Goal: Task Accomplishment & Management: Manage account settings

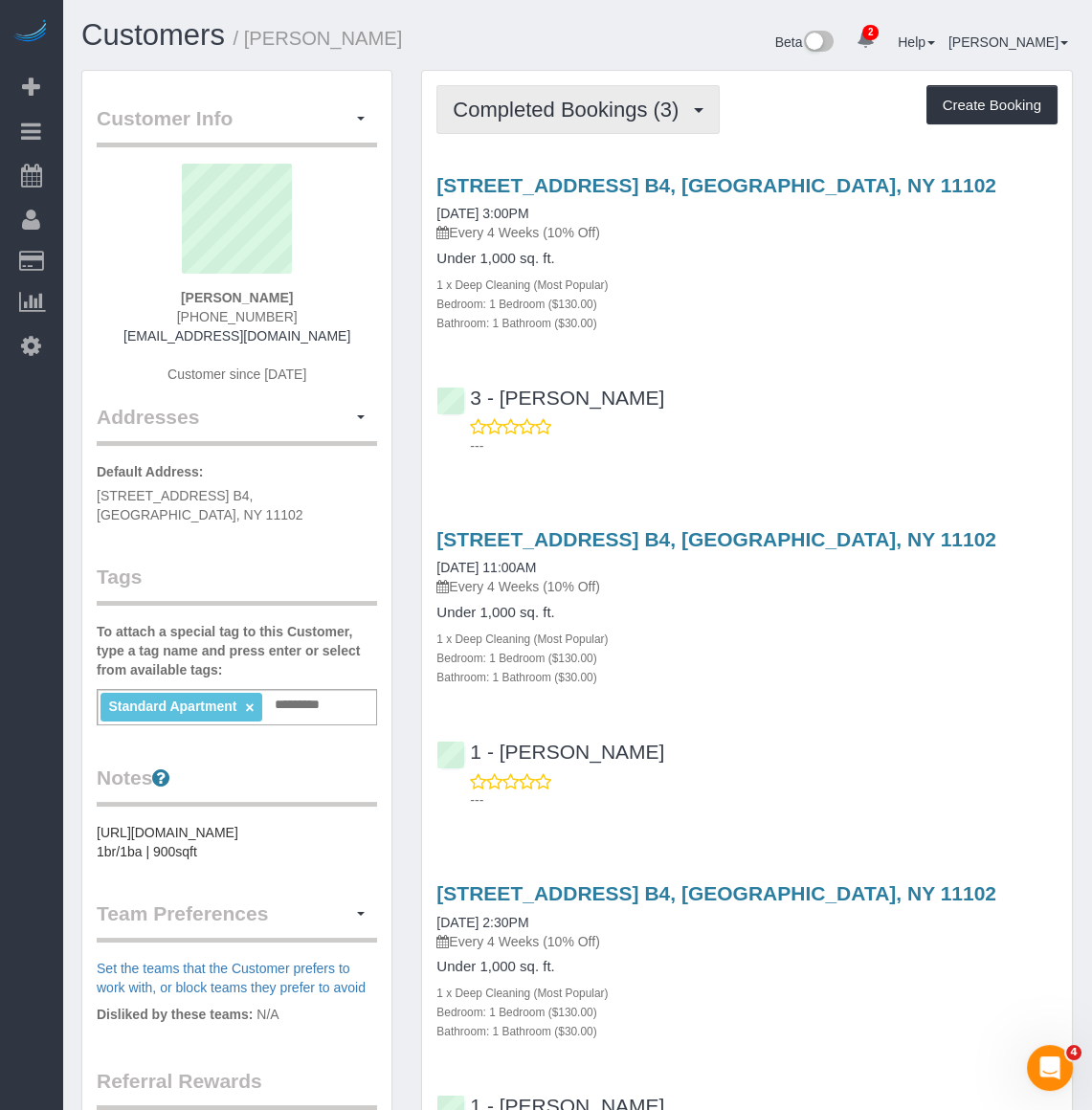
click at [580, 110] on span "Completed Bookings (3)" at bounding box center [569, 110] width 236 height 23
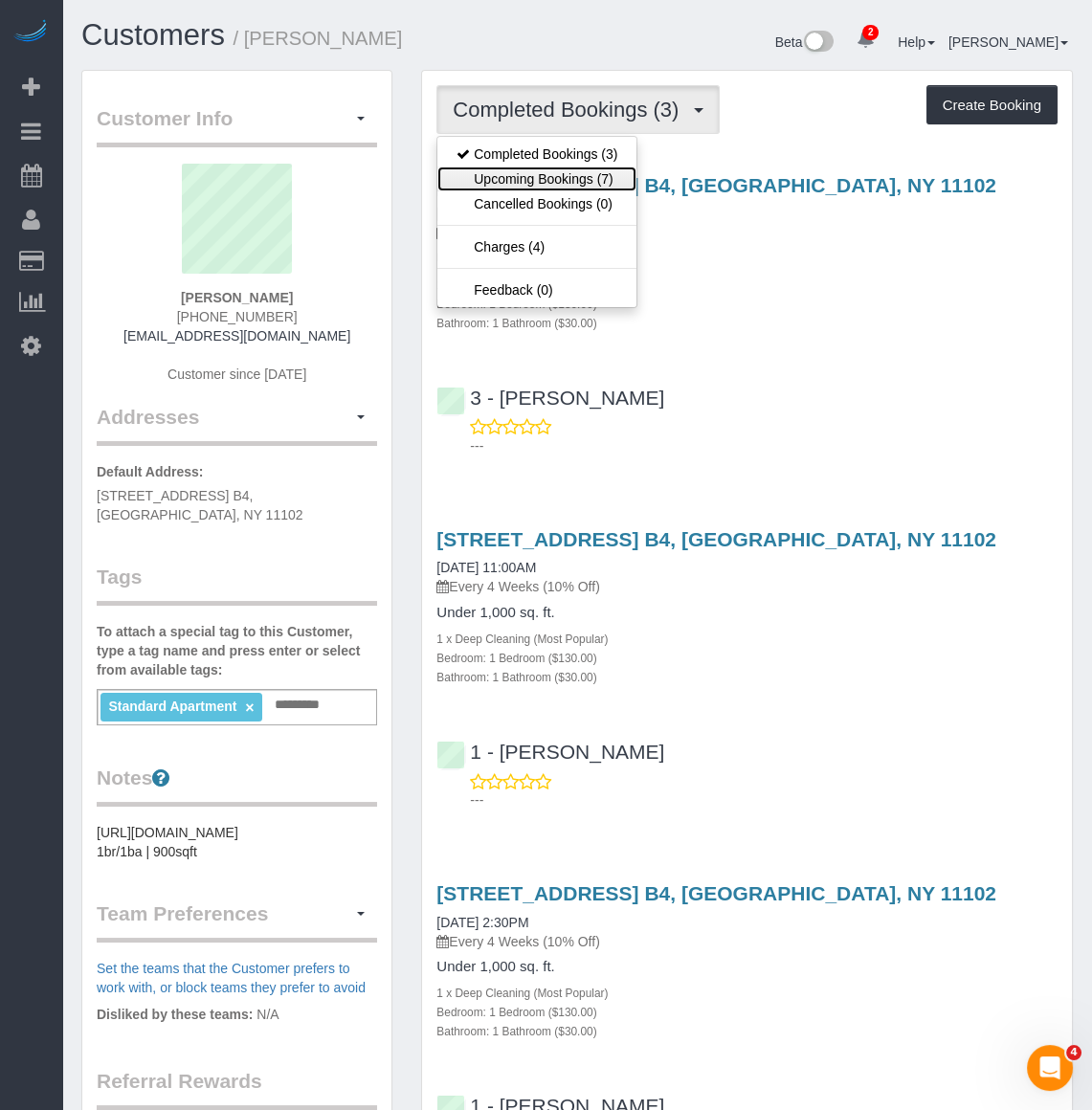
click at [585, 181] on link "Upcoming Bookings (7)" at bounding box center [536, 178] width 199 height 24
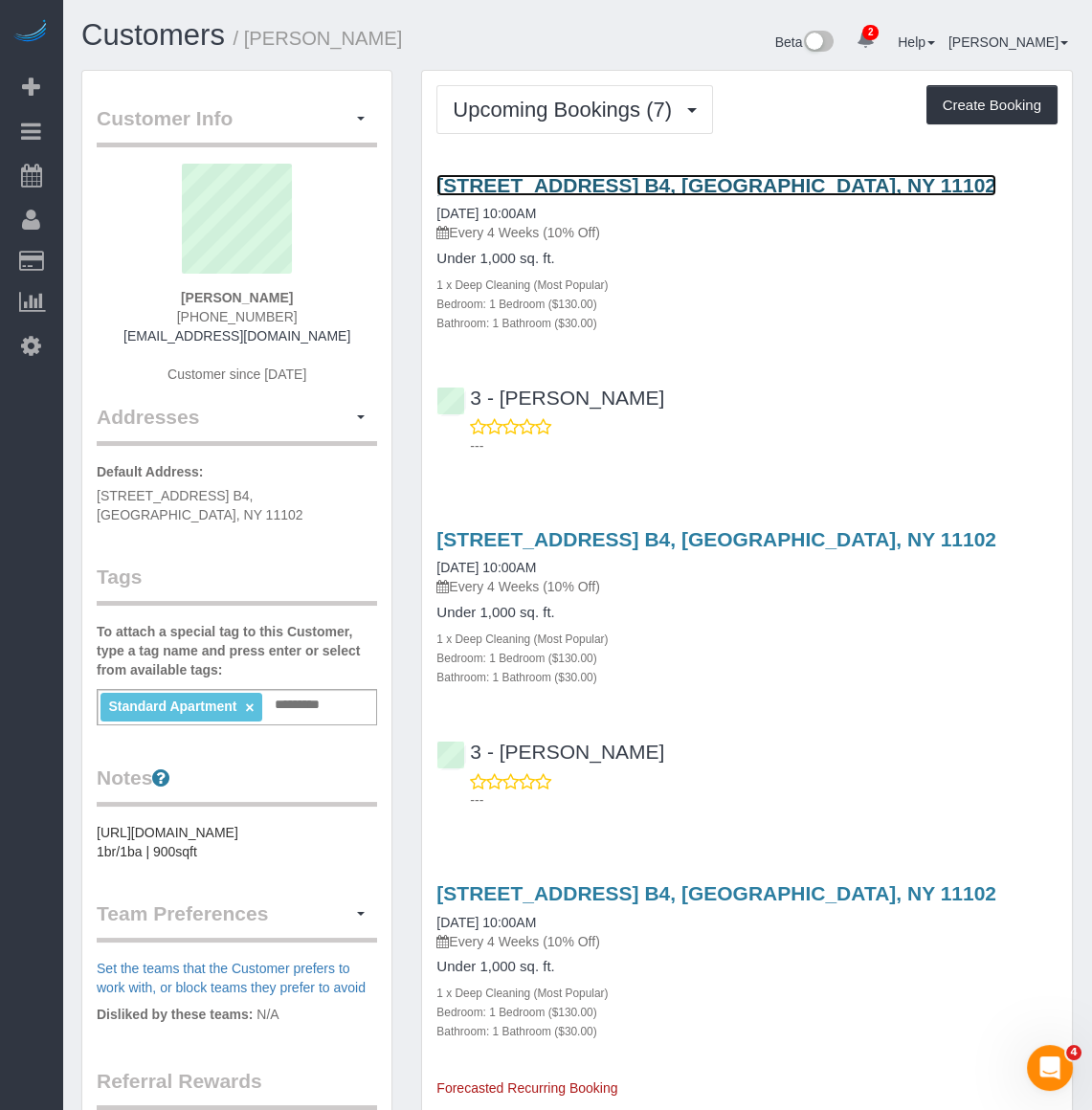
click at [577, 191] on link "[STREET_ADDRESS] B4, [GEOGRAPHIC_DATA], NY 11102" at bounding box center [716, 185] width 560 height 22
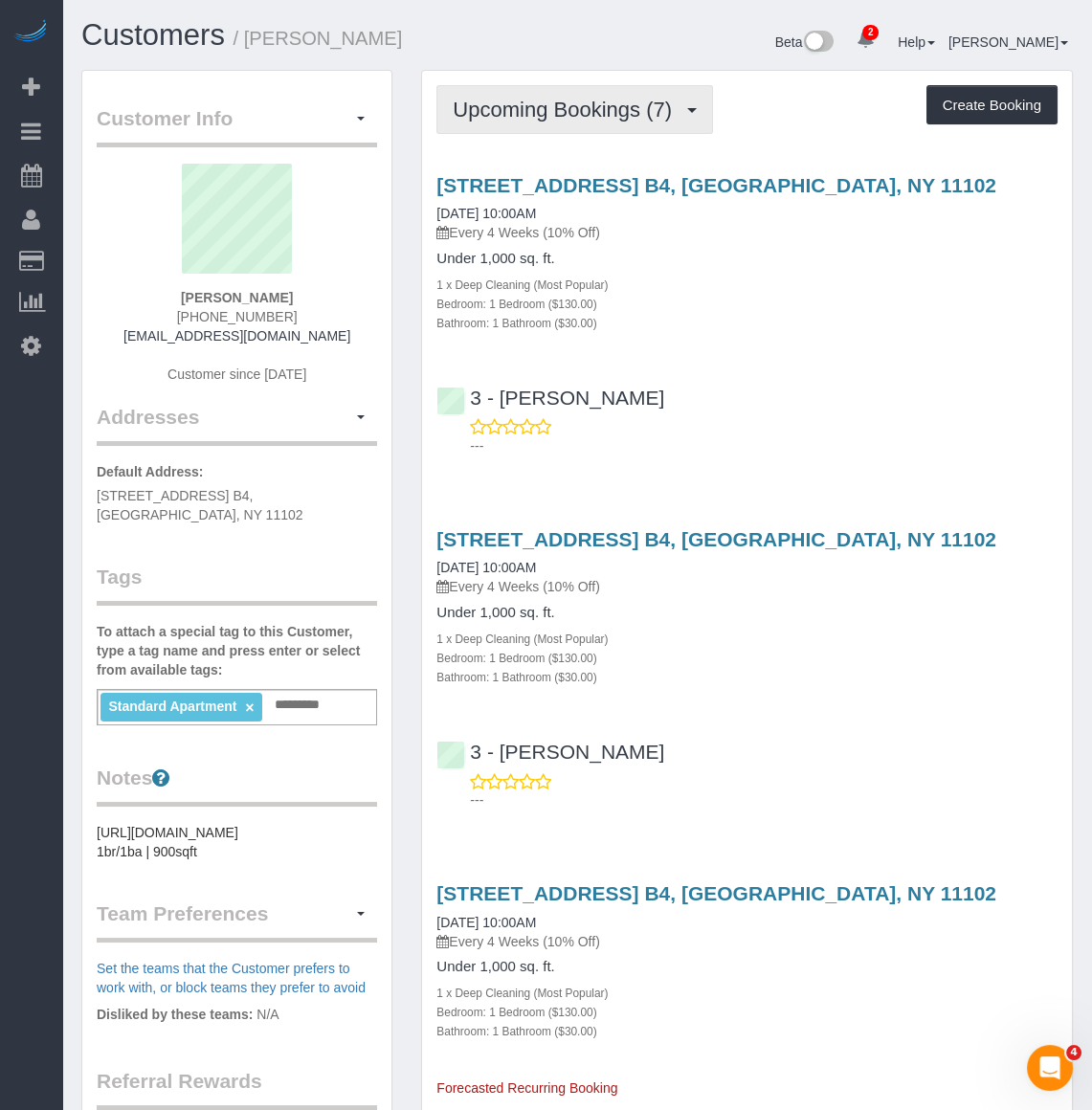
click at [507, 90] on button "Upcoming Bookings (7)" at bounding box center [574, 110] width 277 height 49
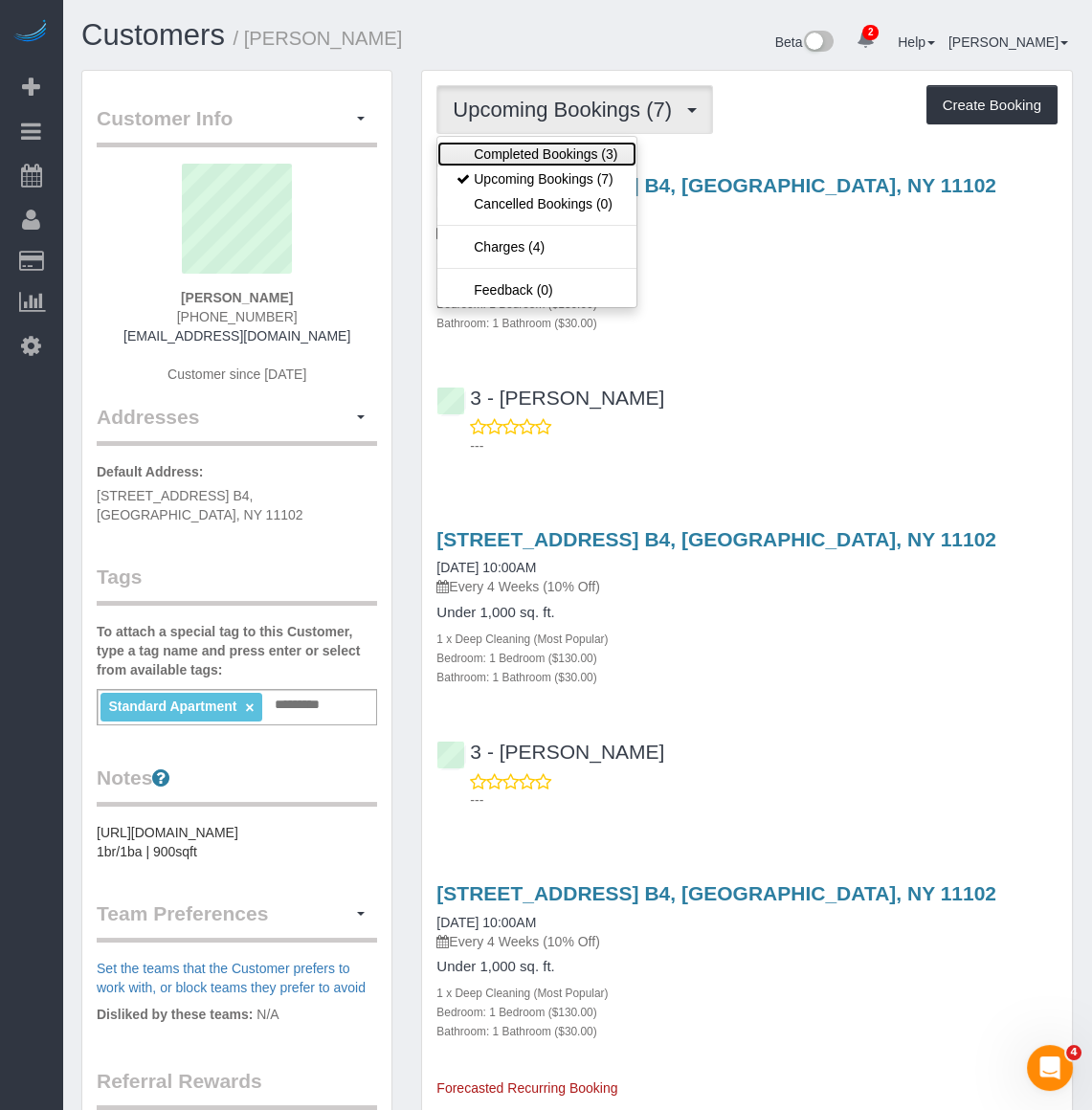
click at [517, 151] on link "Completed Bookings (3)" at bounding box center [536, 154] width 199 height 24
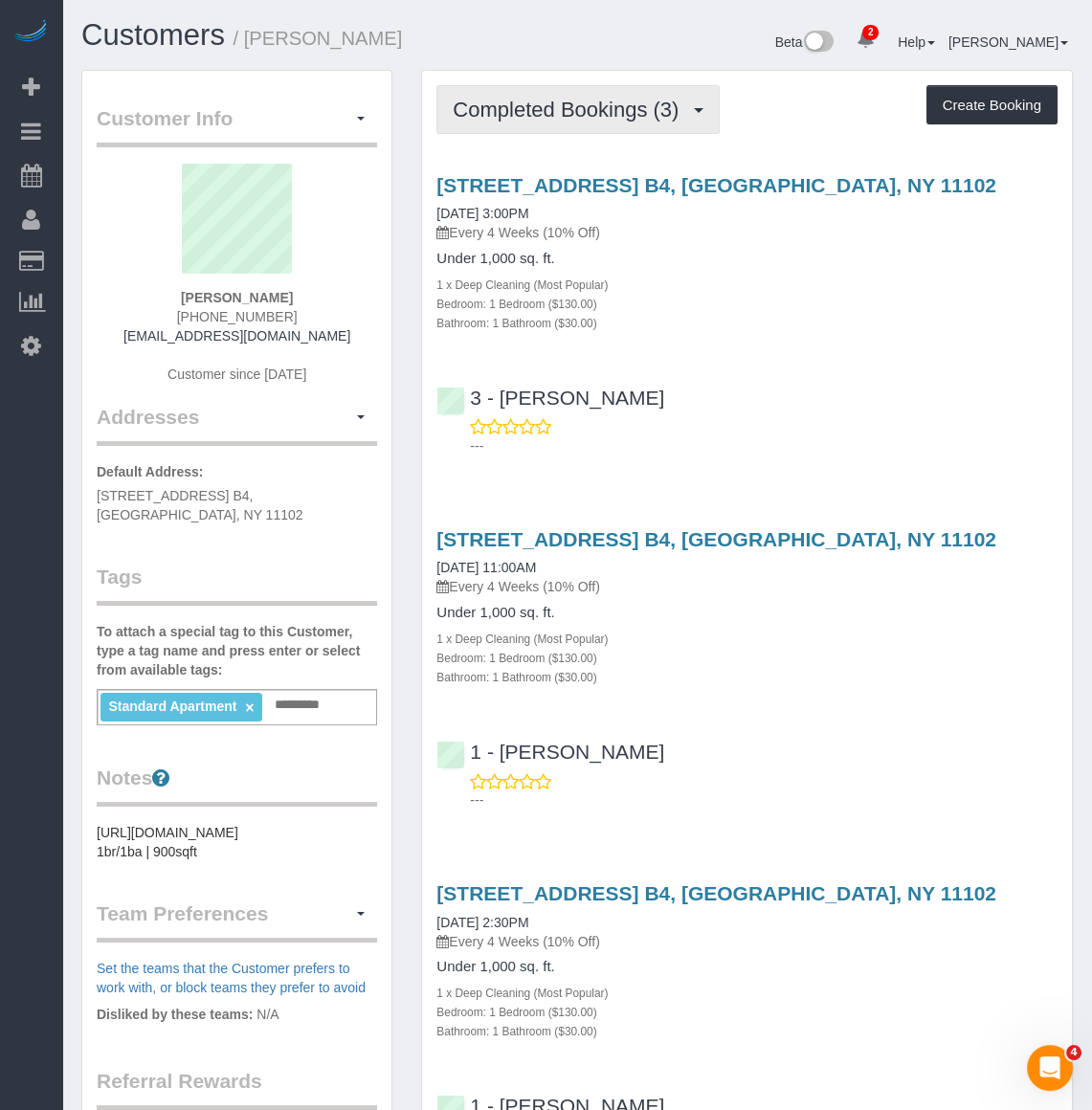
click at [605, 108] on span "Completed Bookings (3)" at bounding box center [569, 110] width 236 height 23
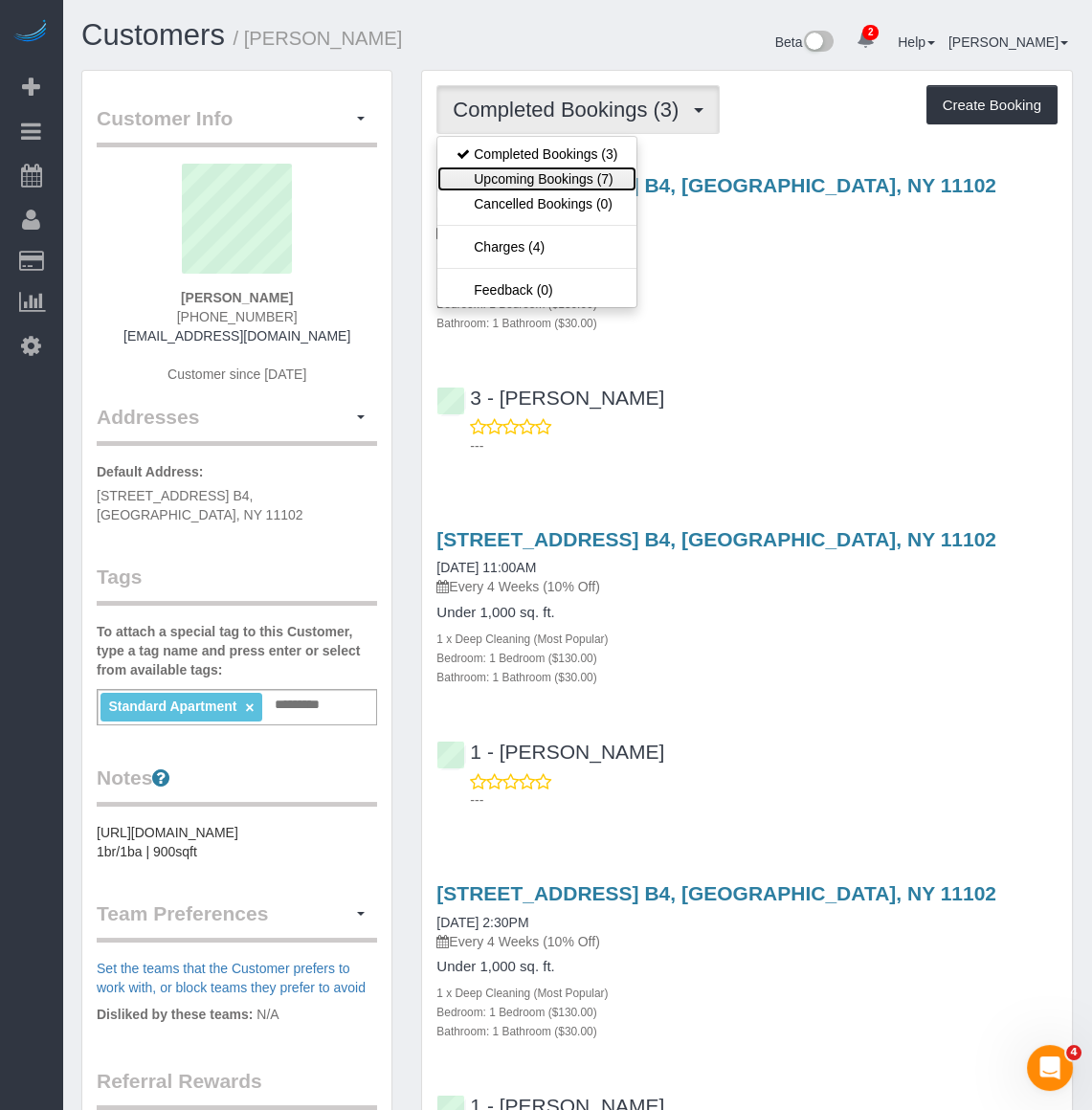
click at [592, 177] on link "Upcoming Bookings (7)" at bounding box center [536, 178] width 199 height 24
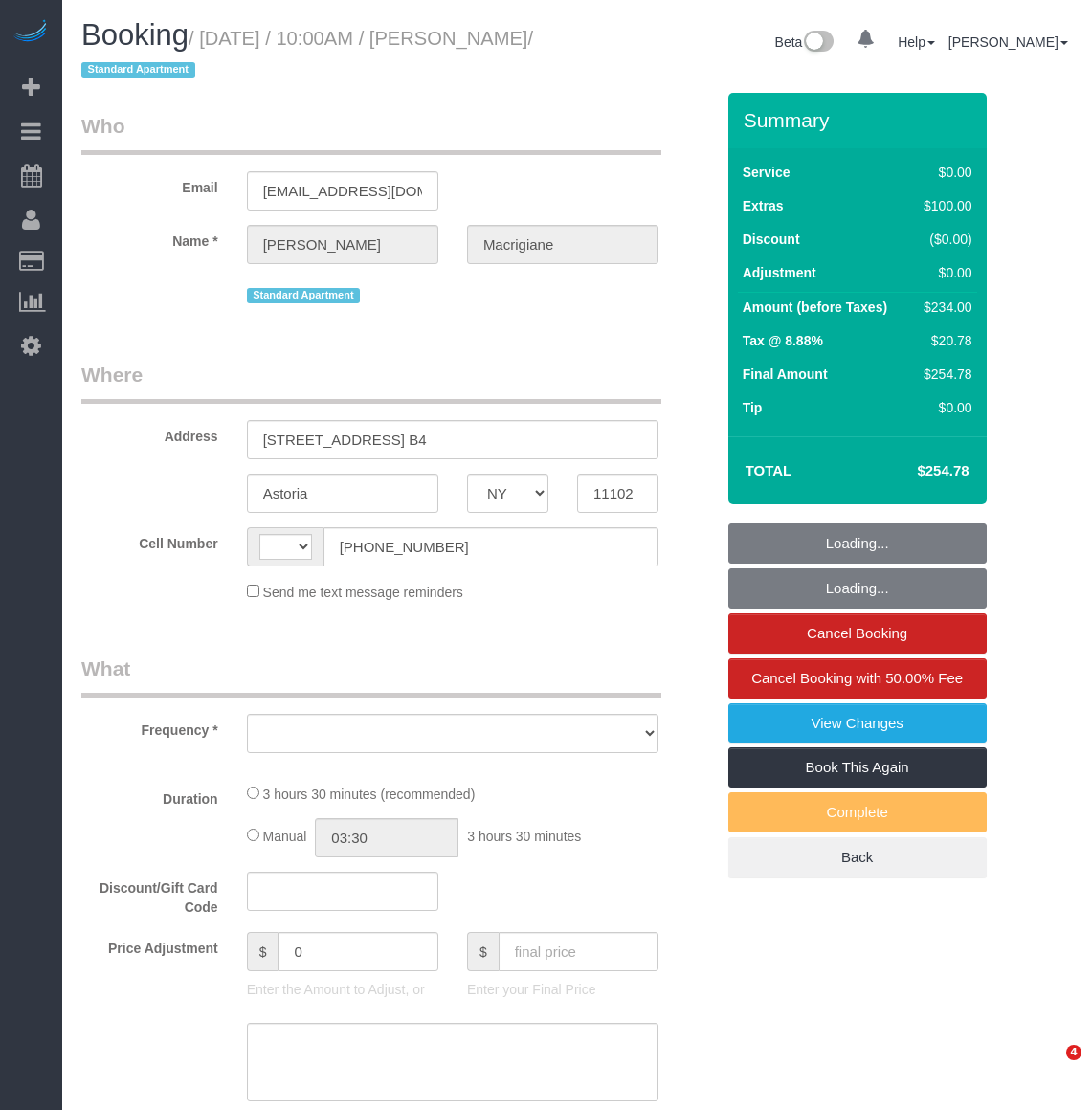
select select "NY"
select select "object:397"
select select "number:59"
select select "number:73"
select select "number:15"
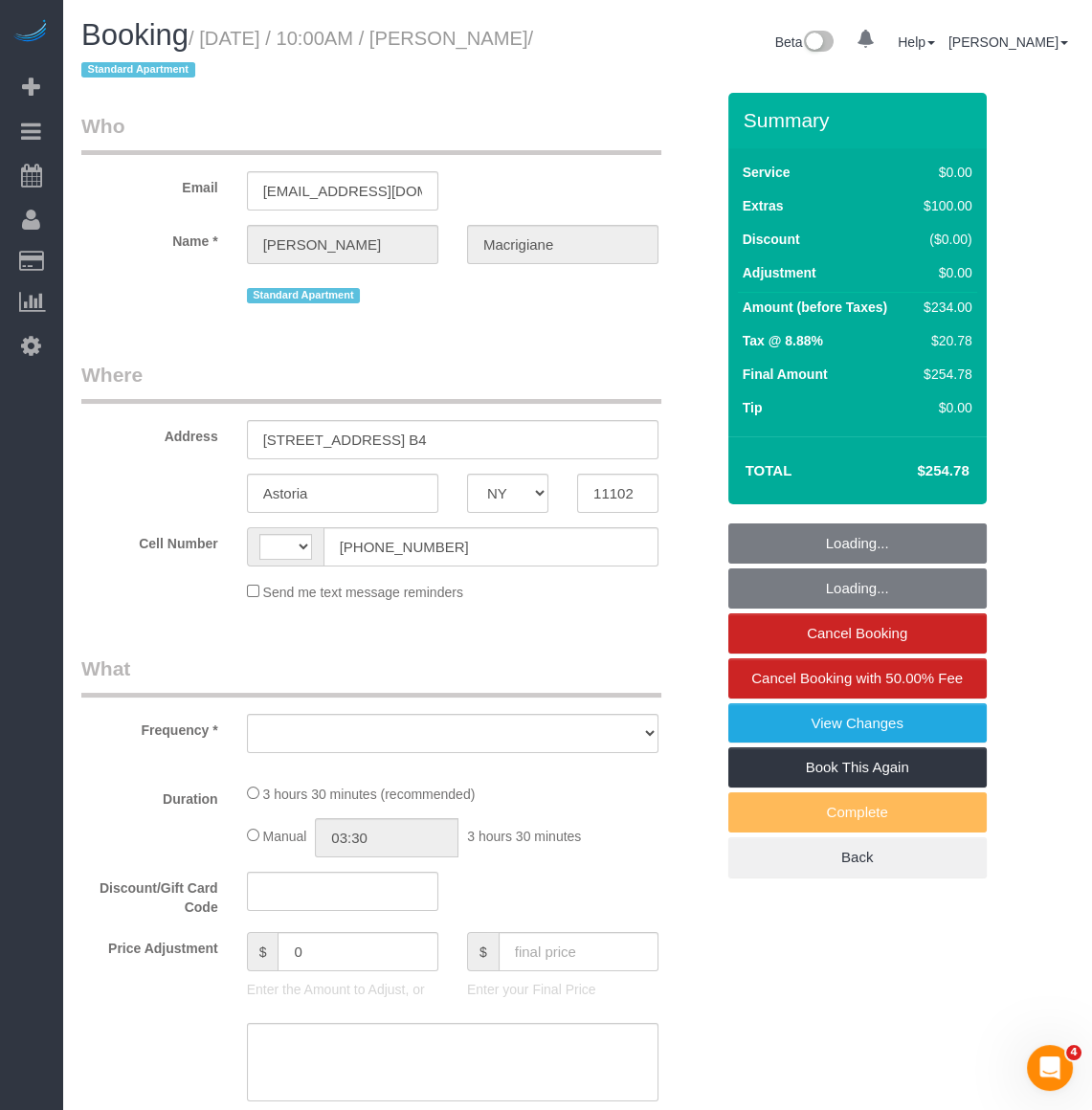
select select "number:5"
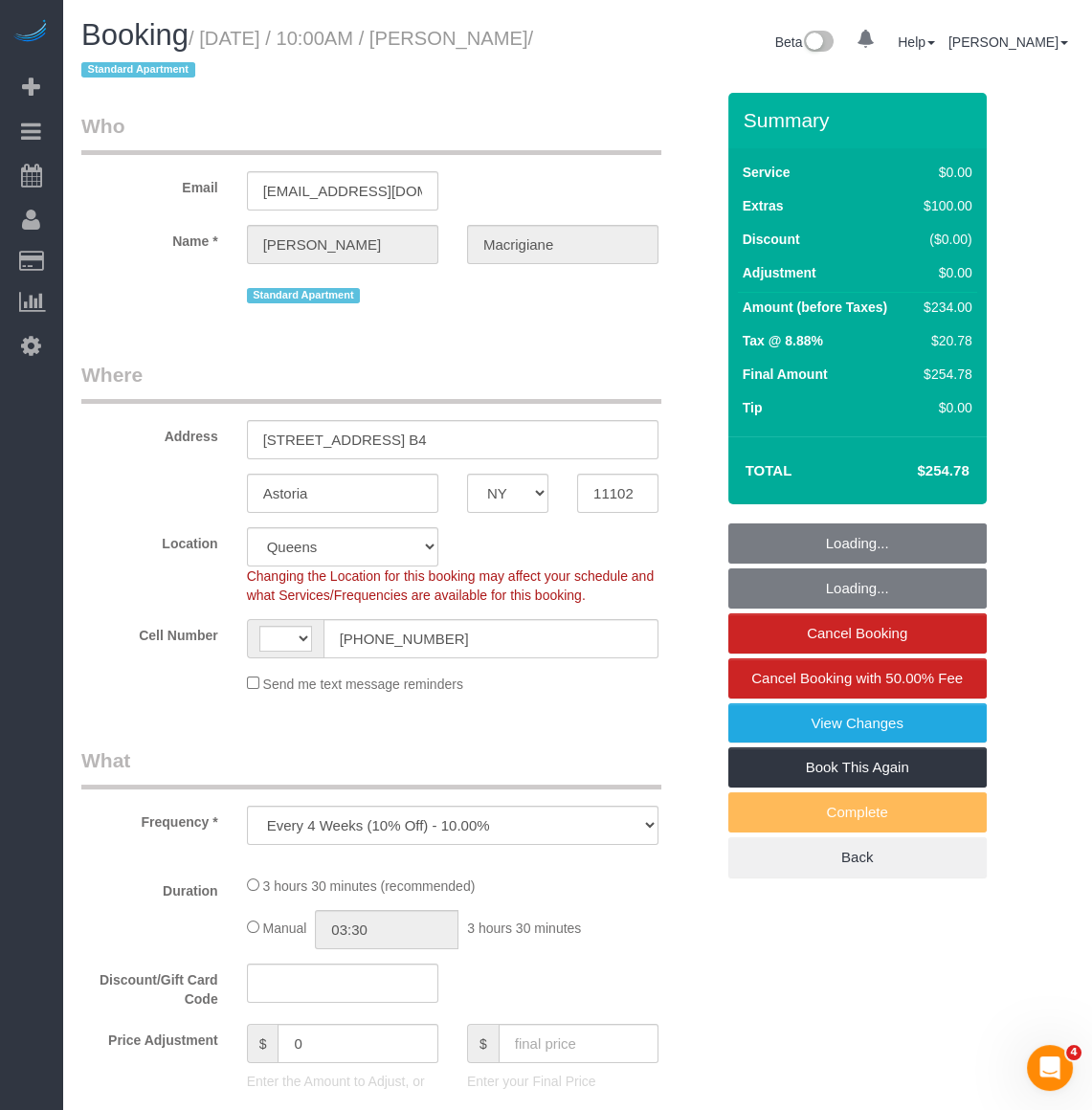
select select "string:US"
select select "string:stripe-pm_1RUufj4VGloSiKo7Kr9elXu8"
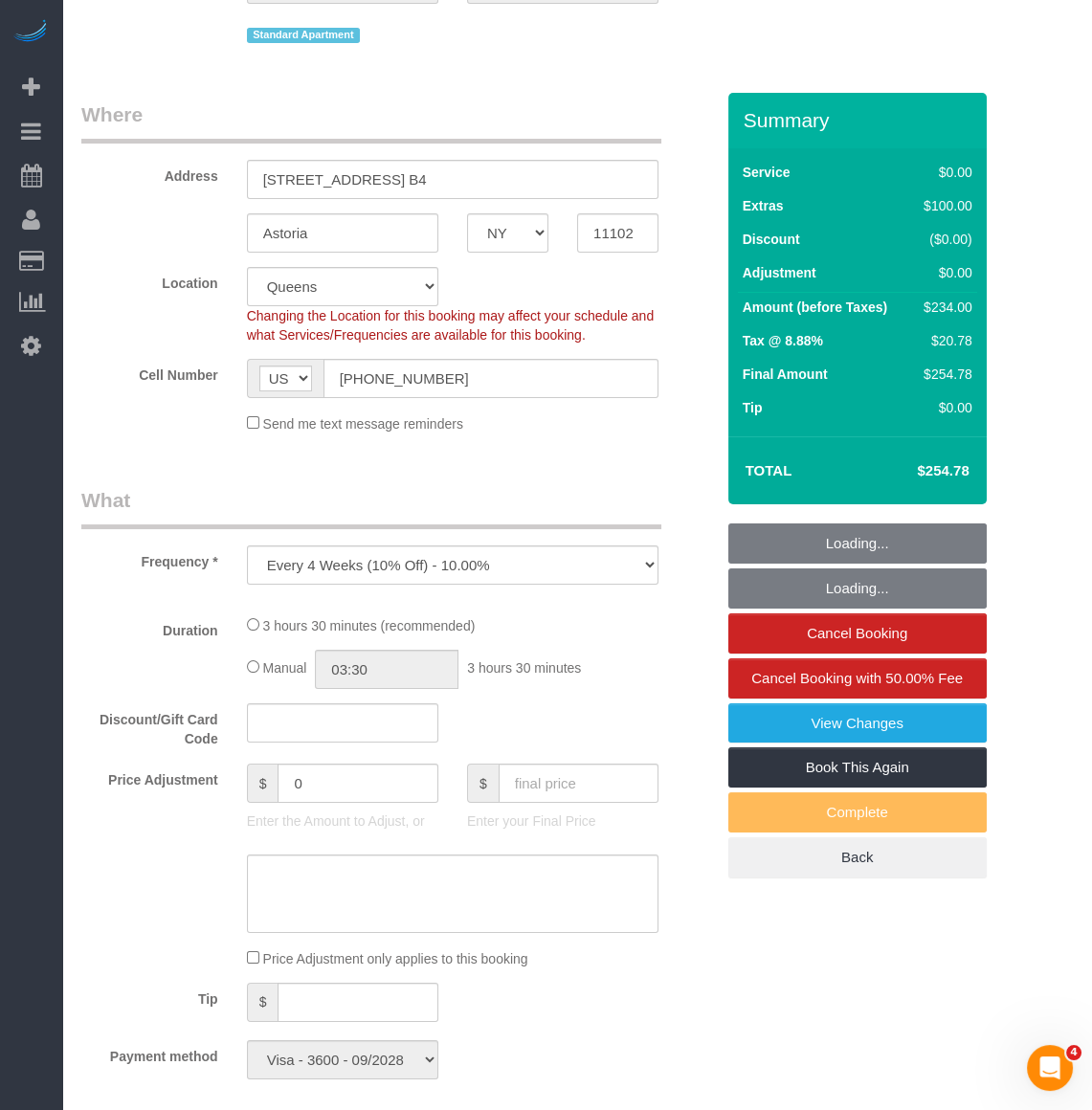
select select "1"
select select "spot1"
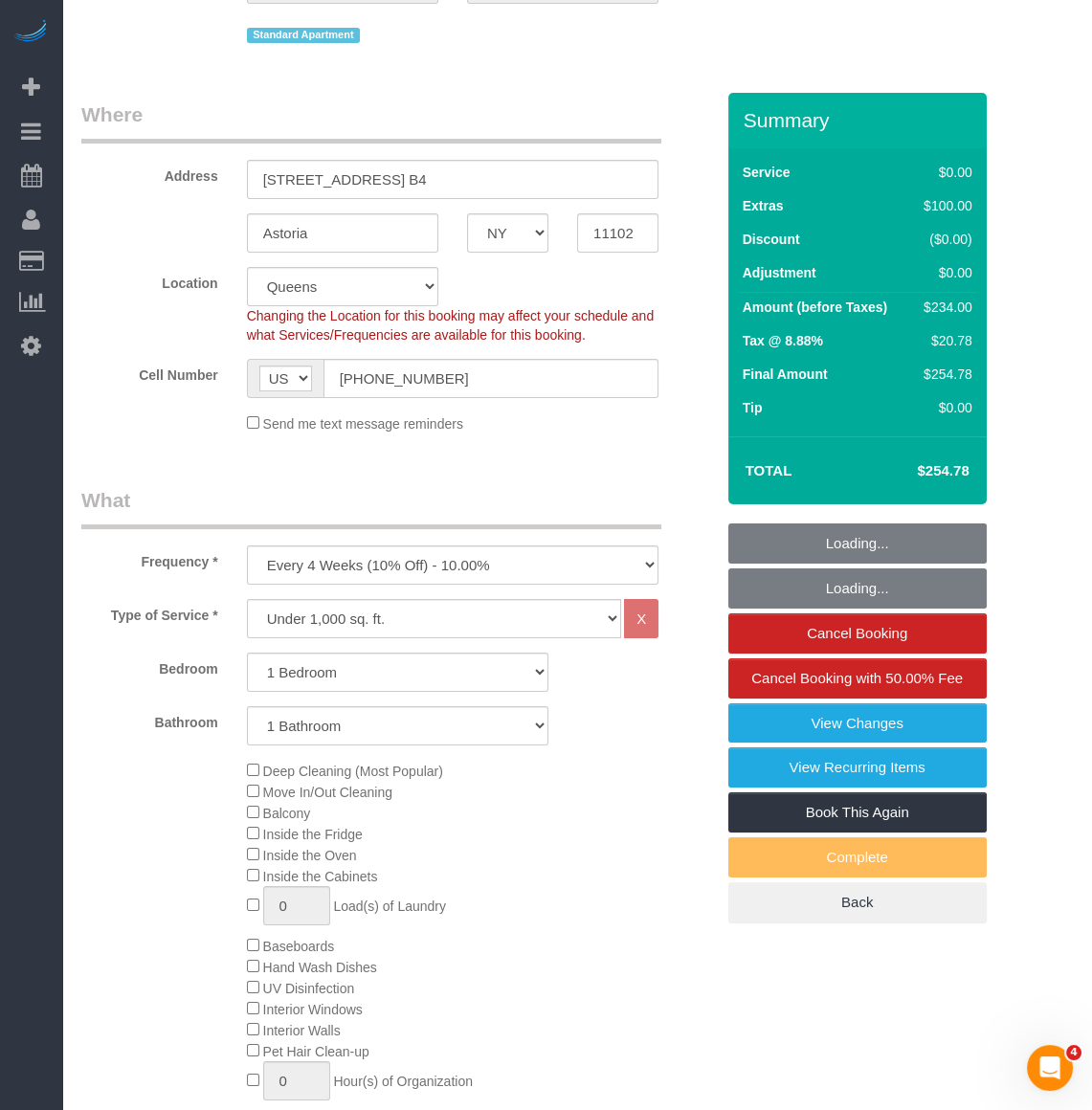
select select "object:1299"
select select "1"
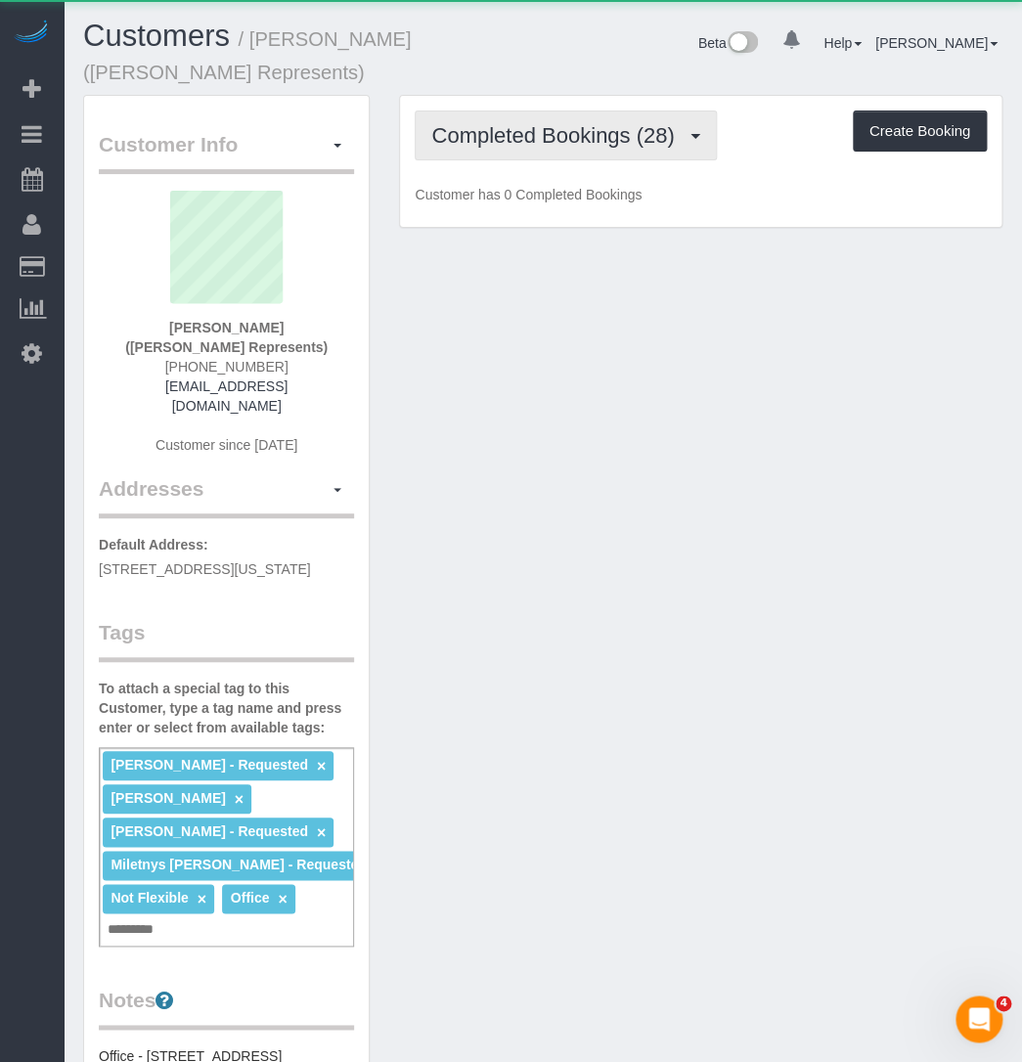
click at [449, 147] on button "Completed Bookings (28)" at bounding box center [565, 135] width 301 height 50
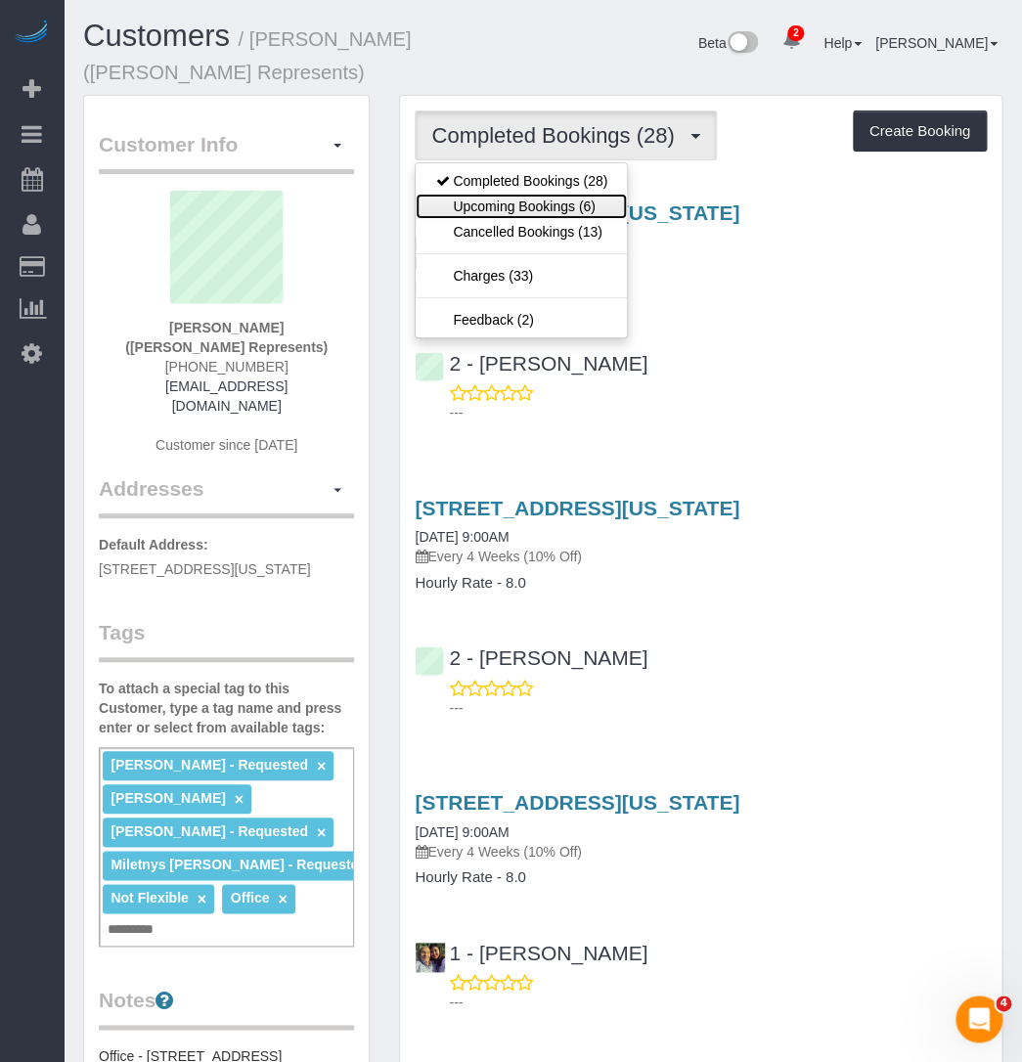
click at [456, 205] on link "Upcoming Bookings (6)" at bounding box center [521, 206] width 211 height 25
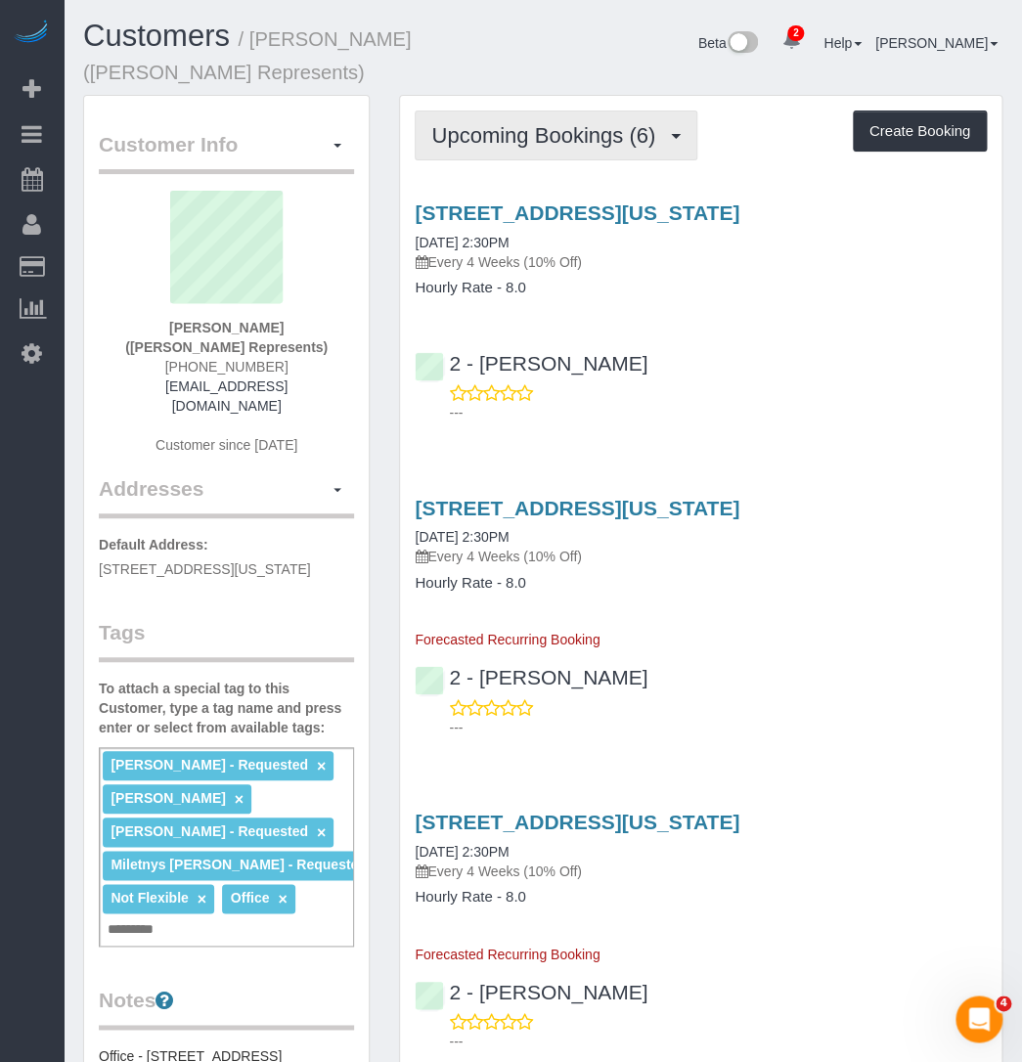
click at [468, 159] on button "Upcoming Bookings (6)" at bounding box center [556, 135] width 283 height 50
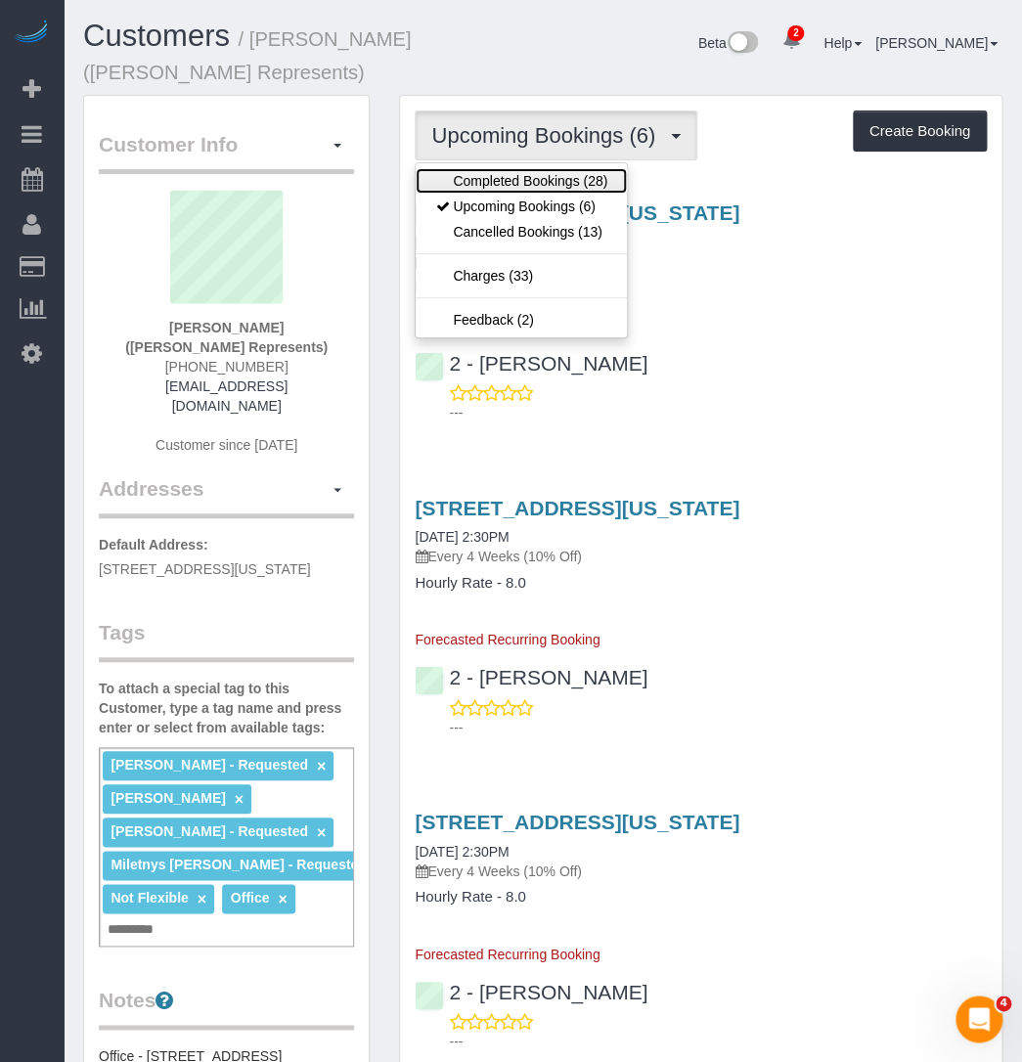
click at [472, 168] on link "Completed Bookings (28)" at bounding box center [521, 180] width 211 height 25
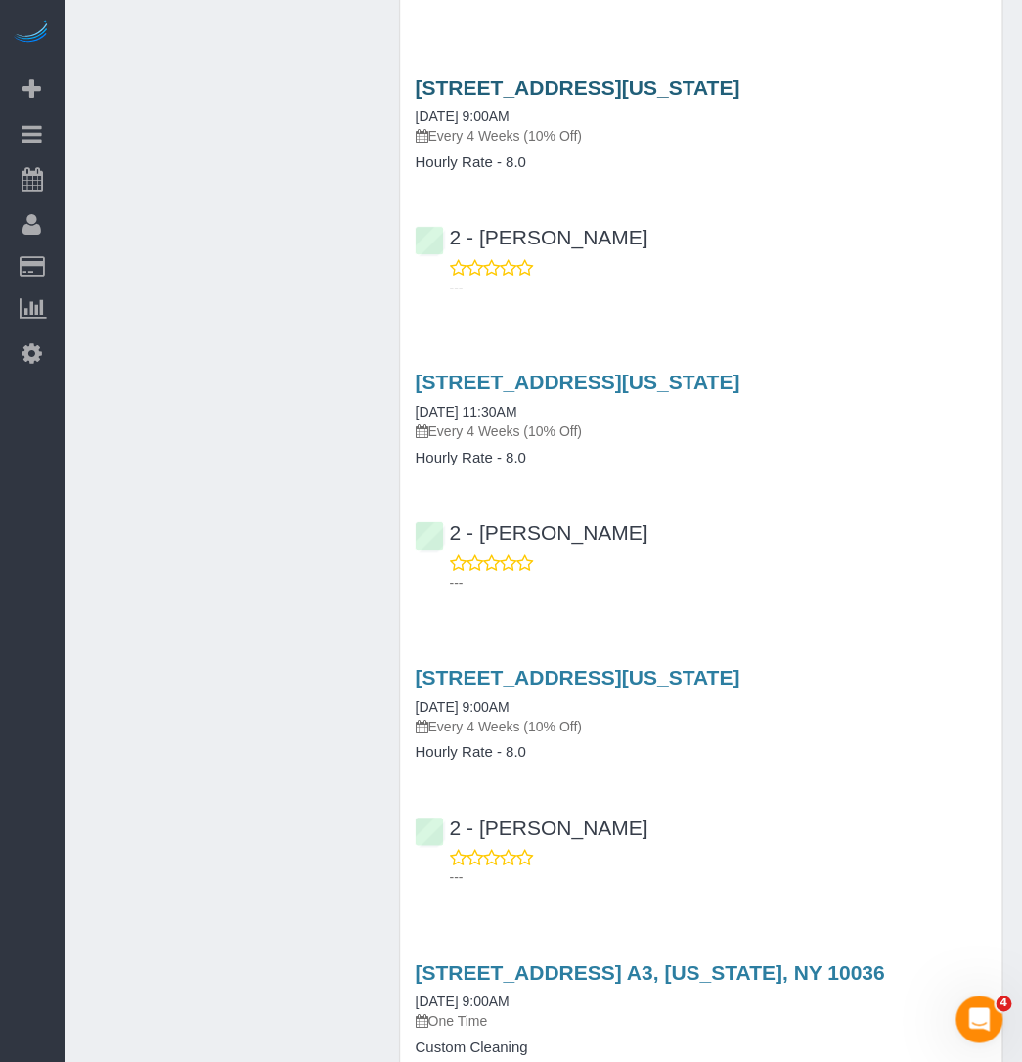
scroll to position [4977, 0]
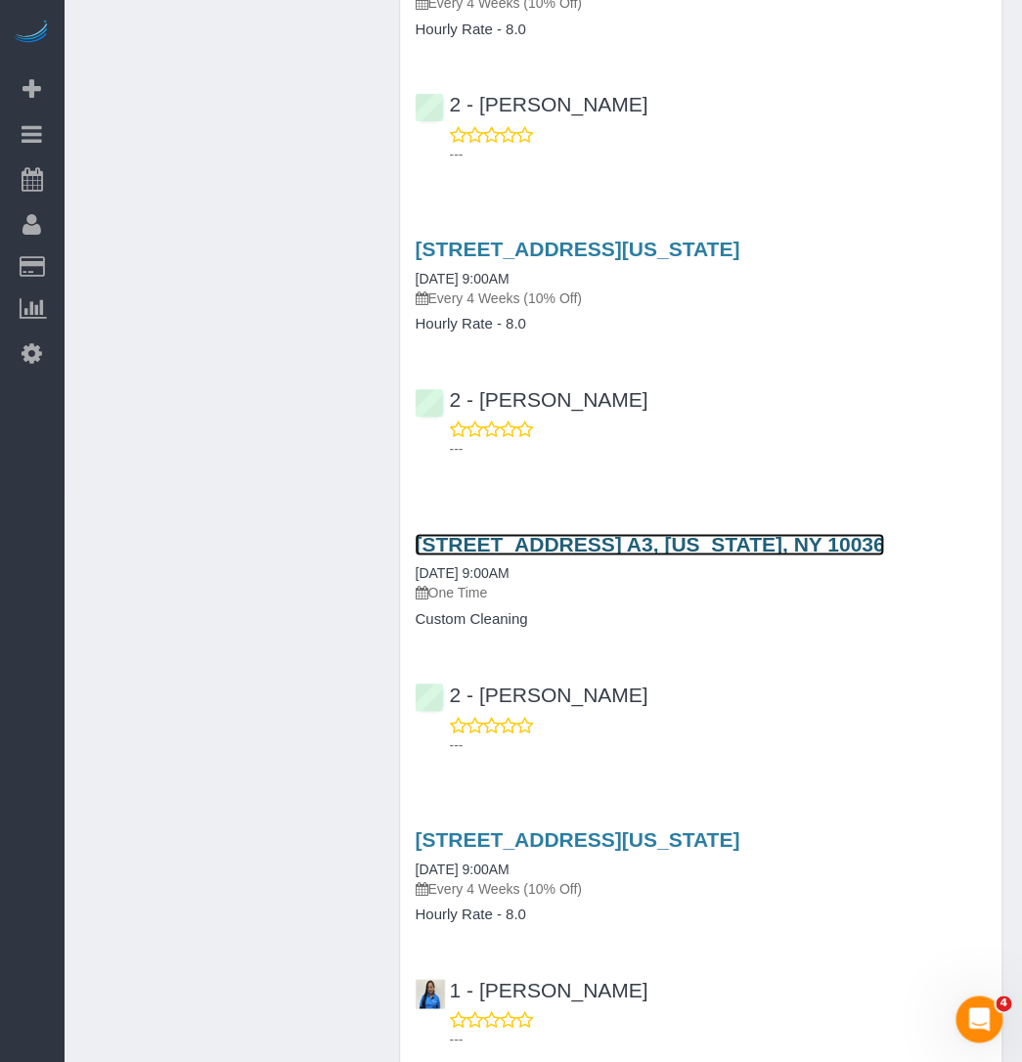
click at [508, 533] on link "420 West 46th Street, Apt. A3, New York, NY 10036" at bounding box center [649, 544] width 469 height 22
click at [686, 111] on div "2 - Alketa Tomaj ---" at bounding box center [700, 120] width 601 height 88
drag, startPoint x: 412, startPoint y: 528, endPoint x: 954, endPoint y: 531, distance: 542.7
click at [954, 533] on div "420 West 46th Street, Apt. A3, New York, NY 10036 06/13/2023 9:00AM One Time Cu…" at bounding box center [700, 580] width 601 height 95
copy link "420 West 46th Street, Apt. A3, New York, NY 10036"
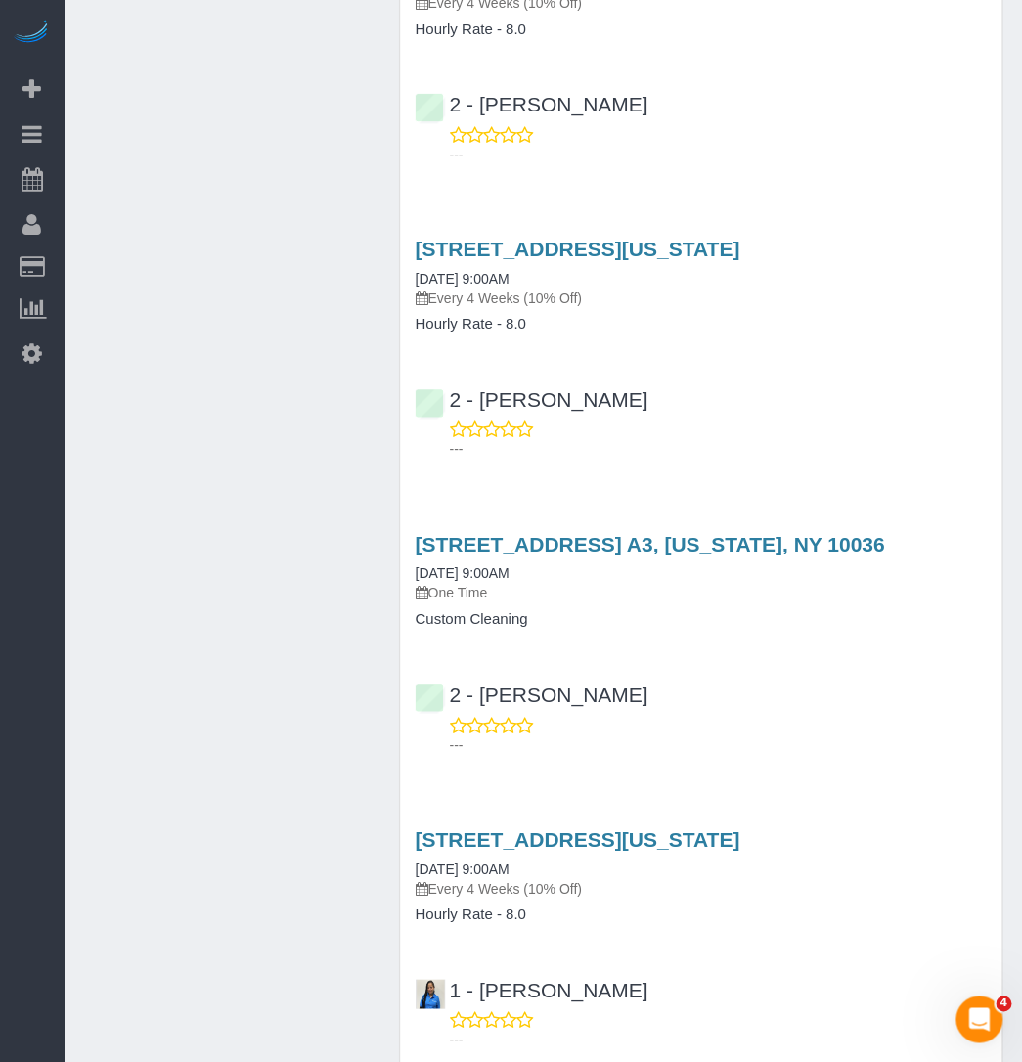
copy link "420 West 46th Street, Apt. A3, New York, NY 10036"
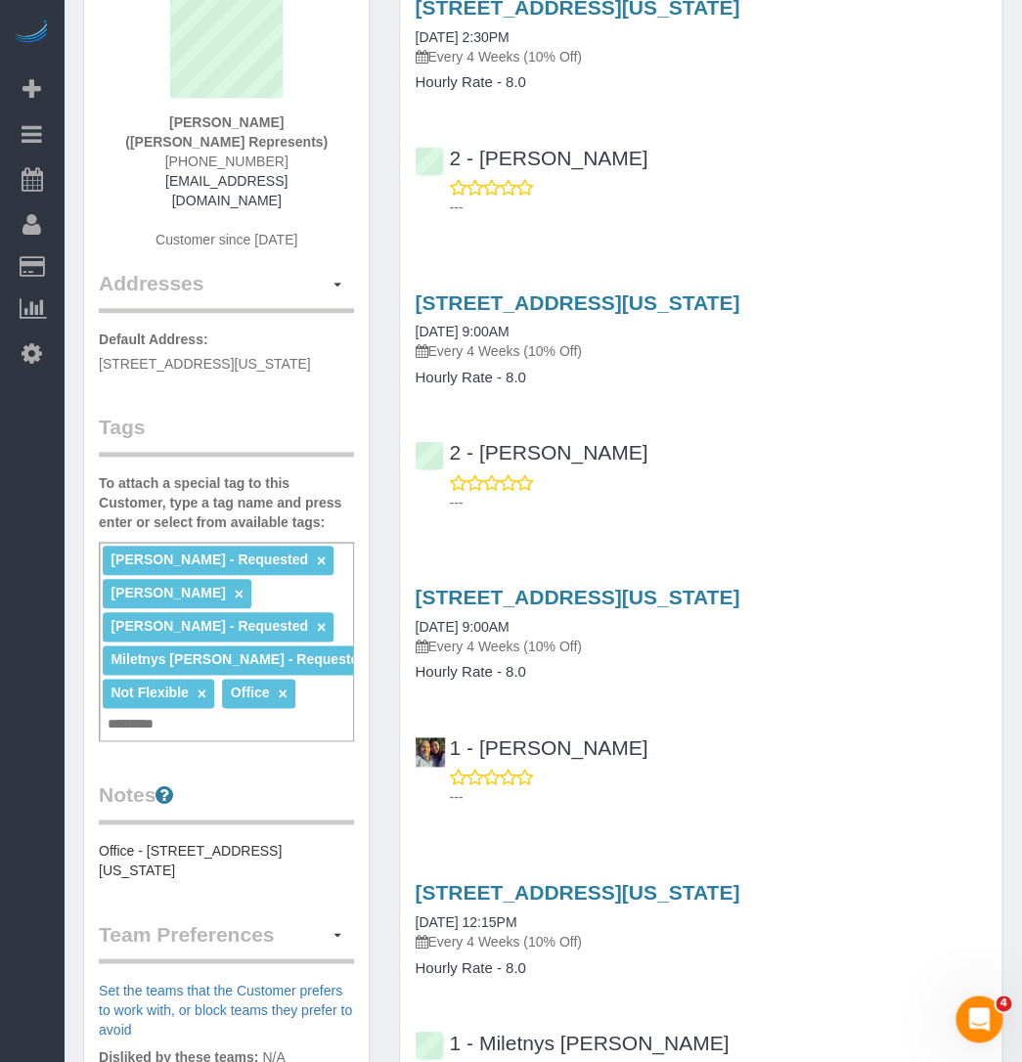
scroll to position [0, 0]
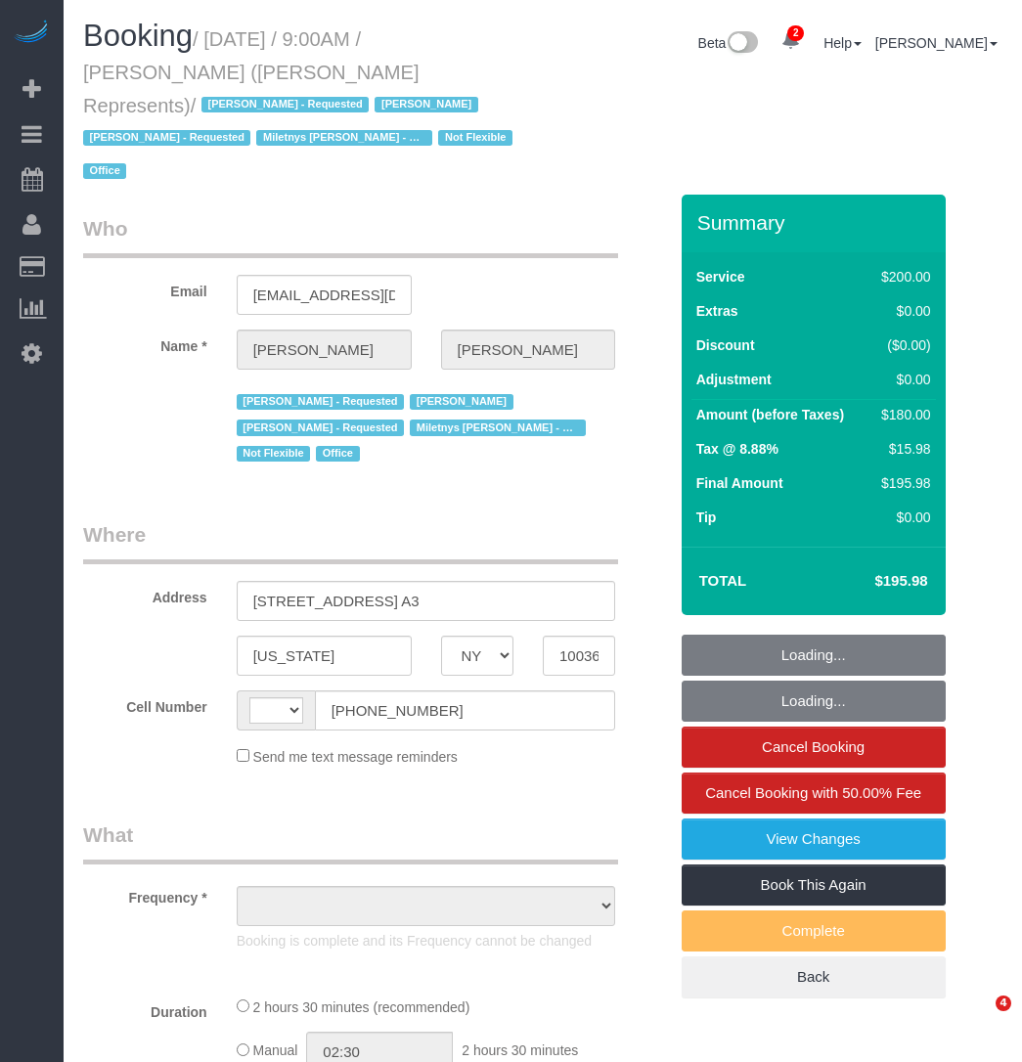
select select "NY"
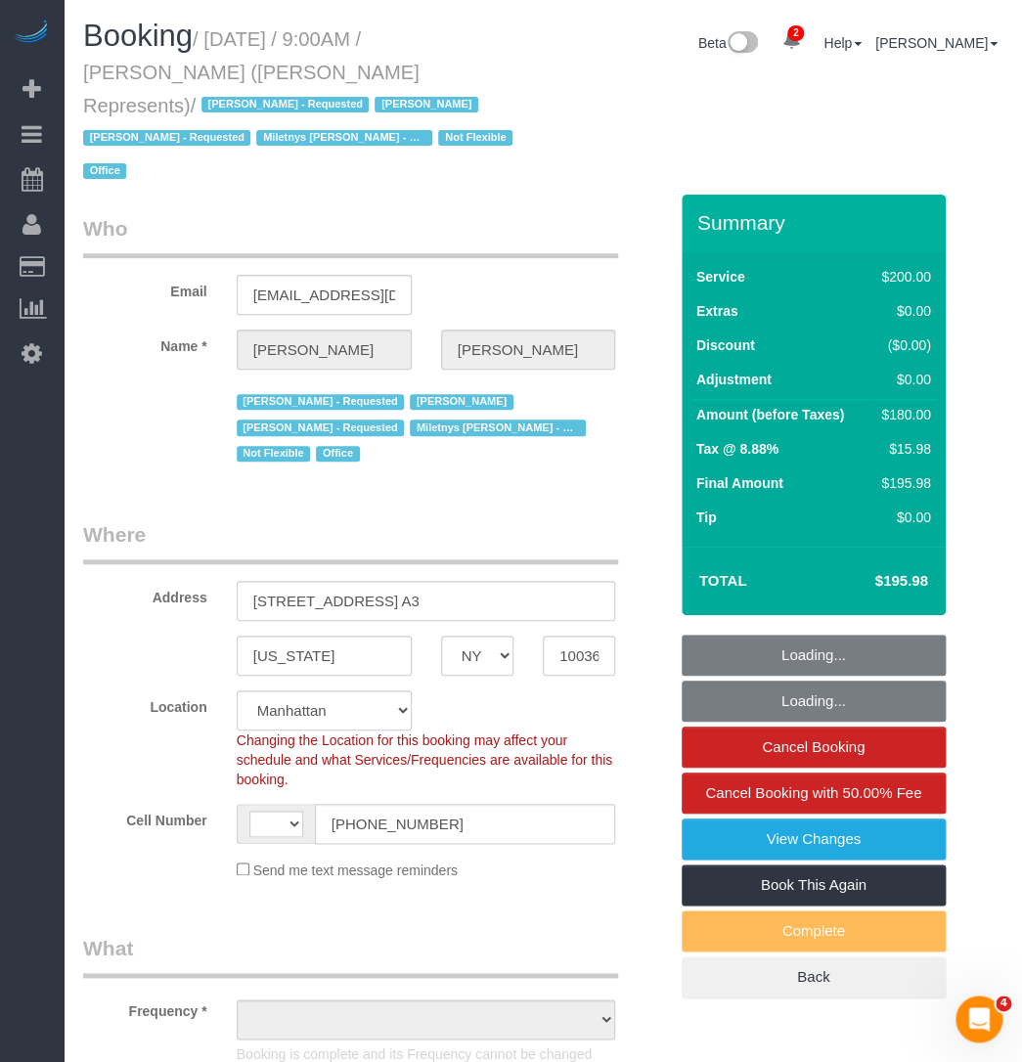
select select "string:US"
select select "object:669"
select select "string:stripe-pm_1LzOHa4VGloSiKo7eJy9cIDS"
select select "object:1367"
select select "150"
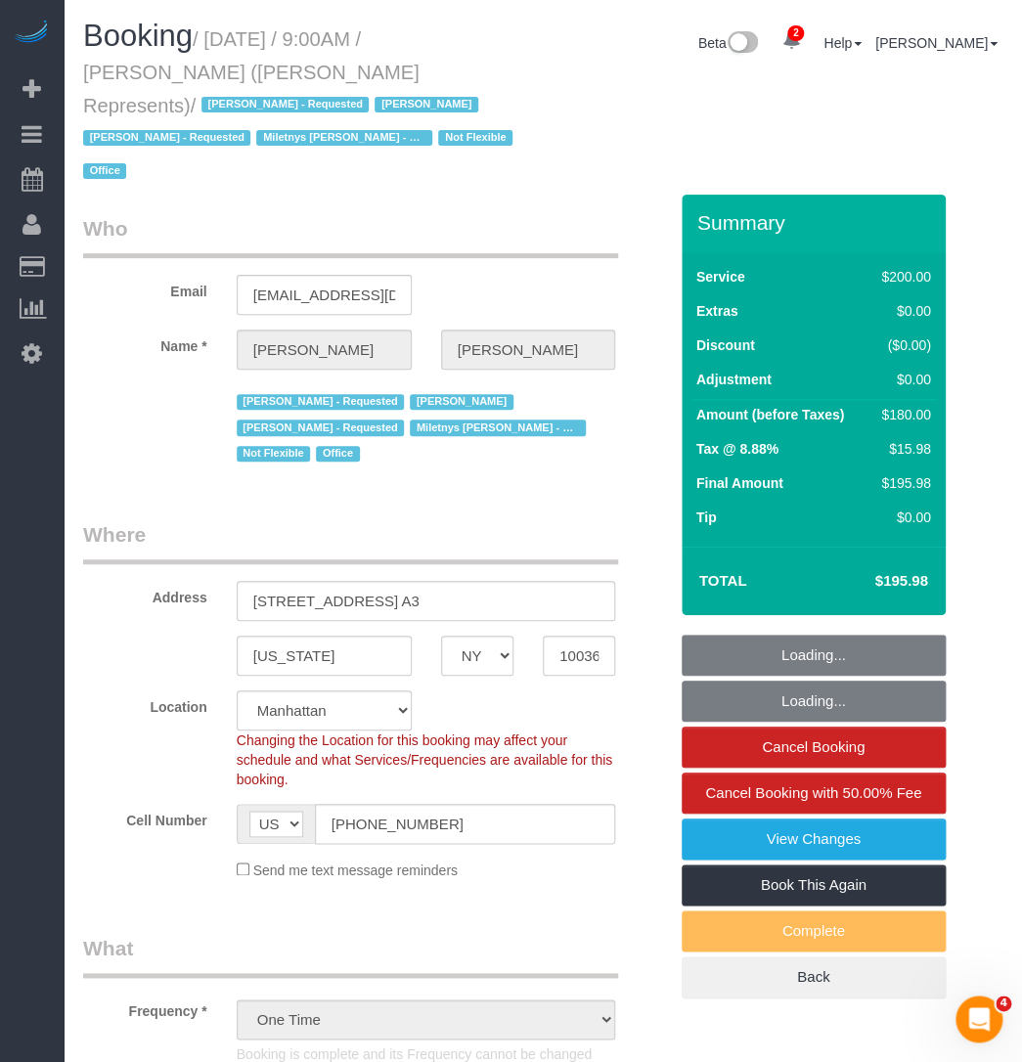
select select "spot1"
select select "number:89"
select select "number:90"
select select "number:15"
select select "number:5"
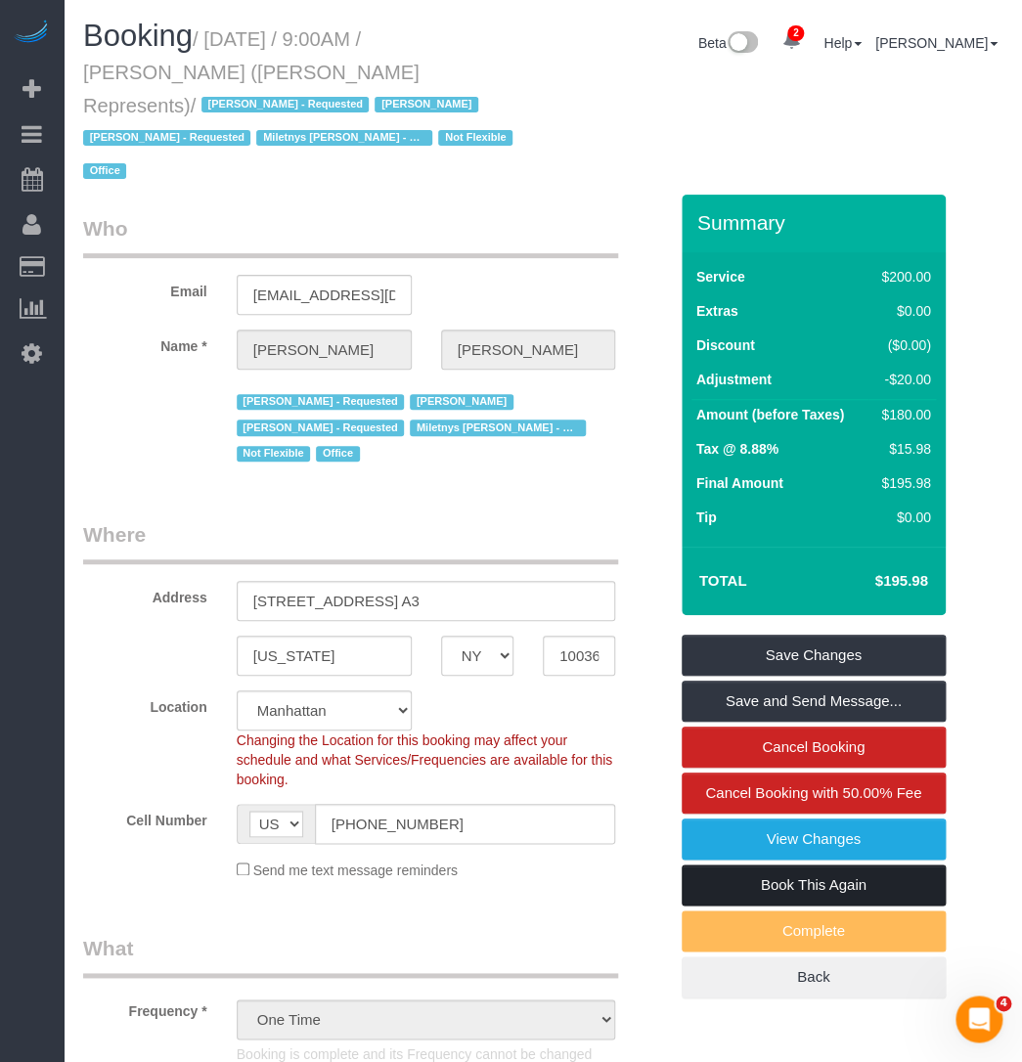
click at [722, 864] on link "Book This Again" at bounding box center [813, 884] width 264 height 41
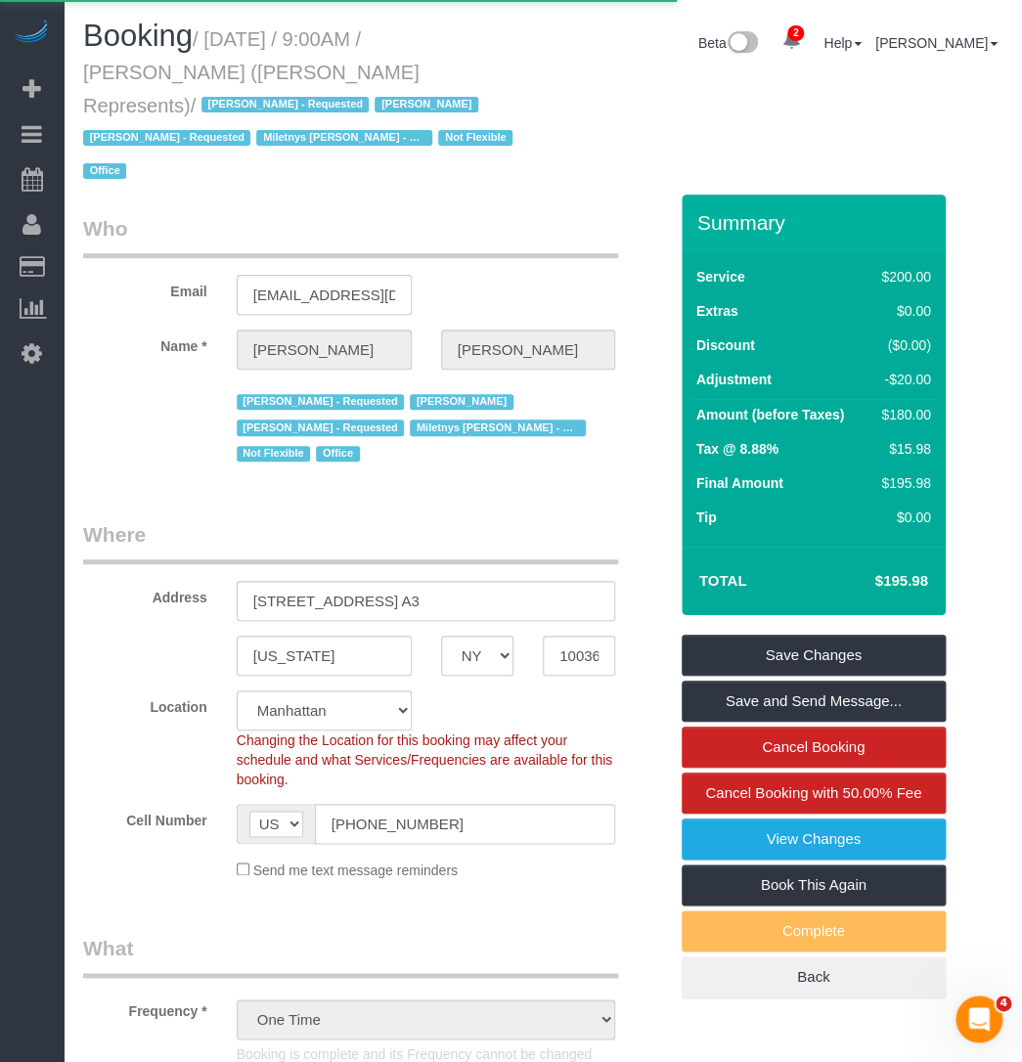
select select "NY"
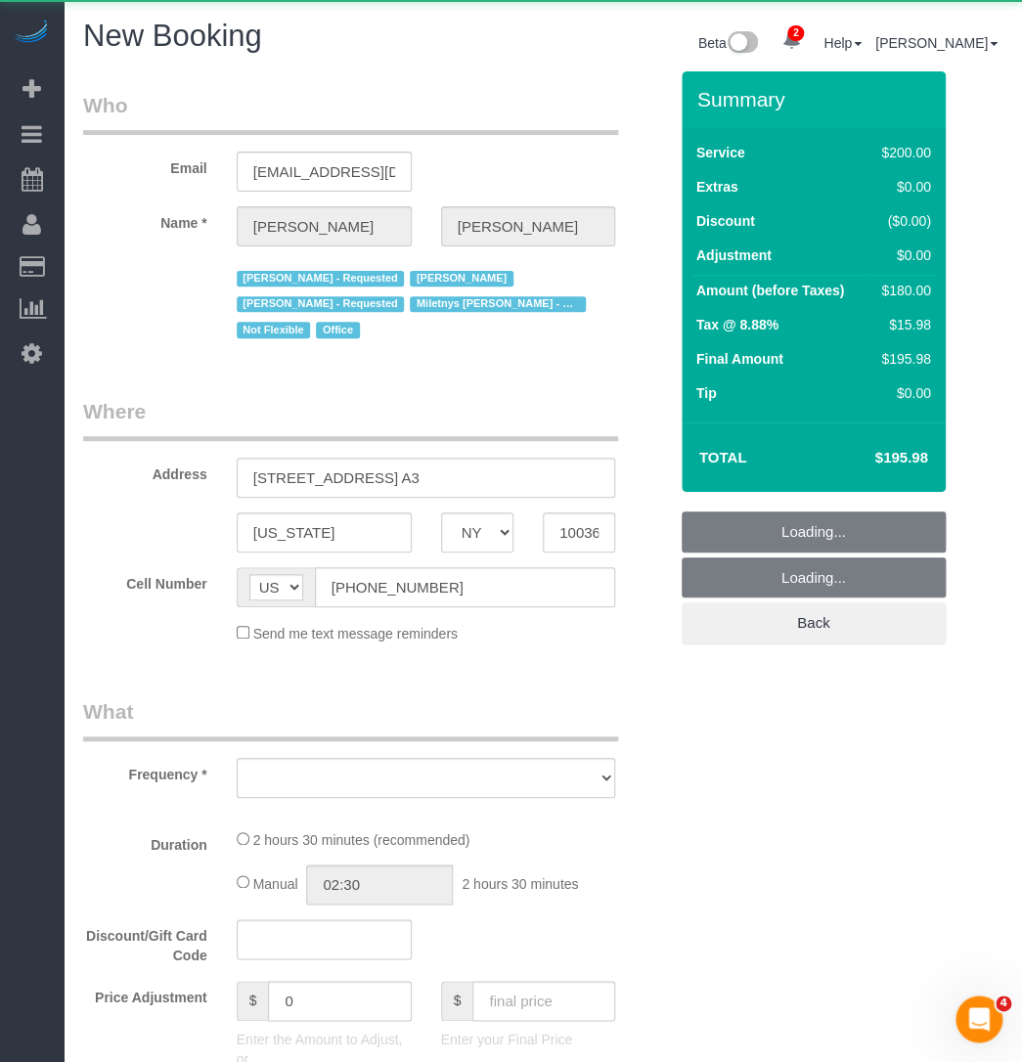
select select "object:2060"
select select "string:stripe-pm_1LzOHa4VGloSiKo7eJy9cIDS"
select select "number:89"
select select "number:90"
select select "number:15"
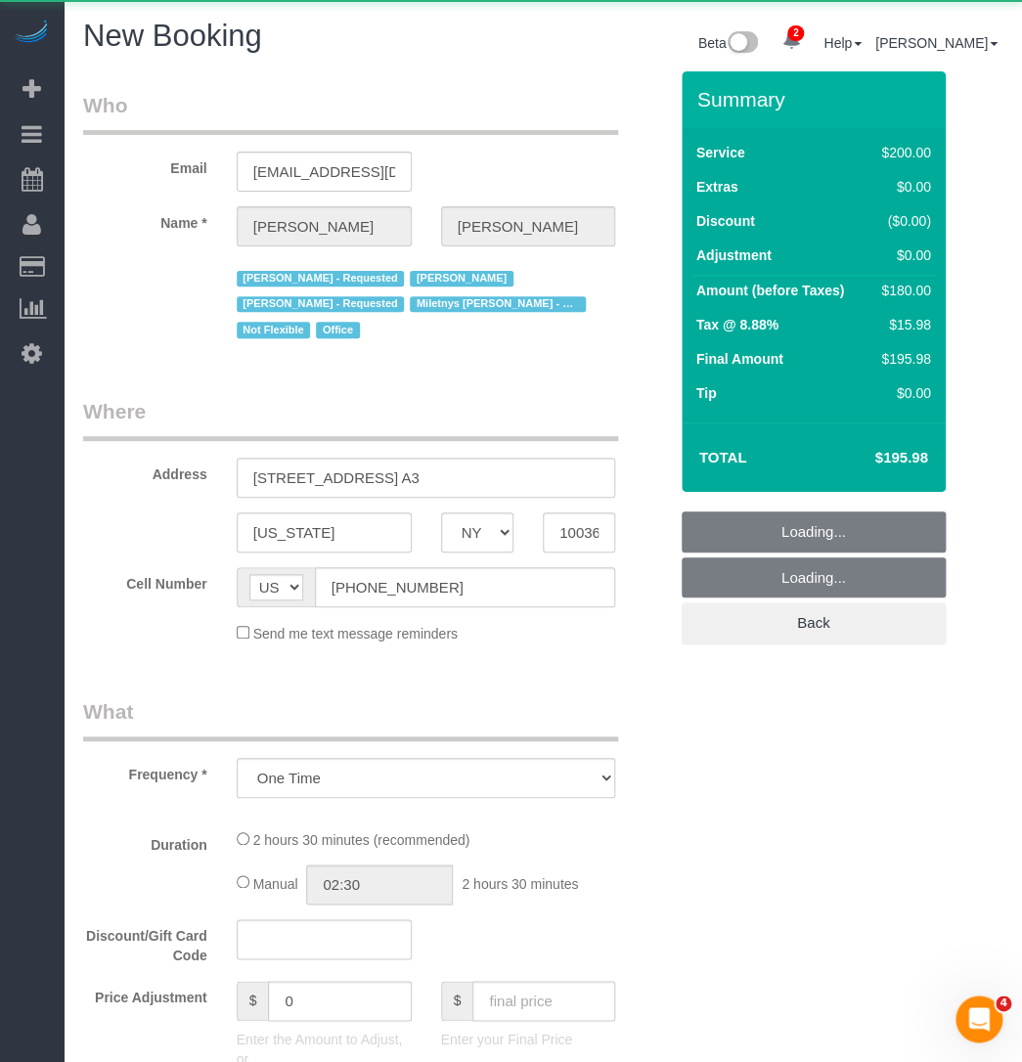
select select "number:5"
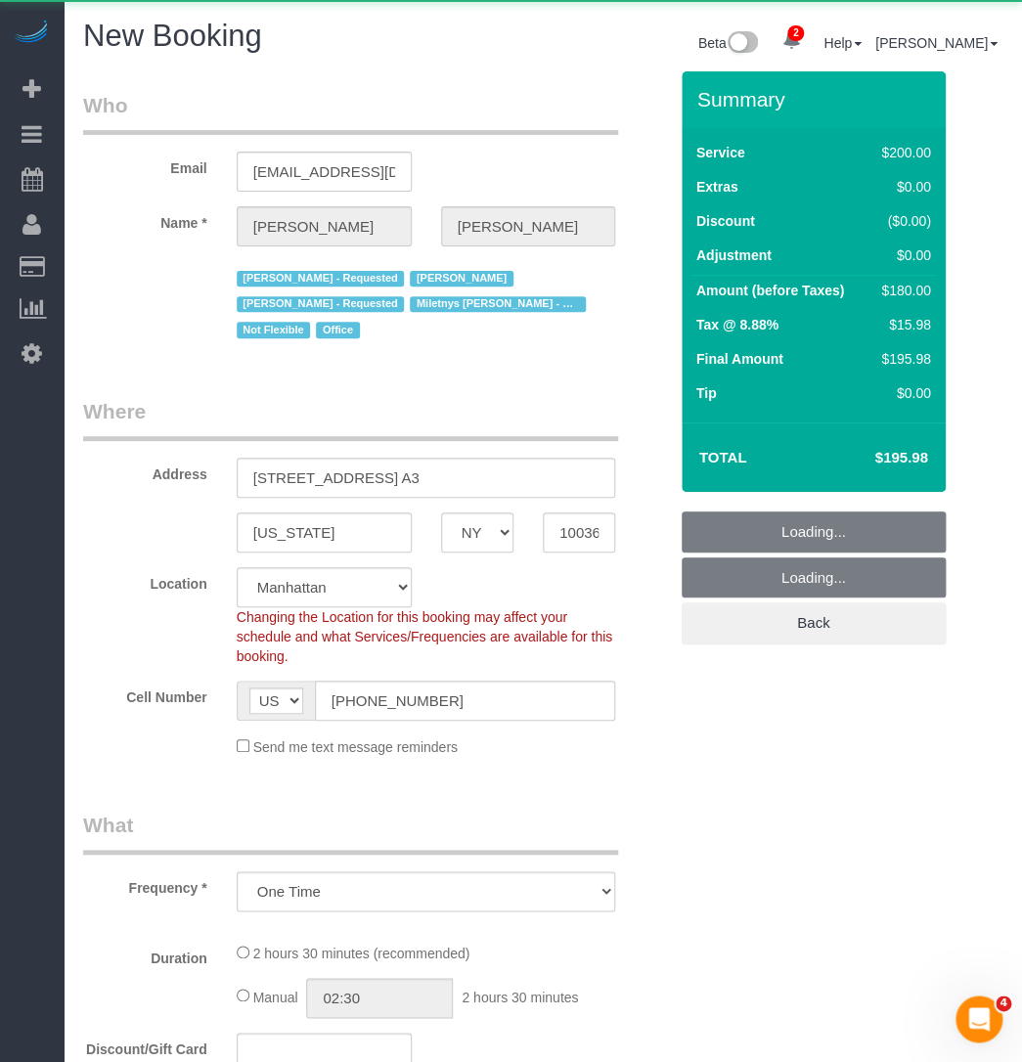
select select "150"
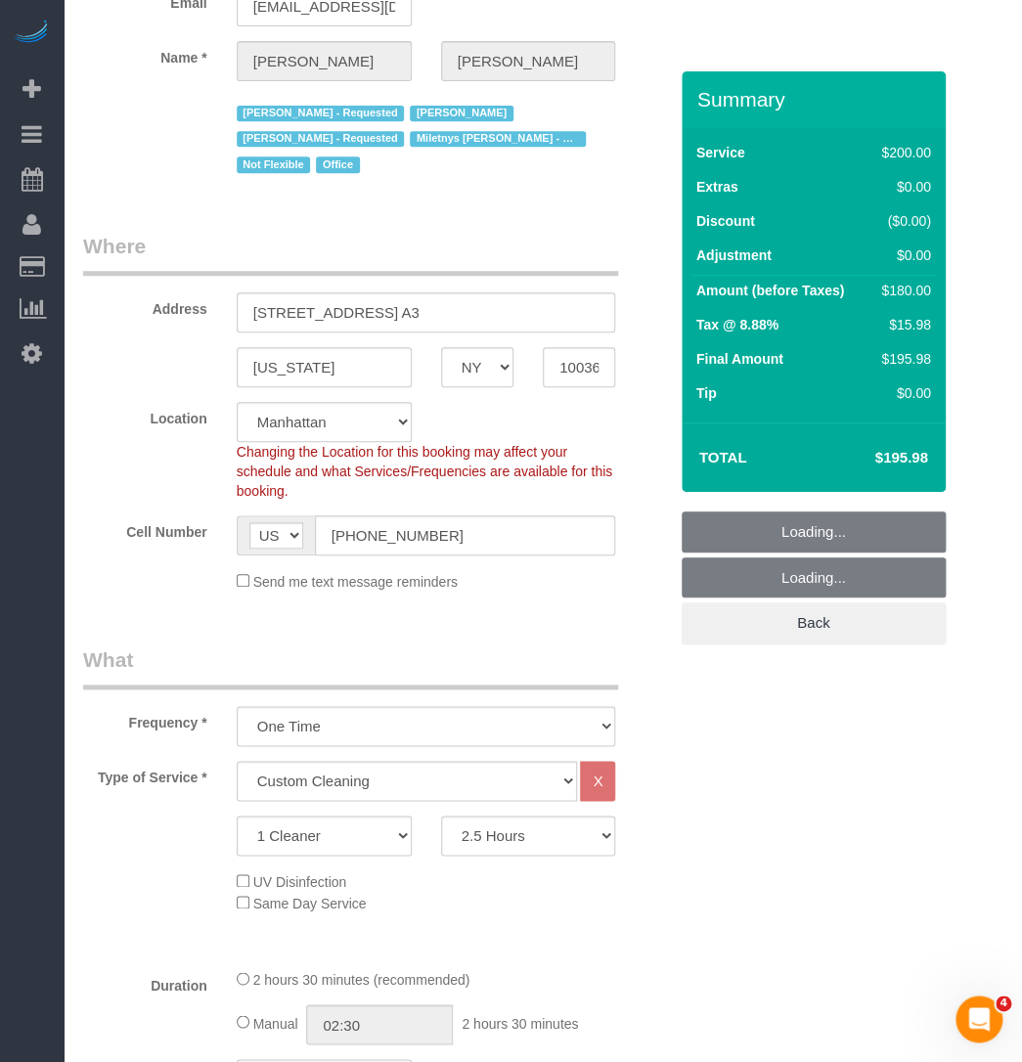
scroll to position [177, 0]
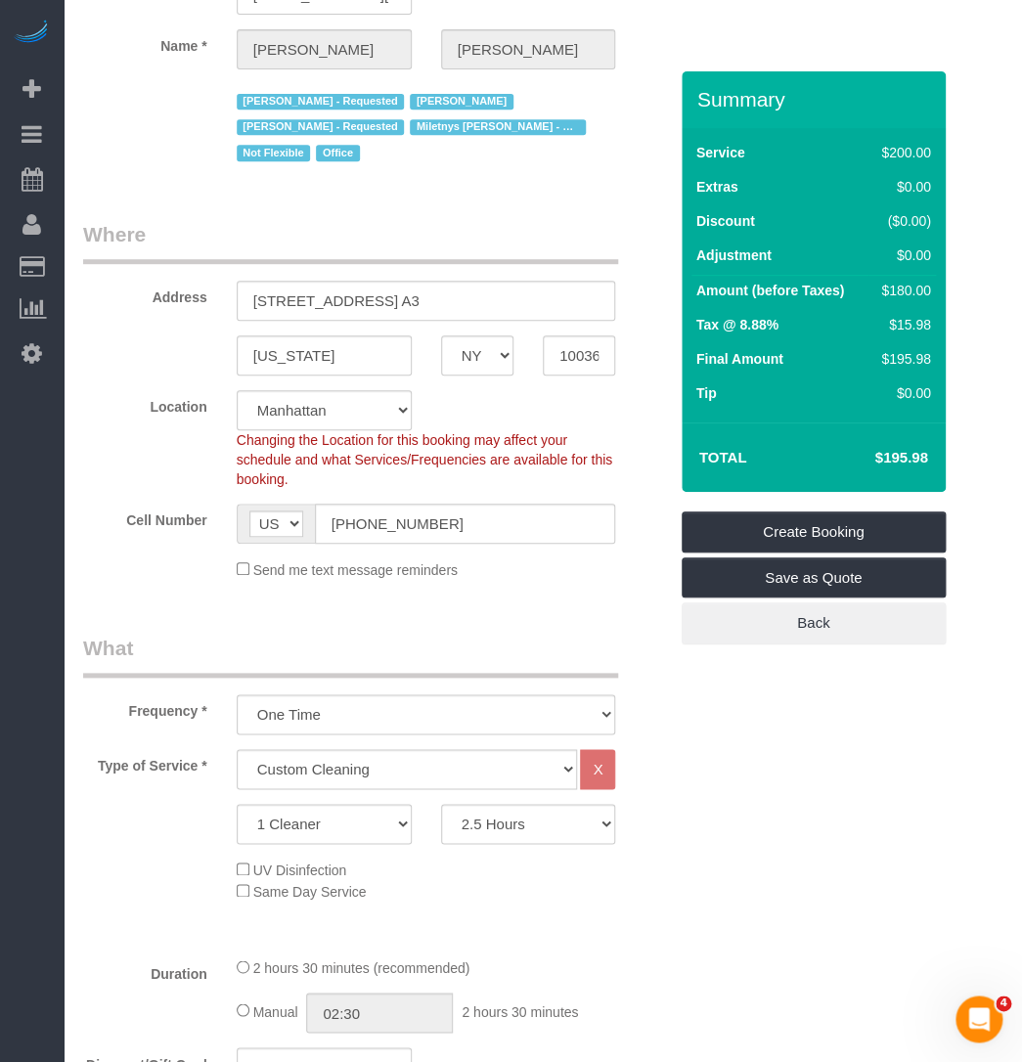
select select "object:2755"
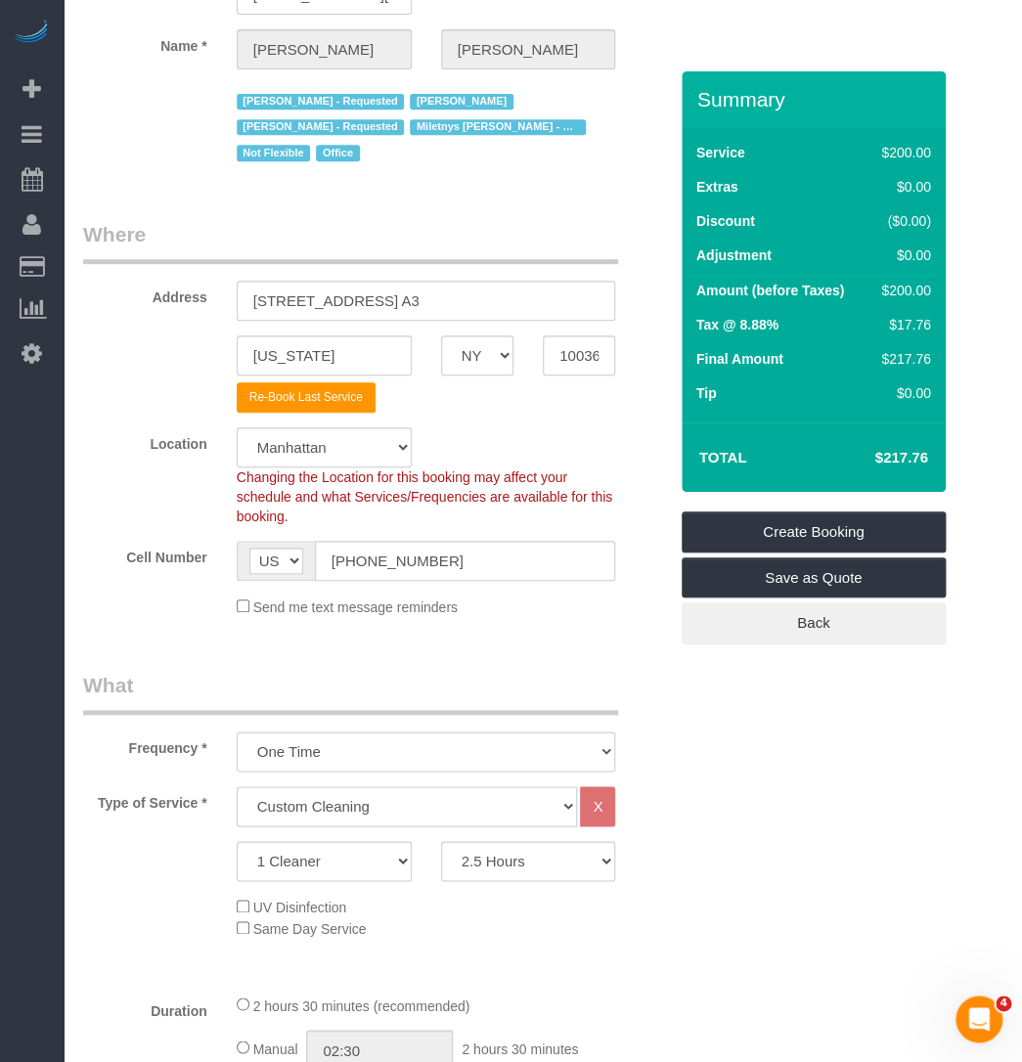
click at [276, 786] on select "Under 1,000 sq. ft. 1,001 - 1,500 sq. ft. 1,500+ sq. ft. Custom Cleaning Office…" at bounding box center [407, 806] width 341 height 40
click at [237, 786] on select "Under 1,000 sq. ft. 1,001 - 1,500 sq. ft. 1,500+ sq. ft. Custom Cleaning Office…" at bounding box center [407, 806] width 341 height 40
click at [290, 289] on input "420 West 46th Street, Apt. A3" at bounding box center [426, 301] width 379 height 40
click at [317, 786] on select "Under 1,000 sq. ft. 1,001 - 1,500 sq. ft. 1,500+ sq. ft. Custom Cleaning Office…" at bounding box center [407, 806] width 341 height 40
select select "216"
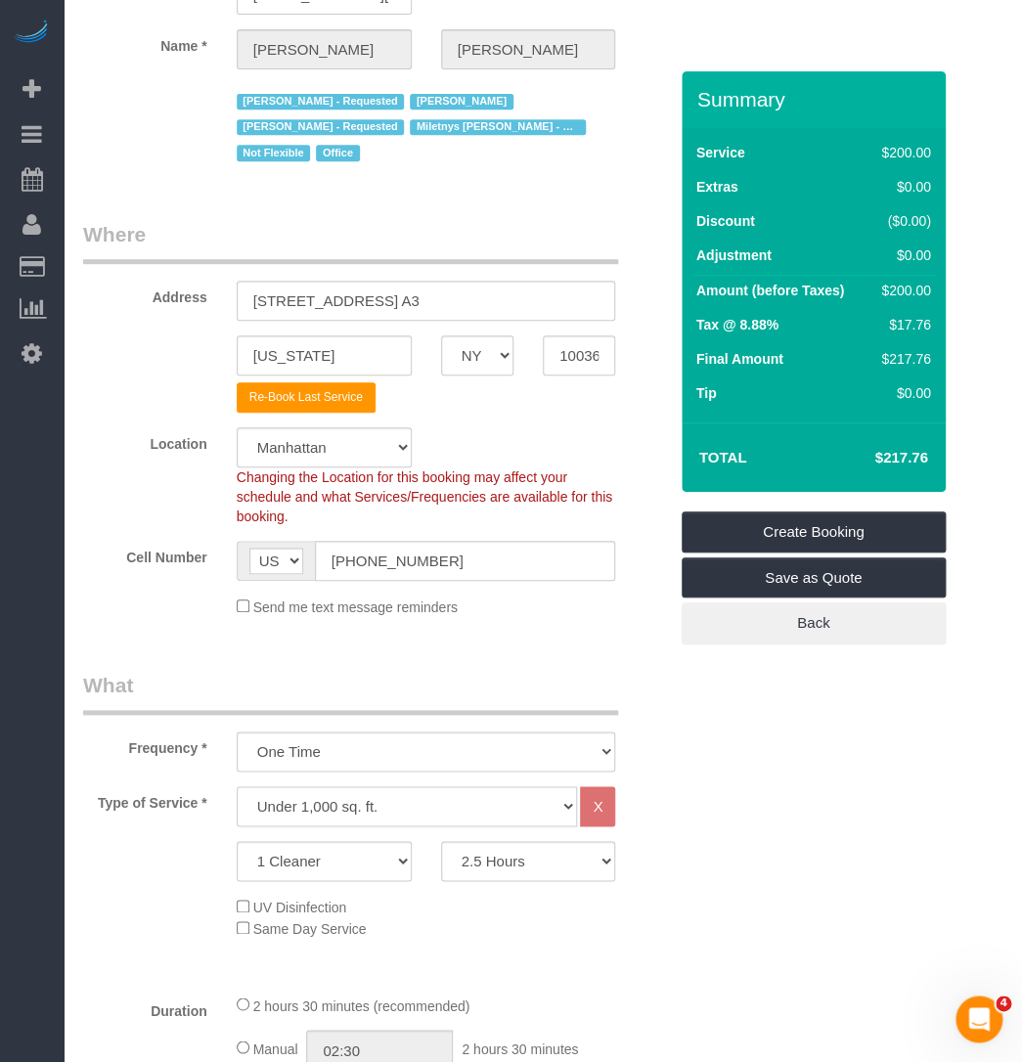
click at [237, 786] on select "Under 1,000 sq. ft. 1,001 - 1,500 sq. ft. 1,500+ sq. ft. Custom Cleaning Office…" at bounding box center [407, 806] width 341 height 40
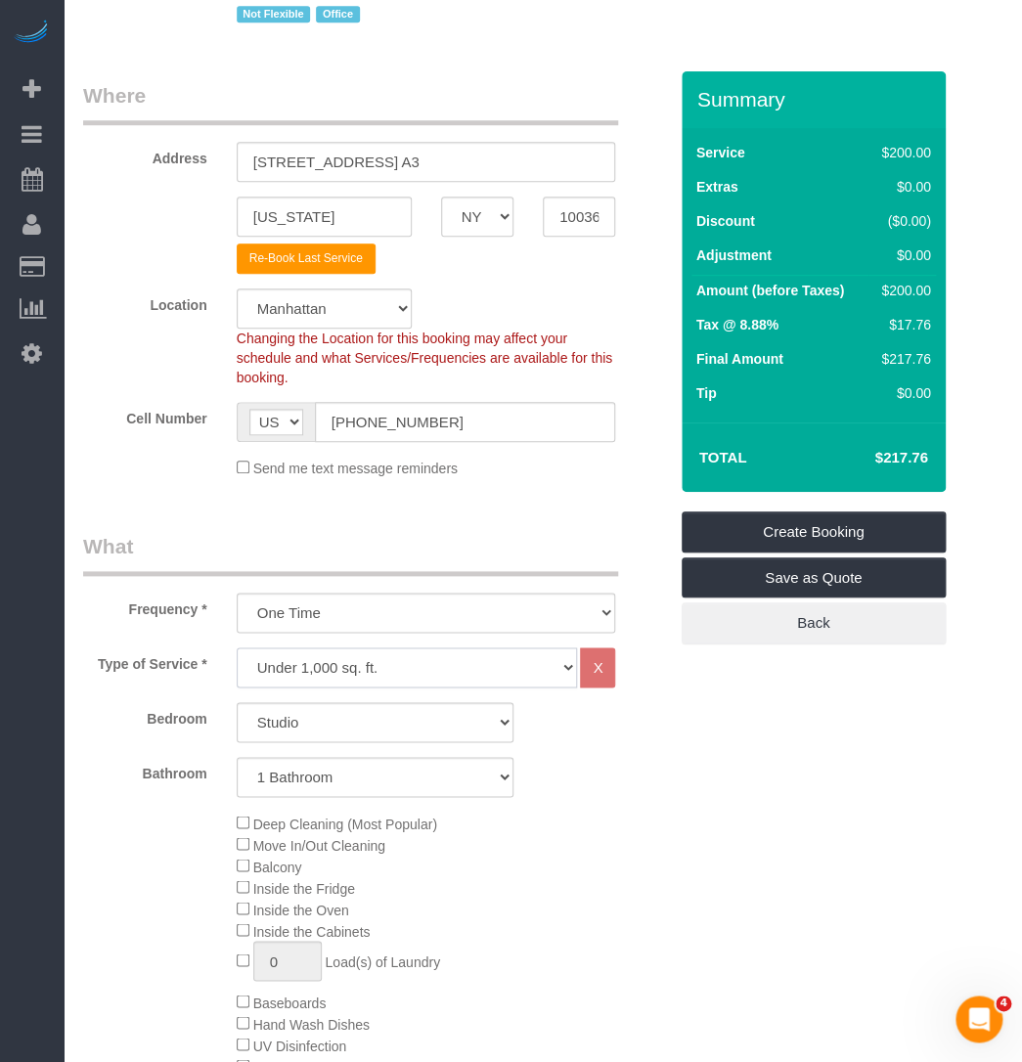
scroll to position [355, 0]
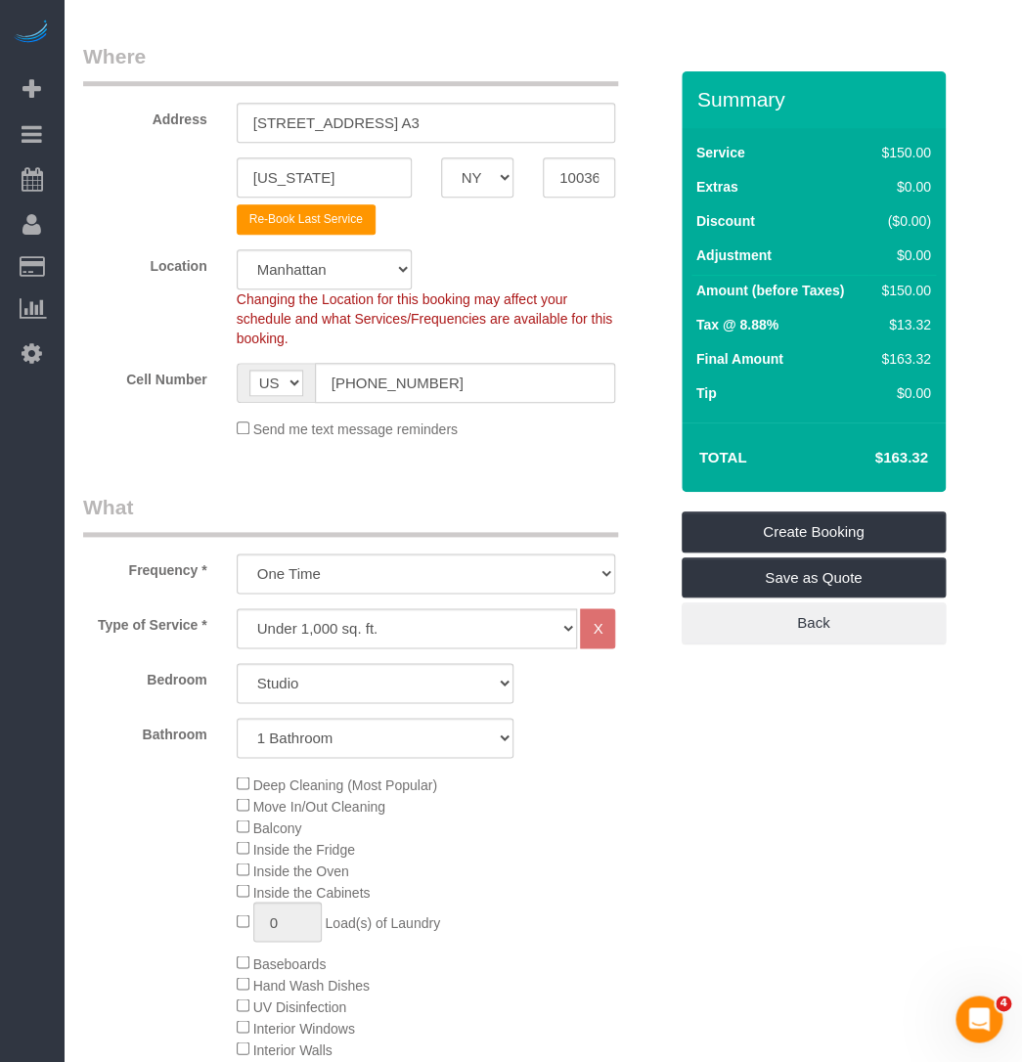
click at [317, 677] on div "Bedroom Studio 1 Bedroom 2 Bedrooms 3 Bedrooms Bathroom 1 Bathroom 2 Bathrooms" at bounding box center [375, 710] width 584 height 95
click at [323, 663] on select "Studio 1 Bedroom 2 Bedrooms 3 Bedrooms" at bounding box center [375, 683] width 277 height 40
select select "2"
click at [237, 663] on select "Studio 1 Bedroom 2 Bedrooms 3 Bedrooms" at bounding box center [375, 683] width 277 height 40
click at [320, 718] on select "1 Bathroom 2 Bathrooms" at bounding box center [375, 738] width 277 height 40
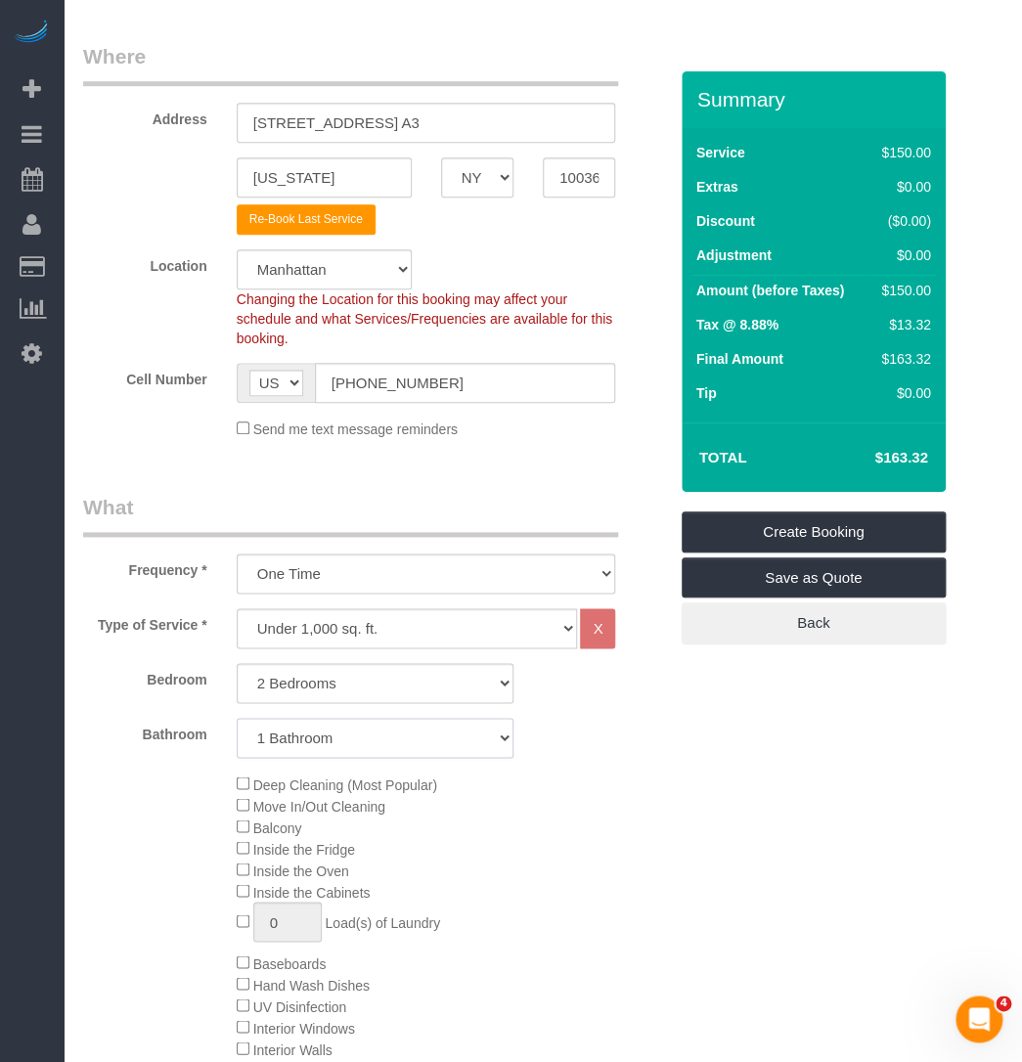
select select "2"
click at [237, 718] on select "1 Bathroom 2 Bathrooms" at bounding box center [375, 738] width 277 height 40
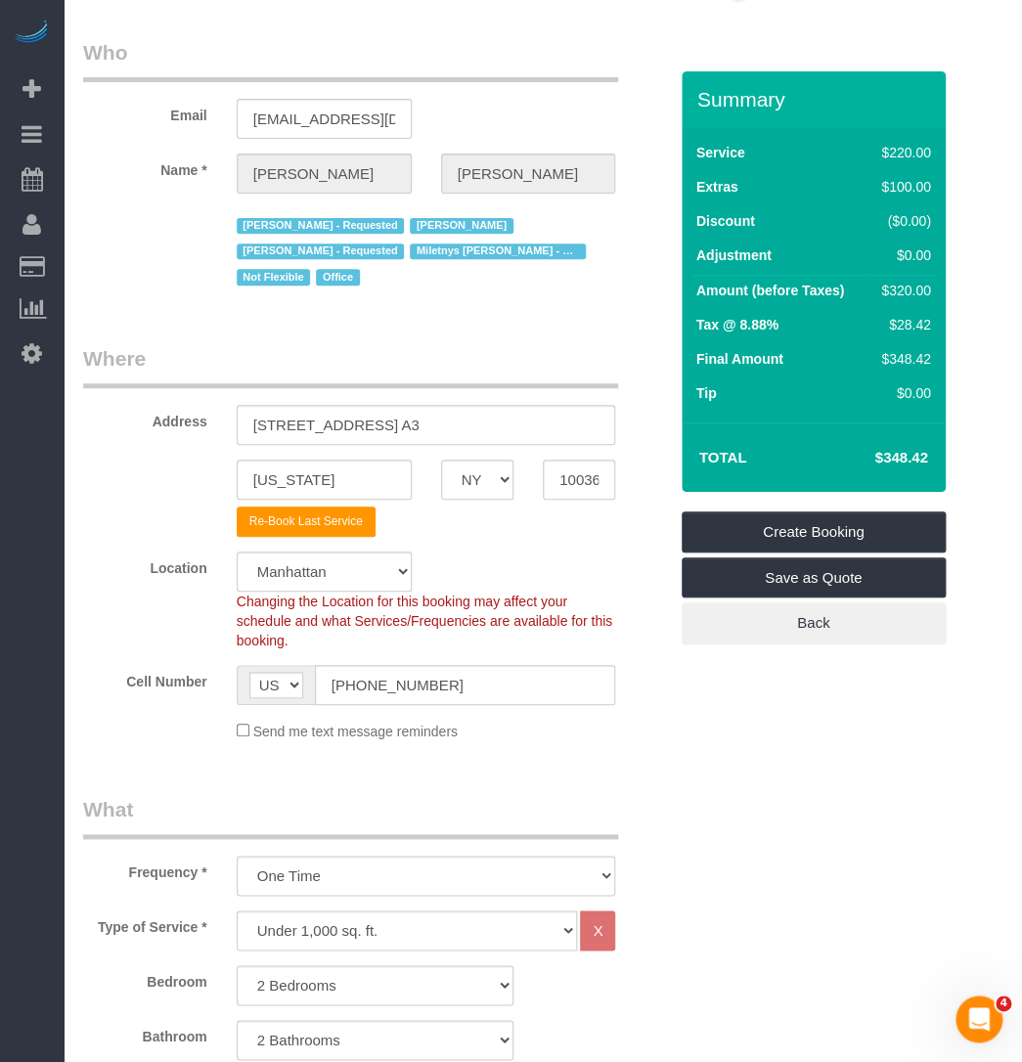
scroll to position [0, 0]
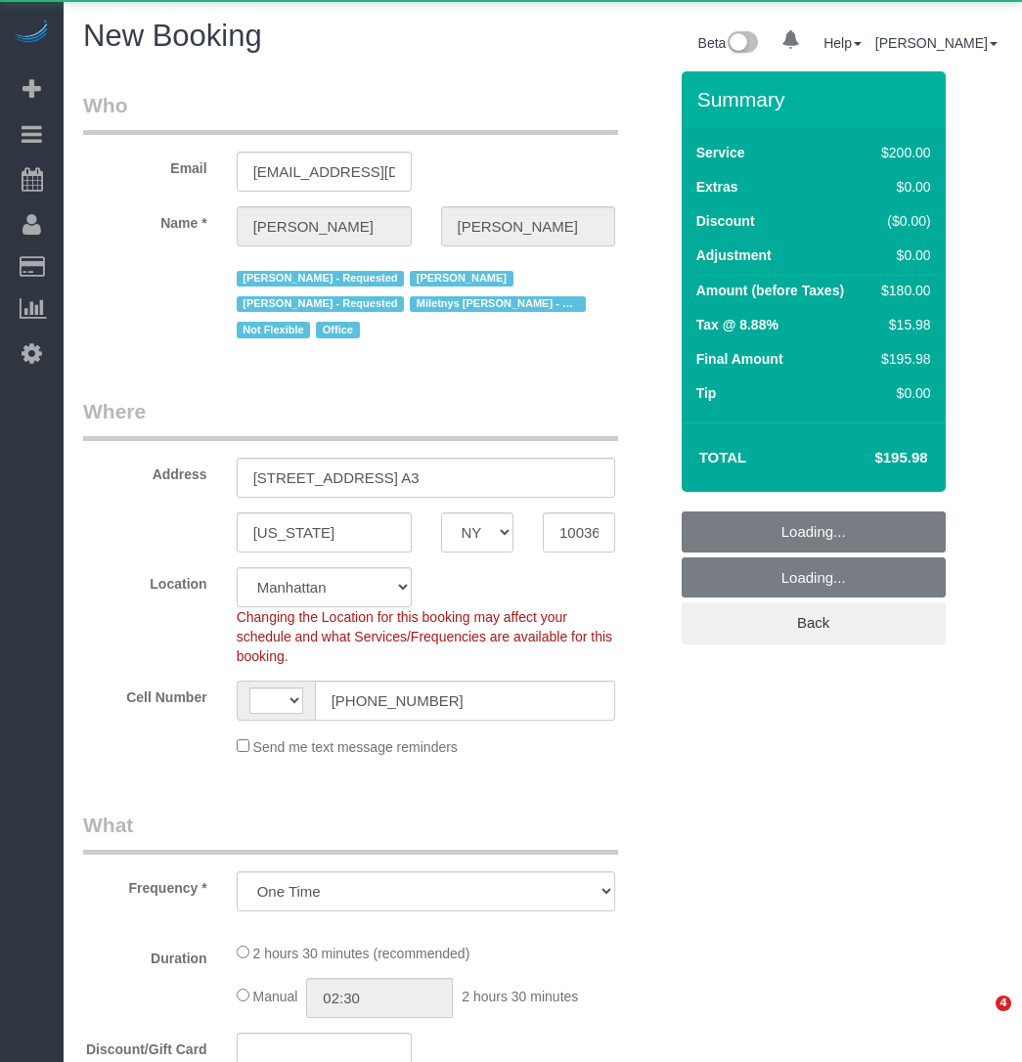
select select "NY"
select select "number:89"
select select "number:90"
select select "number:15"
select select "number:5"
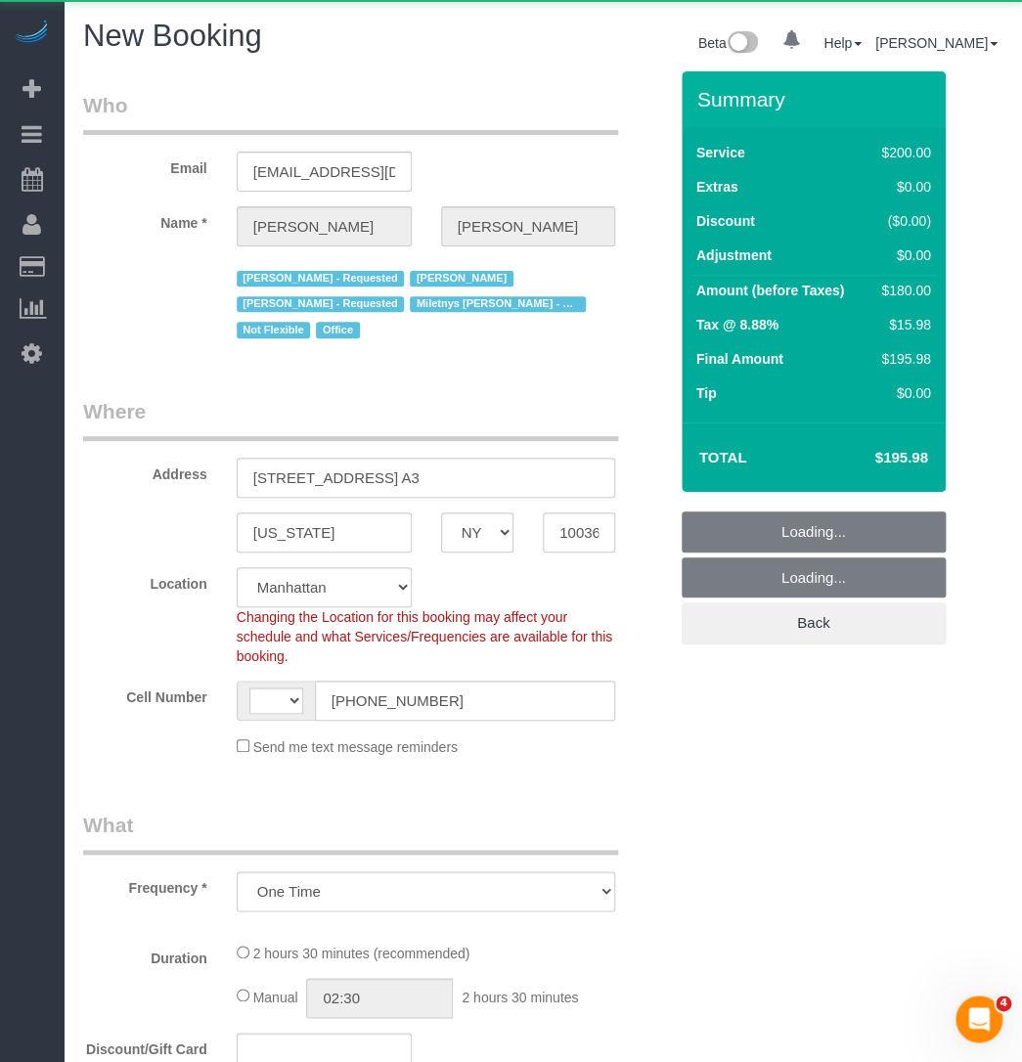
select select "150"
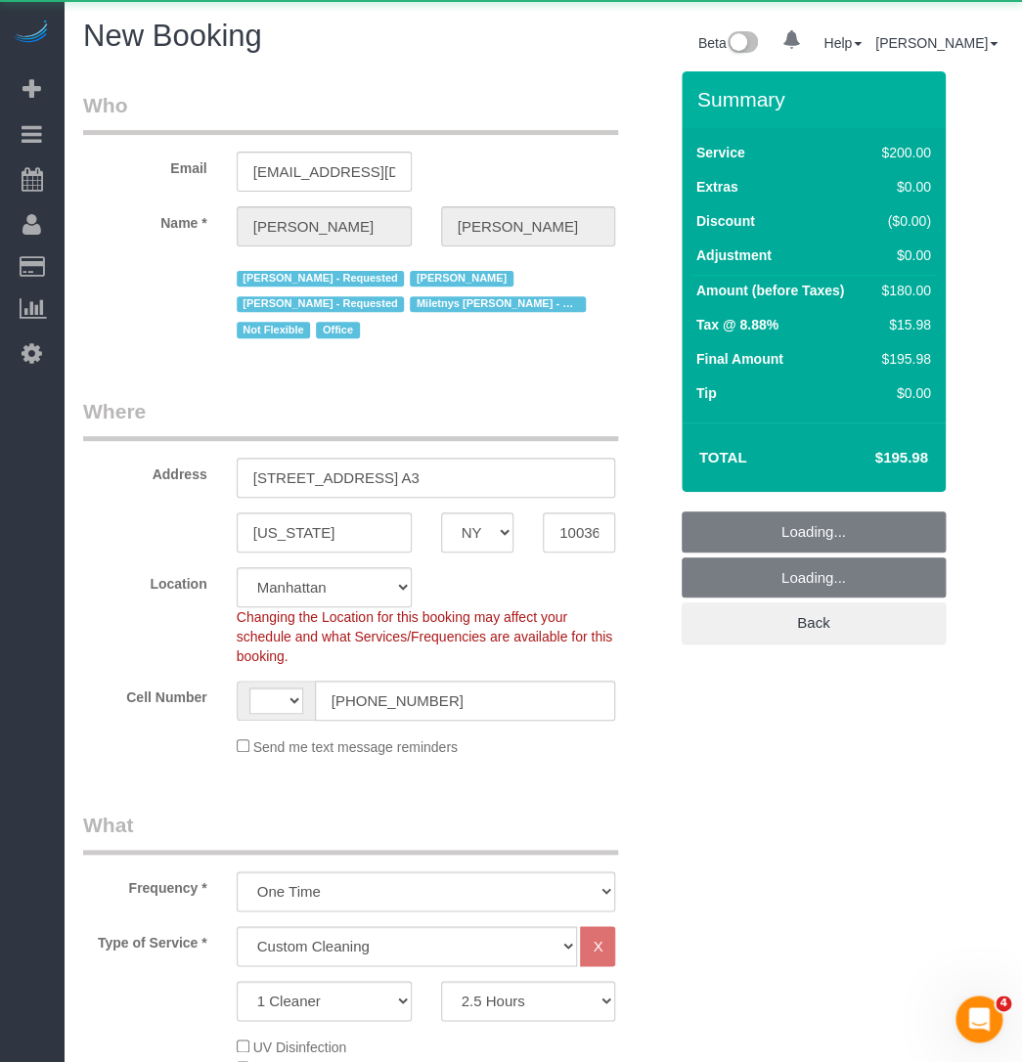
select select "object:640"
select select "string:[GEOGRAPHIC_DATA]"
select select "string:stripe-pm_1LzOHa4VGloSiKo7eJy9cIDS"
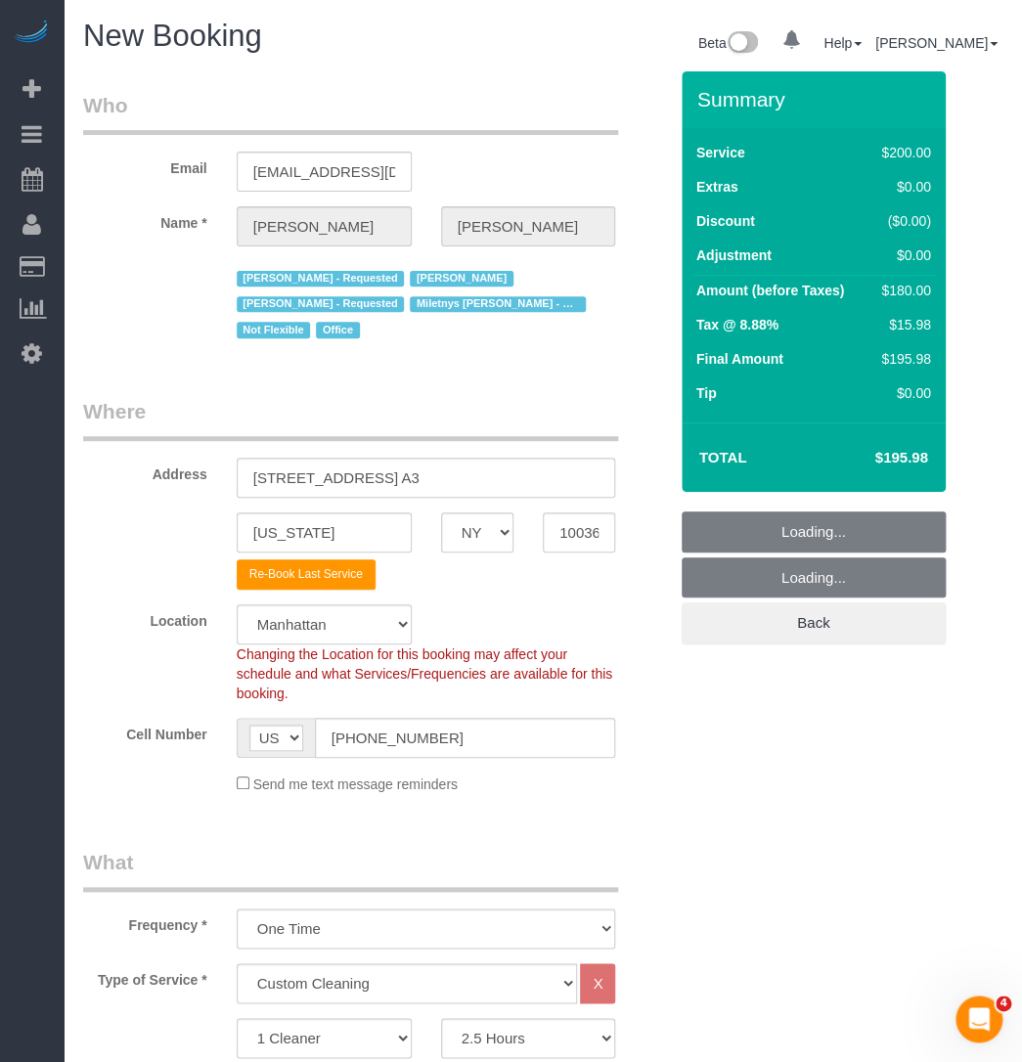
select select "object:1325"
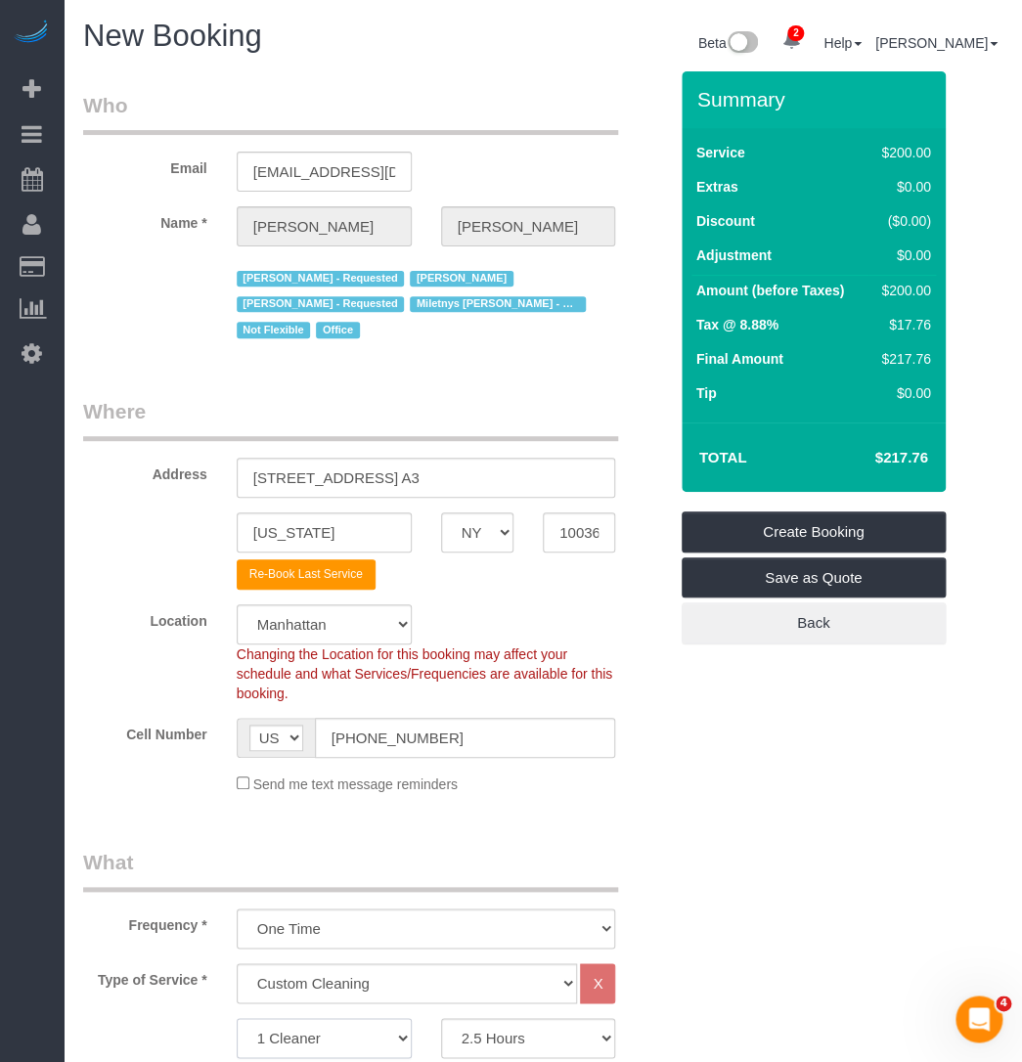
click at [388, 1018] on select "1 Cleaner 2 Cleaners 3 Cleaners 4 Cleaners 5 Cleaners" at bounding box center [324, 1038] width 175 height 40
select select "2"
click at [237, 1018] on select "1 Cleaner 2 Cleaners 3 Cleaners 4 Cleaners 5 Cleaners" at bounding box center [324, 1038] width 175 height 40
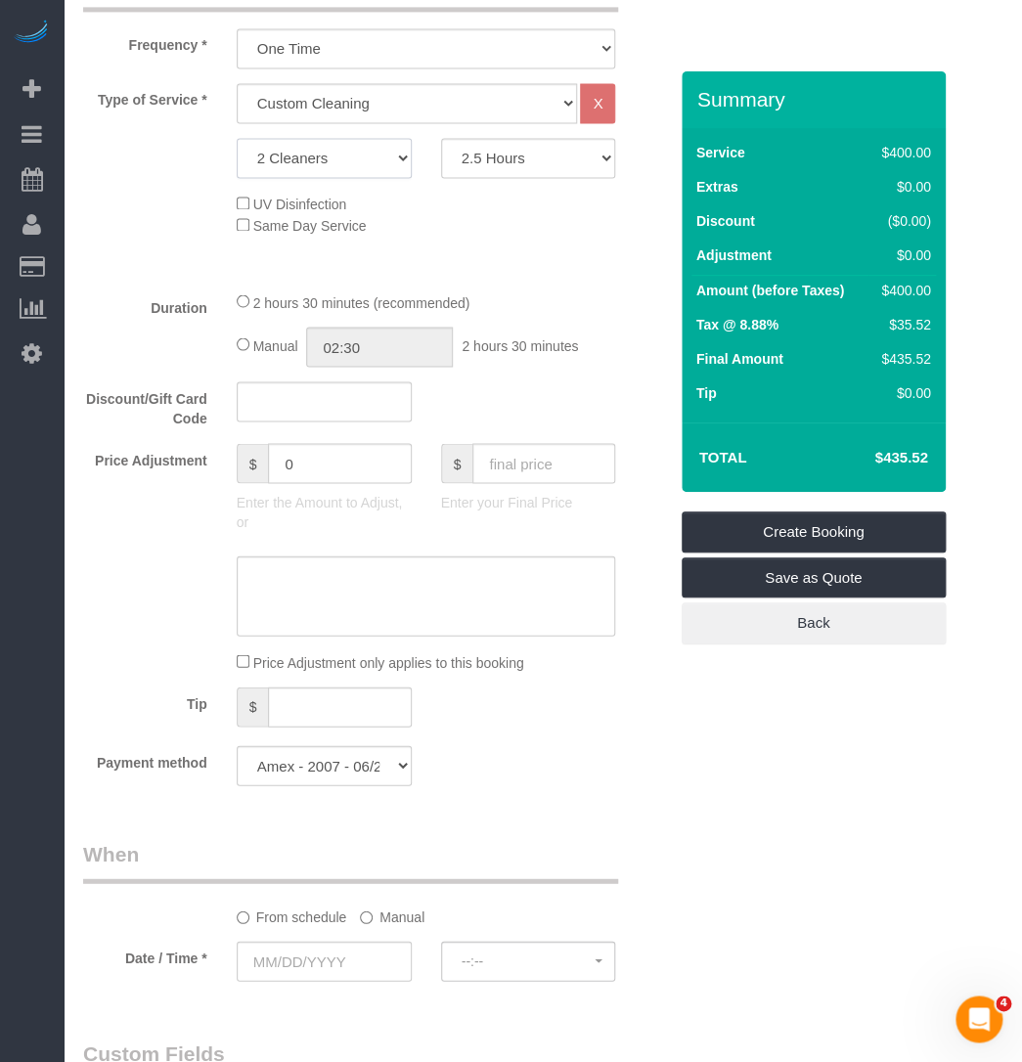
scroll to position [889, 0]
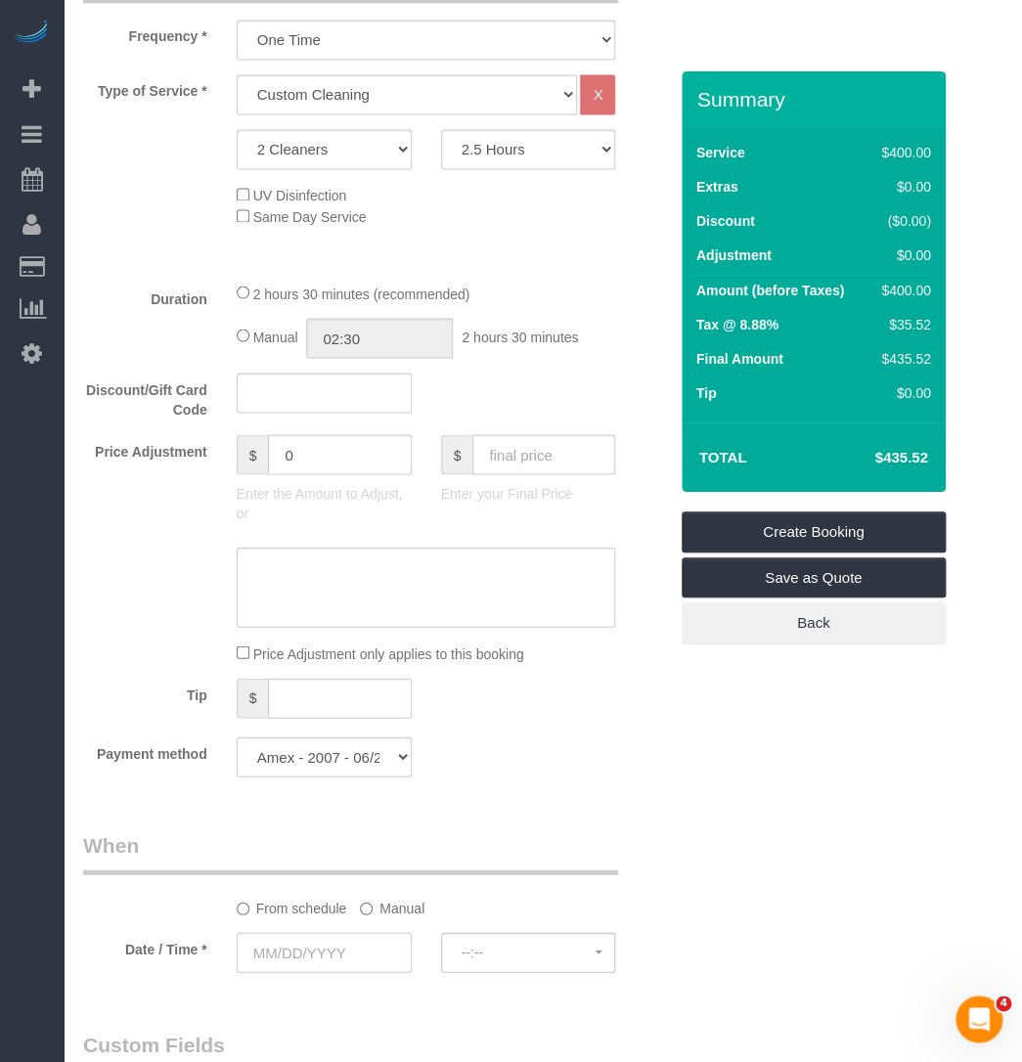
click at [354, 932] on input "text" at bounding box center [324, 952] width 175 height 40
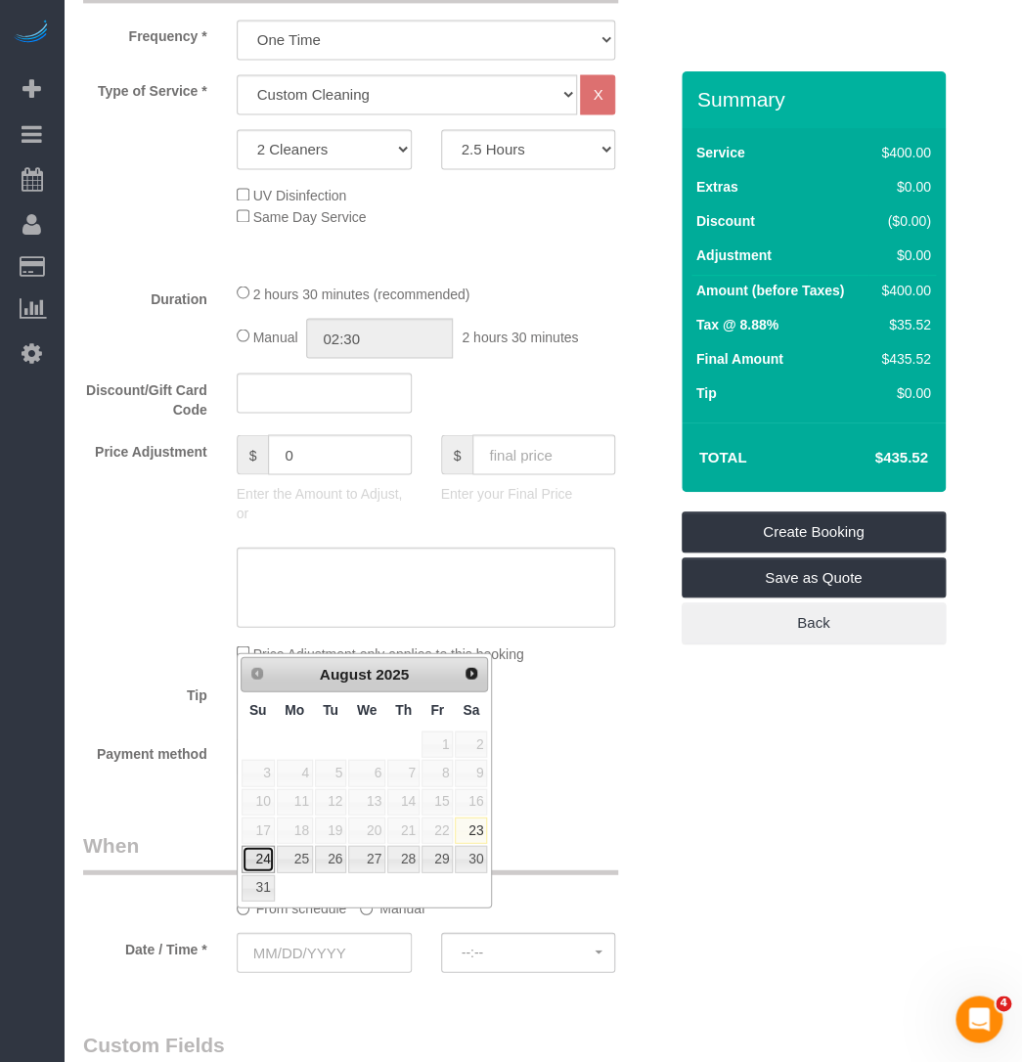
click at [248, 858] on link "24" at bounding box center [258, 858] width 33 height 26
type input "08/24/2025"
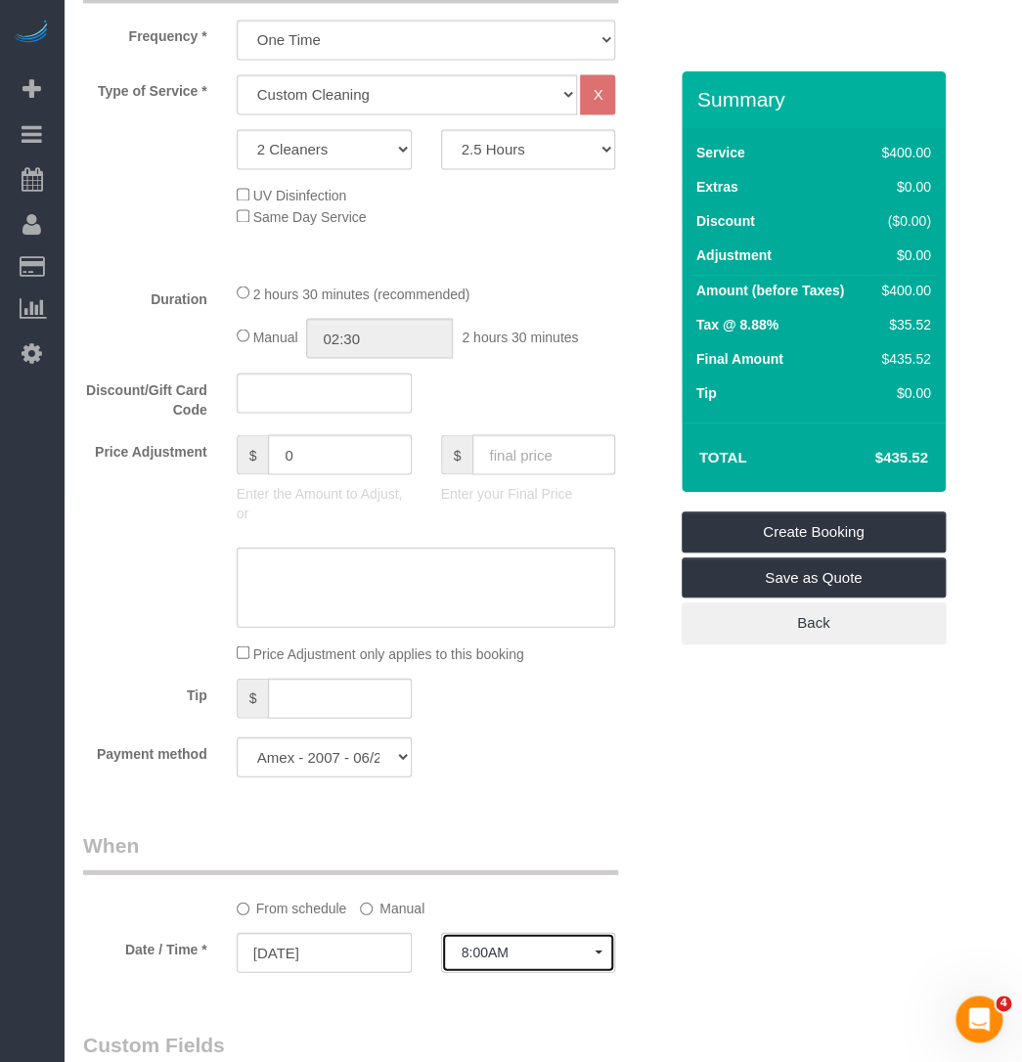
click at [510, 944] on span "8:00AM" at bounding box center [528, 952] width 134 height 16
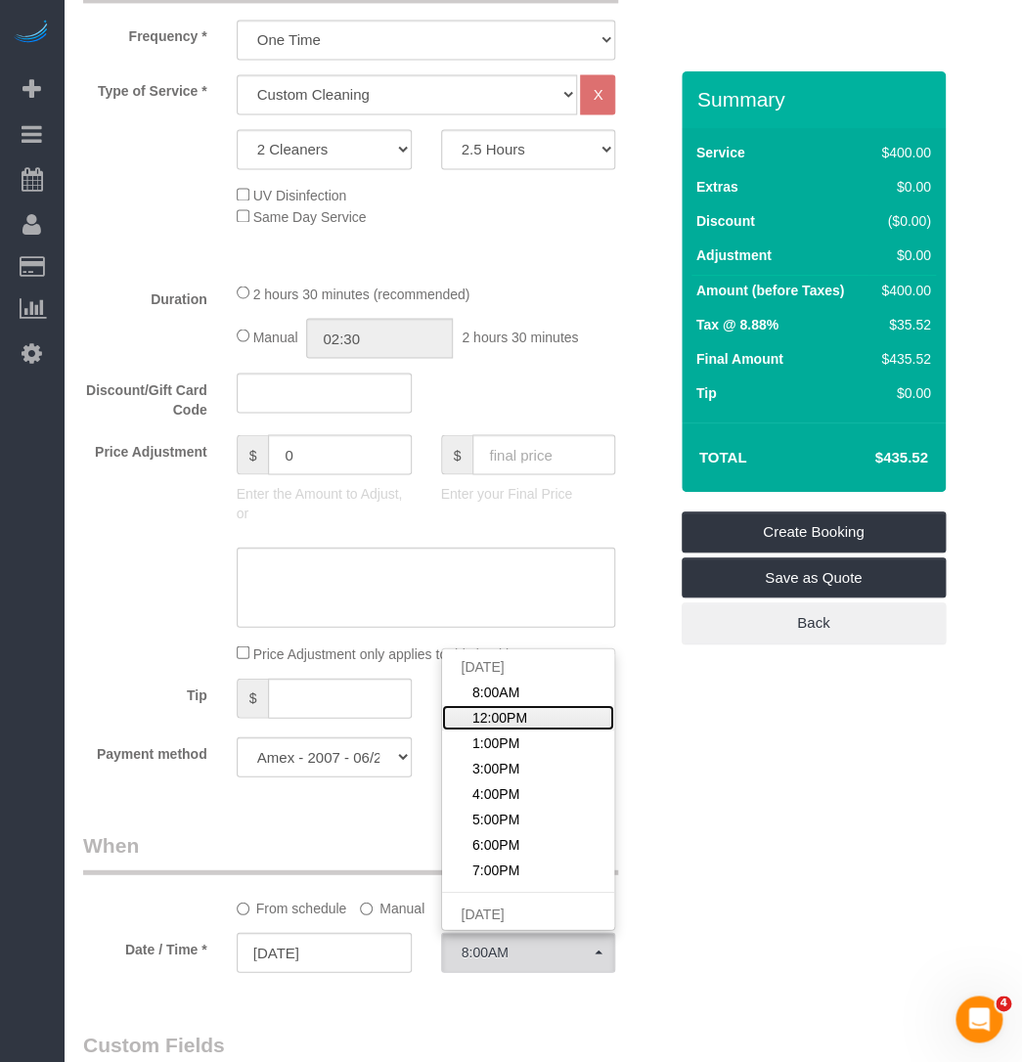
click at [531, 704] on link "12:00PM" at bounding box center [528, 716] width 173 height 25
select select "spot2"
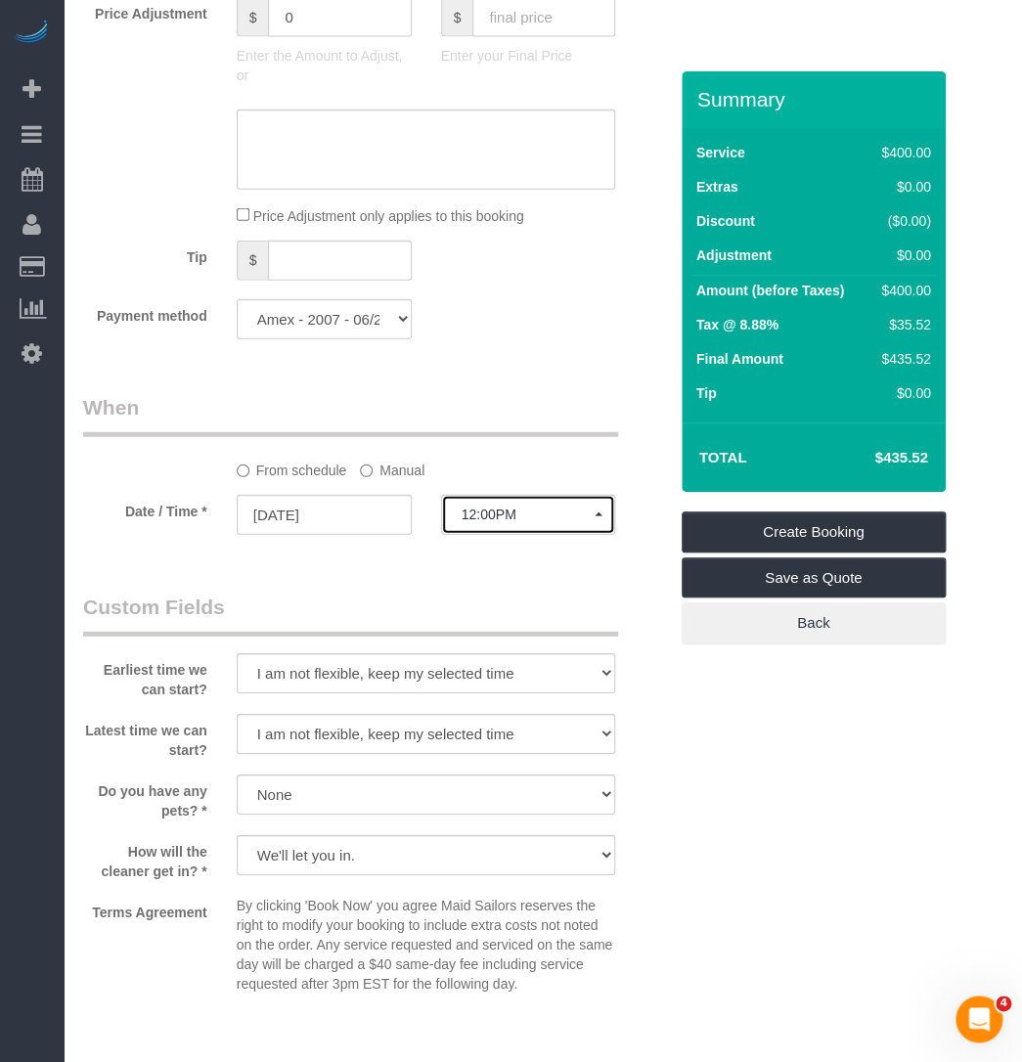
scroll to position [1333, 0]
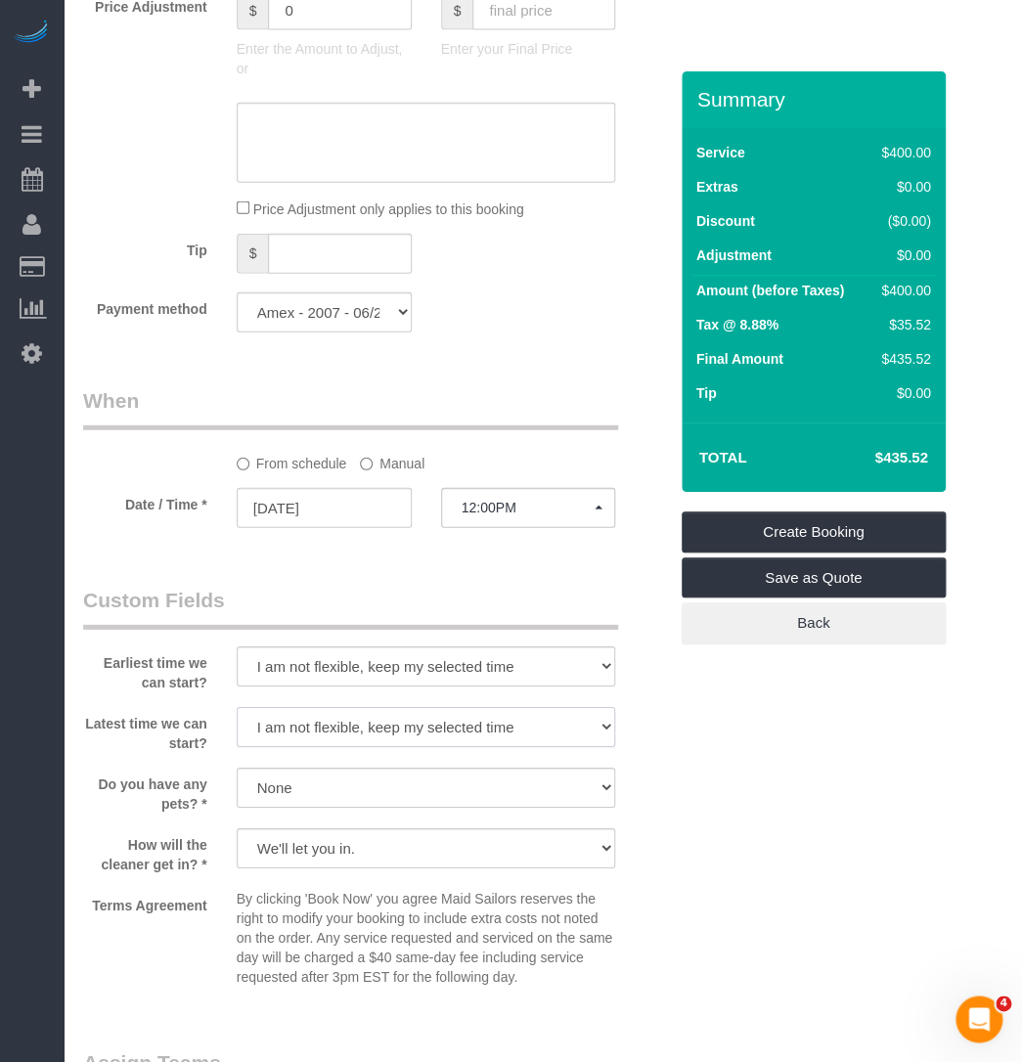
click at [366, 707] on select "I am not flexible, keep my selected time 8:00 AM 9:00 AM 10:00 AM 11:00 AM 12:0…" at bounding box center [426, 727] width 379 height 40
select select "number:76"
click at [237, 707] on select "I am not flexible, keep my selected time 8:00 AM 9:00 AM 10:00 AM 11:00 AM 12:0…" at bounding box center [426, 727] width 379 height 40
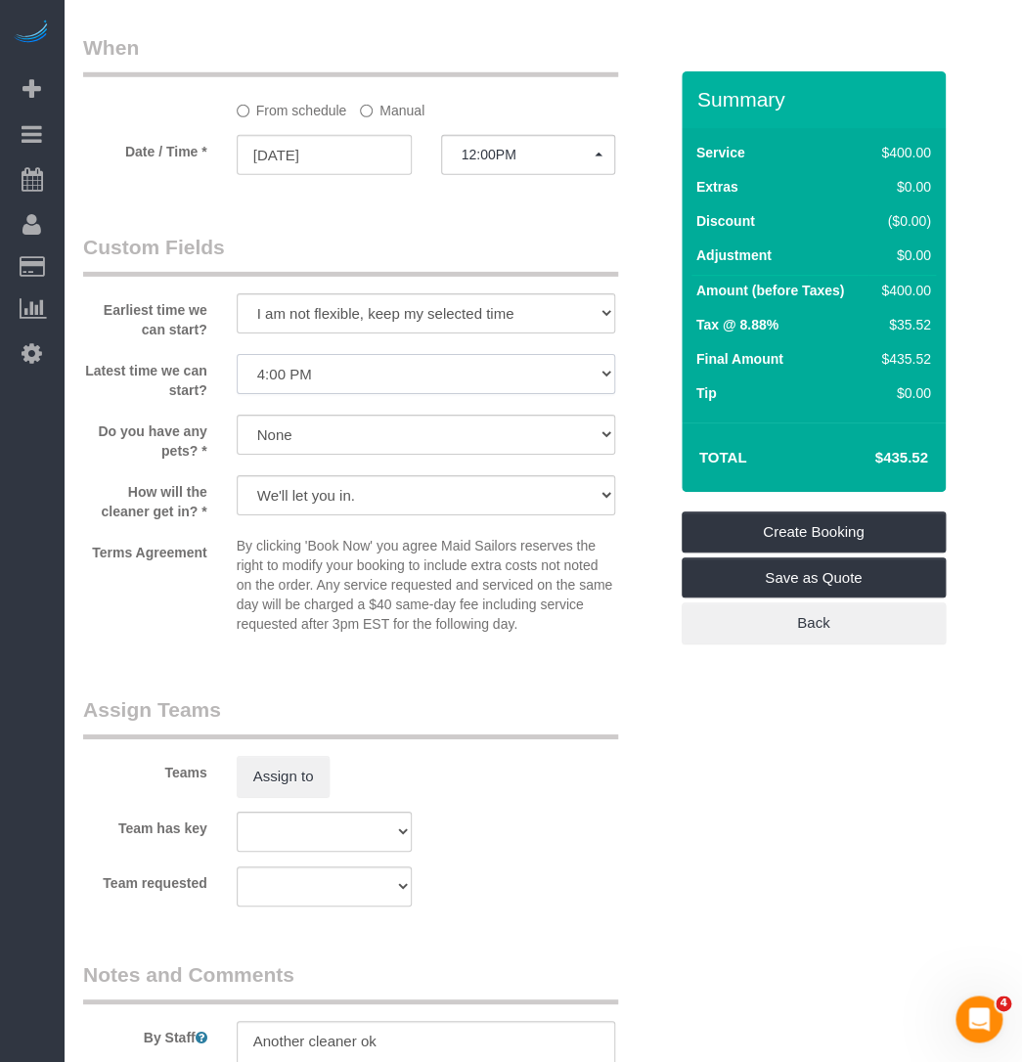
scroll to position [1689, 0]
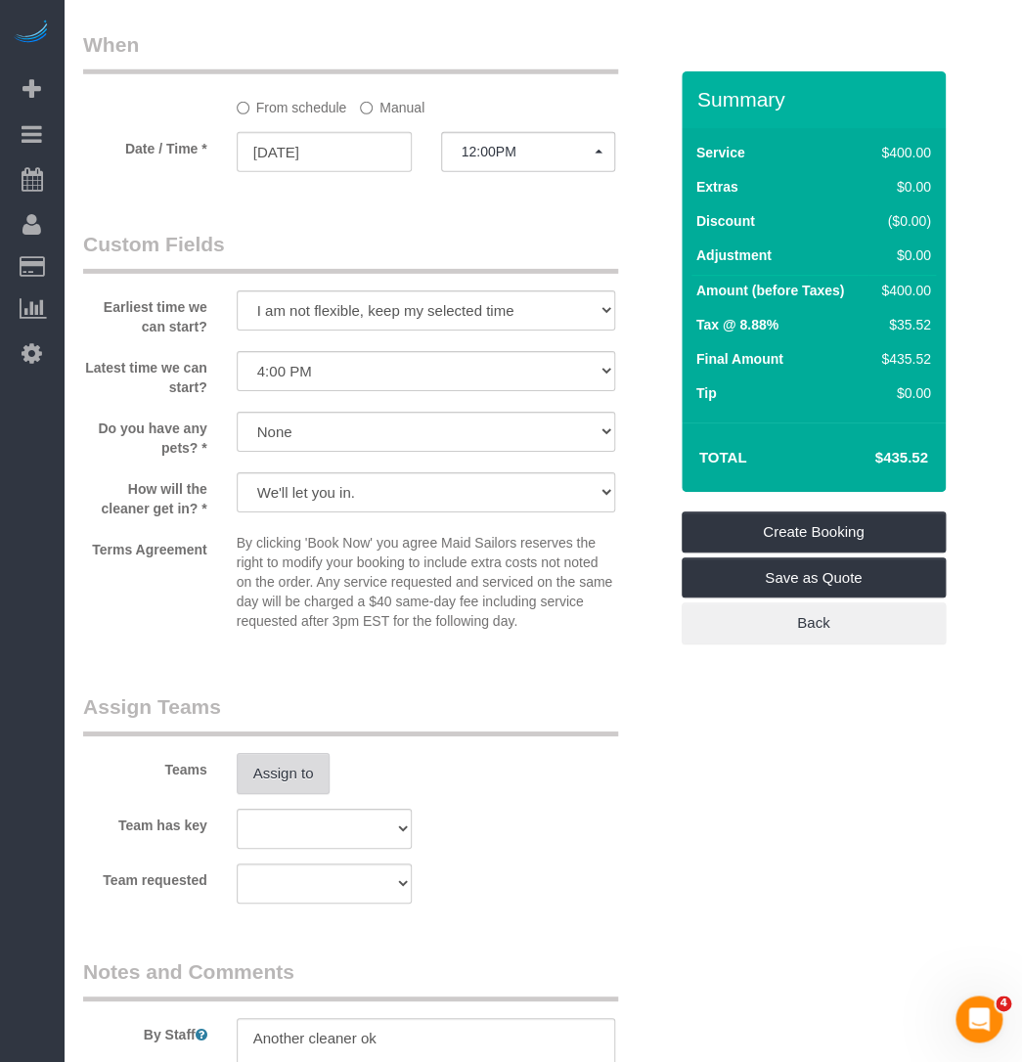
click at [271, 753] on button "Assign to" at bounding box center [284, 773] width 94 height 41
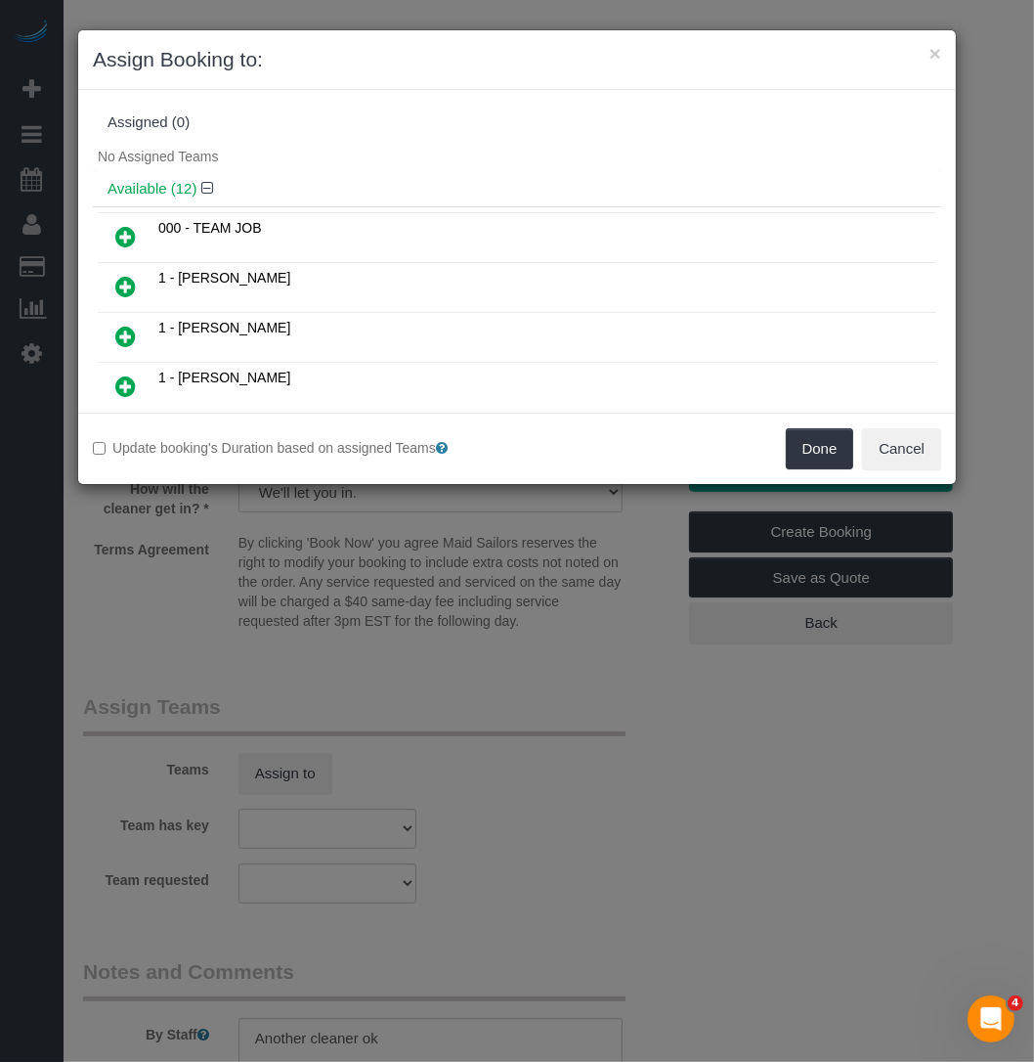
click at [127, 236] on icon at bounding box center [125, 236] width 21 height 23
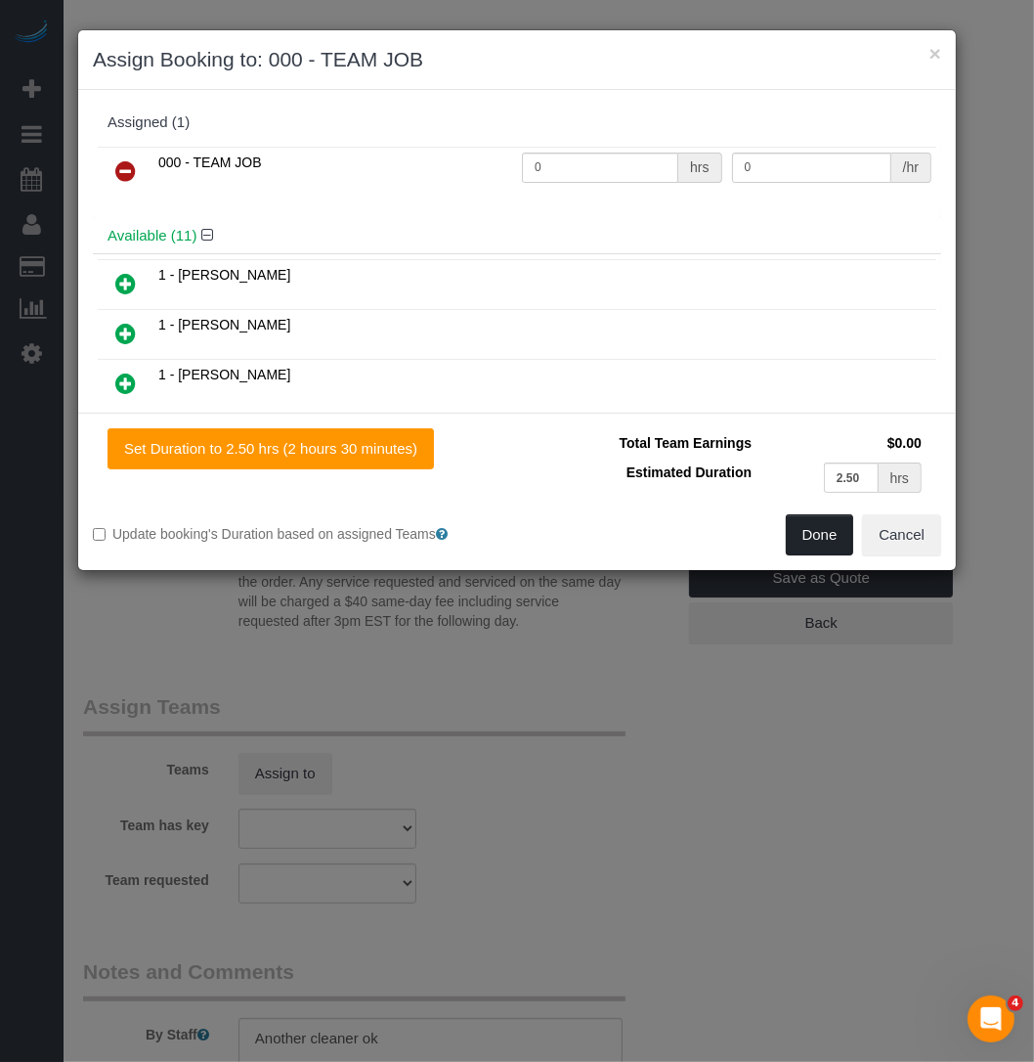
click at [822, 528] on button "Done" at bounding box center [820, 534] width 68 height 41
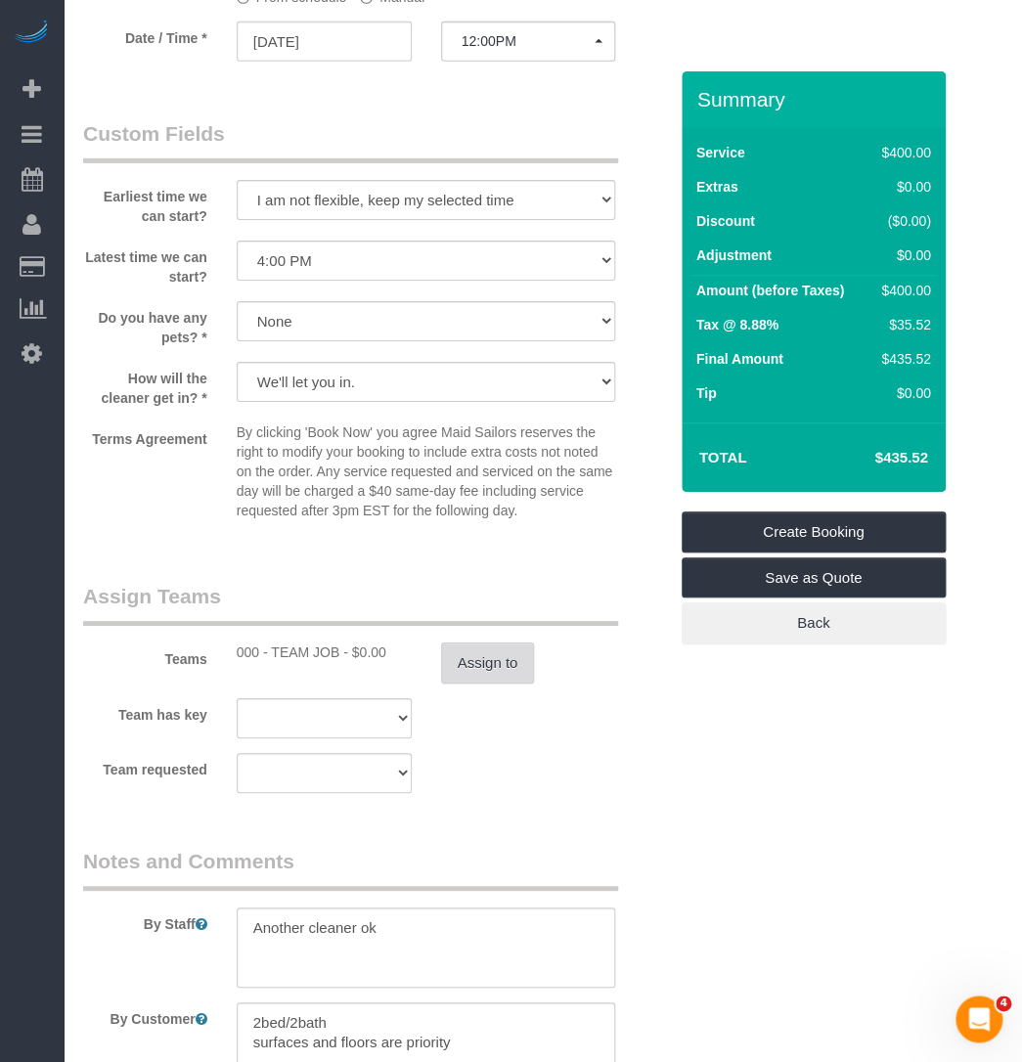
scroll to position [1974, 0]
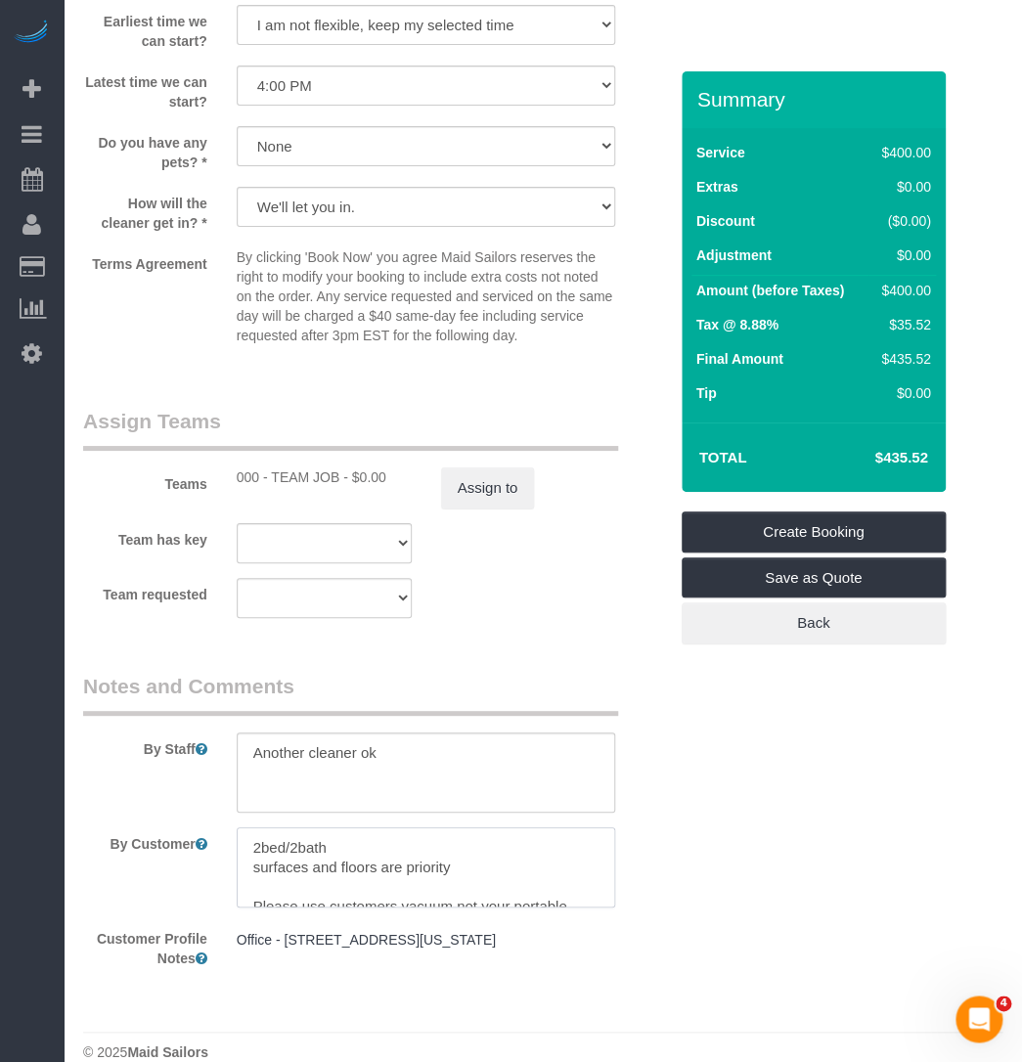
drag, startPoint x: 456, startPoint y: 838, endPoint x: 220, endPoint y: 841, distance: 235.7
click at [220, 841] on div "By Customer" at bounding box center [374, 867] width 613 height 80
click at [254, 833] on textarea at bounding box center [426, 867] width 379 height 80
click at [585, 842] on textarea at bounding box center [426, 867] width 379 height 80
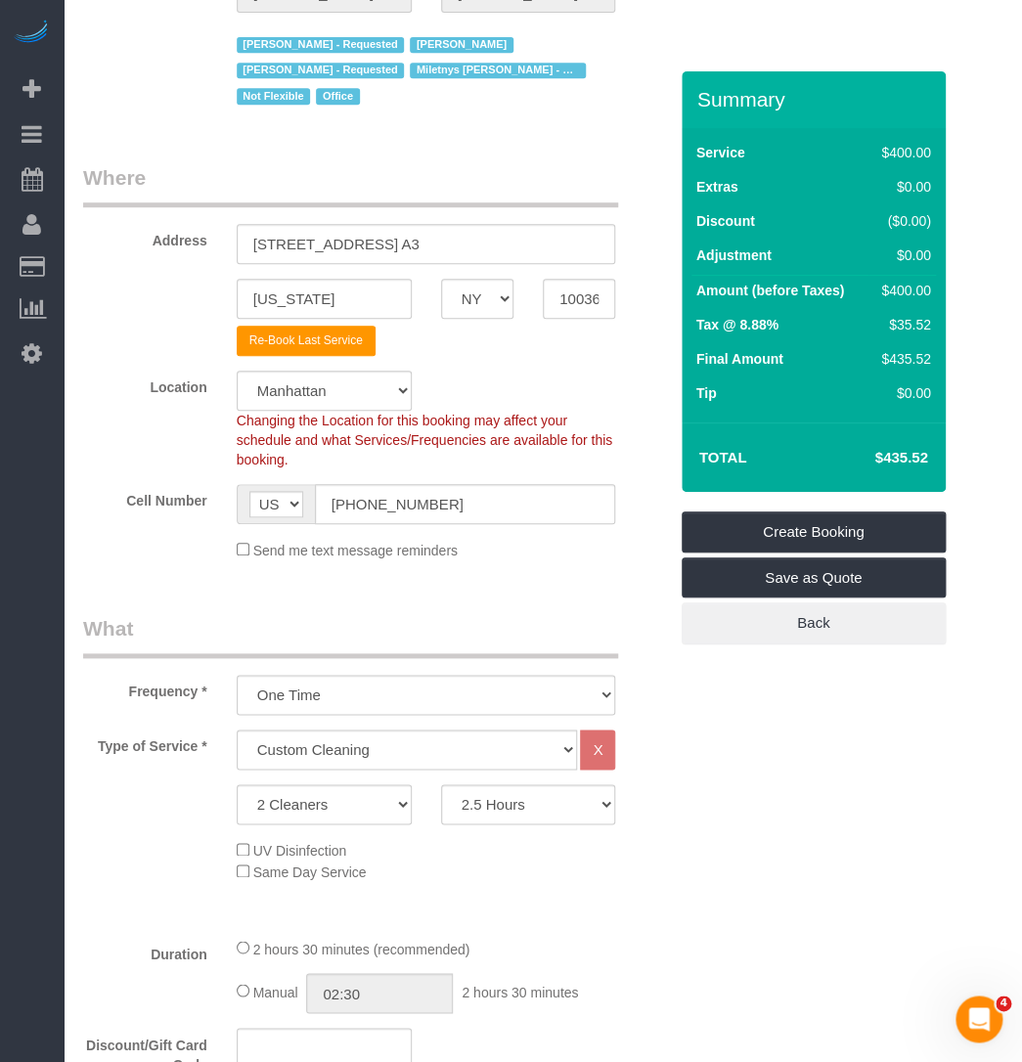
scroll to position [196, 0]
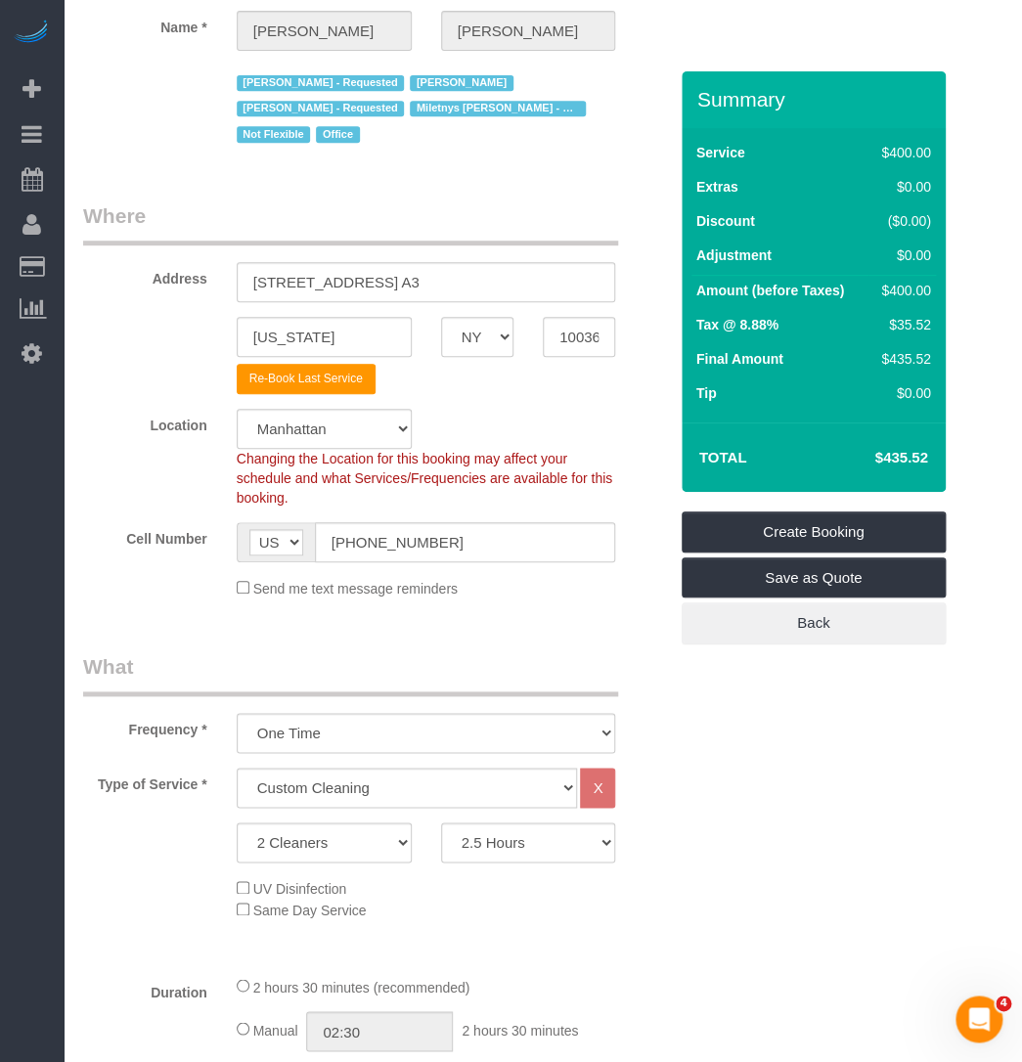
type textarea "2bed/2bath deep cleaning Wipe down exterior of all appliances and cabinets Wipe…"
click at [178, 317] on div "New York AK AL AR AZ CA CO CT DC DE FL GA HI IA ID IL IN KS KY LA MA MD ME MI M…" at bounding box center [374, 337] width 613 height 40
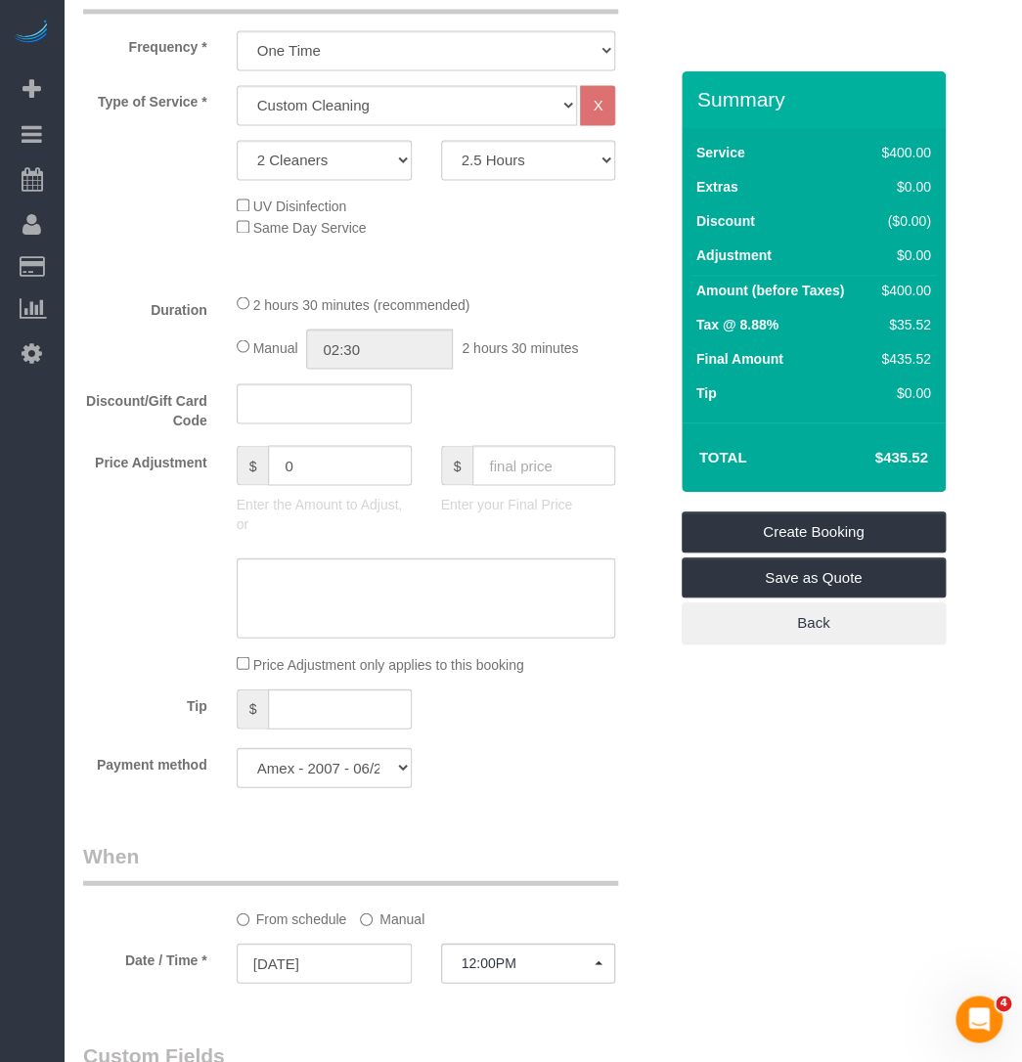
scroll to position [1262, 0]
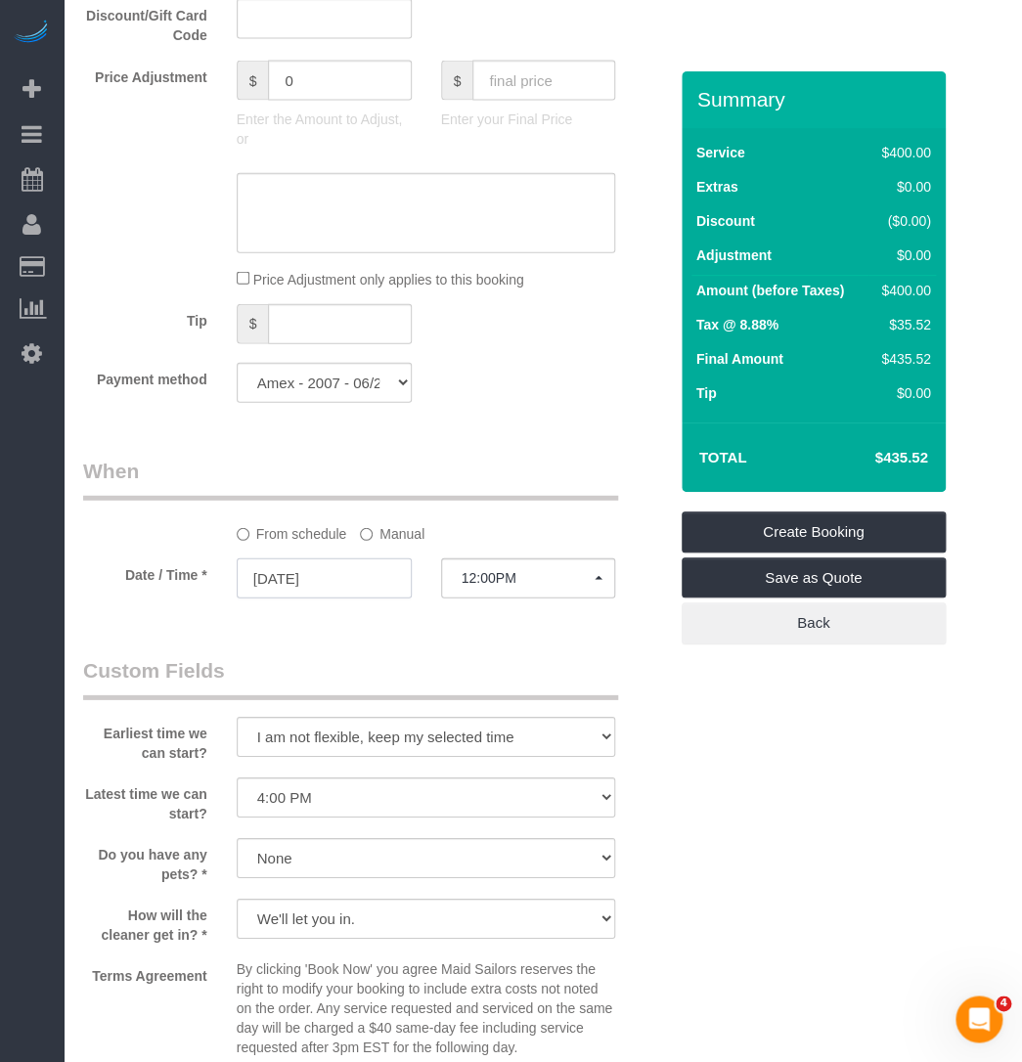
click at [332, 558] on input "08/24/2025" at bounding box center [324, 578] width 175 height 40
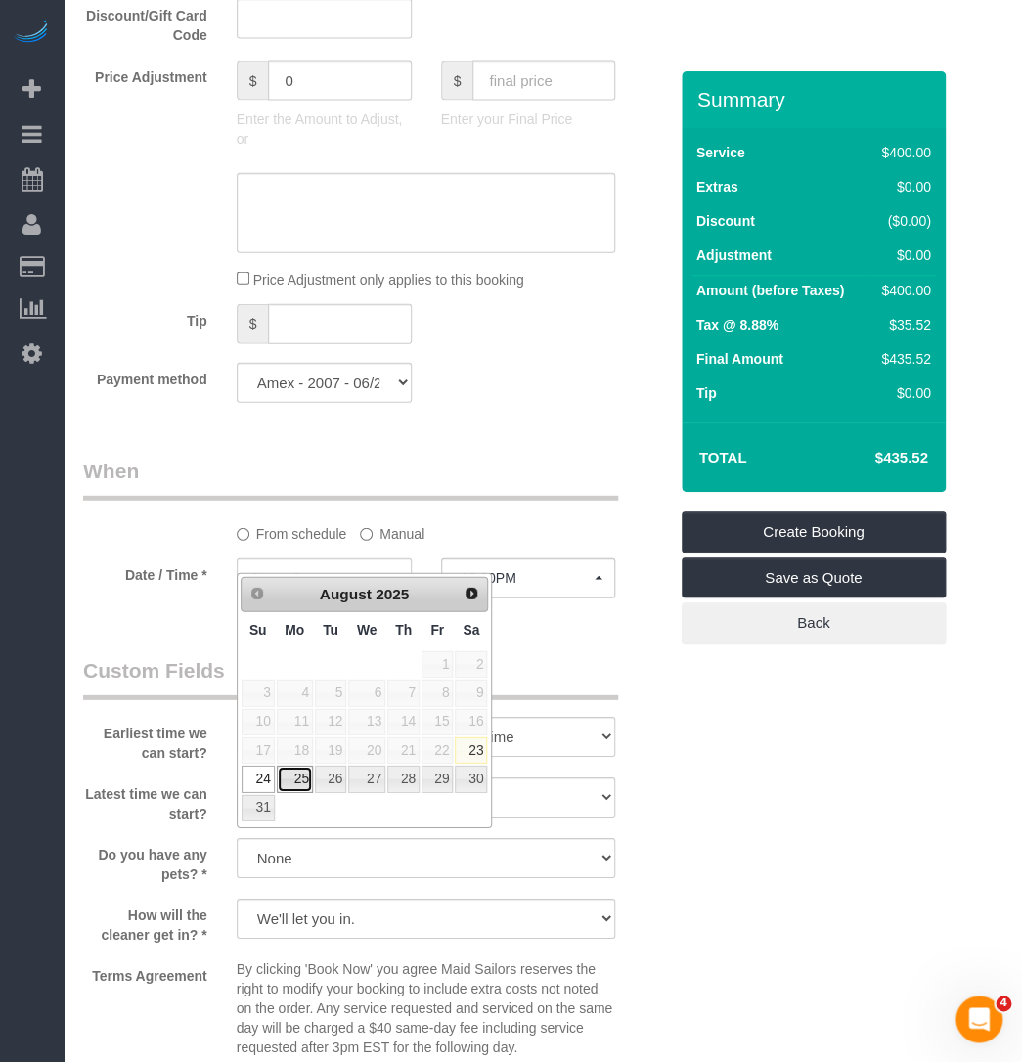
click at [287, 784] on link "25" at bounding box center [295, 779] width 36 height 26
type input "08/25/2025"
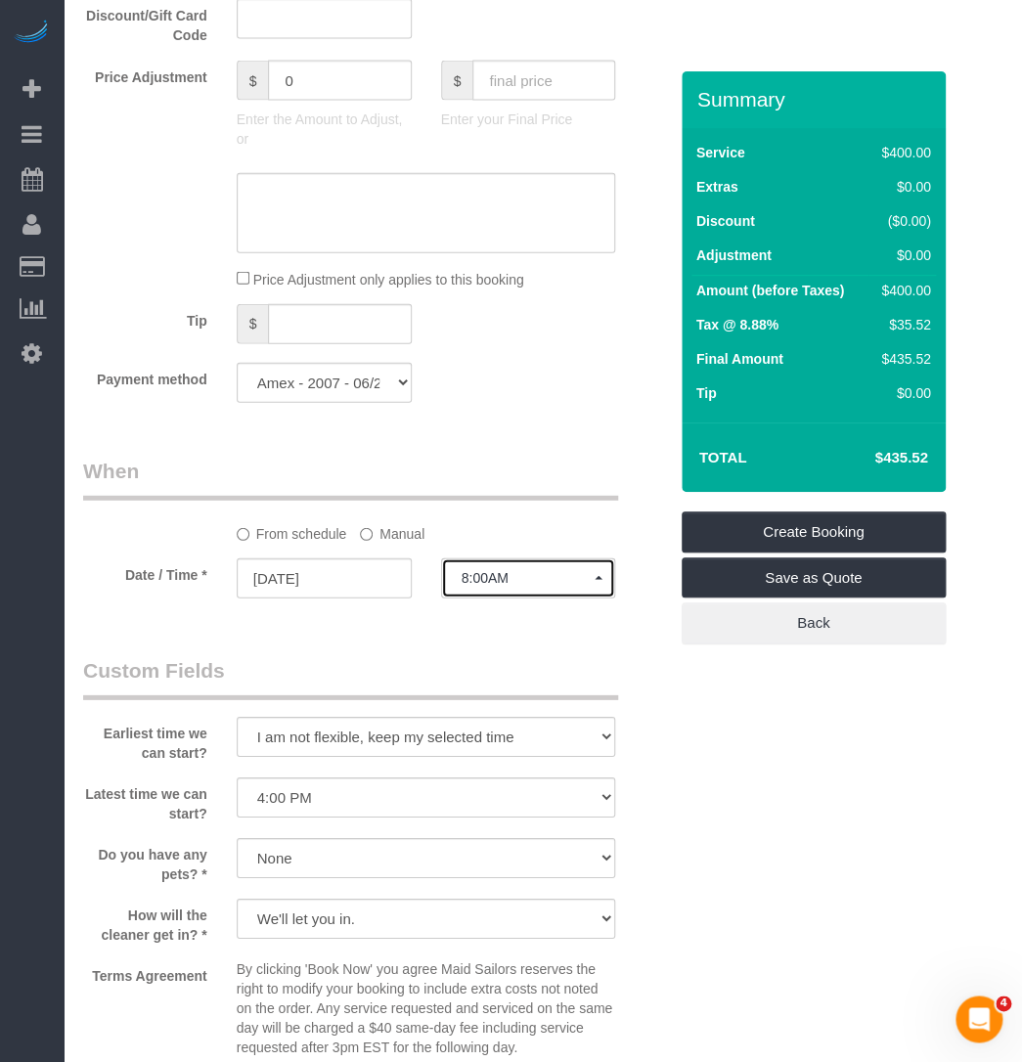
click at [557, 559] on button "8:00AM" at bounding box center [528, 578] width 175 height 40
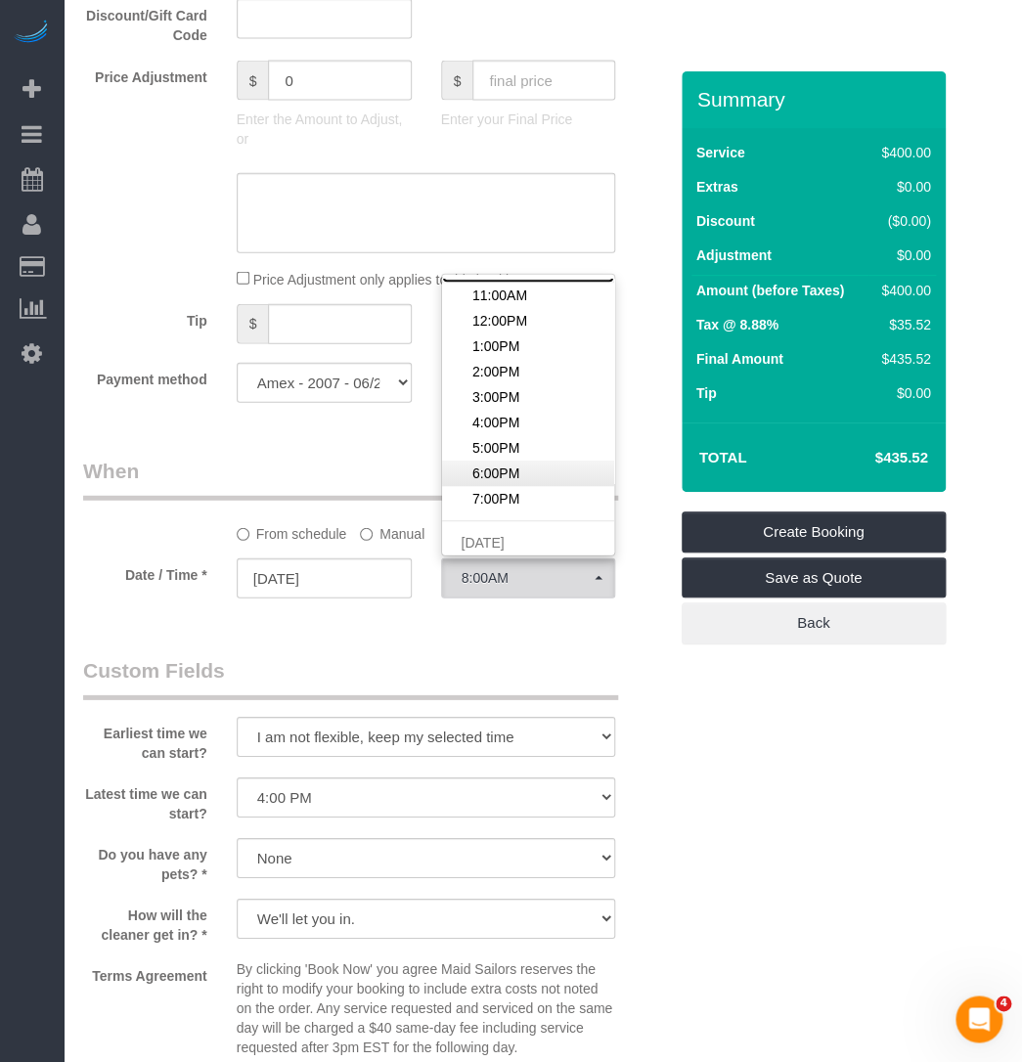
scroll to position [292, 0]
click at [511, 311] on link "12:00PM" at bounding box center [528, 323] width 173 height 25
select select "spot11"
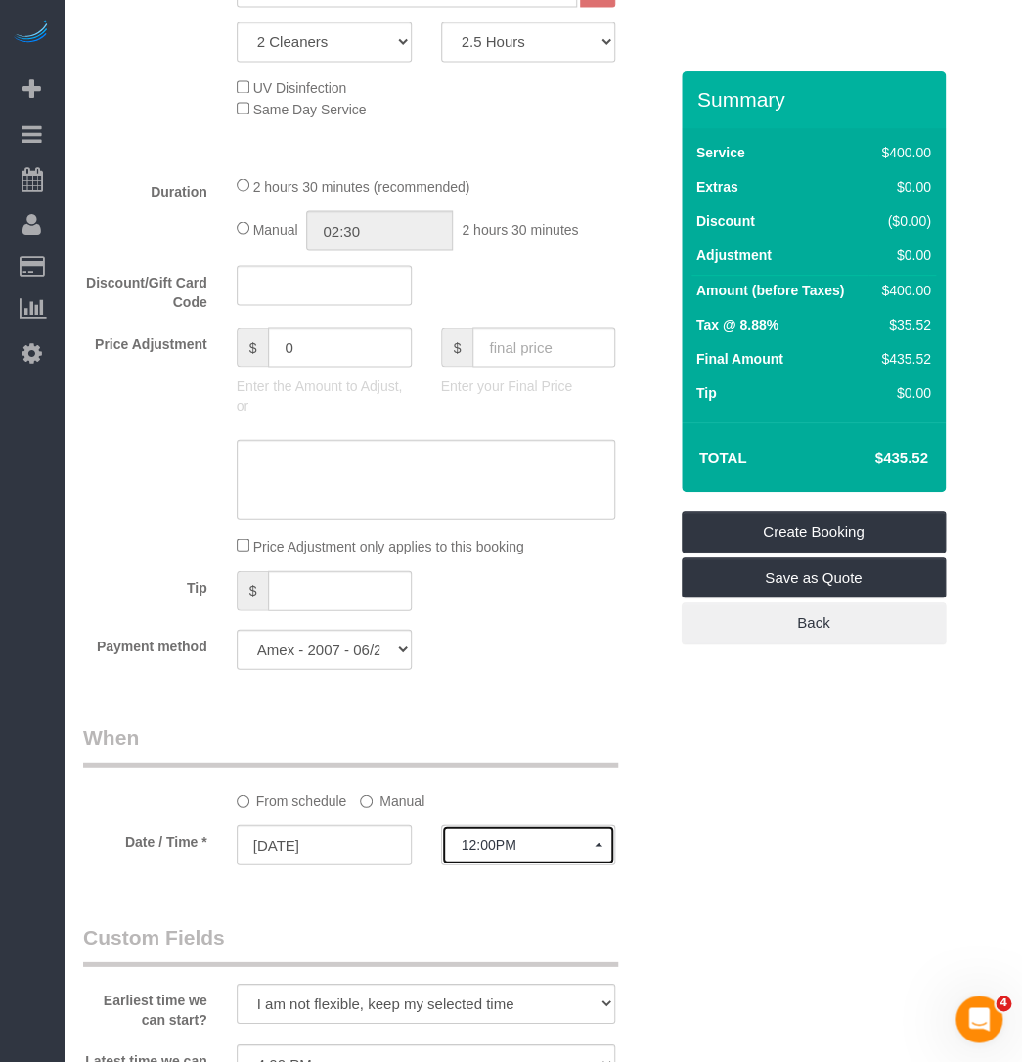
scroll to position [1440, 0]
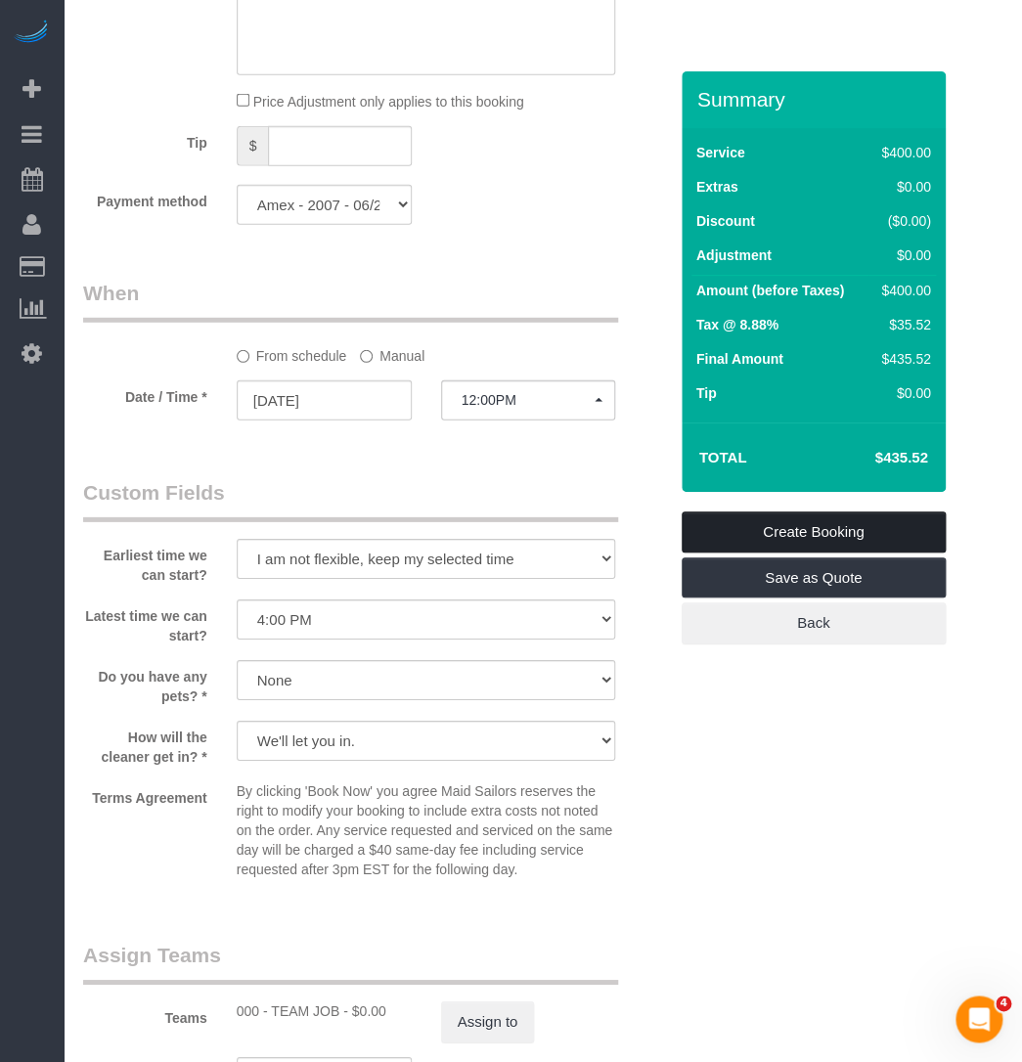
click at [859, 530] on link "Create Booking" at bounding box center [813, 531] width 264 height 41
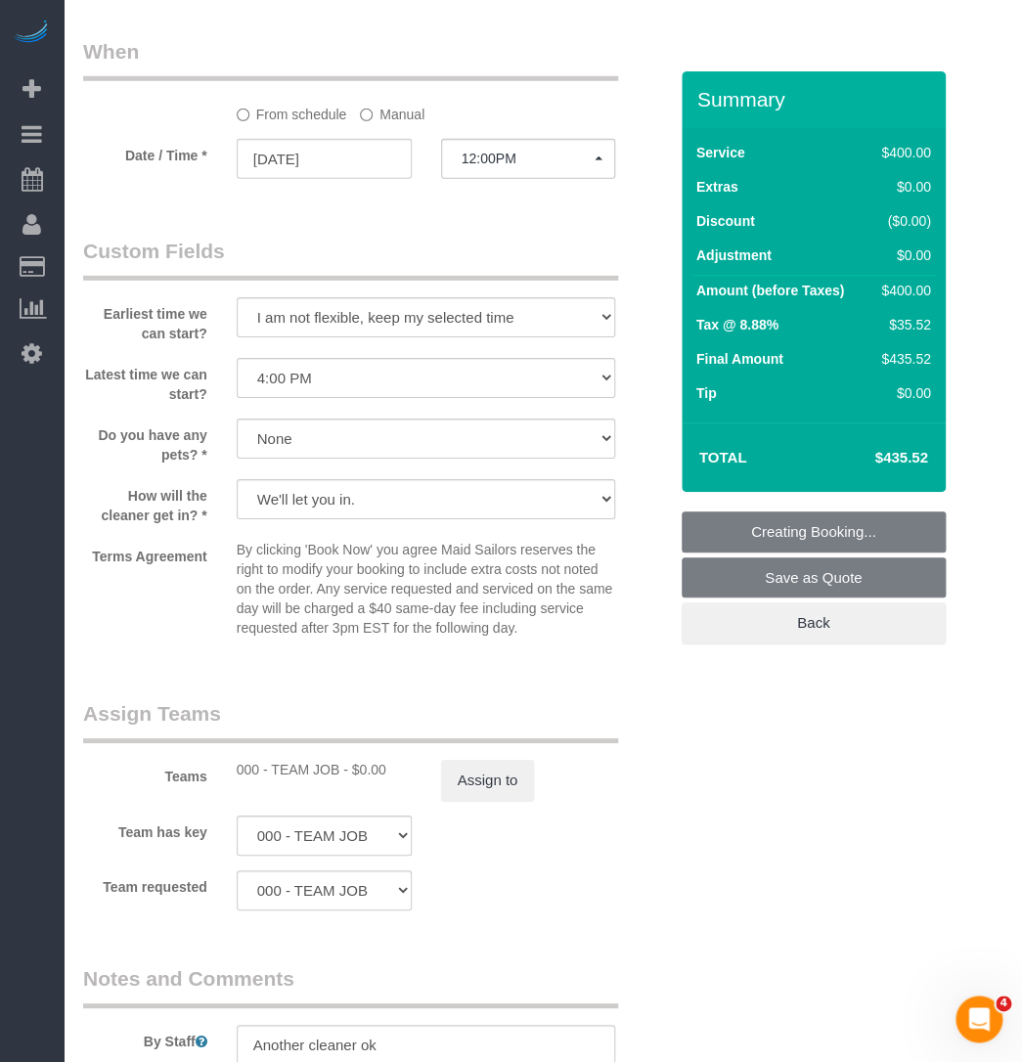
scroll to position [1974, 0]
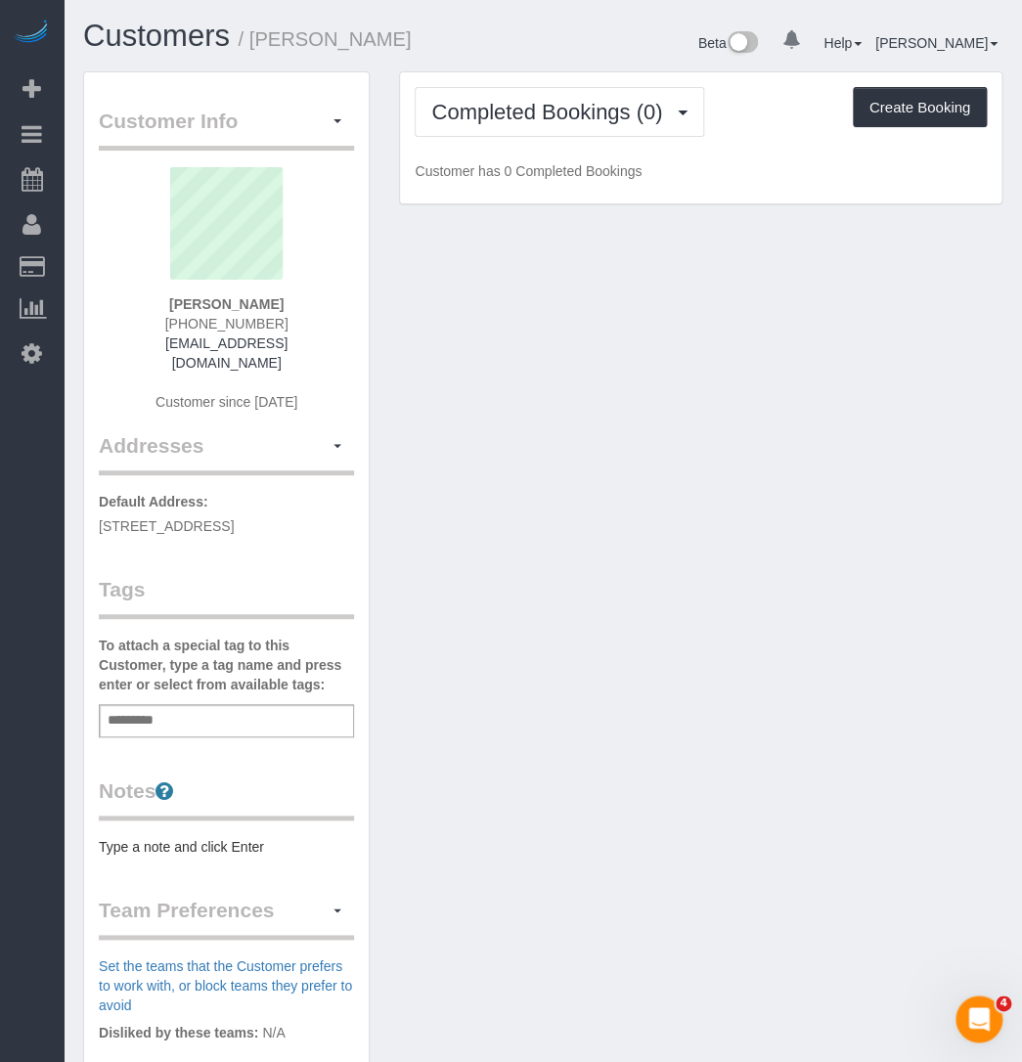
click at [629, 270] on div "Customer Info Edit Contact Info Send Message Email Preferences Special Sales Ta…" at bounding box center [542, 755] width 948 height 1369
click at [577, 153] on div "Completed Bookings (0) Completed Bookings (0) Upcoming Bookings (1) Cancelled B…" at bounding box center [700, 138] width 601 height 132
drag, startPoint x: 207, startPoint y: 528, endPoint x: 85, endPoint y: 496, distance: 126.4
click at [85, 496] on div "Customer Info Edit Contact Info Send Message Email Preferences Special Sales Ta…" at bounding box center [226, 745] width 285 height 1347
copy span "[STREET_ADDRESS]"
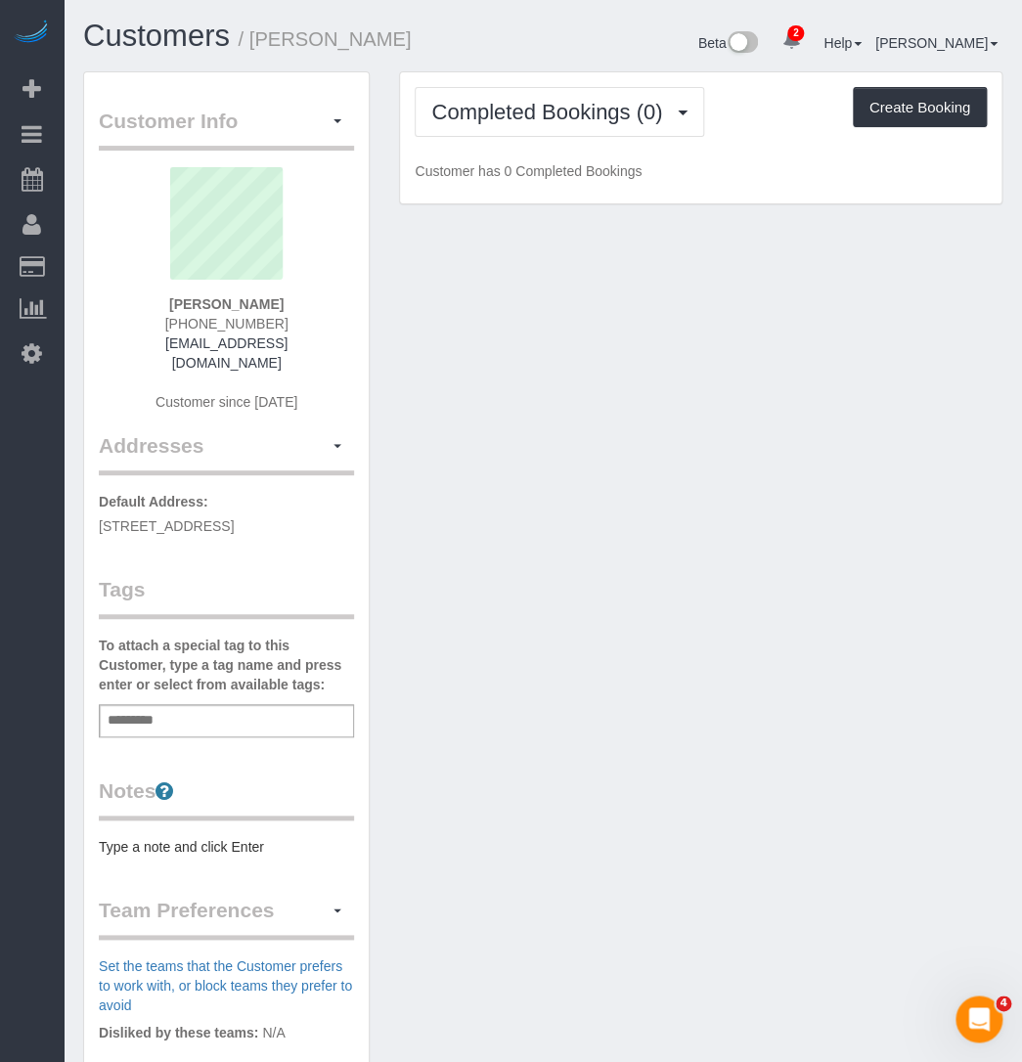
drag, startPoint x: 430, startPoint y: 289, endPoint x: 380, endPoint y: 257, distance: 59.4
click at [434, 288] on div "Customer Info Edit Contact Info Send Message Email Preferences Special Sales Ta…" at bounding box center [542, 755] width 948 height 1369
click at [108, 529] on span "21 Brookline St., 305, Cambridge, ME 02139" at bounding box center [166, 526] width 135 height 16
copy span "02139"
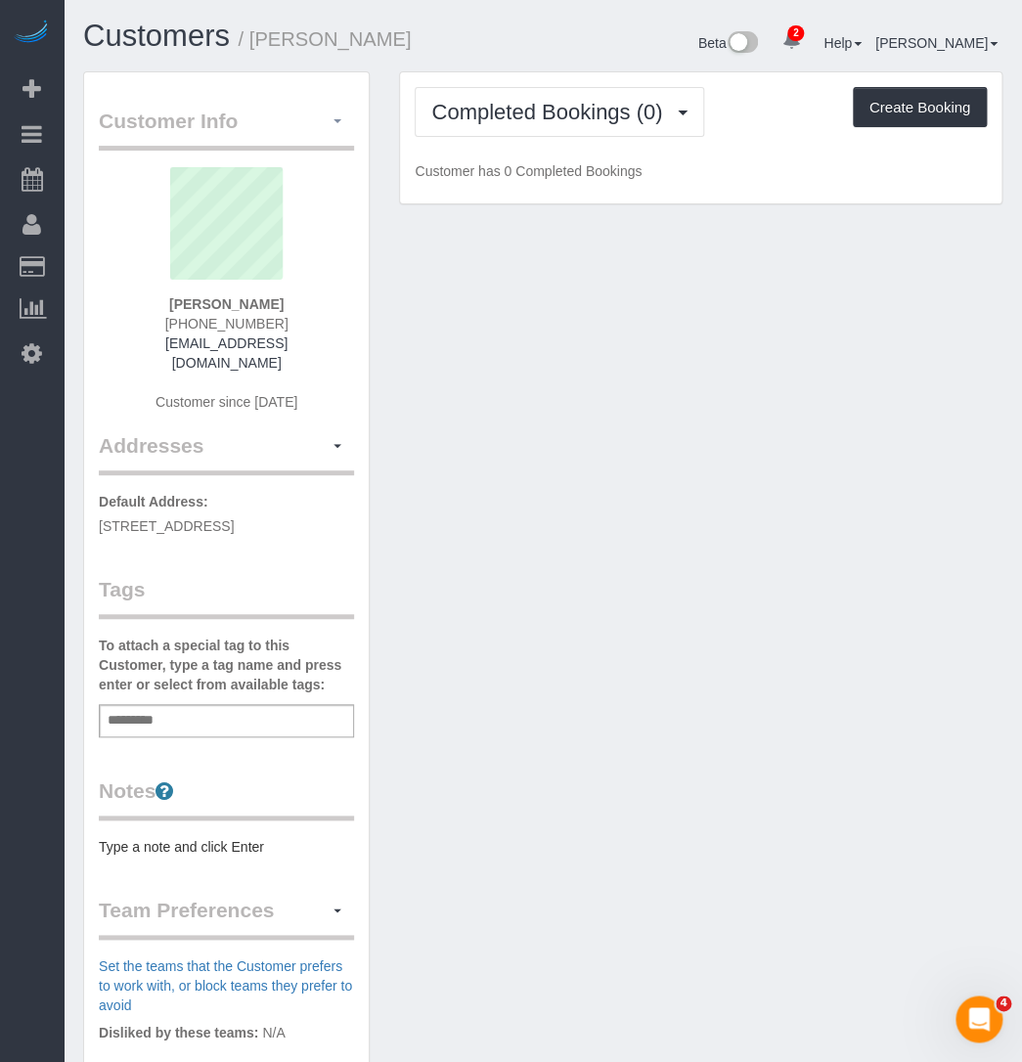
click at [326, 117] on button "button" at bounding box center [337, 122] width 33 height 30
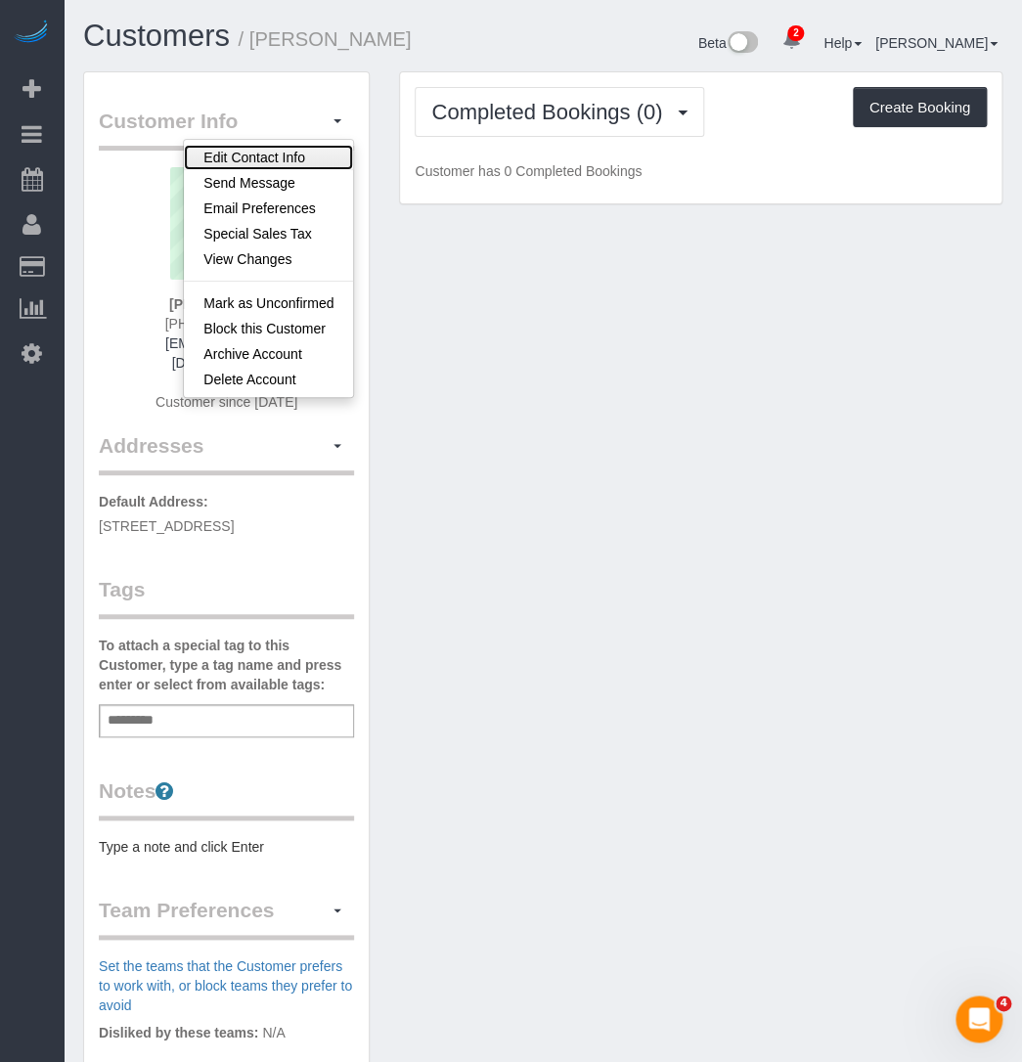
click at [275, 147] on link "Edit Contact Info" at bounding box center [268, 157] width 169 height 25
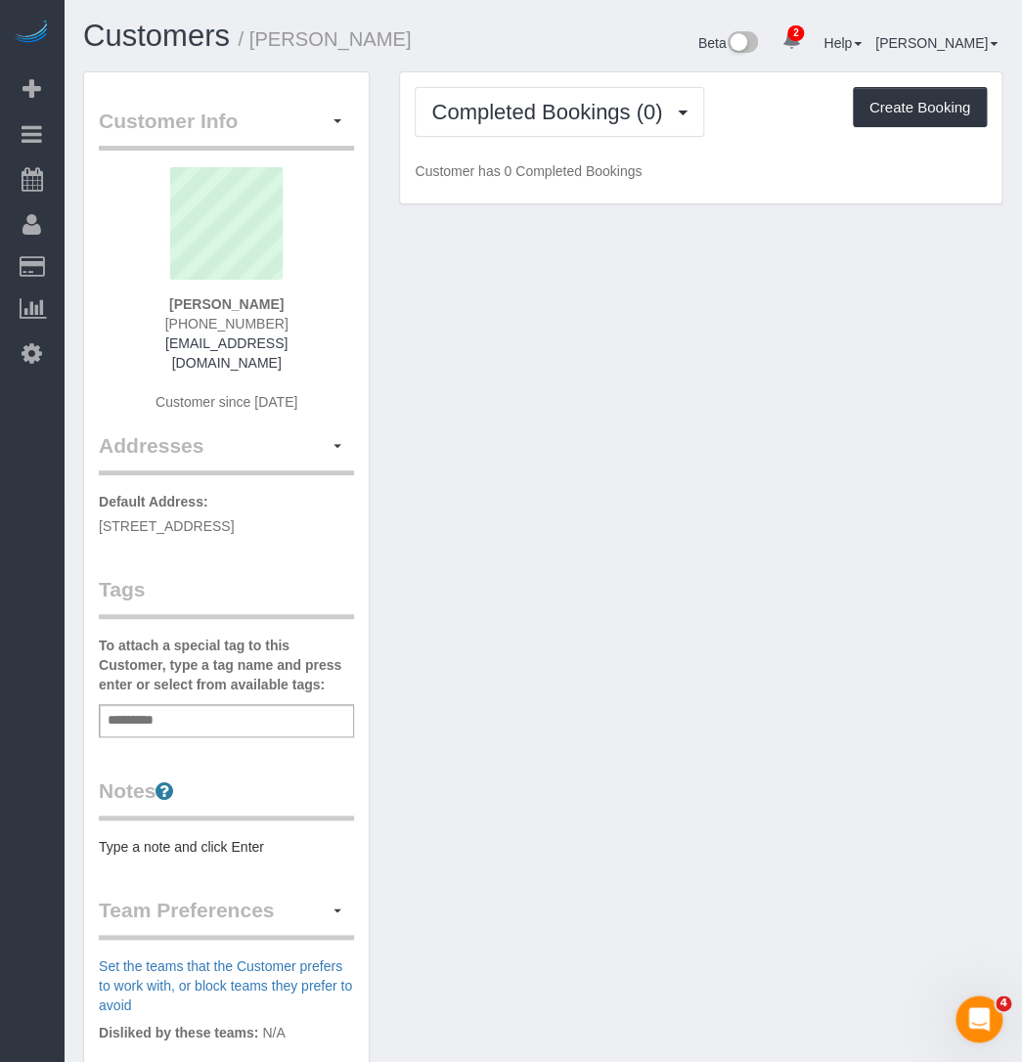
select select "ME"
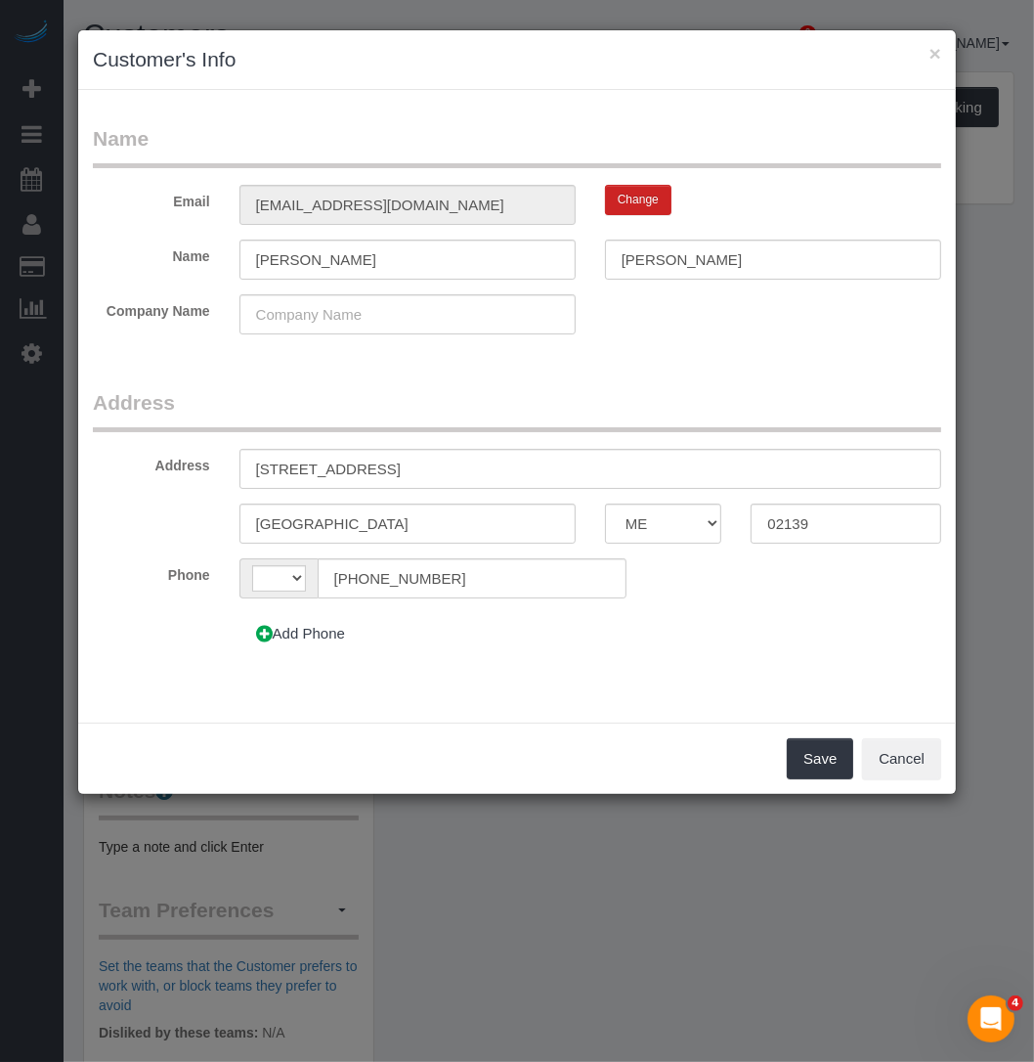
select select "string:[GEOGRAPHIC_DATA]"
click at [680, 535] on select "AK AL AR AZ CA CO CT DC DE FL GA HI IA ID IL IN KS KY LA MA MD ME MI MN MO MS M…" at bounding box center [663, 524] width 117 height 40
select select "MA"
click at [605, 504] on select "AK AL AR AZ CA CO CT DC DE FL GA HI IA ID IL IN KS KY LA MA MD ME MI MN MO MS M…" at bounding box center [663, 524] width 117 height 40
click at [833, 741] on button "Save" at bounding box center [820, 758] width 66 height 41
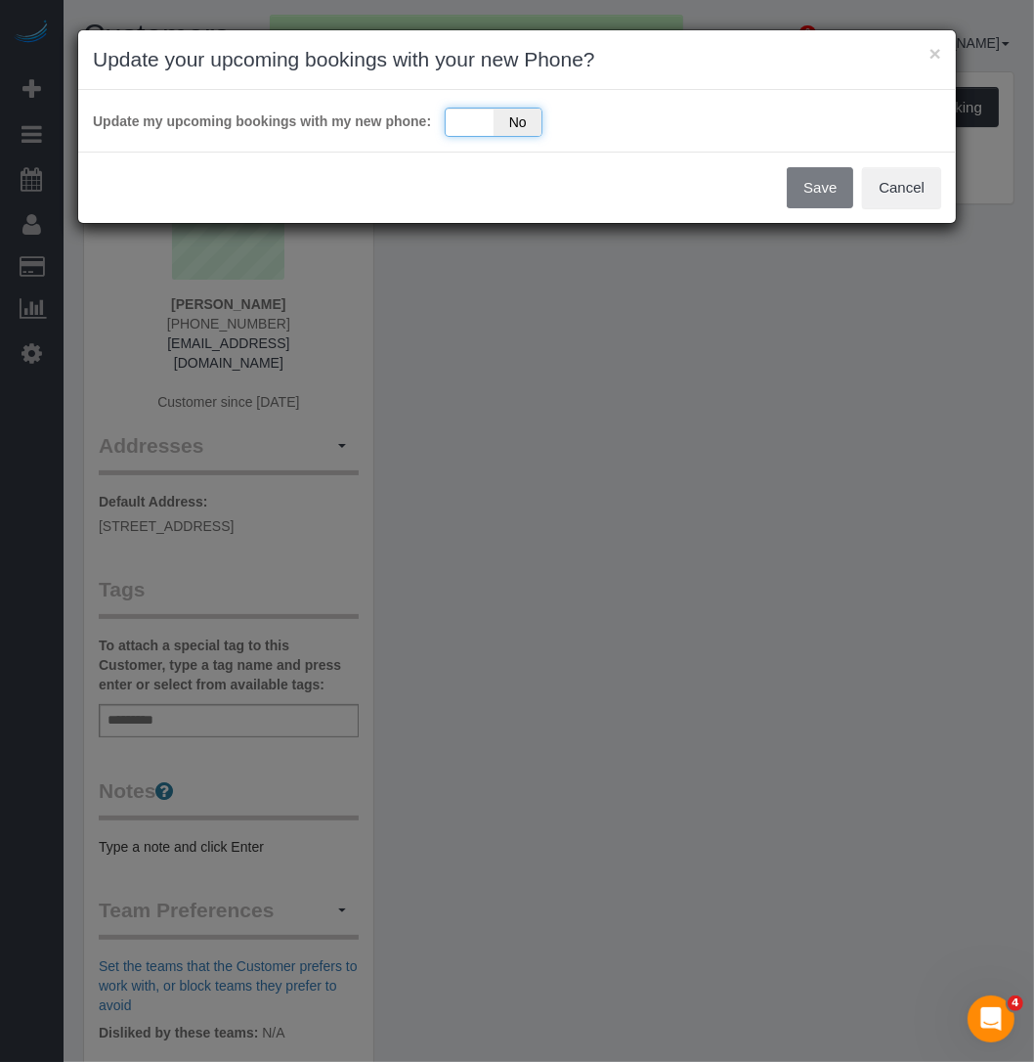
click at [471, 114] on div "Yes No" at bounding box center [494, 122] width 98 height 29
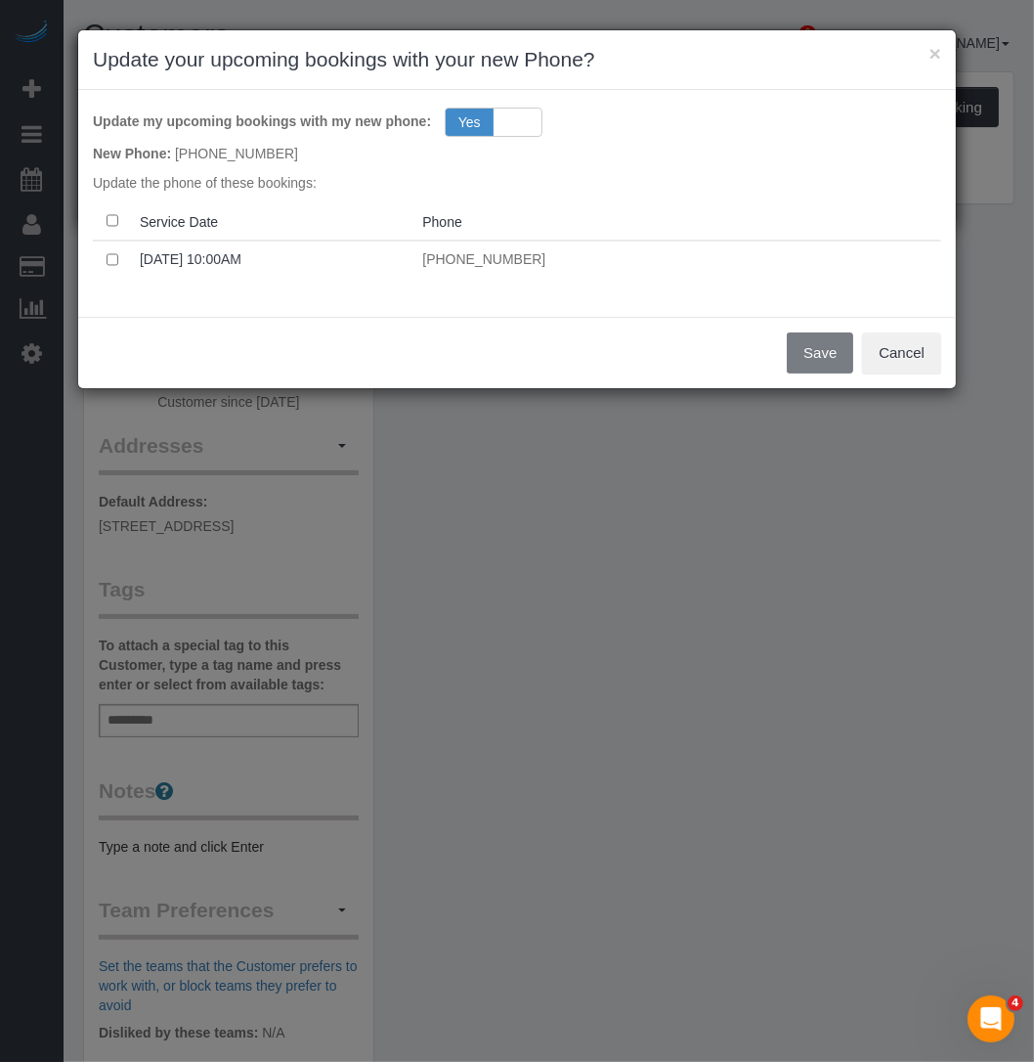
click at [118, 219] on th at bounding box center [112, 221] width 39 height 38
click at [104, 215] on th at bounding box center [112, 221] width 39 height 38
click at [818, 366] on button "Save" at bounding box center [820, 352] width 66 height 41
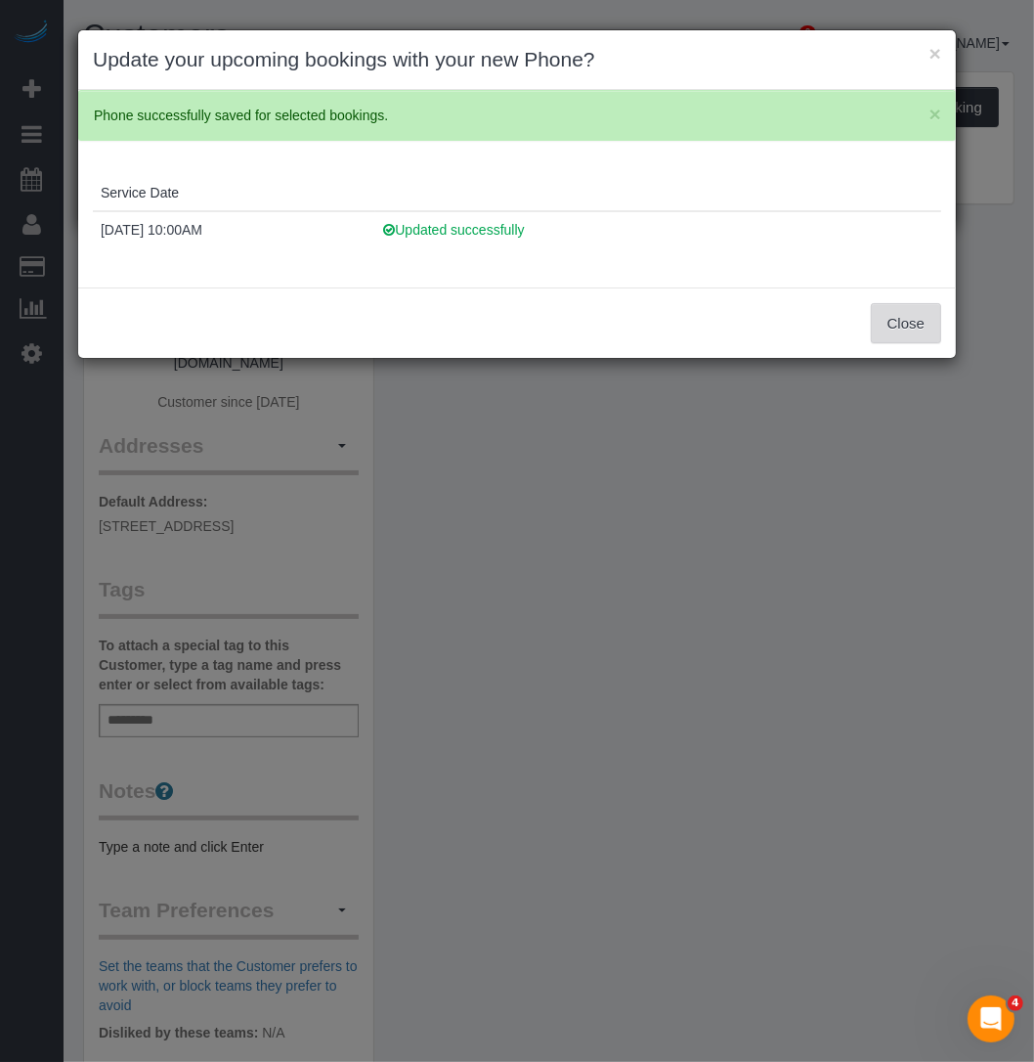
click at [890, 338] on button "Close" at bounding box center [906, 323] width 70 height 41
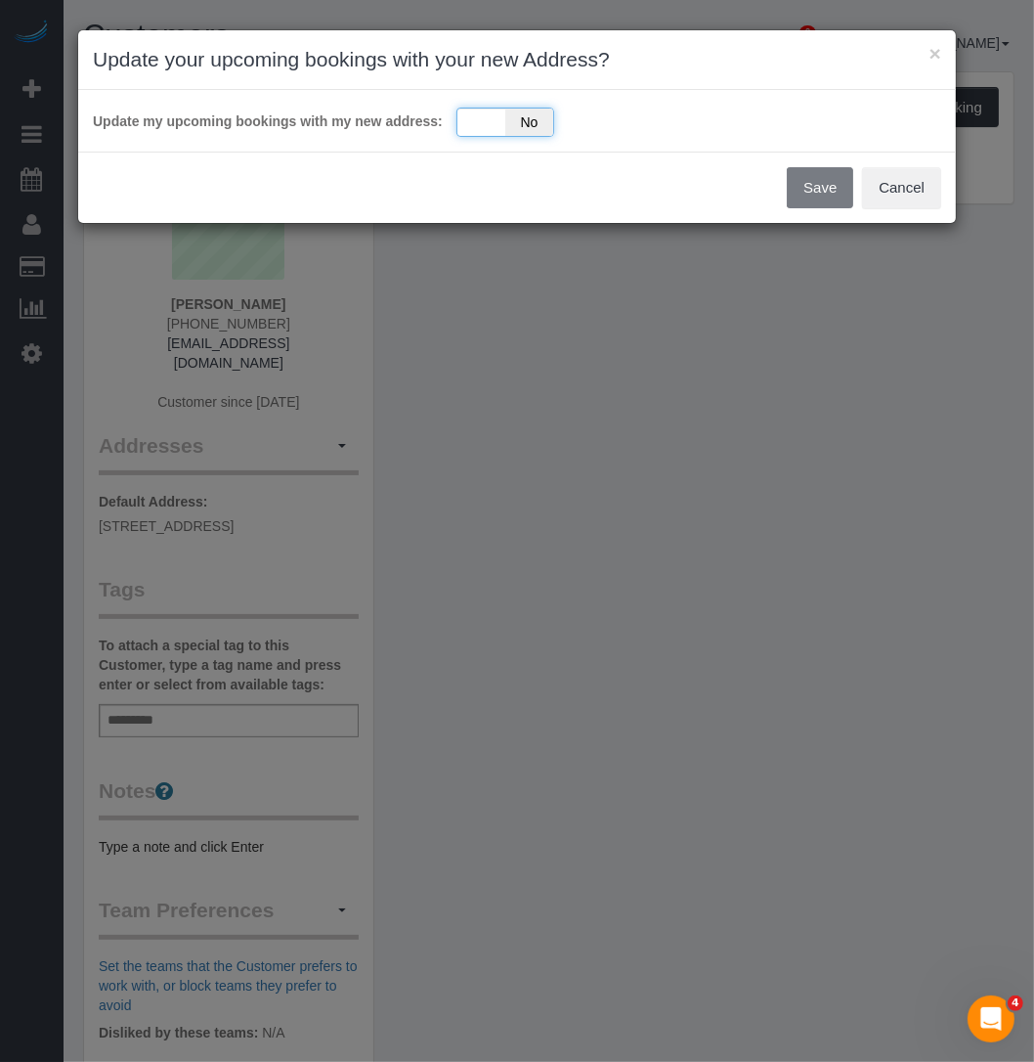
click at [505, 116] on span "No" at bounding box center [529, 122] width 48 height 27
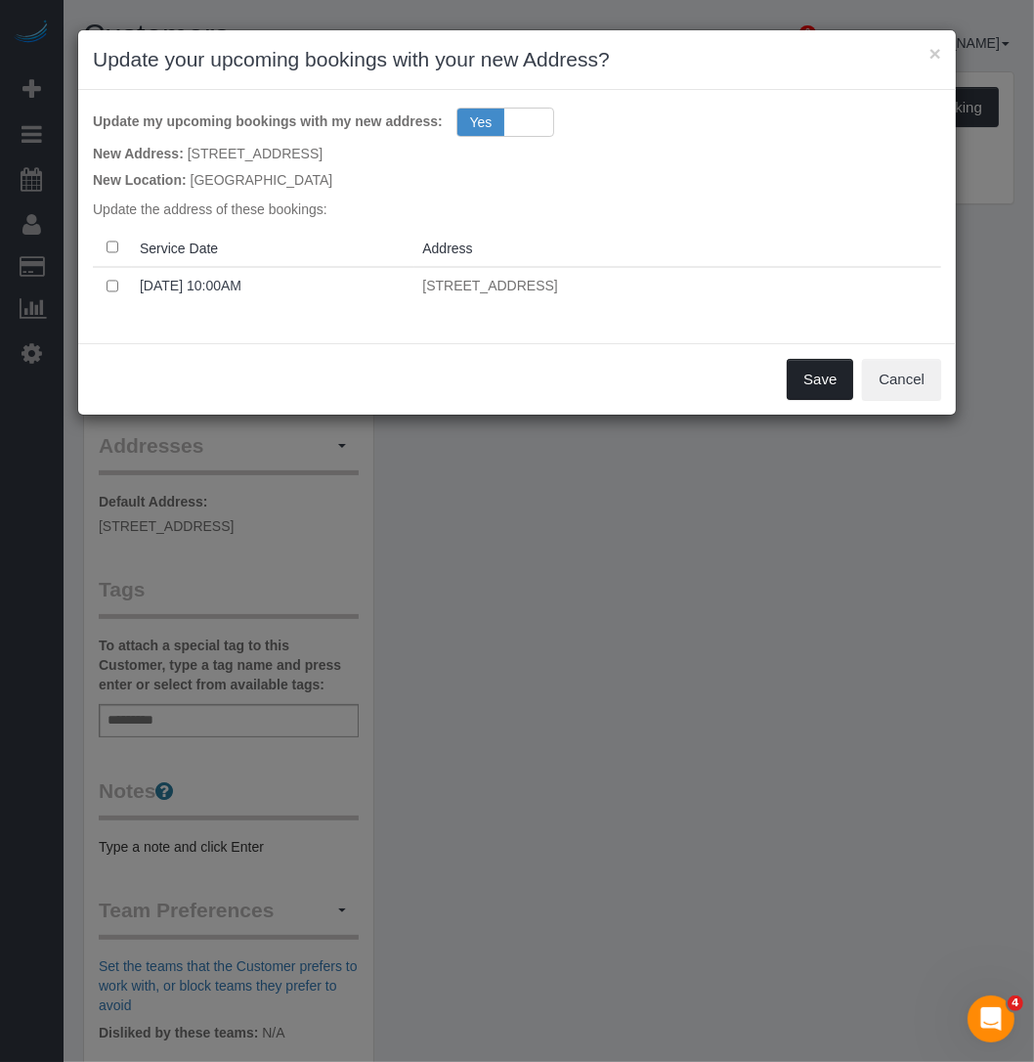
click at [824, 396] on button "Save" at bounding box center [820, 379] width 66 height 41
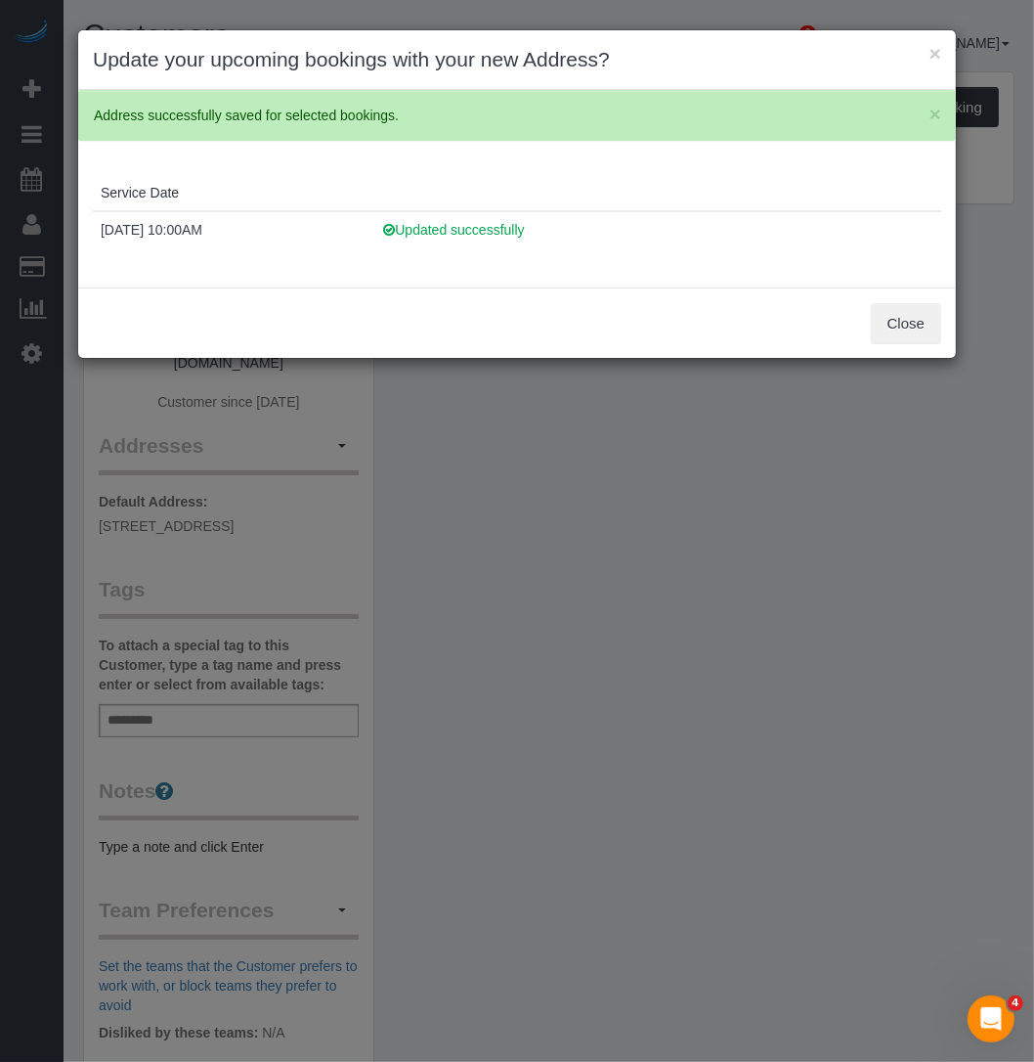
click at [505, 521] on div "× Update your upcoming bookings with your new Address? × Address successfully s…" at bounding box center [517, 531] width 1034 height 1062
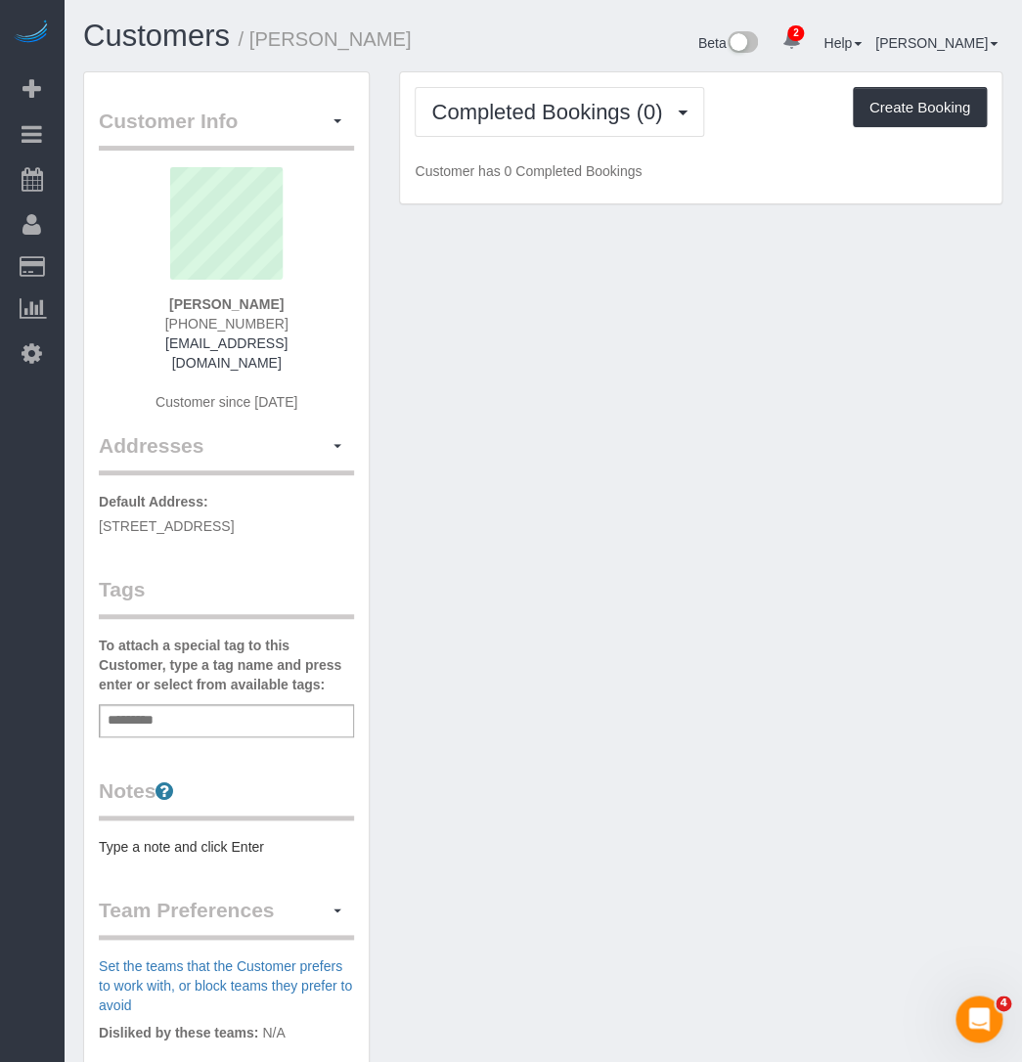
drag, startPoint x: 42, startPoint y: 485, endPoint x: 91, endPoint y: 518, distance: 59.1
click at [91, 518] on div "Customer Info Edit Contact Info Send Message Email Preferences Special Sales Ta…" at bounding box center [226, 745] width 285 height 1347
click at [165, 519] on p "Default Address: 21 Brookline St., 305, Cambridge, MA 02139" at bounding box center [226, 514] width 255 height 44
click at [113, 513] on p "Default Address: 21 Brookline St., 305, Cambridge, MA 02139" at bounding box center [226, 514] width 255 height 44
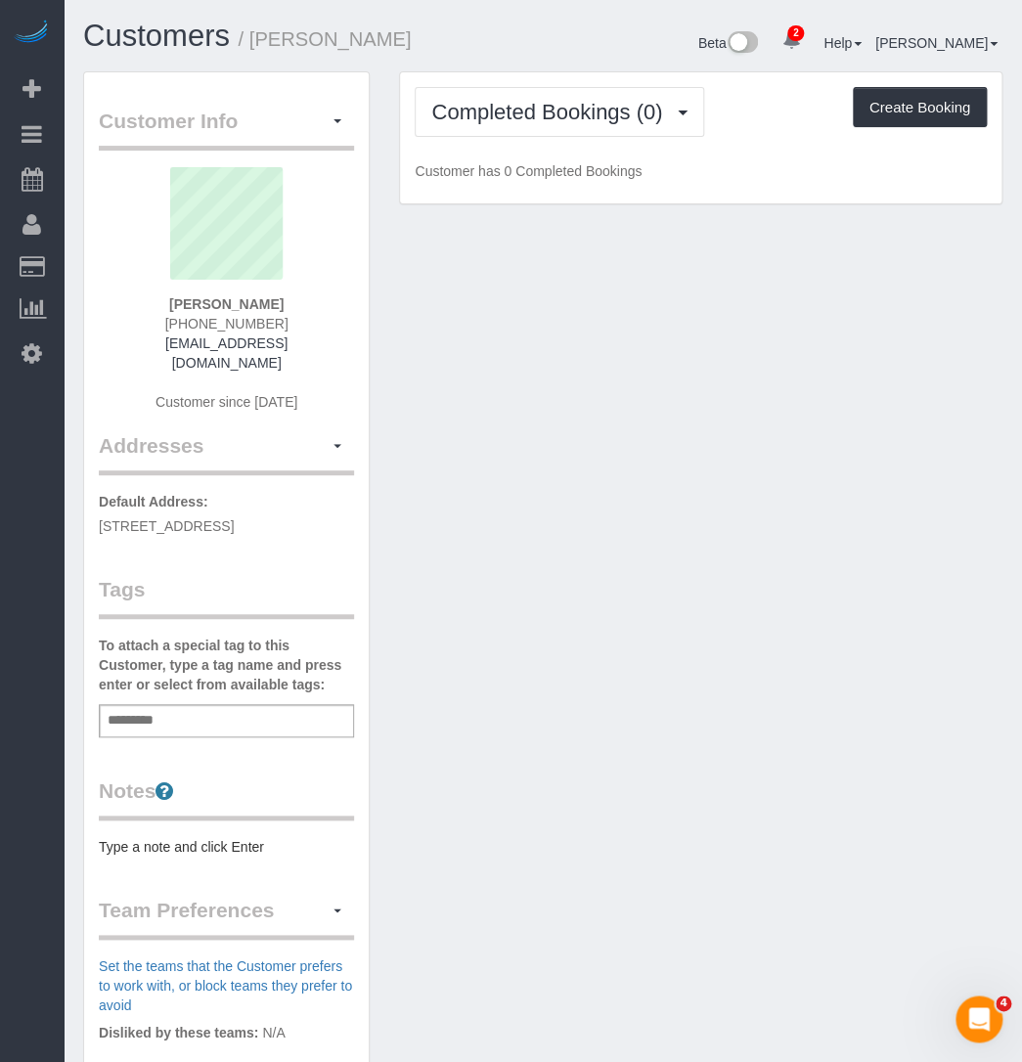
click at [119, 528] on span "21 Brookline St., 305, Cambridge, MA 02139" at bounding box center [166, 526] width 135 height 16
click at [110, 526] on span "21 Brookline St., 305, Cambridge, MA 02139" at bounding box center [166, 526] width 135 height 16
click at [110, 527] on span "21 Brookline St., 305, Cambridge, MA 02139" at bounding box center [166, 526] width 135 height 16
copy span "02139"
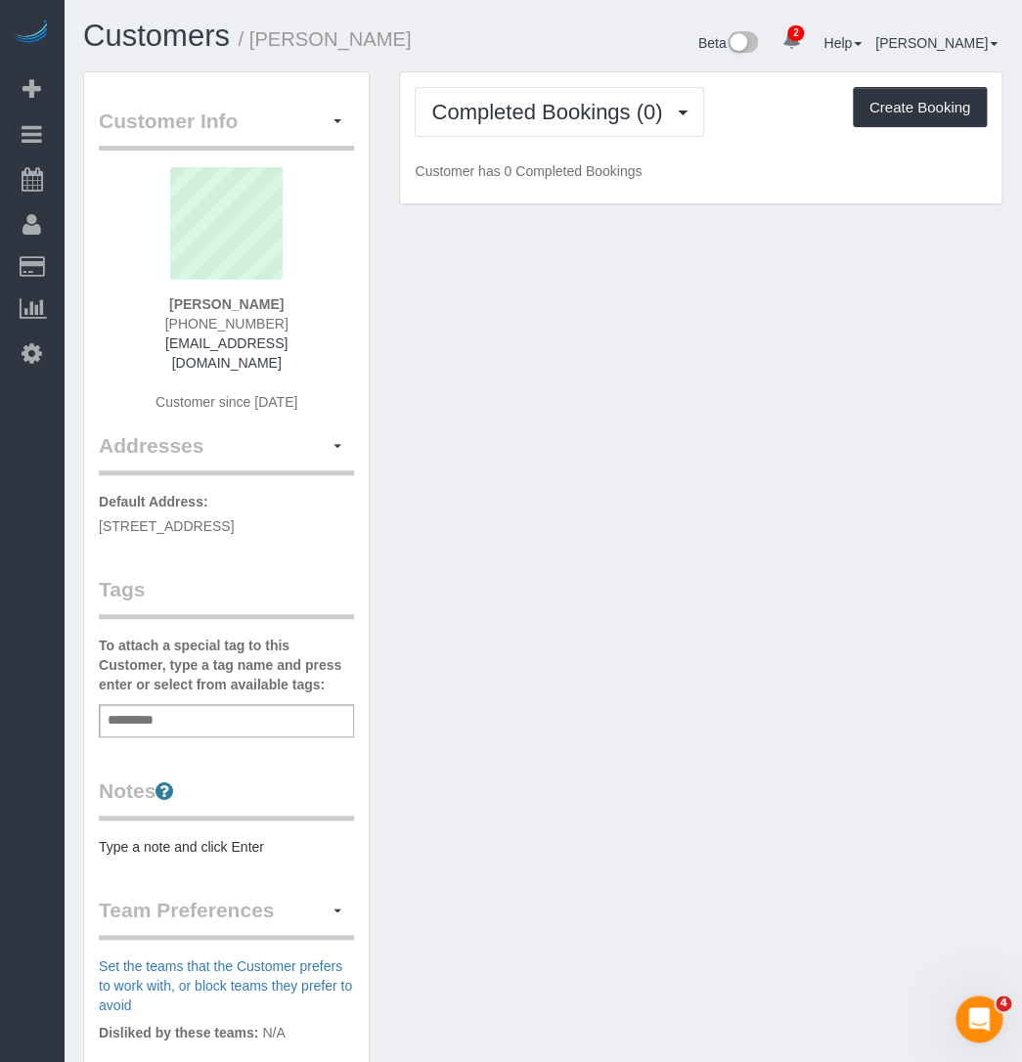
click at [566, 280] on div "Customer Info Edit Contact Info Send Message Email Preferences Special Sales Ta…" at bounding box center [542, 755] width 948 height 1369
click at [525, 106] on span "Completed Bookings (0)" at bounding box center [551, 112] width 241 height 24
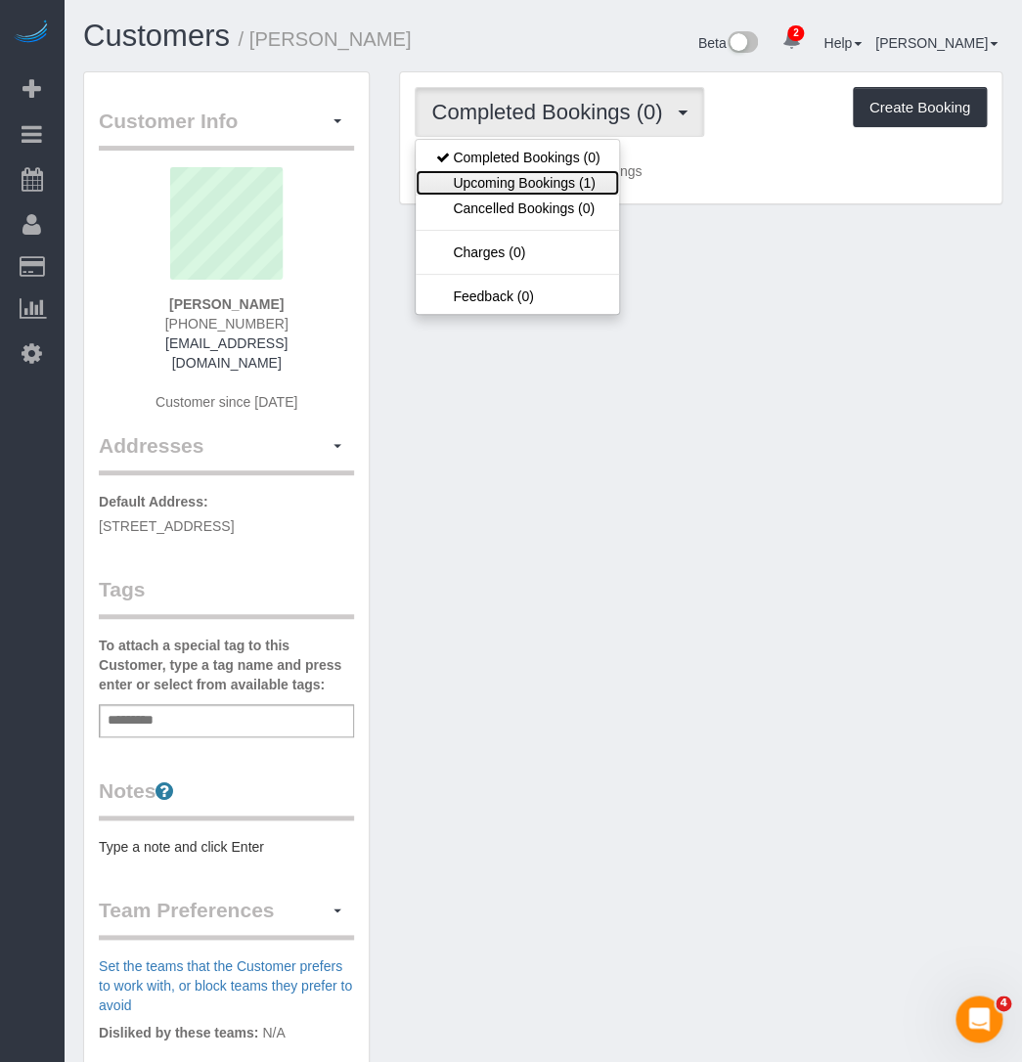
click at [555, 182] on link "Upcoming Bookings (1)" at bounding box center [517, 182] width 203 height 25
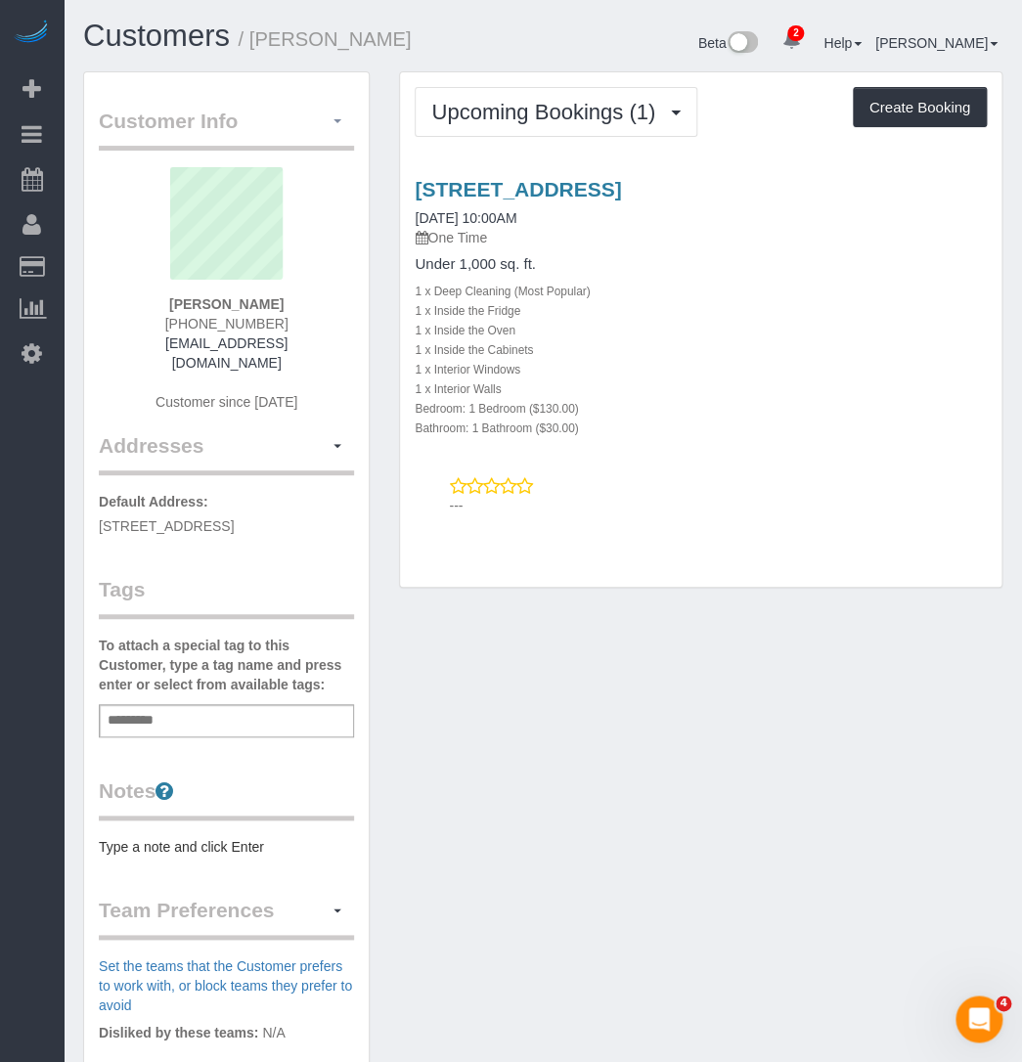
click at [342, 116] on button "button" at bounding box center [337, 122] width 33 height 30
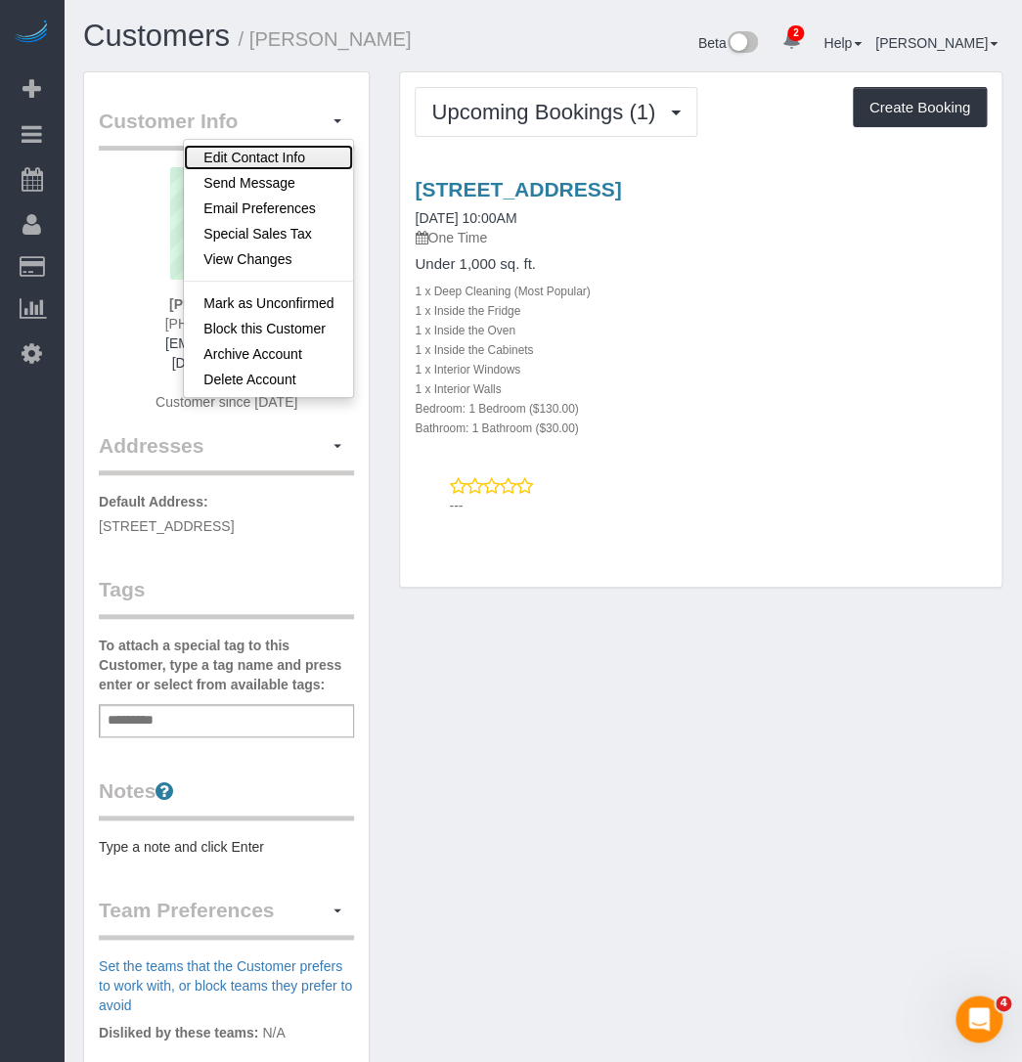
click at [287, 159] on link "Edit Contact Info" at bounding box center [268, 157] width 169 height 25
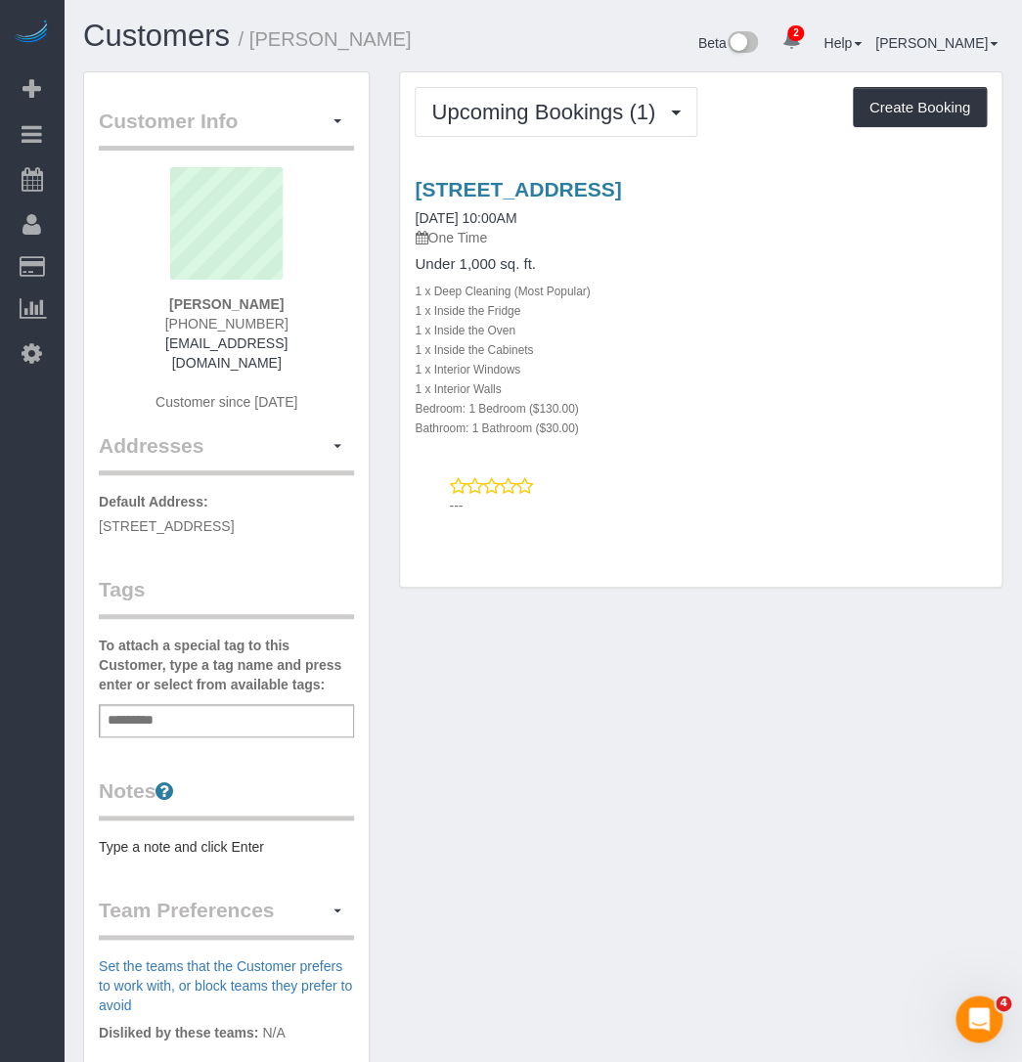
select select "MA"
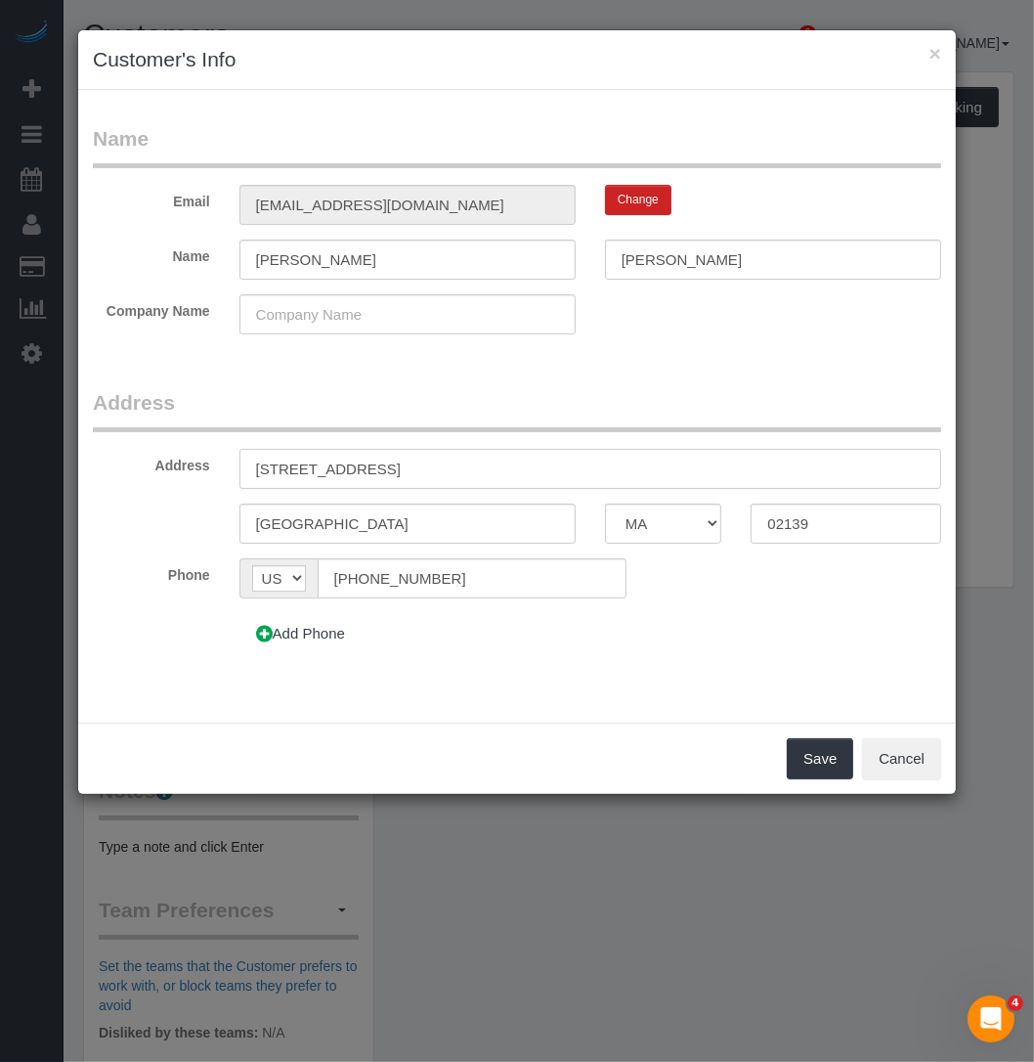
click at [359, 462] on input "21 Brookline St., 305" at bounding box center [591, 469] width 702 height 40
click at [391, 478] on input "21 Brookline Street, 305" at bounding box center [591, 469] width 702 height 40
type input "21 Brookline Street, Apt. 305"
click at [571, 699] on div "Name Email keithb72@gmail.com Change Name Keith Bitely Company Name Address Add…" at bounding box center [517, 406] width 878 height 633
click at [803, 748] on button "Save" at bounding box center [820, 758] width 66 height 41
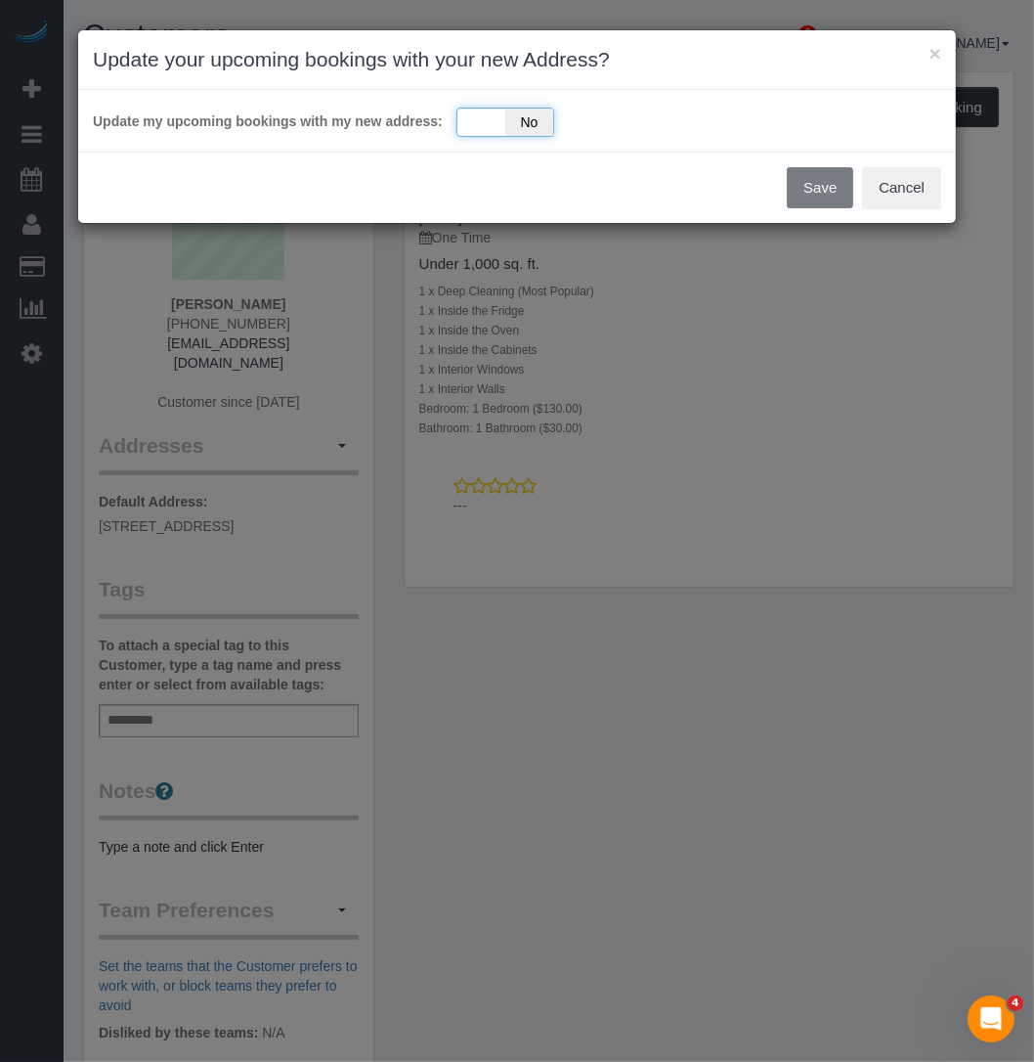
click at [502, 116] on div "Yes No" at bounding box center [506, 122] width 98 height 29
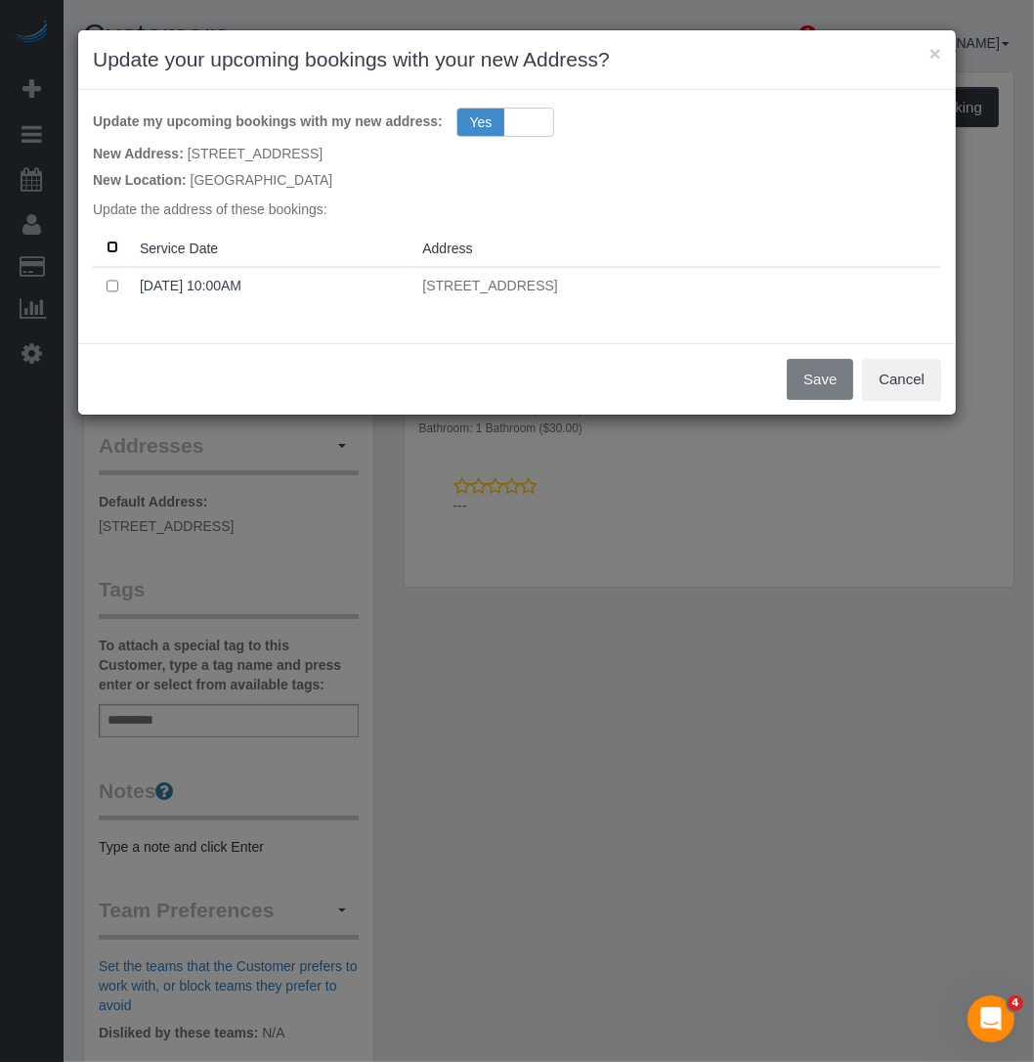
click at [118, 242] on th at bounding box center [112, 248] width 39 height 38
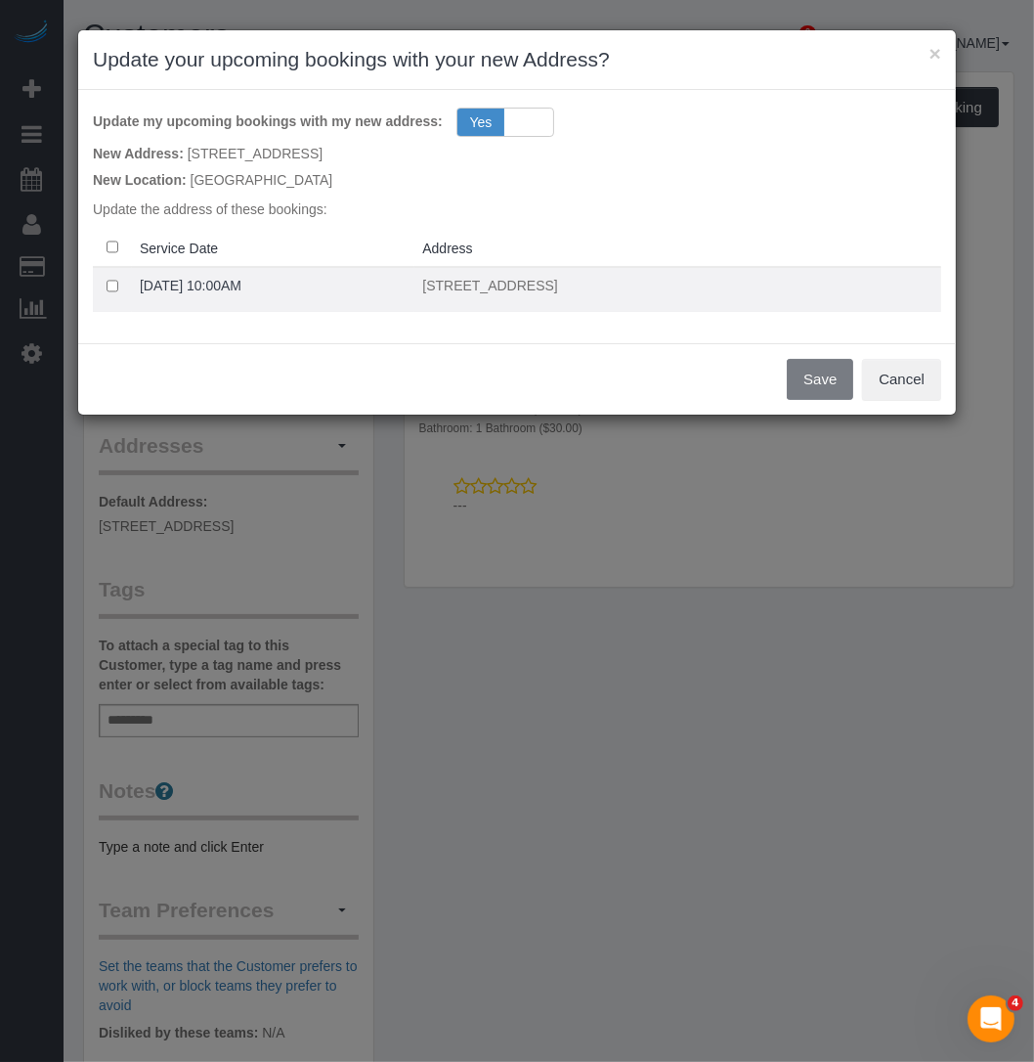
click at [110, 293] on td at bounding box center [112, 289] width 39 height 45
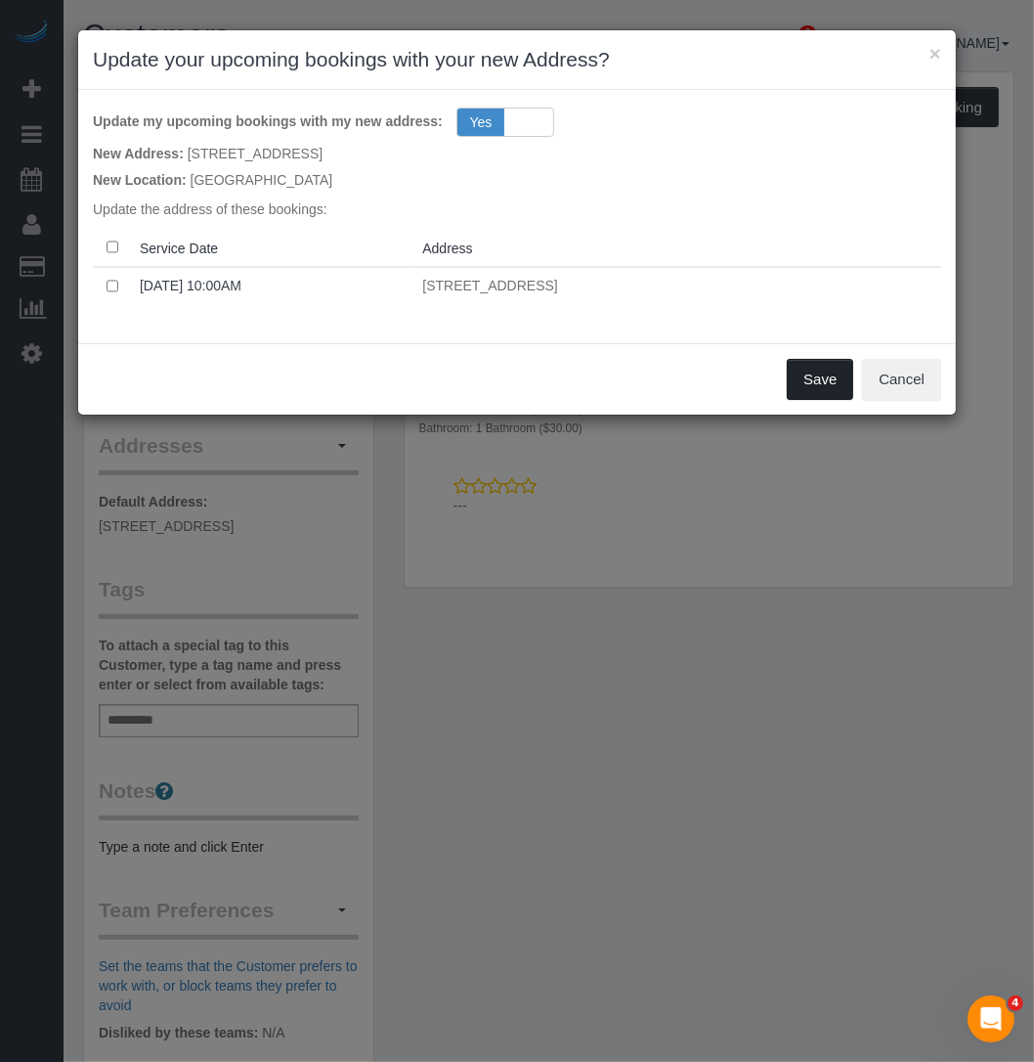
click at [797, 391] on button "Save" at bounding box center [820, 379] width 66 height 41
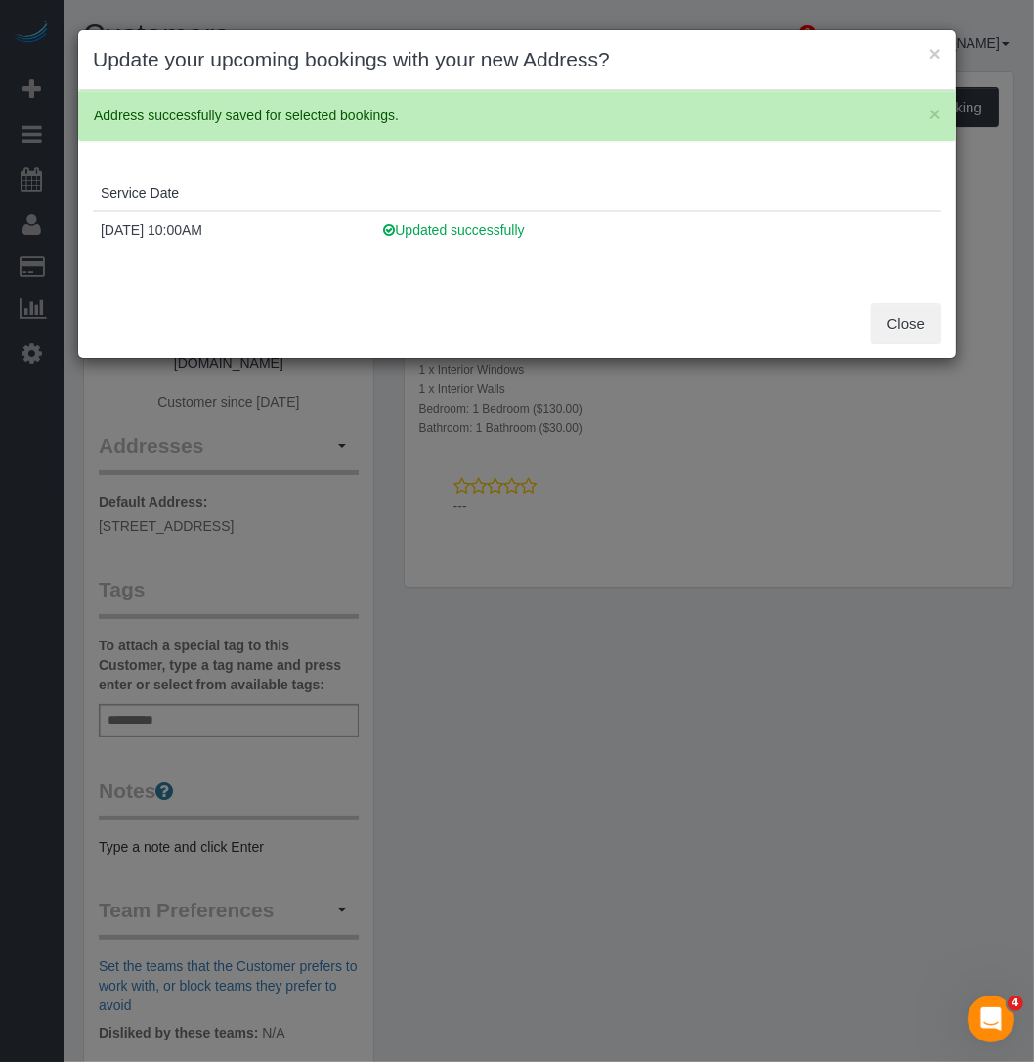
click at [909, 344] on div "Close" at bounding box center [517, 322] width 878 height 71
click at [911, 310] on button "Close" at bounding box center [906, 323] width 70 height 41
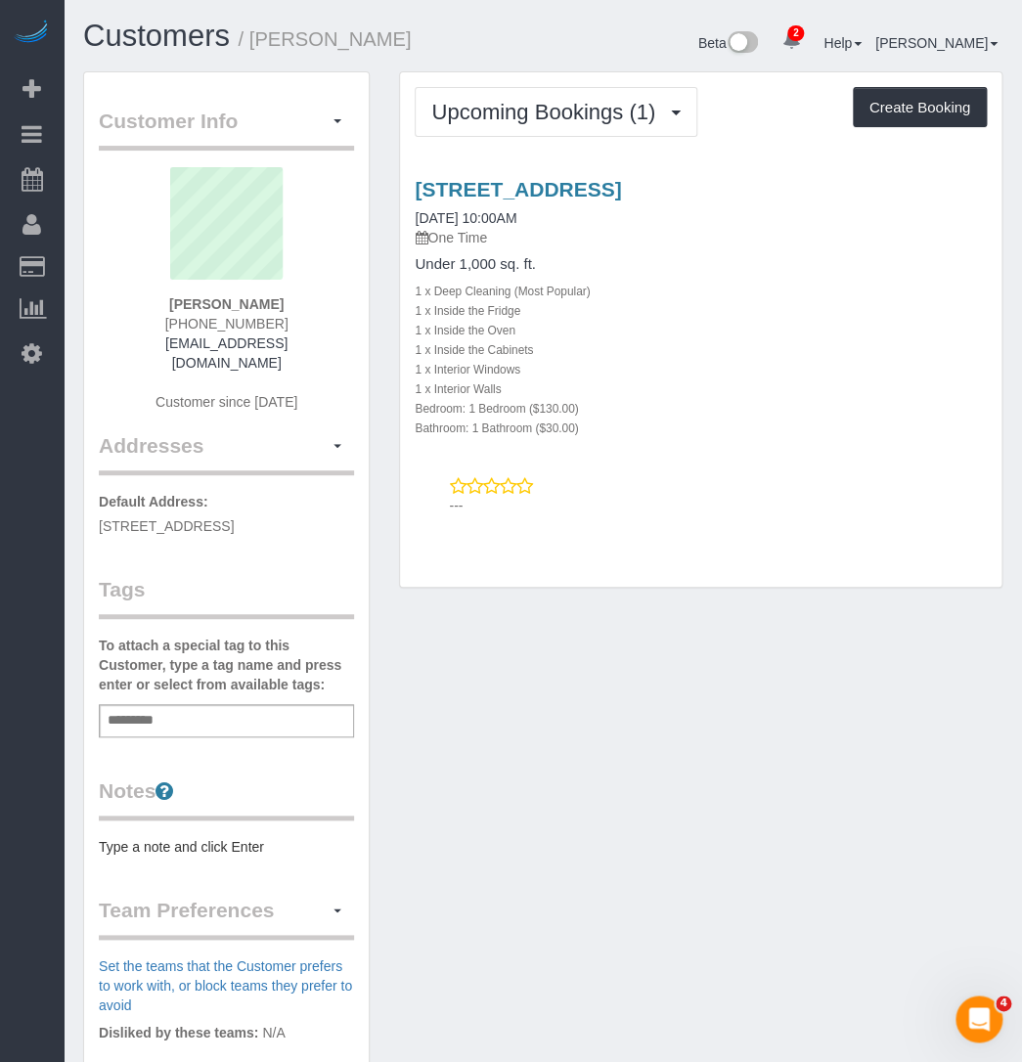
click at [661, 246] on div "21 Brookline Street, Apt. 305, Cambridge, MA 02139 09/04/2025 10:00AM One Time …" at bounding box center [700, 307] width 601 height 259
drag, startPoint x: 273, startPoint y: 303, endPoint x: 173, endPoint y: 303, distance: 99.7
click at [173, 303] on div "Keith Bitely (617) 501-2062 keithb72@gmail.com Customer since 2025" at bounding box center [226, 299] width 255 height 264
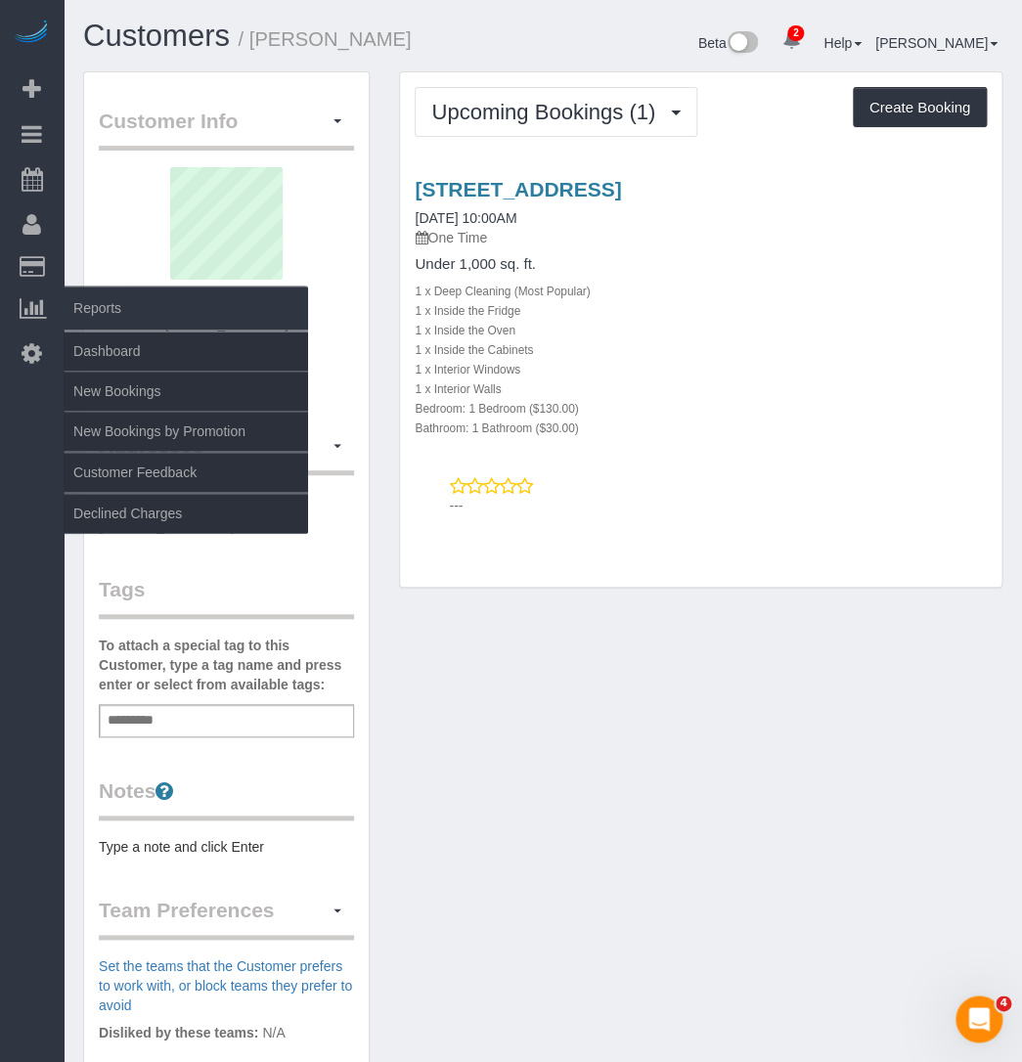
copy strong "Keith Bitely"
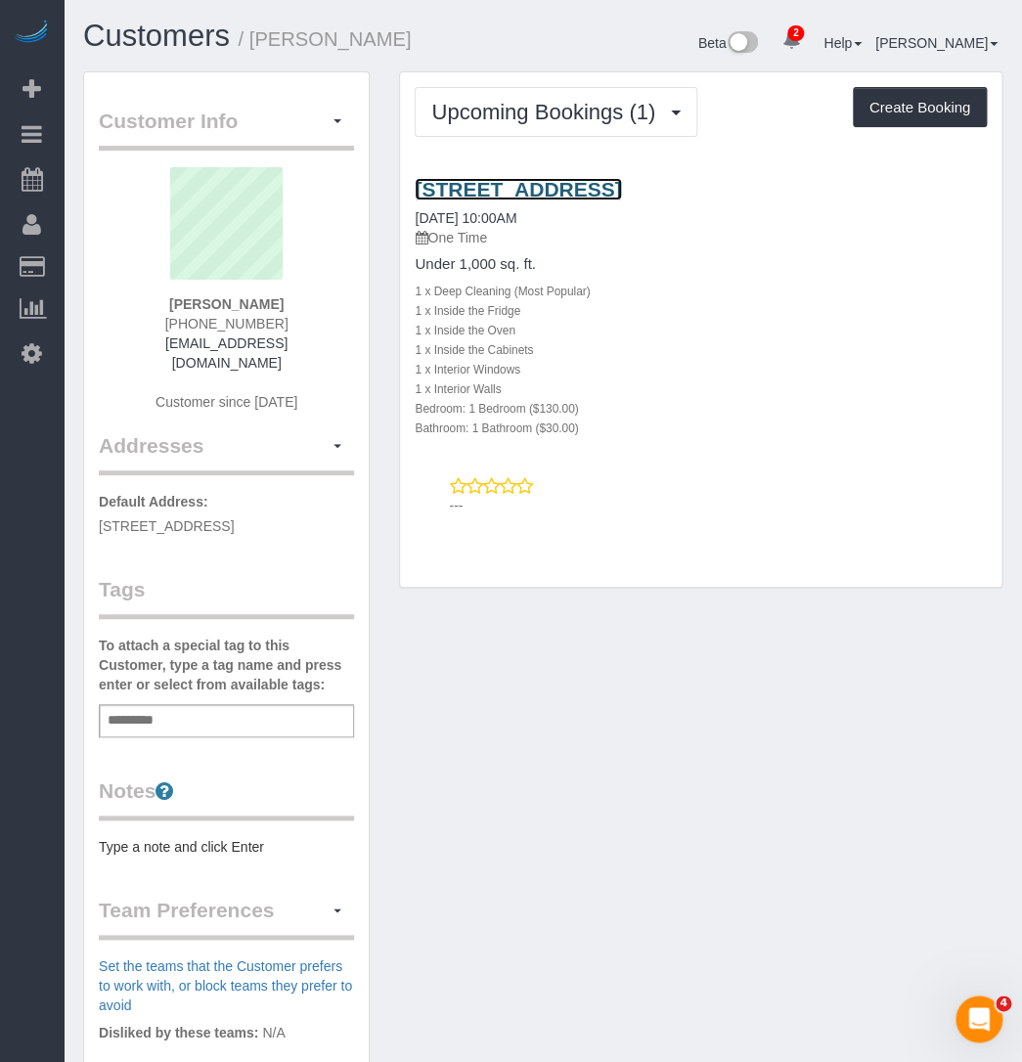
click at [528, 180] on link "21 Brookline Street, Apt. 305, Cambridge, MA 02139" at bounding box center [518, 189] width 206 height 22
drag, startPoint x: 948, startPoint y: 177, endPoint x: 413, endPoint y: 190, distance: 535.9
click at [413, 190] on div "21 Brookline Street, Apt. 305, Cambridge, MA 02139 09/04/2025 10:00AM One Time …" at bounding box center [700, 307] width 601 height 259
copy link "21 Brookline Street, Apt. 305, Cambridge, MA 02139"
click at [185, 853] on pre "Type a note and click Enter" at bounding box center [226, 847] width 255 height 20
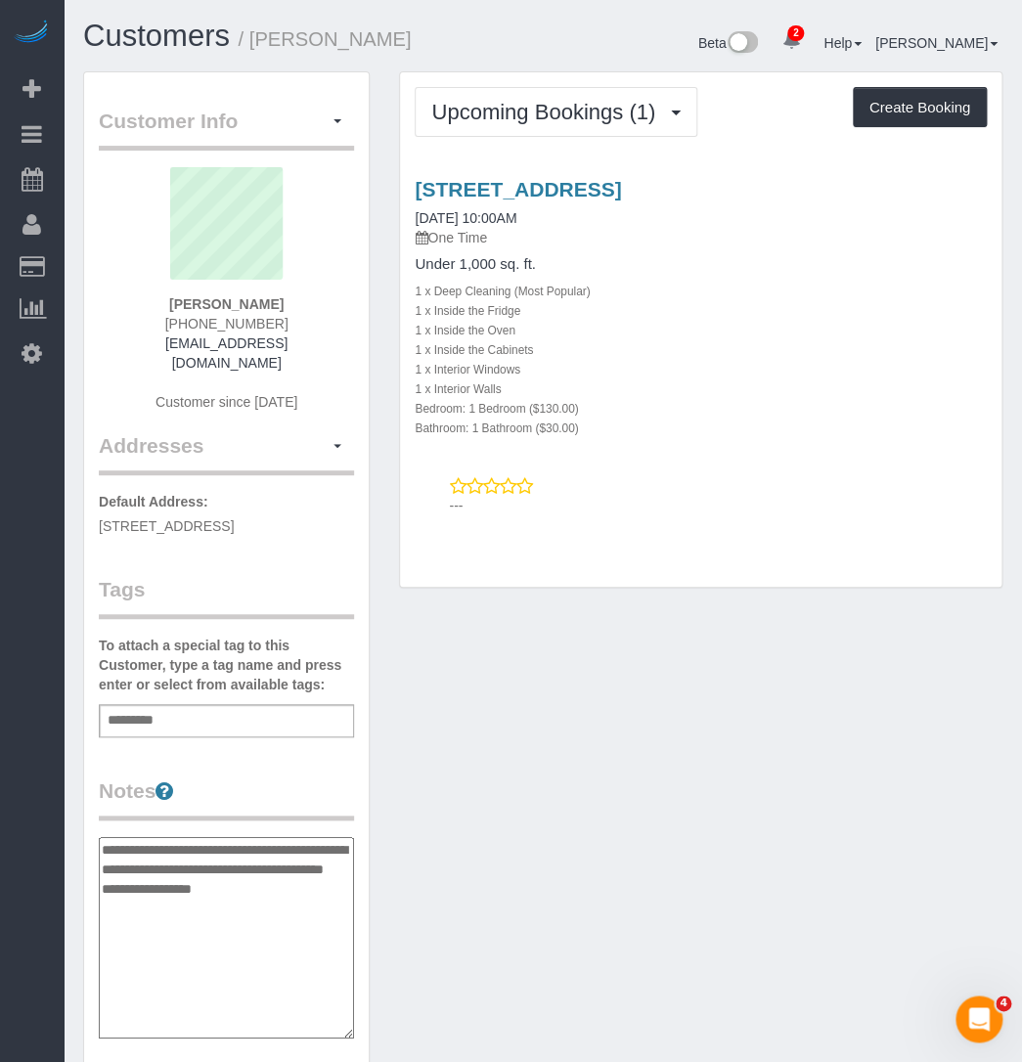
type textarea "**********"
click at [514, 812] on div "Customer Info Edit Contact Info Send Message Email Preferences Special Sales Ta…" at bounding box center [542, 849] width 948 height 1556
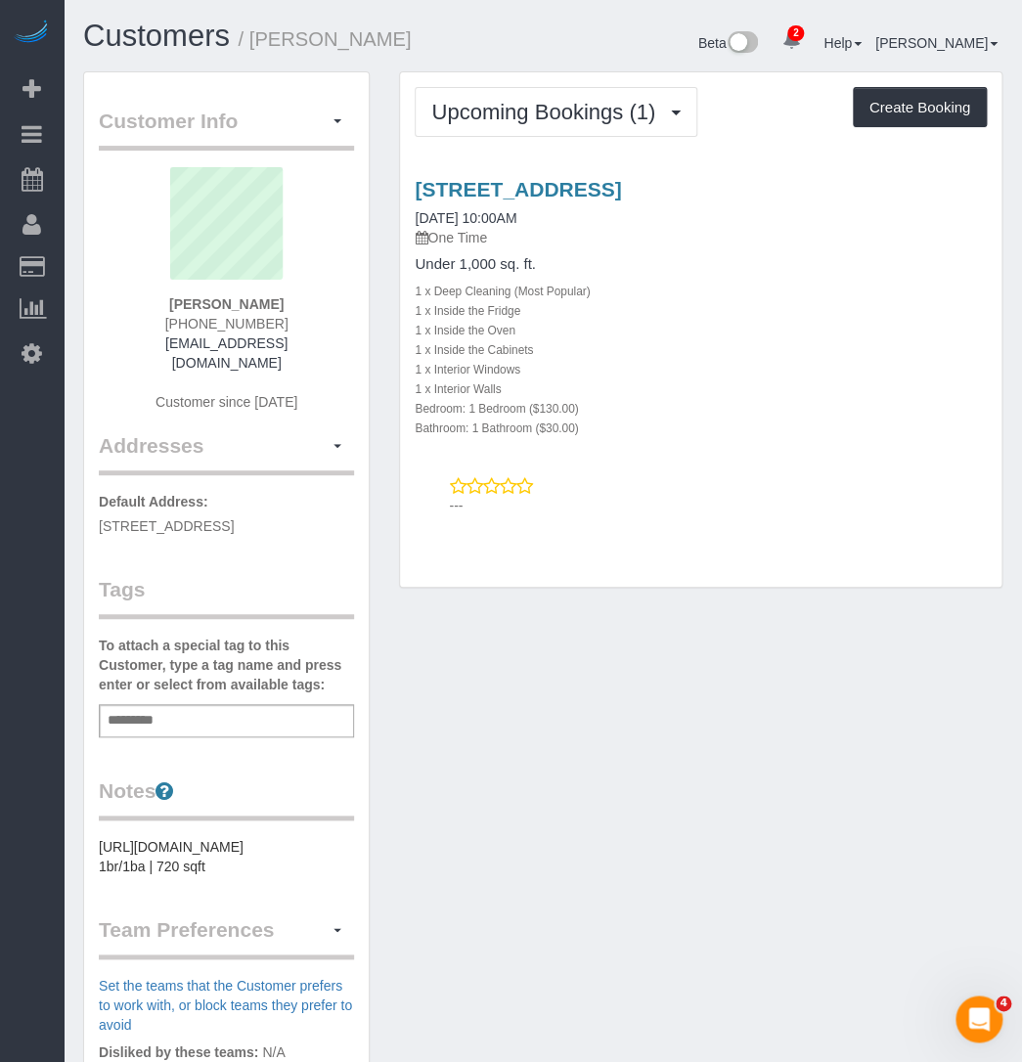
click at [186, 712] on div "Add a tag" at bounding box center [226, 720] width 255 height 33
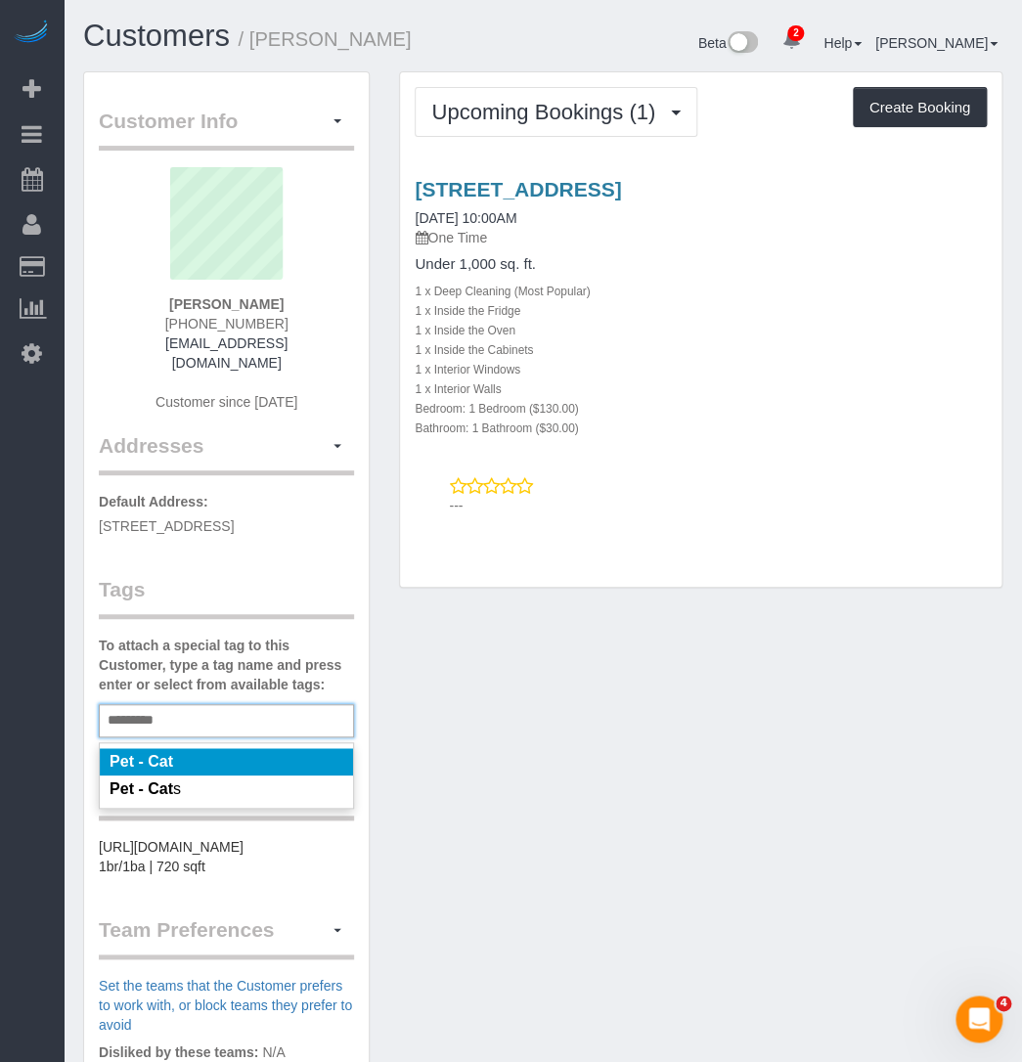
type input "*********"
click at [181, 753] on li "Pet - Cat" at bounding box center [226, 761] width 253 height 27
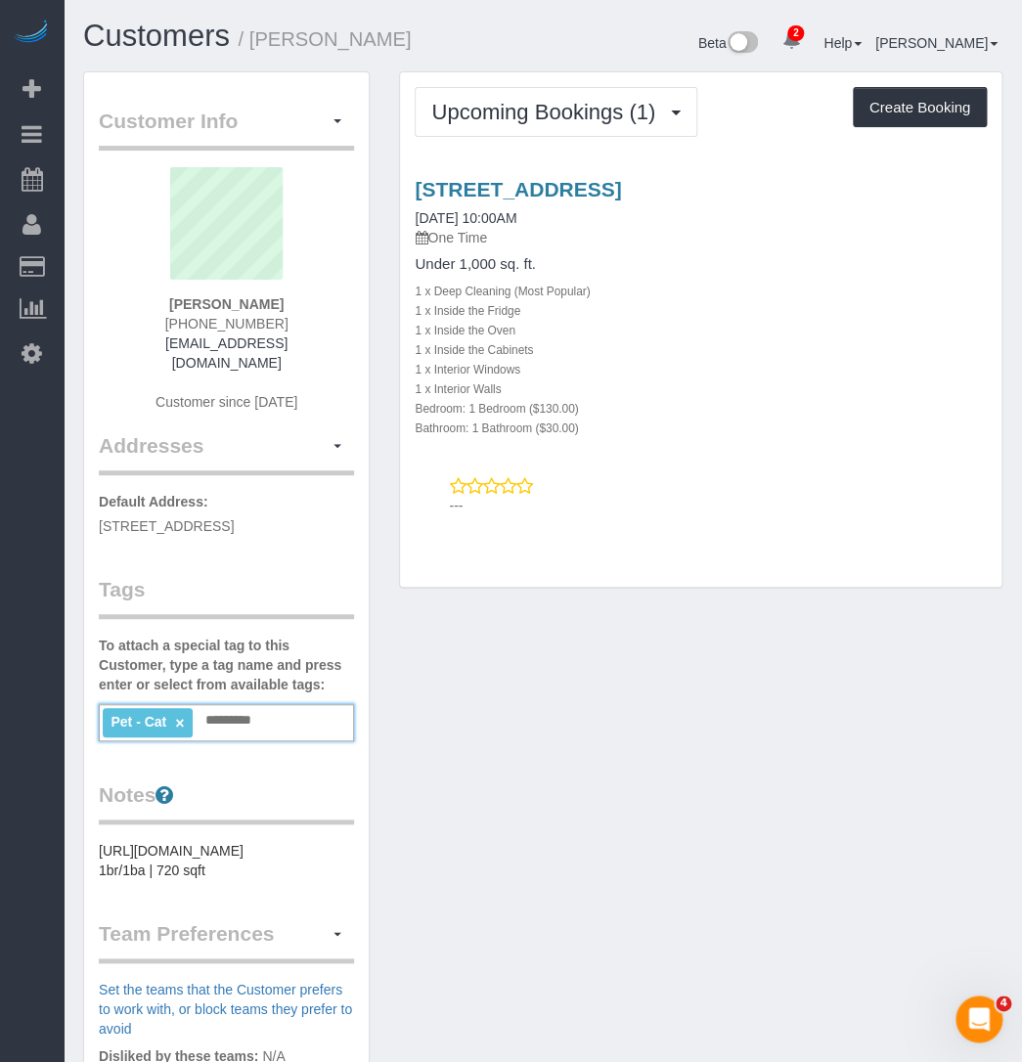
click at [515, 727] on div "Customer Info Edit Contact Info Send Message Email Preferences Special Sales Ta…" at bounding box center [542, 767] width 948 height 1392
click at [256, 715] on input "text" at bounding box center [233, 720] width 66 height 25
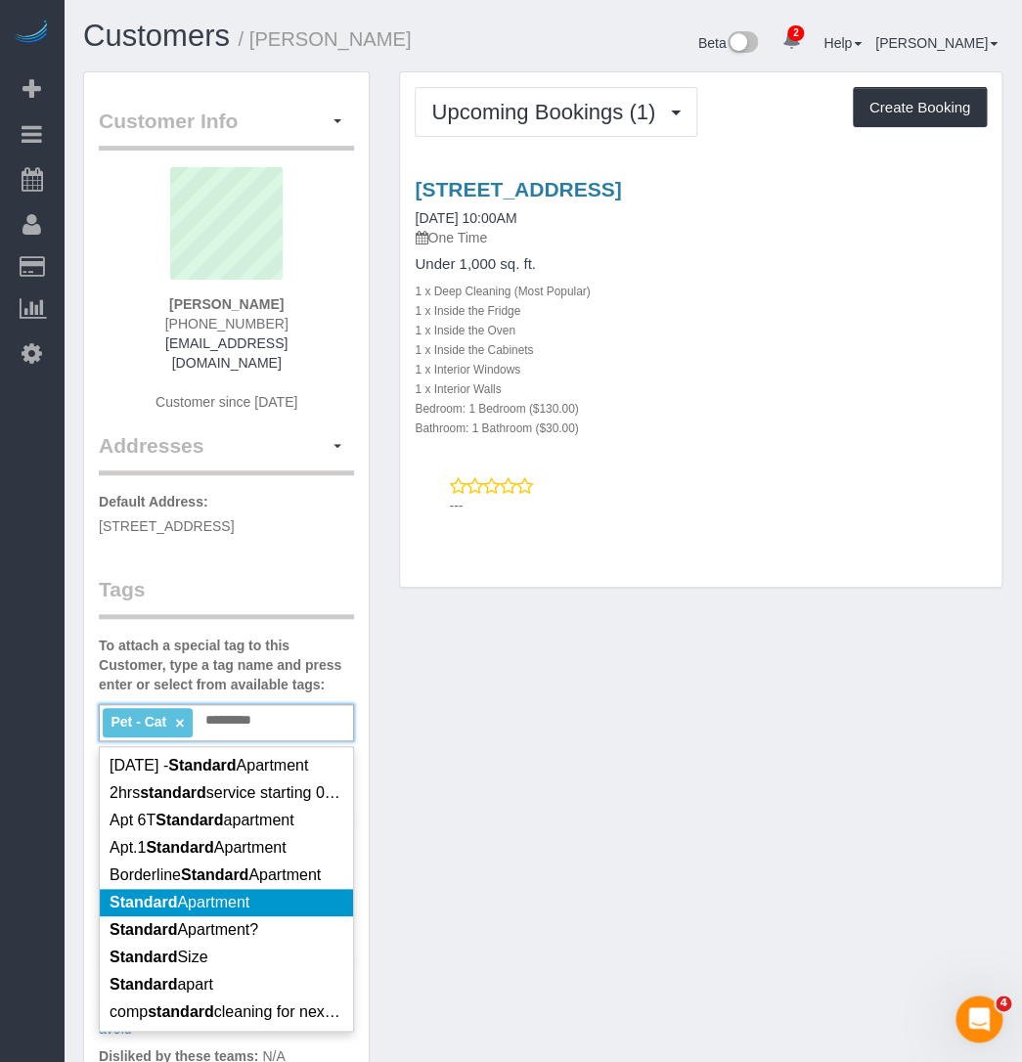
type input "********"
click at [179, 916] on li "Standard Apartment" at bounding box center [226, 902] width 253 height 27
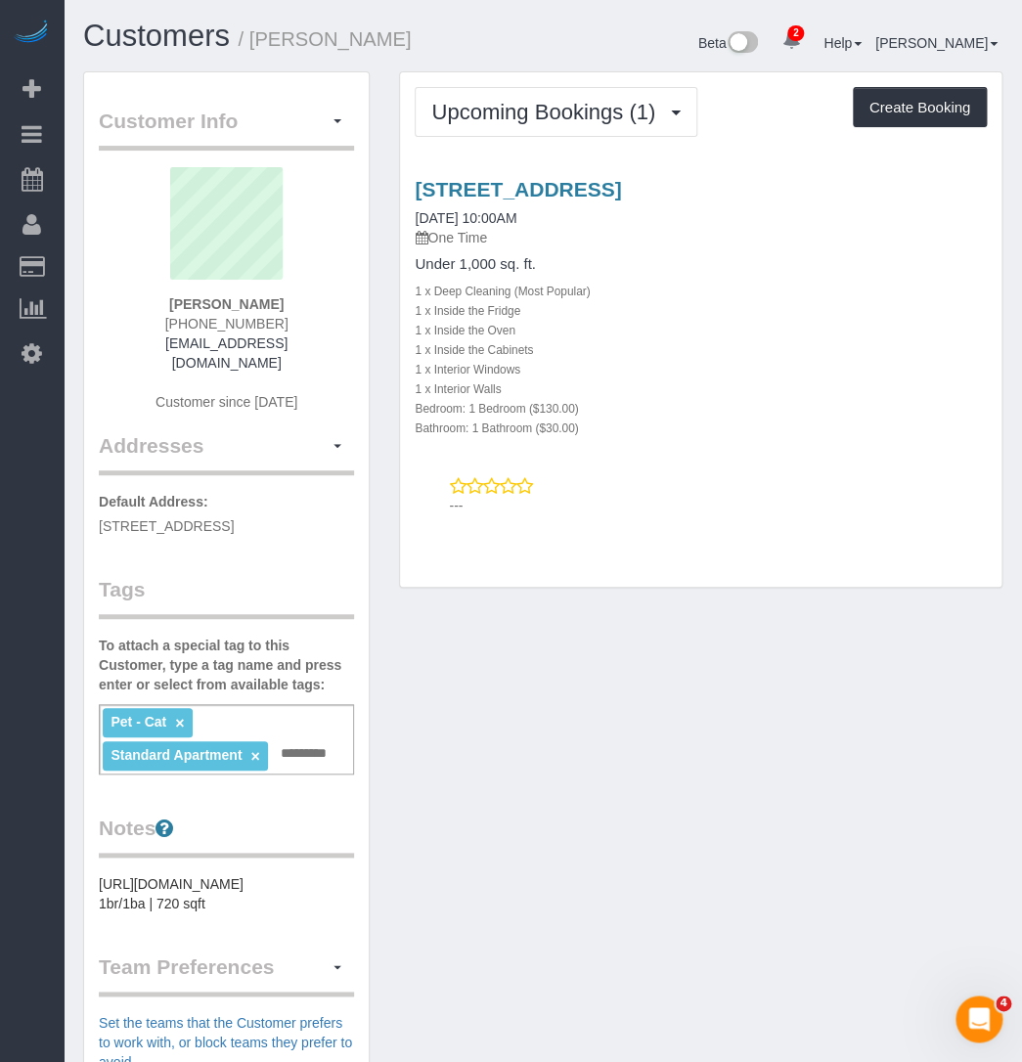
click at [533, 779] on div "Customer Info Edit Contact Info Send Message Email Preferences Special Sales Ta…" at bounding box center [542, 784] width 948 height 1426
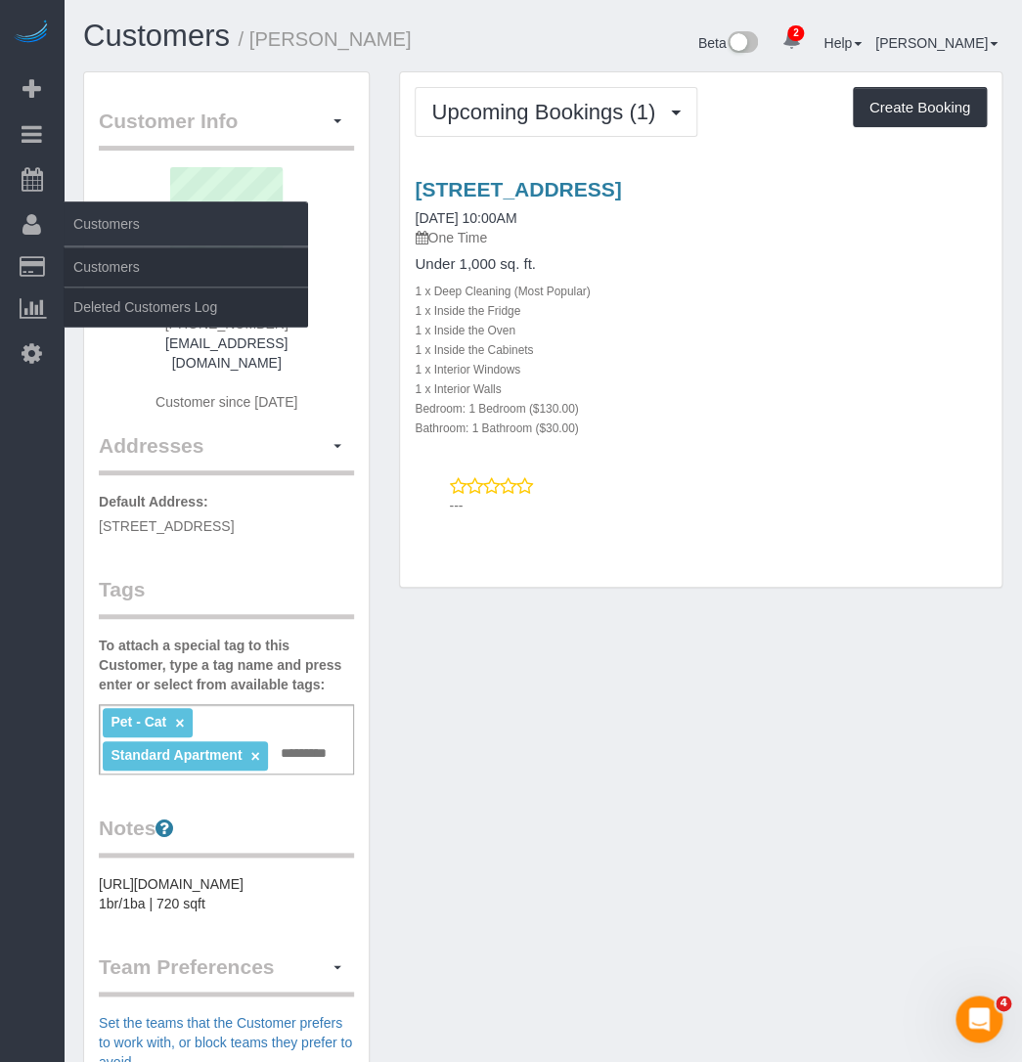
drag, startPoint x: 922, startPoint y: 182, endPoint x: 0, endPoint y: 209, distance: 922.4
click at [400, 174] on div "21 Brookline Street, Apt. 305, Cambridge, MA 02139 09/04/2025 10:00AM One Time …" at bounding box center [700, 342] width 601 height 363
copy link "21 Brookline Street, Apt. 305, Cambridge, MA 02139"
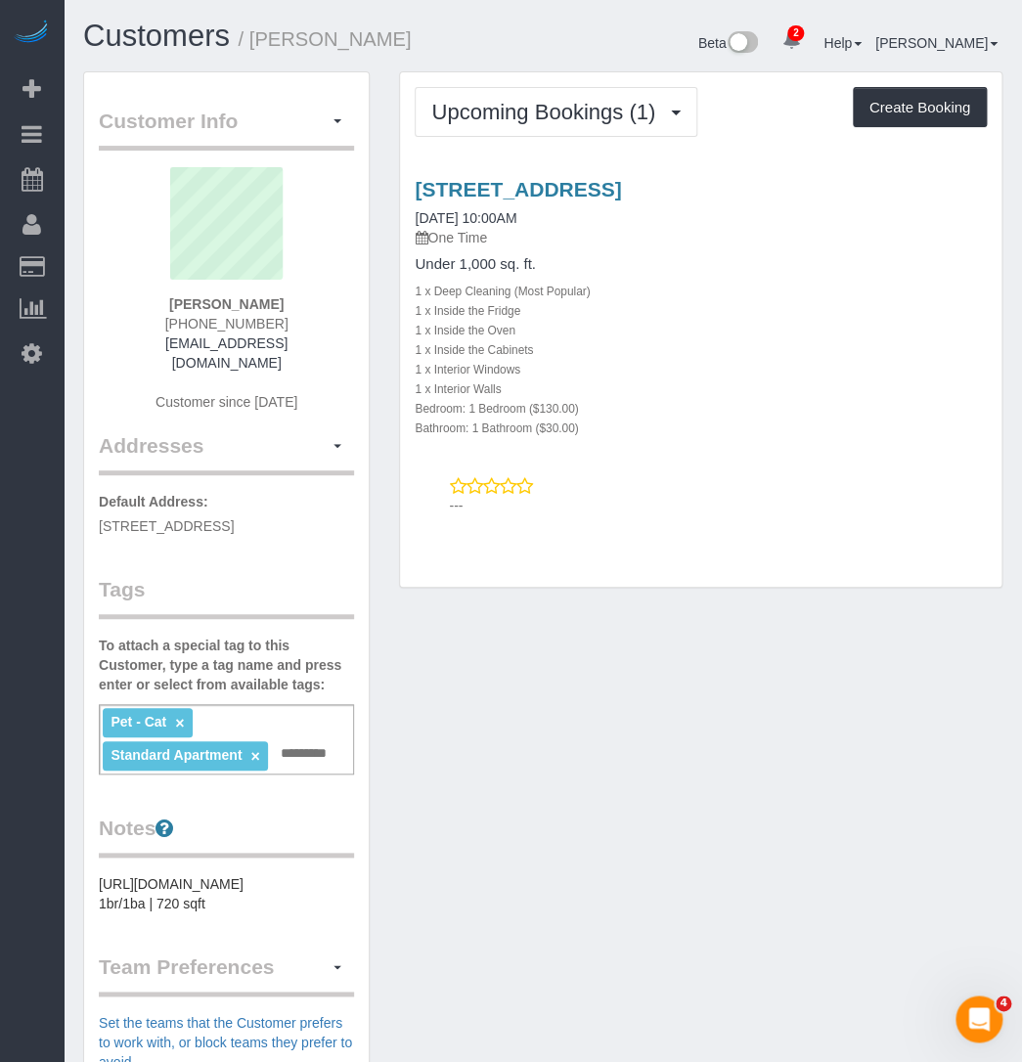
click at [365, 272] on div "Customer Info Edit Contact Info Send Message Email Preferences Special Sales Ta…" at bounding box center [226, 774] width 285 height 1404
click at [322, 232] on sui-profile-pic at bounding box center [226, 230] width 226 height 127
click at [205, 518] on span "21 Brookline Street, Apt. 305, Cambridge, MA 02139" at bounding box center [166, 526] width 135 height 16
drag, startPoint x: 184, startPoint y: 527, endPoint x: 77, endPoint y: 508, distance: 108.2
click at [77, 508] on div "Customer Info Edit Contact Info Send Message Email Preferences Special Sales Ta…" at bounding box center [226, 784] width 316 height 1426
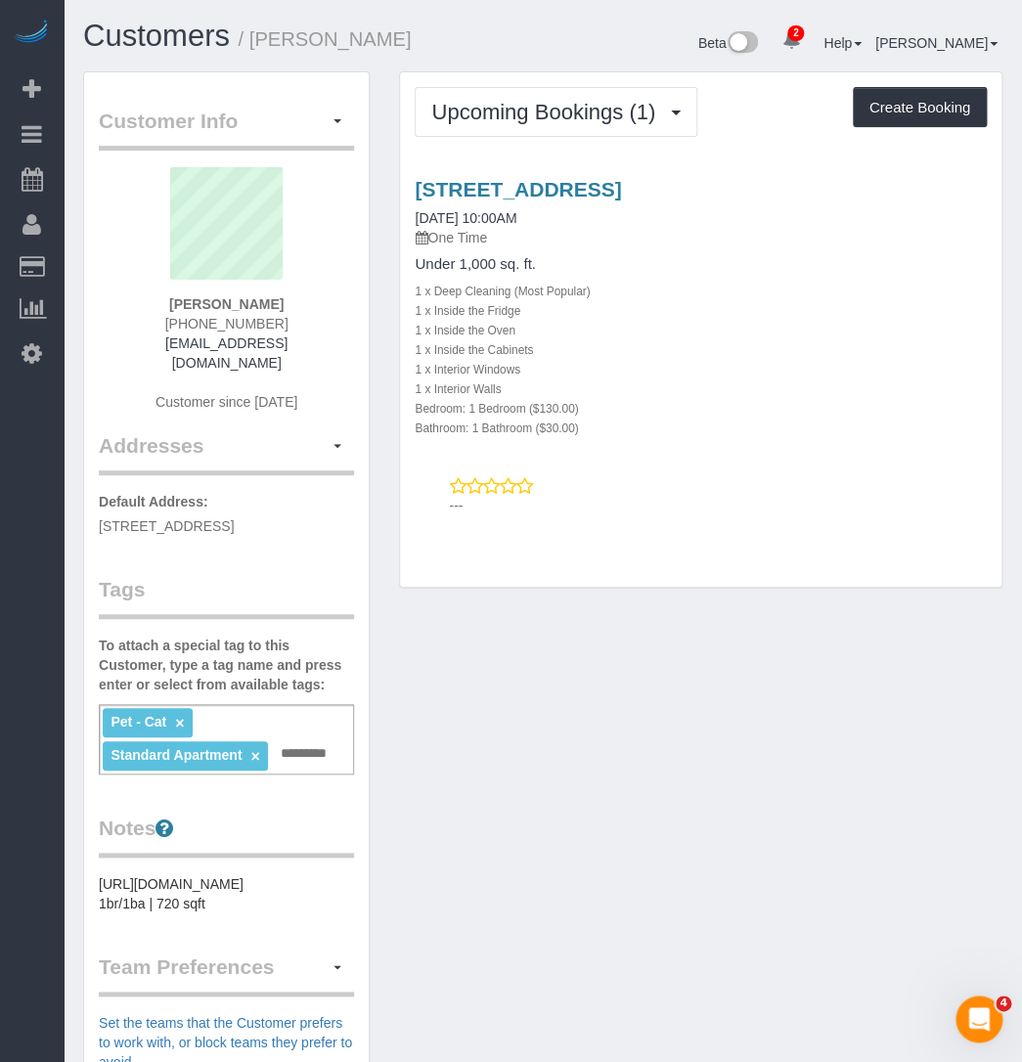
copy span "21 Brookline Street, Apt. 305, Cambridge, MA 02139"
click at [323, 208] on sui-profile-pic at bounding box center [226, 230] width 226 height 127
click at [241, 913] on pre "https://www.zillow.com/homedetails/21-Brookline-St-UNIT-305-Cambridge-MA-02139/…" at bounding box center [226, 893] width 255 height 39
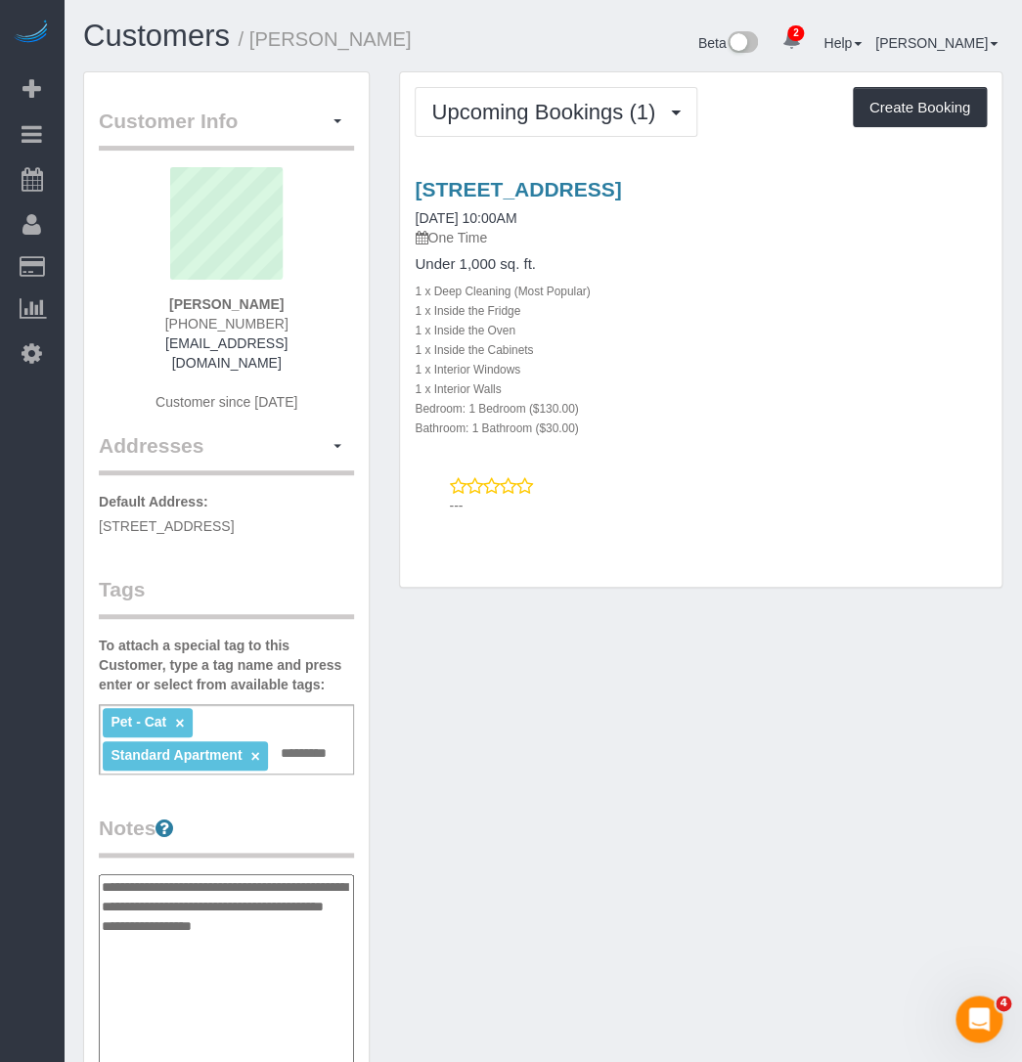
click at [694, 293] on div "1 x Deep Cleaning (Most Popular)" at bounding box center [701, 291] width 572 height 20
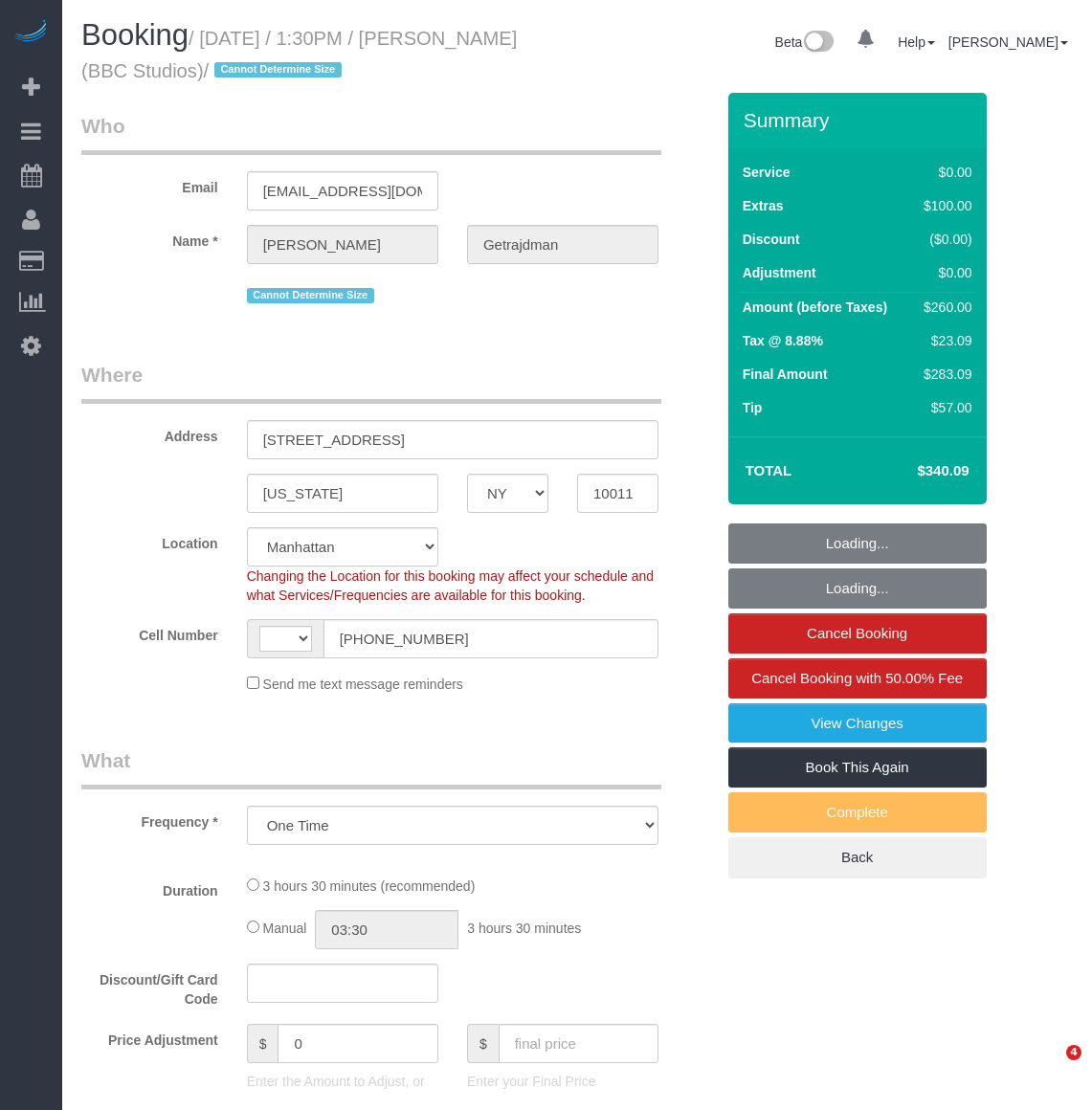
select select "NY"
select select "object:395"
select select "string:stripe-pm_1RyxEe4VGloSiKo7e7blkJCj"
select select "string:[GEOGRAPHIC_DATA]"
select select "1"
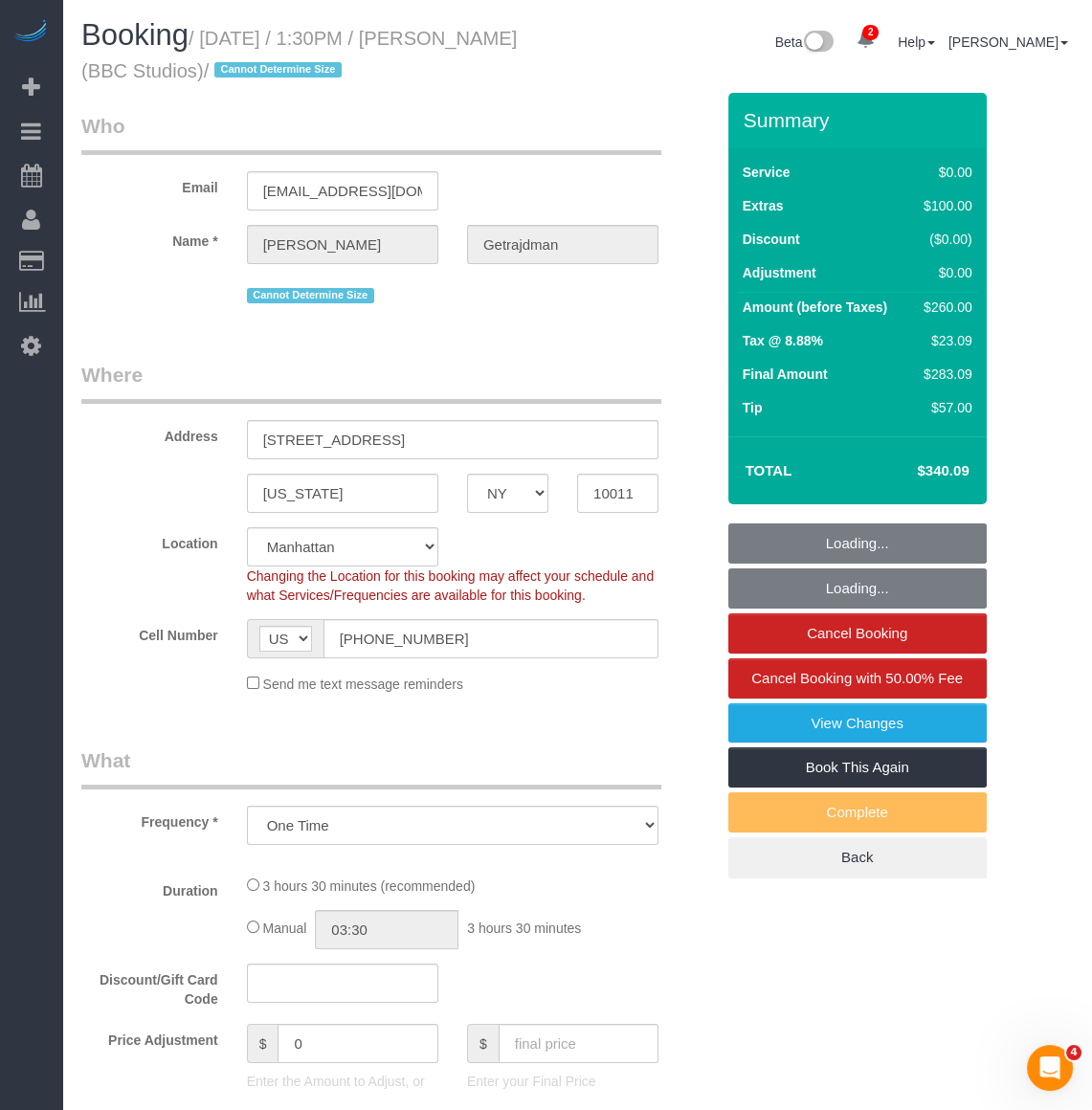
select select "number:59"
select select "number:74"
select select "number:15"
select select "number:5"
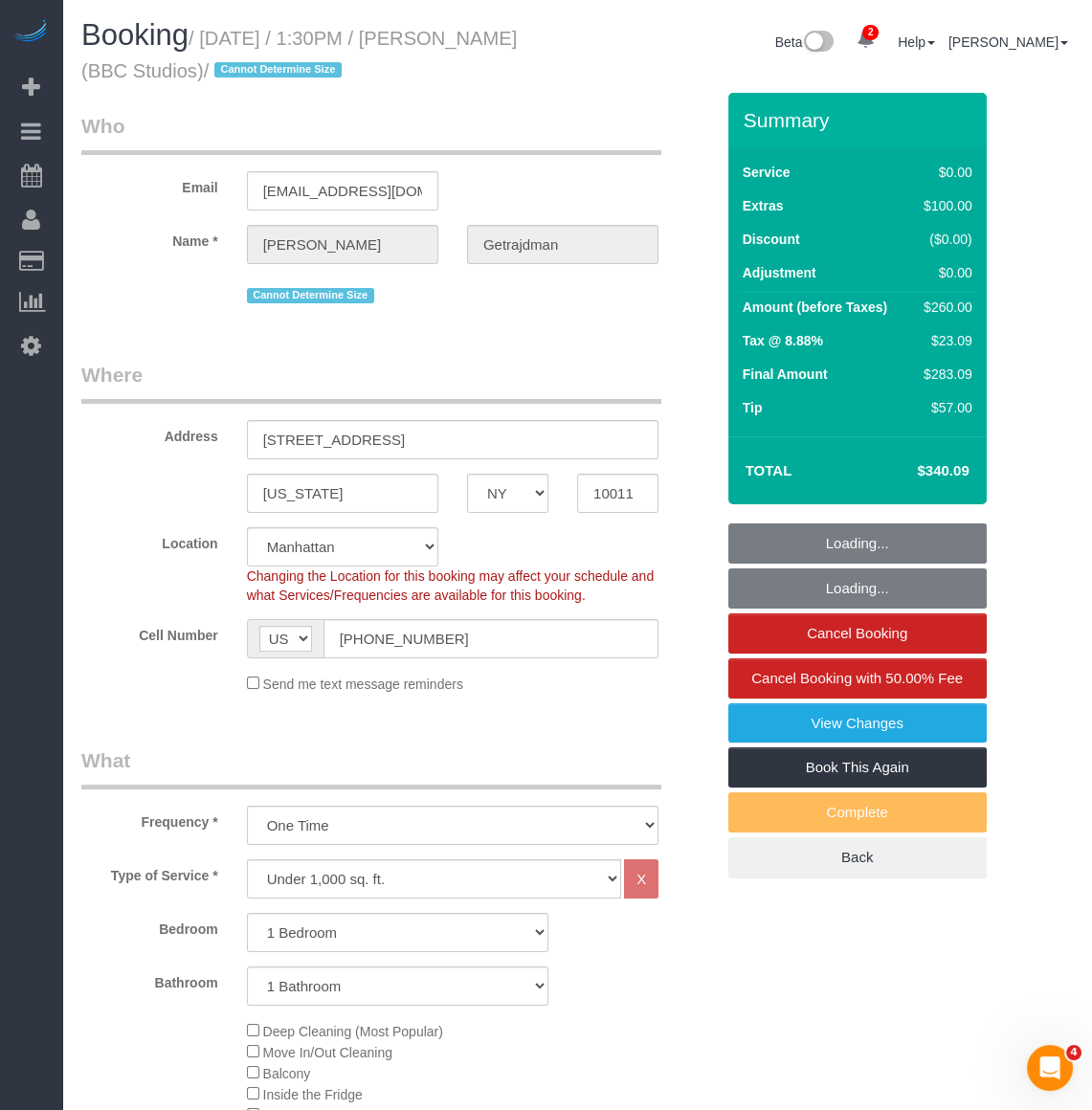
select select "1"
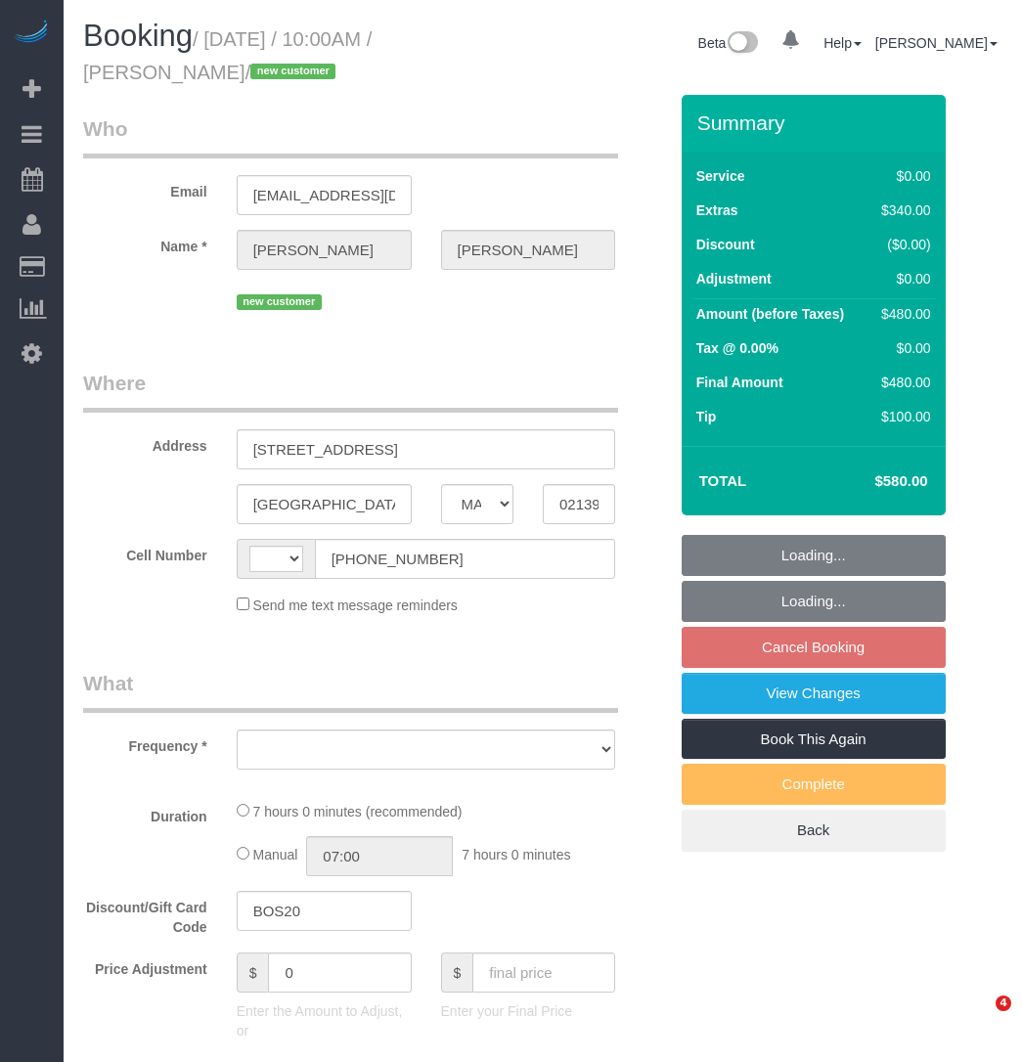
select select "MA"
select select "string:[GEOGRAPHIC_DATA]"
select select "object:942"
select select "string:stripe-pm_1RzJko4VGloSiKo7Oy7MFwF8"
select select "1"
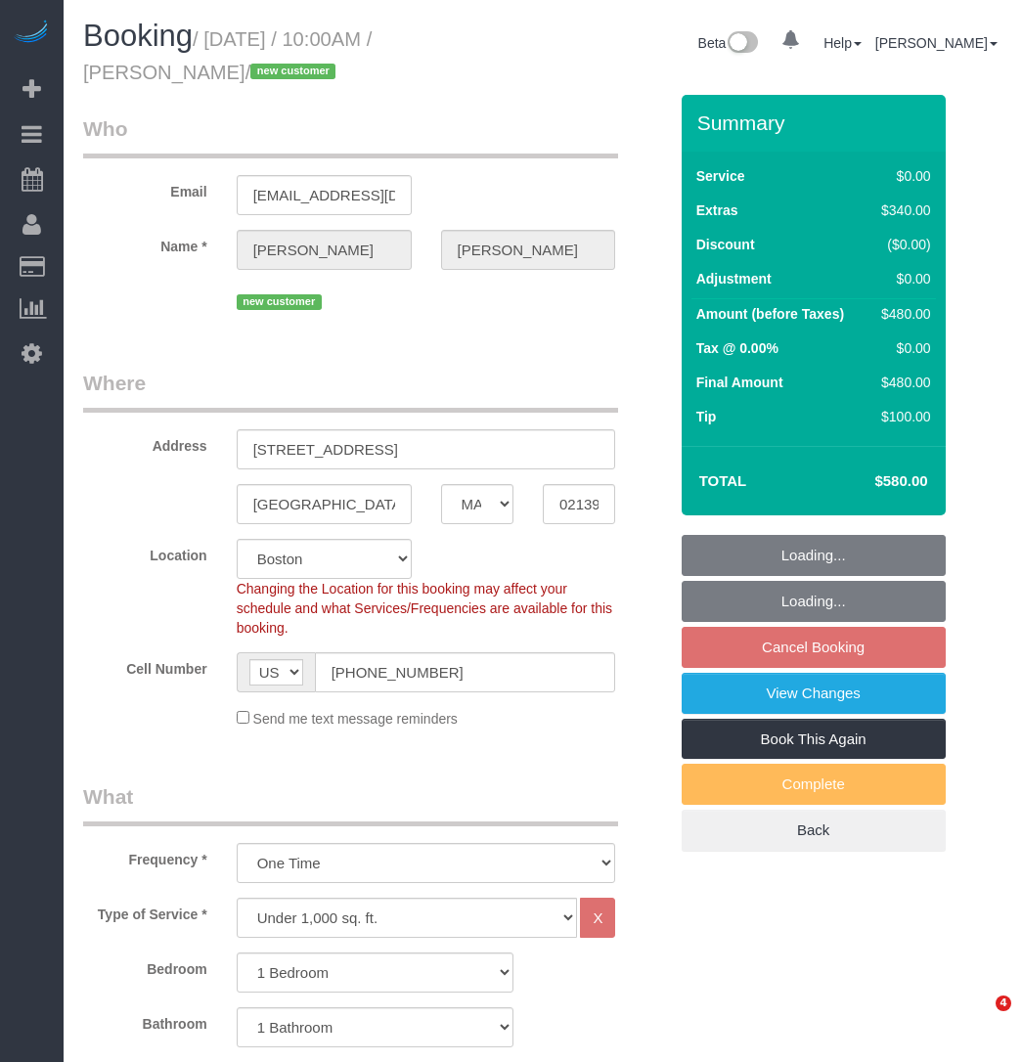
select select "spot3"
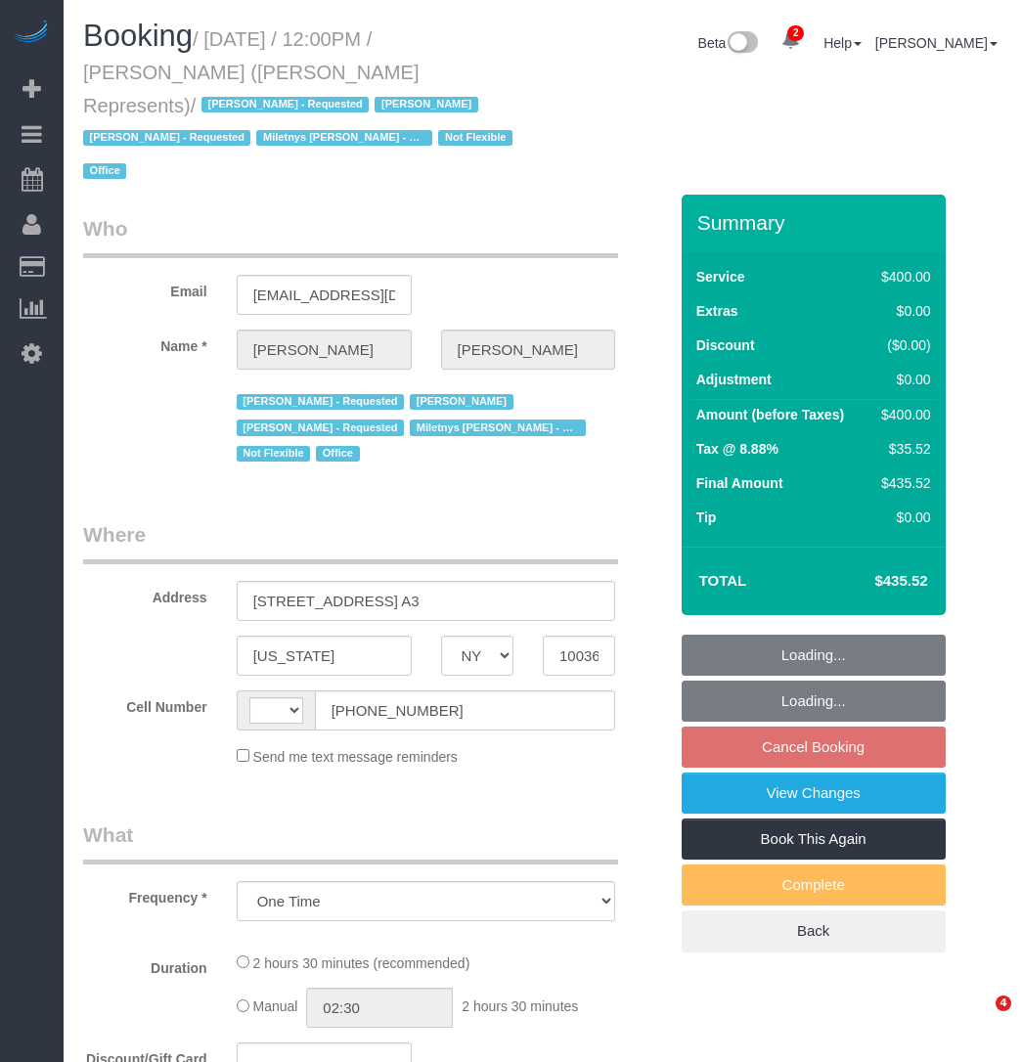
select select "NY"
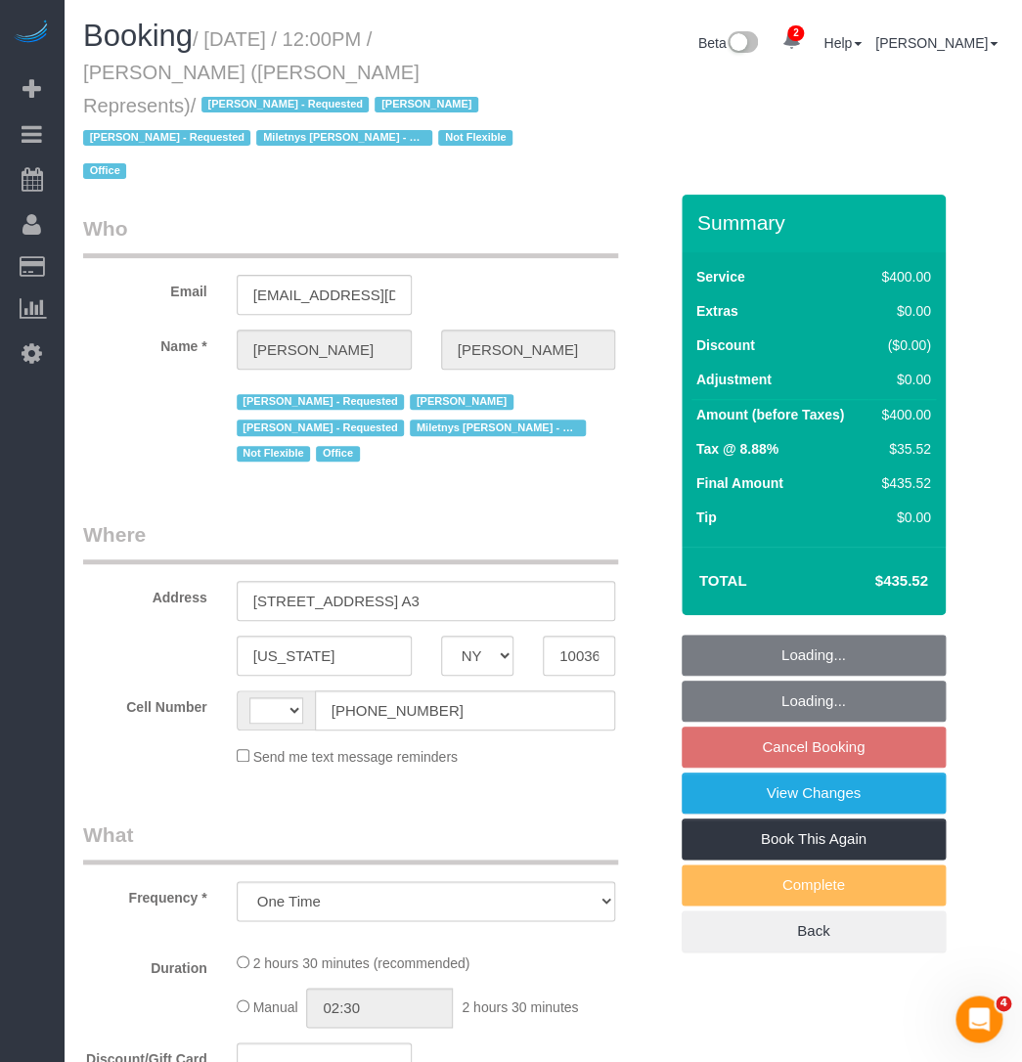
select select "2"
select select "150"
select select "number:89"
select select "number:76"
select select "number:15"
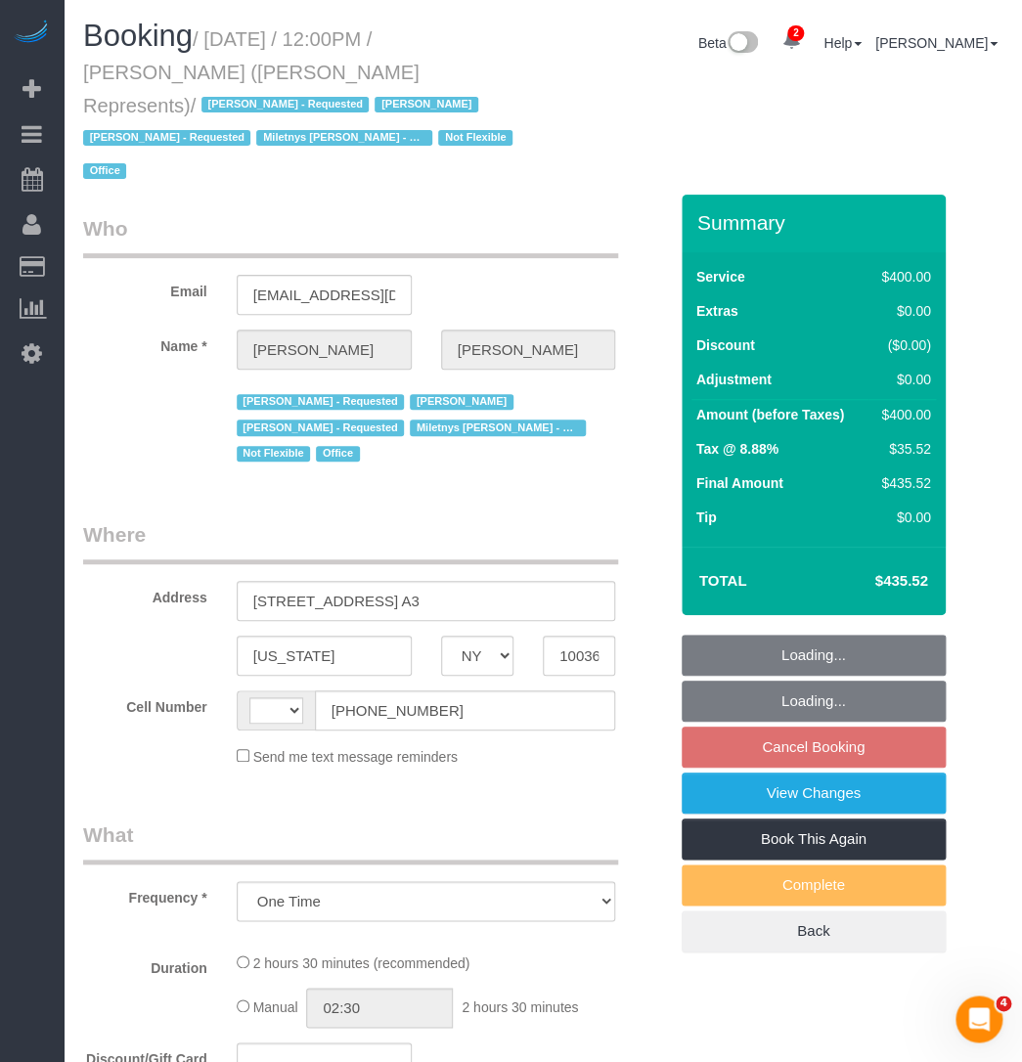
select select "number:5"
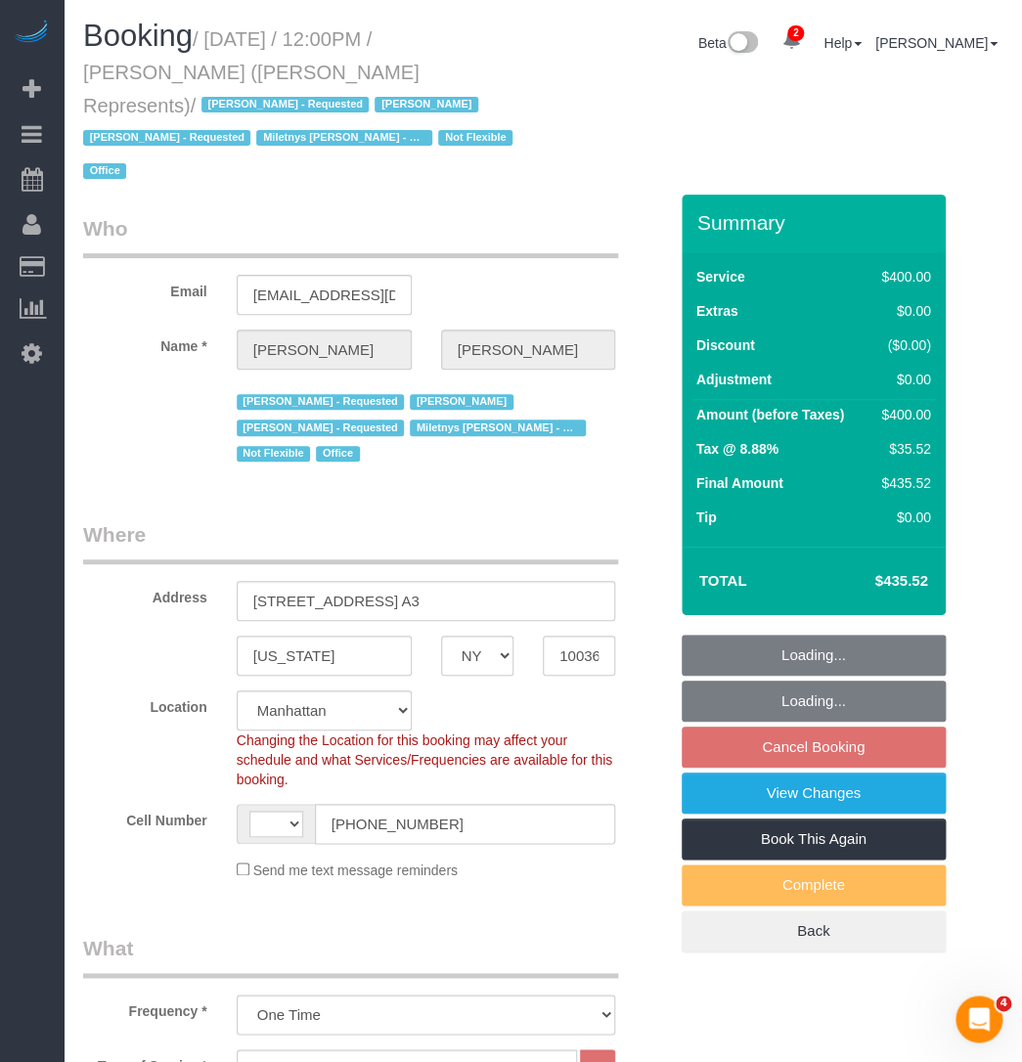
select select "object:691"
select select "string:US"
select select "string:stripe-pm_1LzOHa4VGloSiKo7eJy9cIDS"
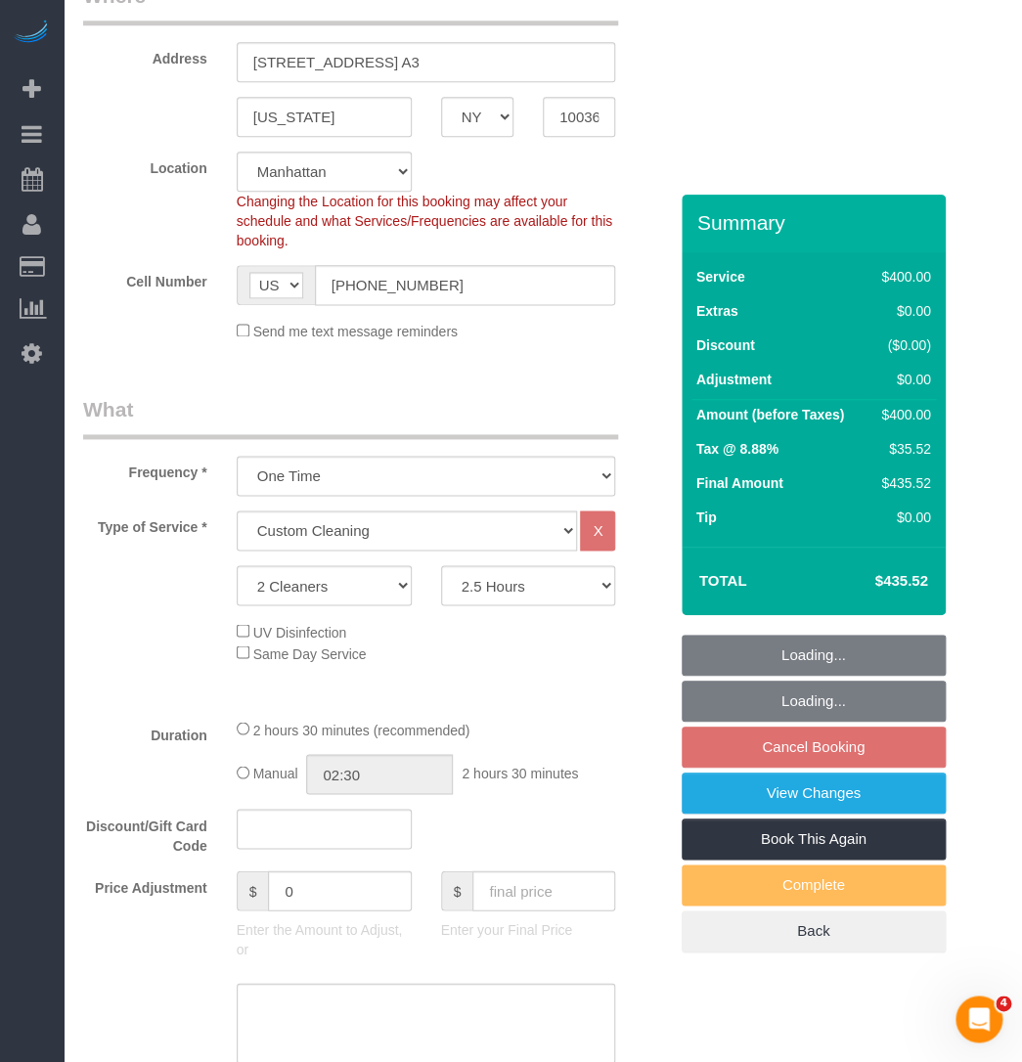
scroll to position [978, 0]
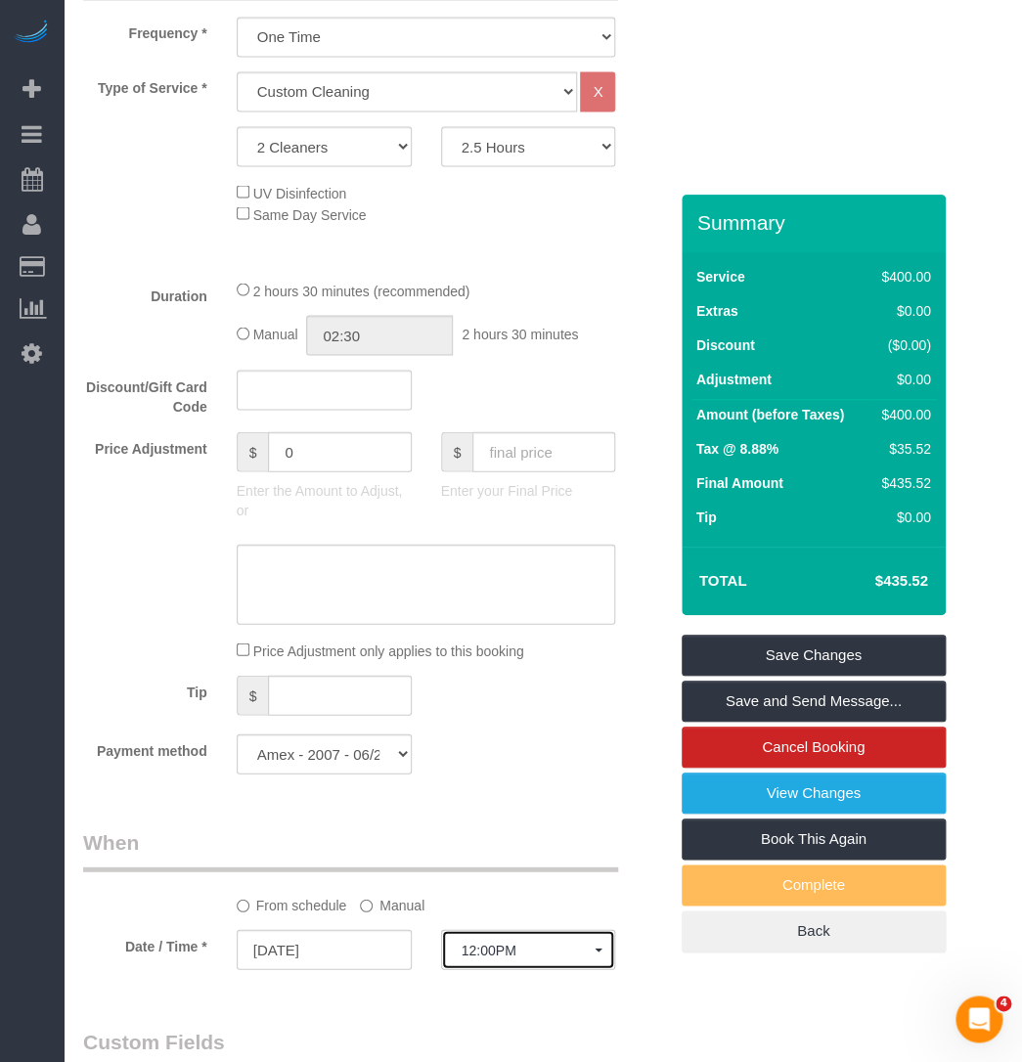
click at [506, 942] on span "12:00PM" at bounding box center [528, 950] width 134 height 16
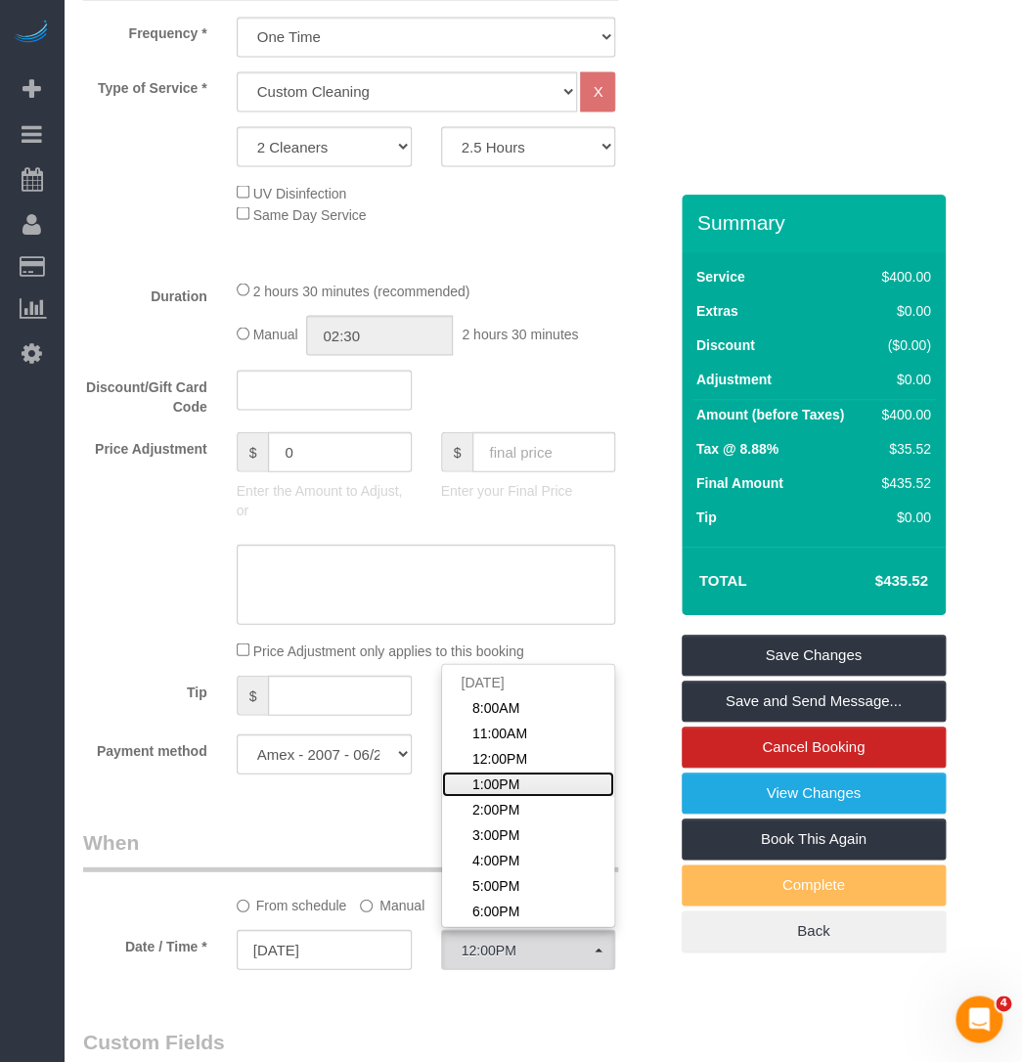
click at [530, 770] on link "1:00PM" at bounding box center [528, 782] width 173 height 25
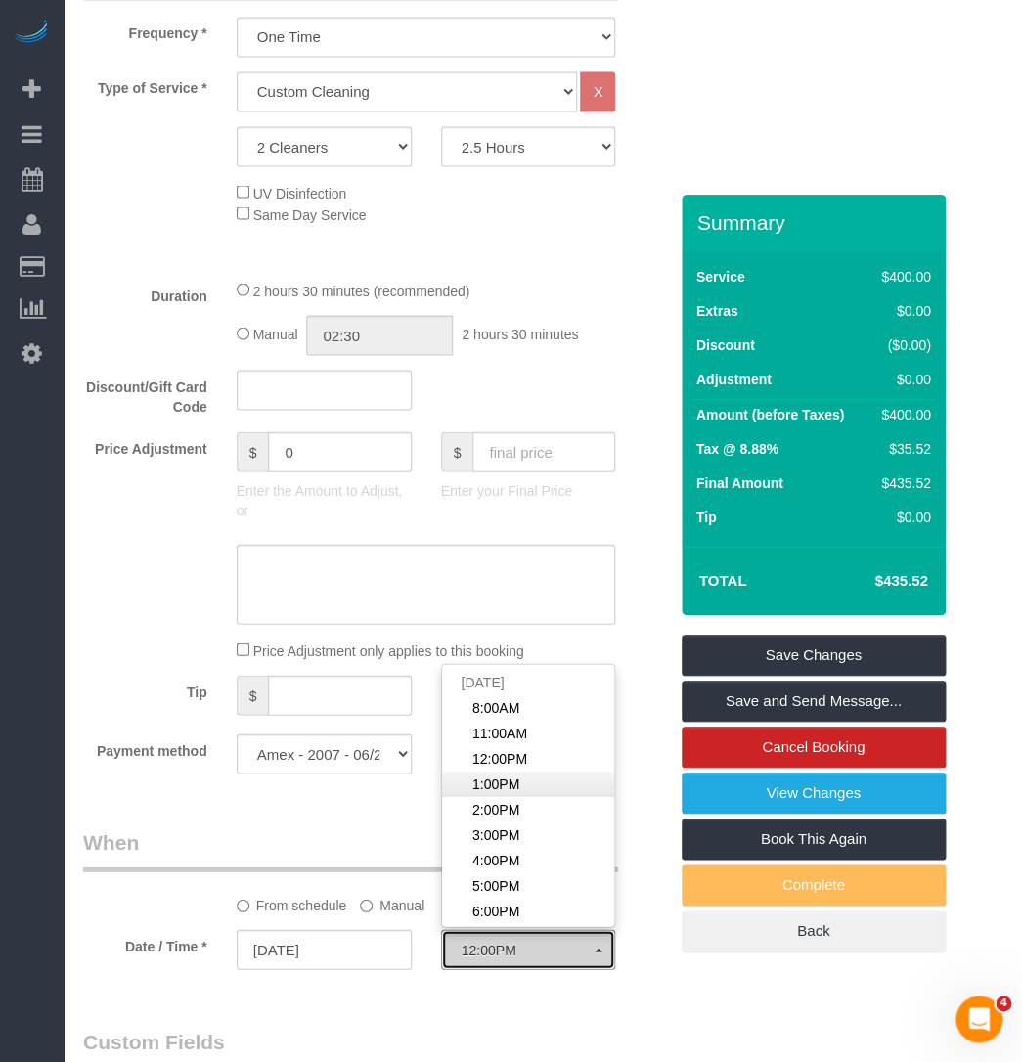
select select "spot4"
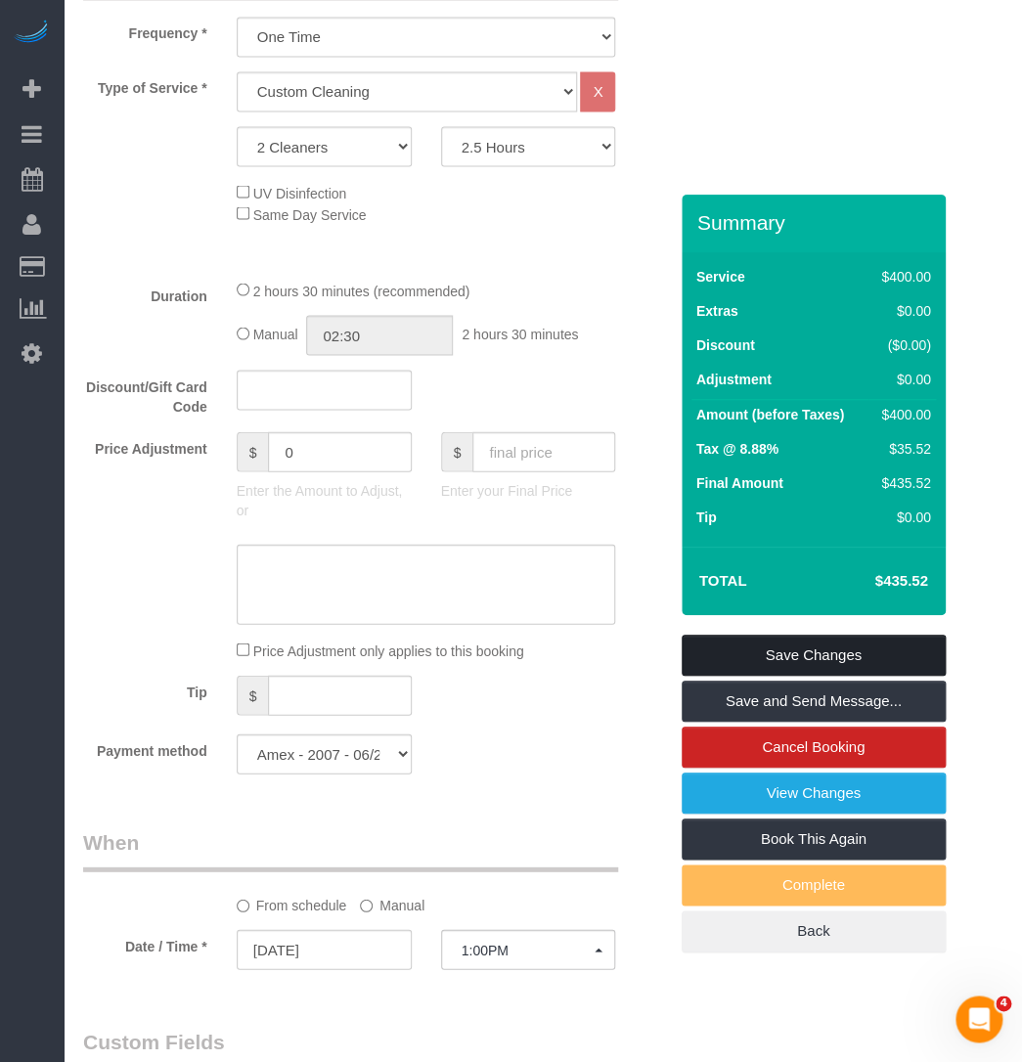
click at [763, 635] on link "Save Changes" at bounding box center [813, 655] width 264 height 41
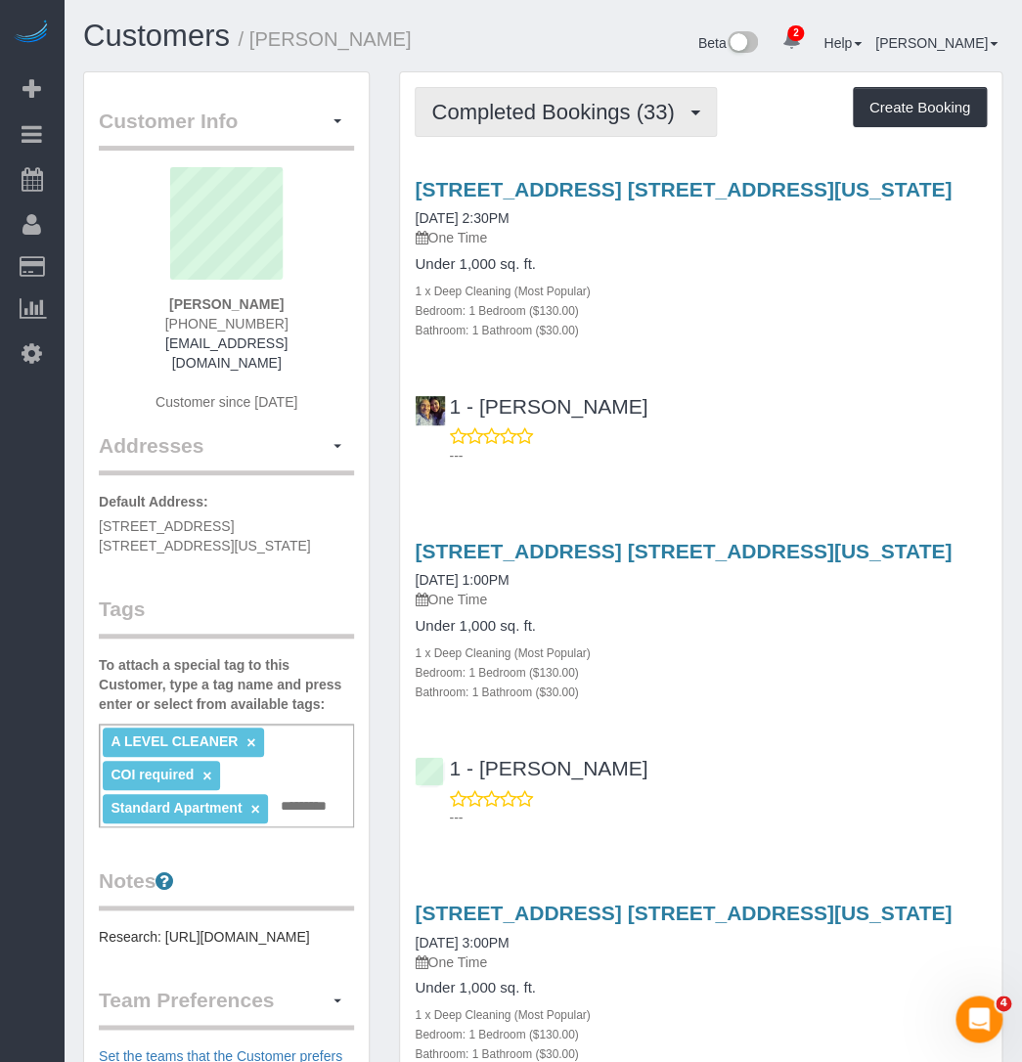
click at [557, 131] on button "Completed Bookings (33)" at bounding box center [565, 112] width 301 height 50
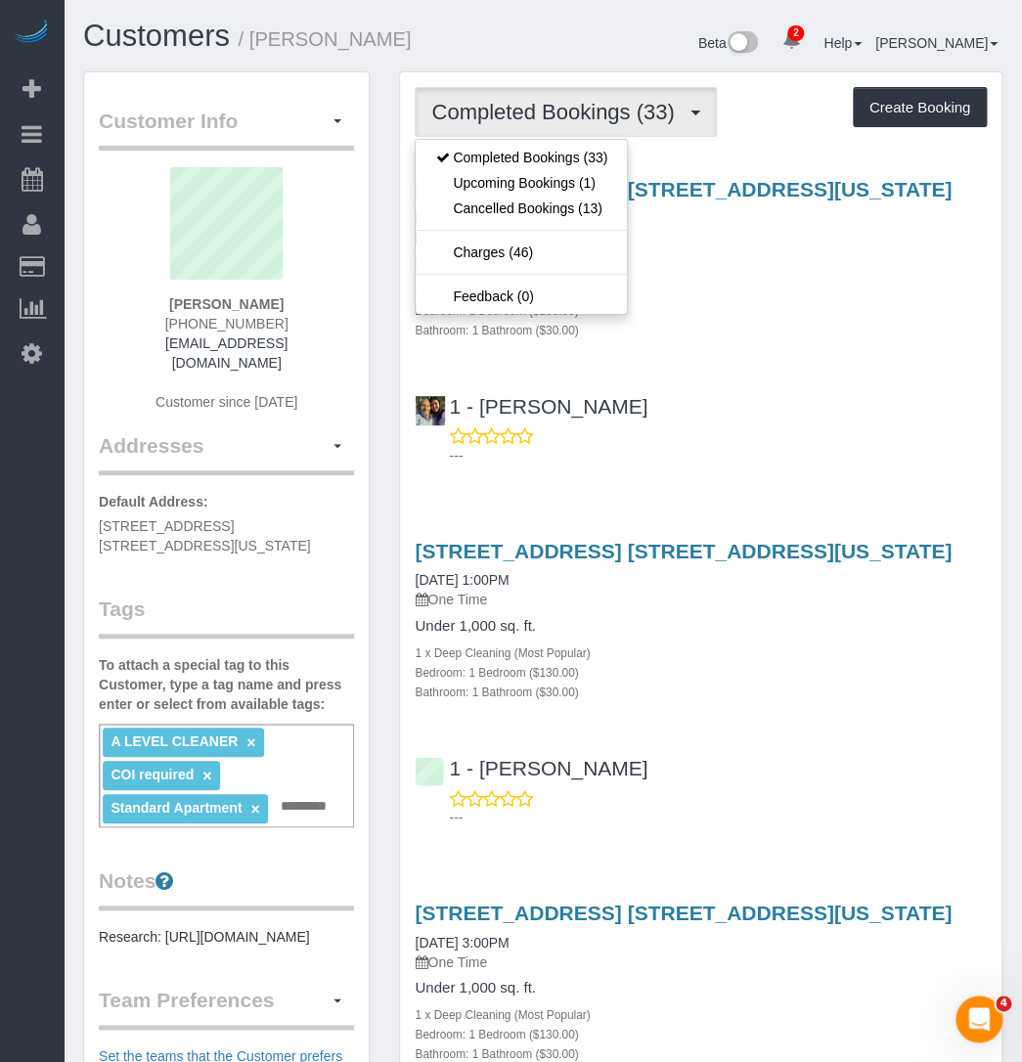
click at [759, 372] on div "[STREET_ADDRESS] [STREET_ADDRESS][US_STATE] [DATE] 2:30PM One Time Under 1,000 …" at bounding box center [700, 317] width 601 height 313
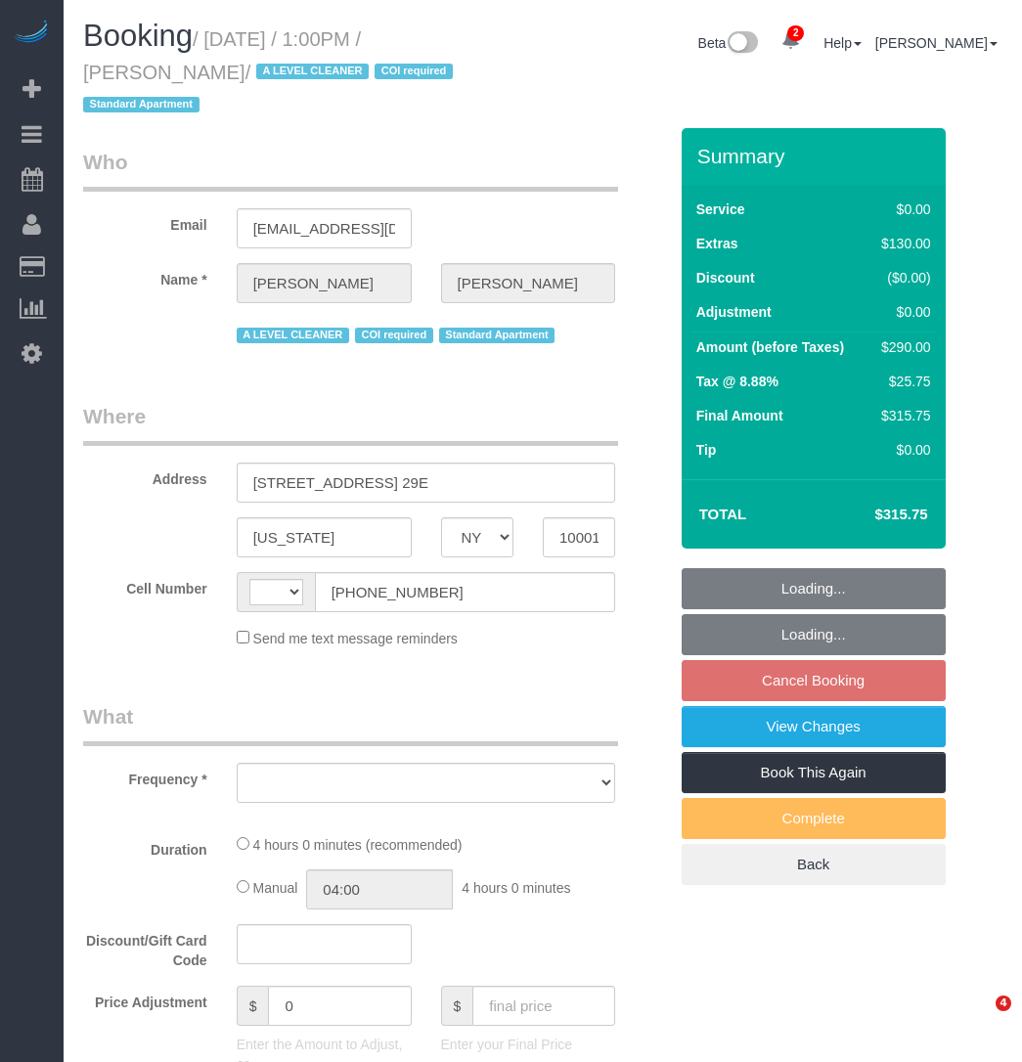
select select "NY"
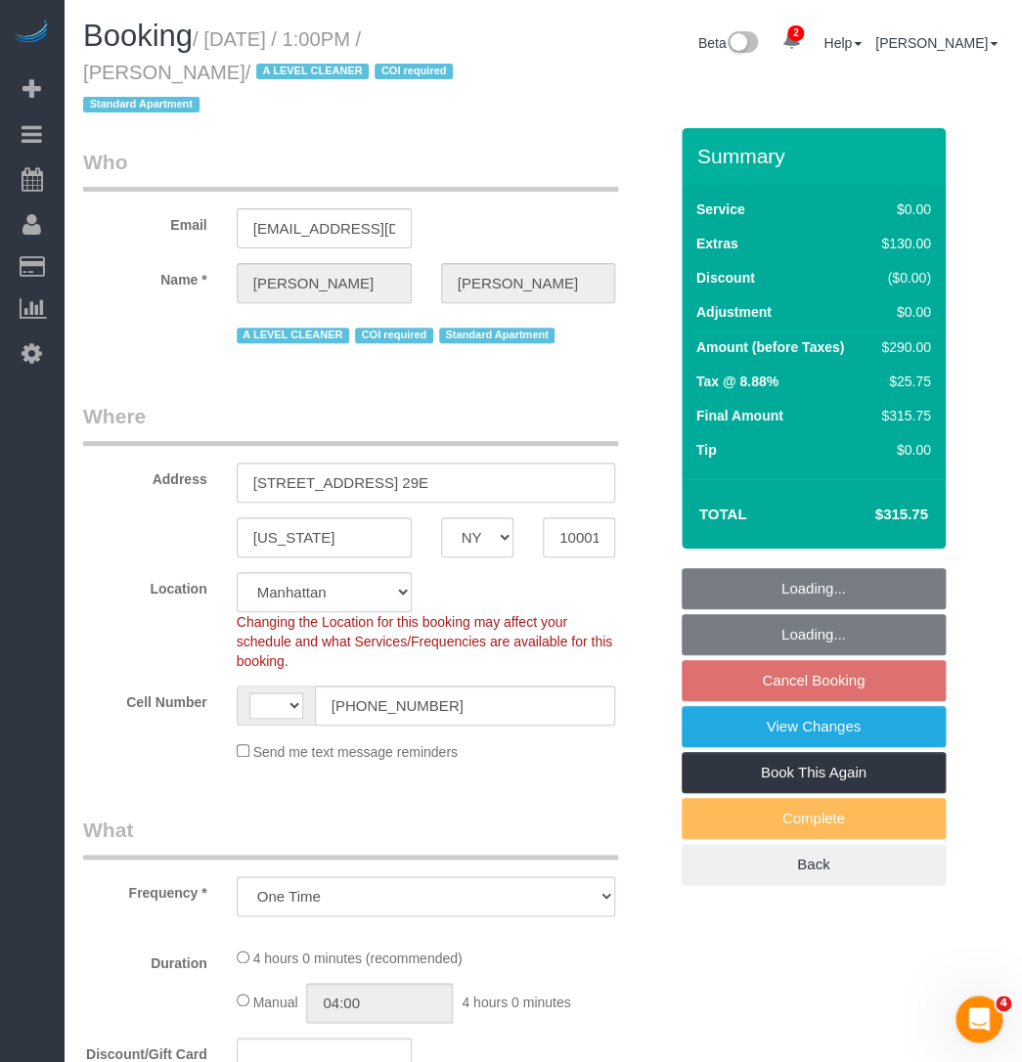
select select "object:496"
select select "string:[GEOGRAPHIC_DATA]"
select select "string:stripe-pm_1M5Cj34VGloSiKo735br1iAs"
select select "1"
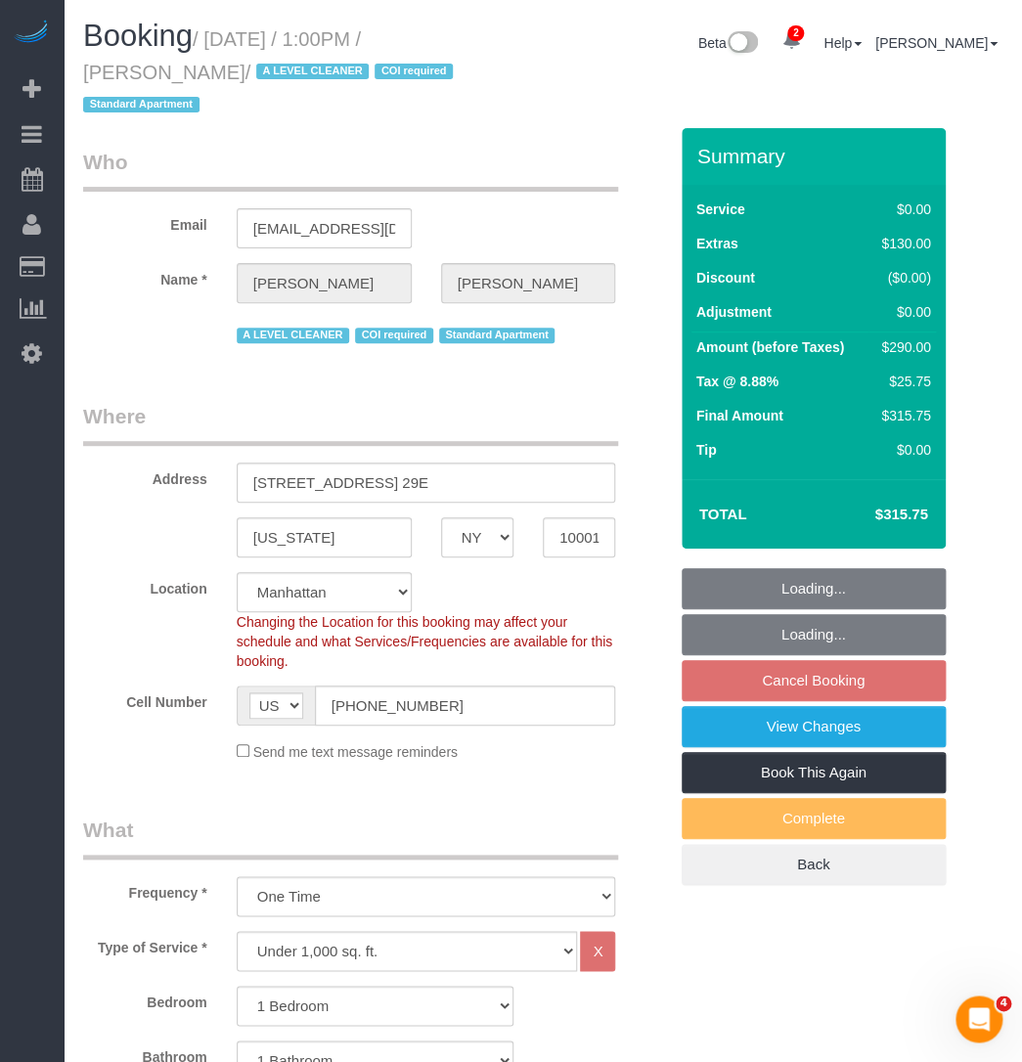
select select "spot6"
select select "number:59"
select select "number:75"
select select "number:15"
select select "number:7"
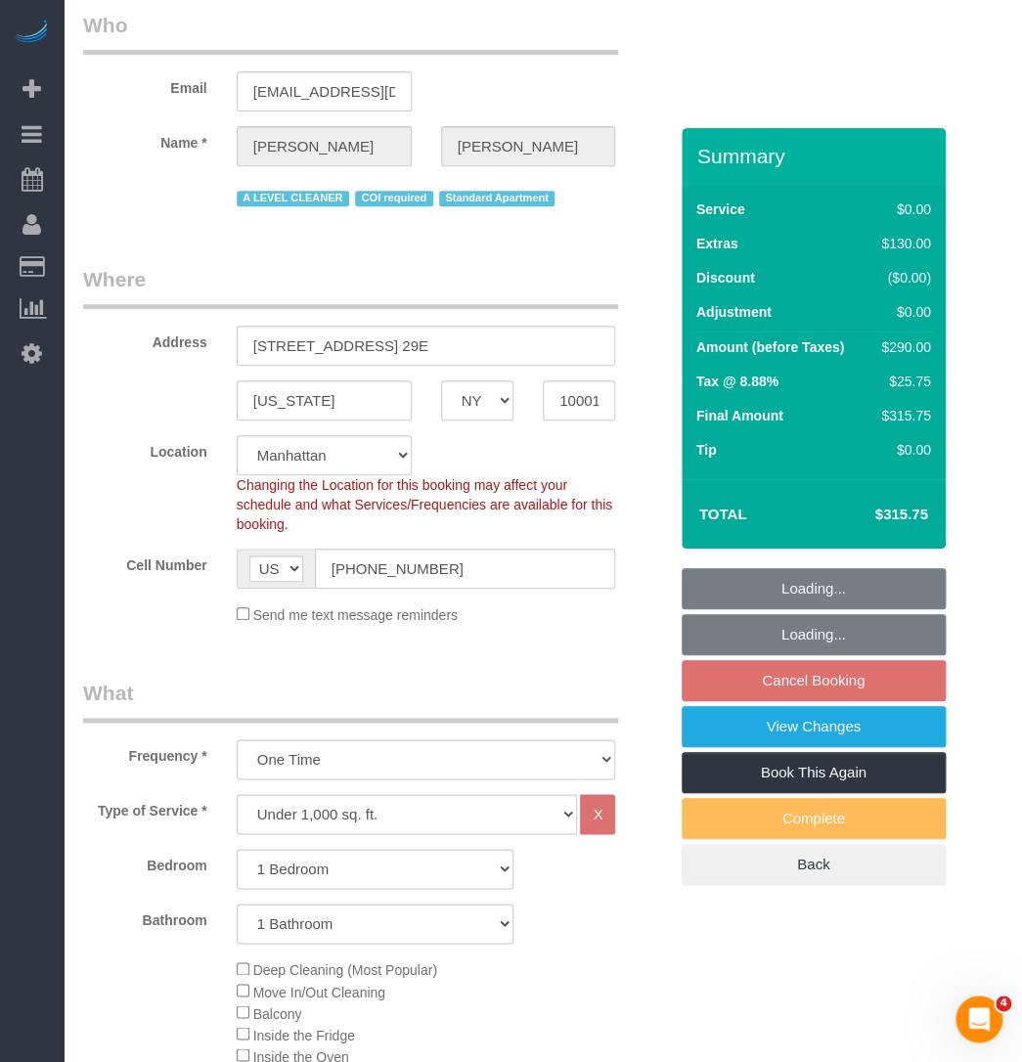
scroll to position [533, 0]
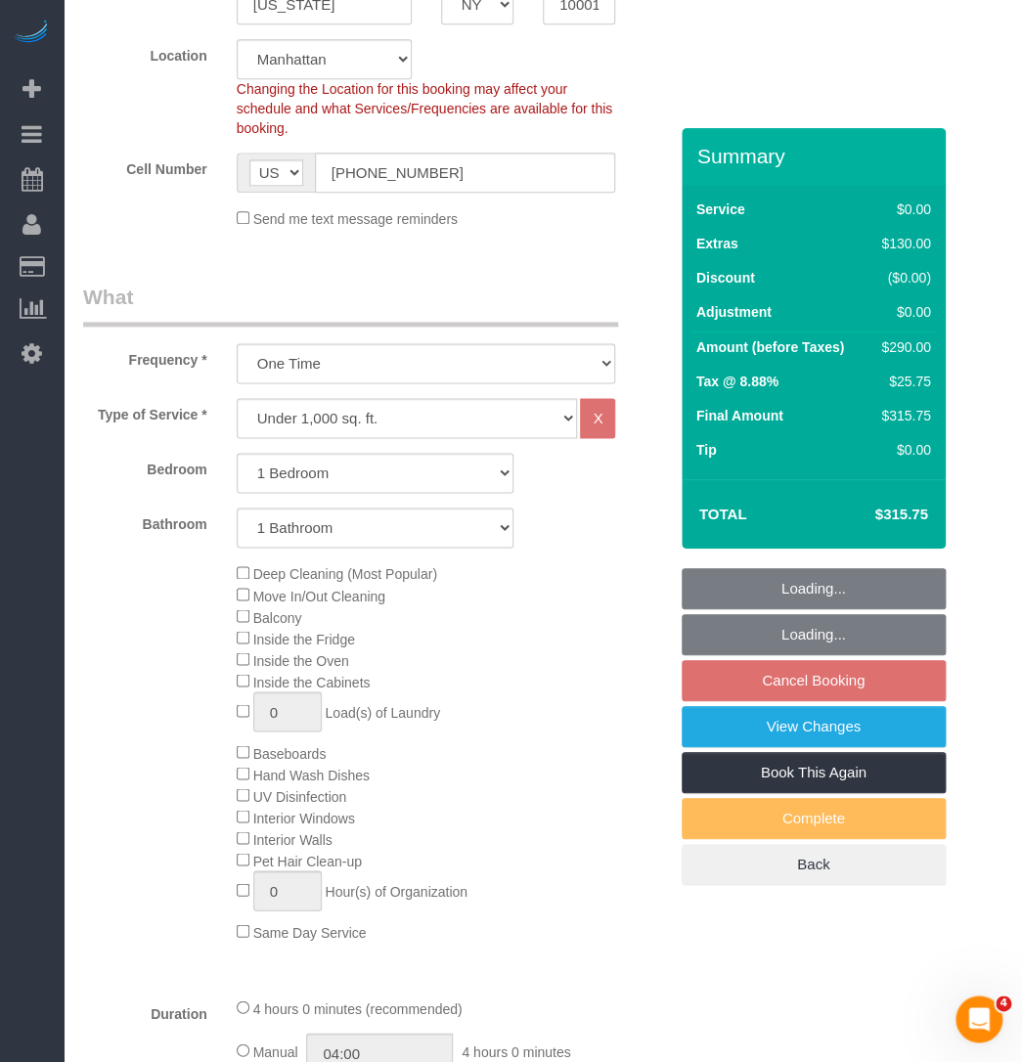
select select "1"
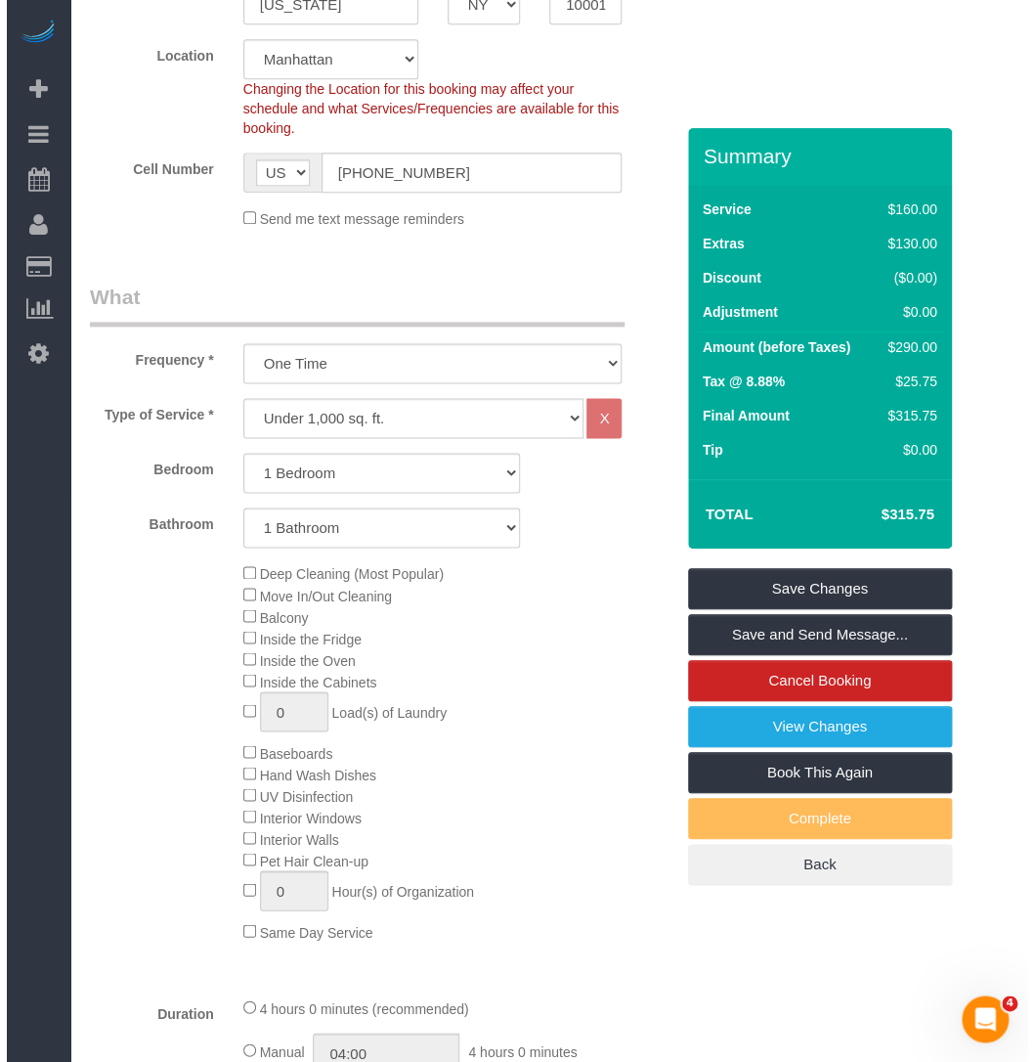
scroll to position [0, 0]
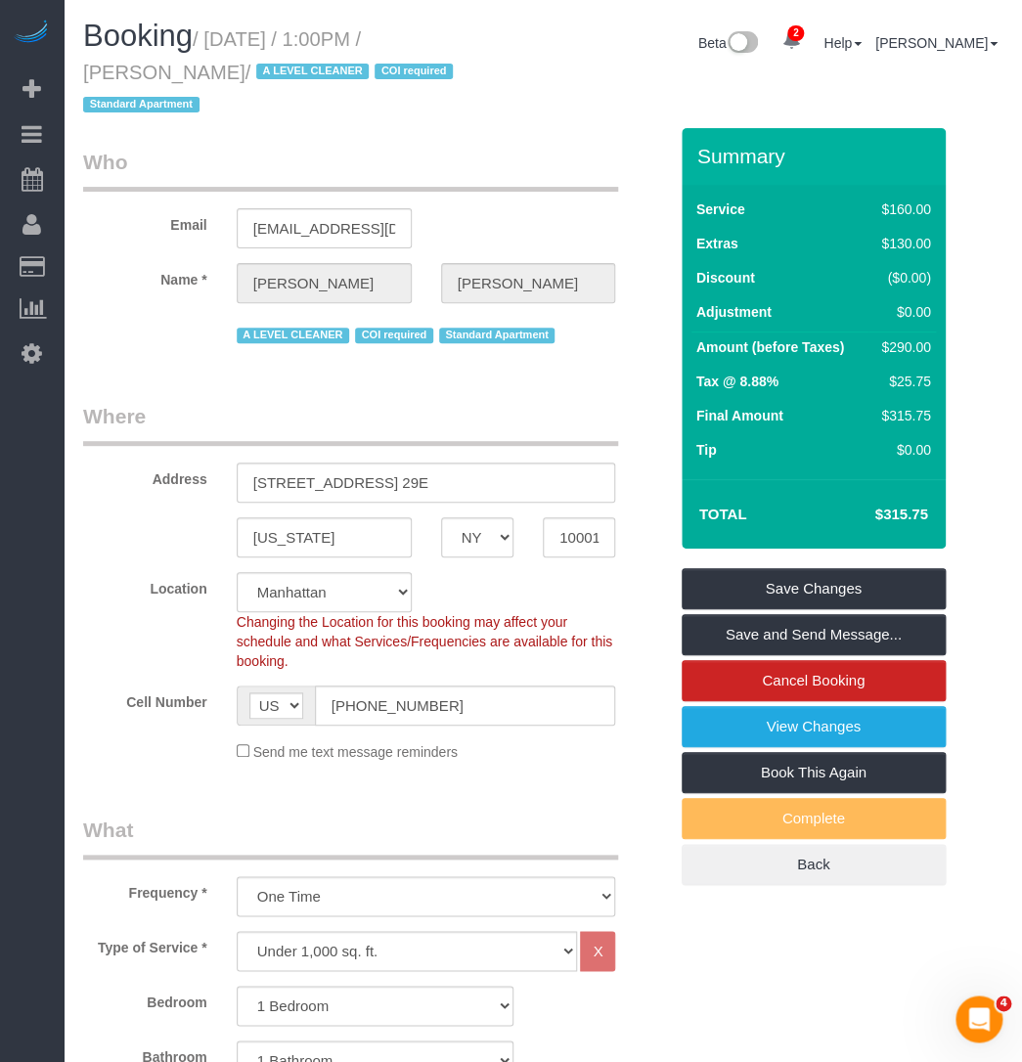
drag, startPoint x: 458, startPoint y: 40, endPoint x: 157, endPoint y: 70, distance: 301.7
click at [157, 70] on small "/ [DATE] / 1:00PM / [PERSON_NAME] / A LEVEL CLEANER COI required Standard Apart…" at bounding box center [270, 72] width 375 height 88
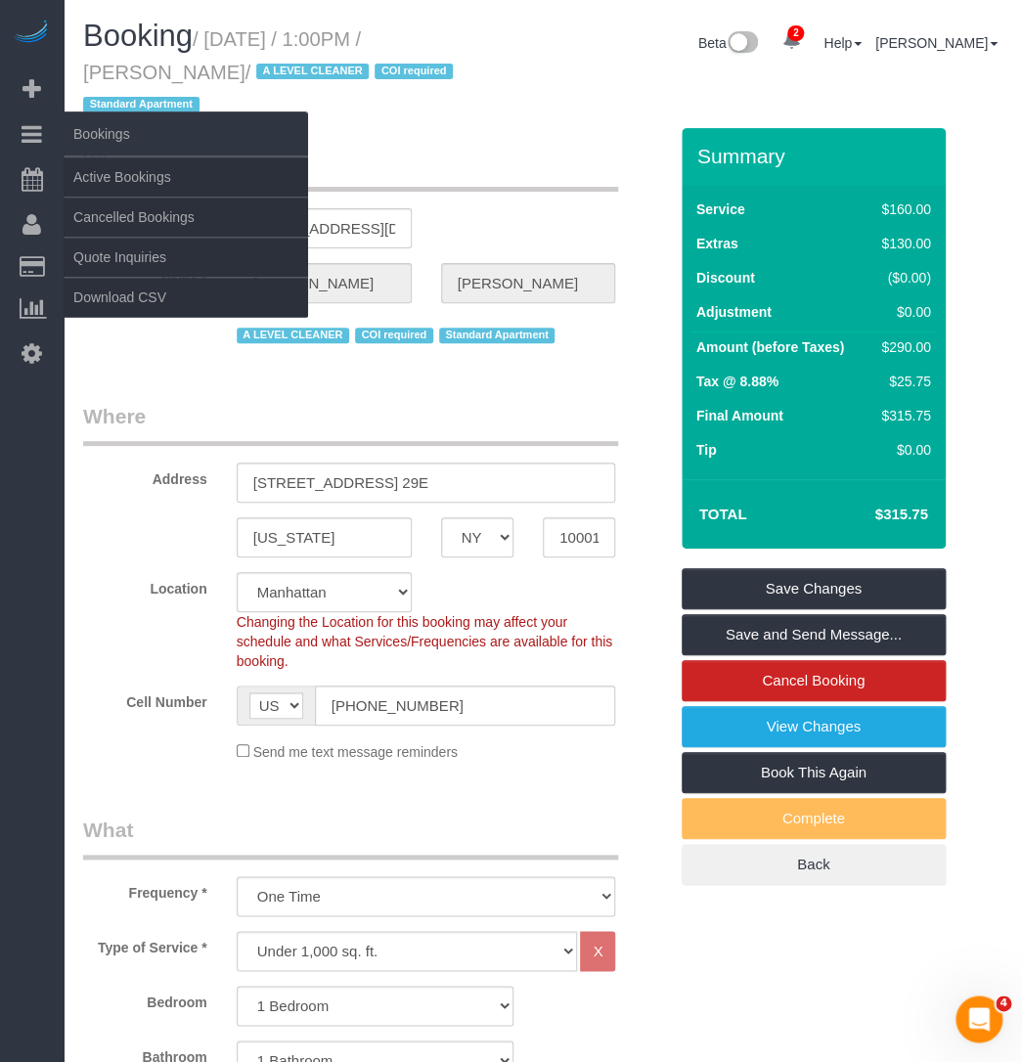
copy small "[PERSON_NAME]"
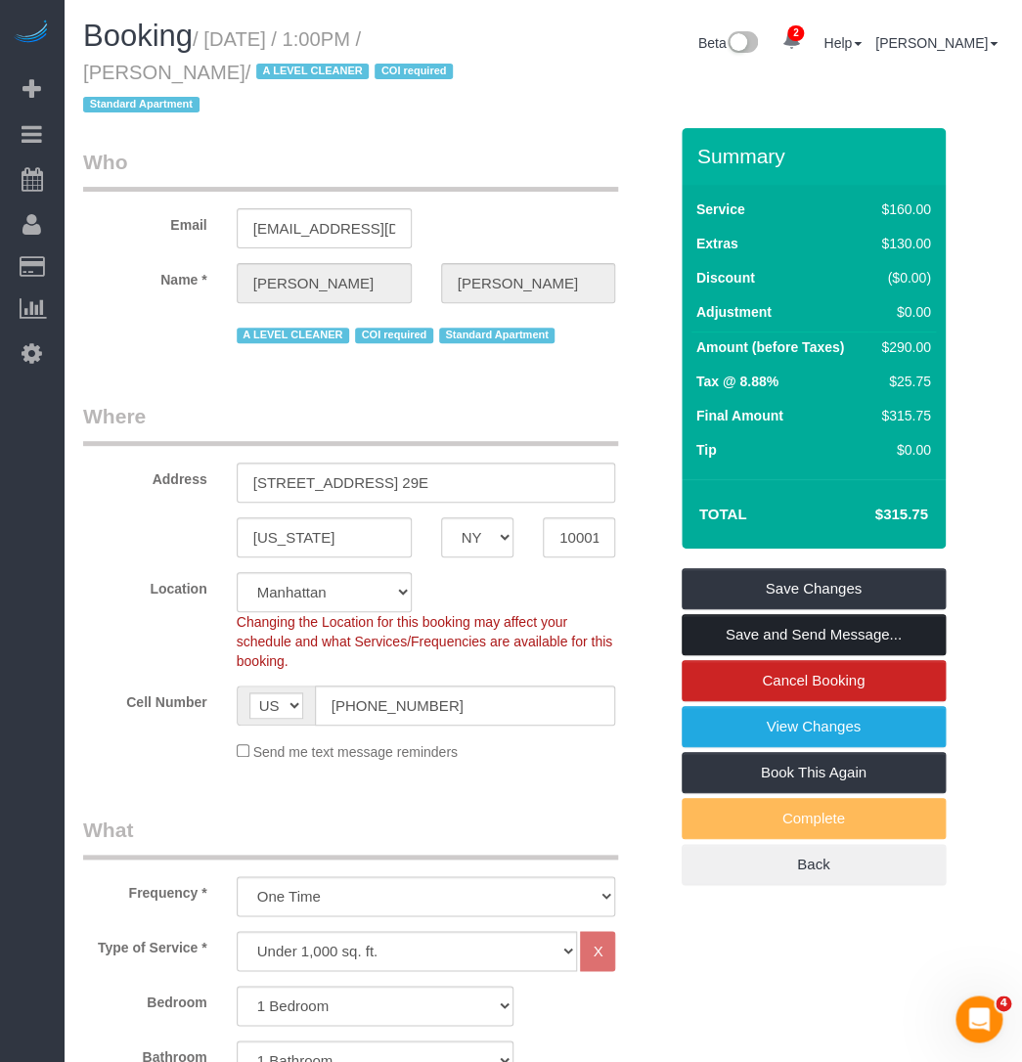
click at [693, 614] on link "Save and Send Message..." at bounding box center [813, 634] width 264 height 41
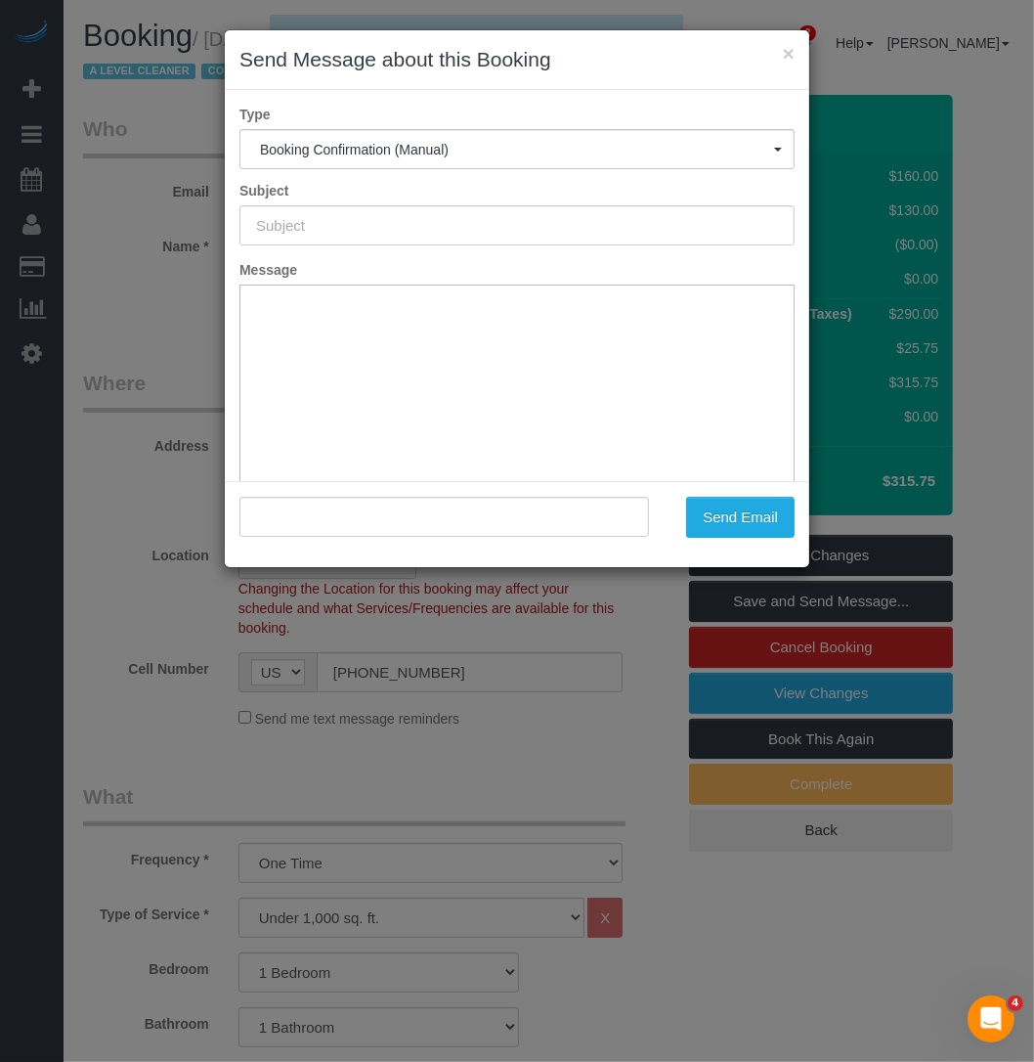
type input "Cleaning Confirmed for [DATE] 1:00pm"
type input ""[PERSON_NAME]" <[EMAIL_ADDRESS][DOMAIN_NAME]>"
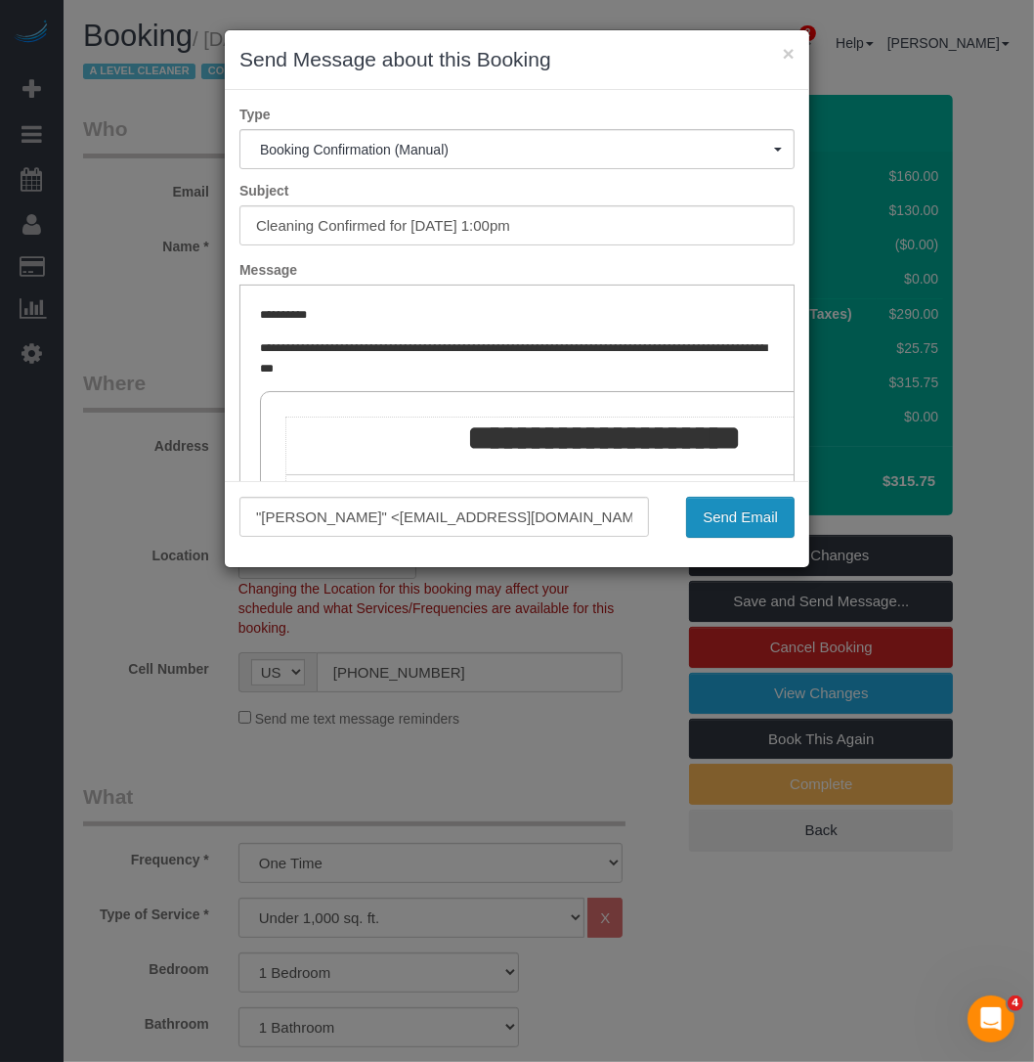
click at [734, 508] on button "Send Email" at bounding box center [740, 517] width 109 height 41
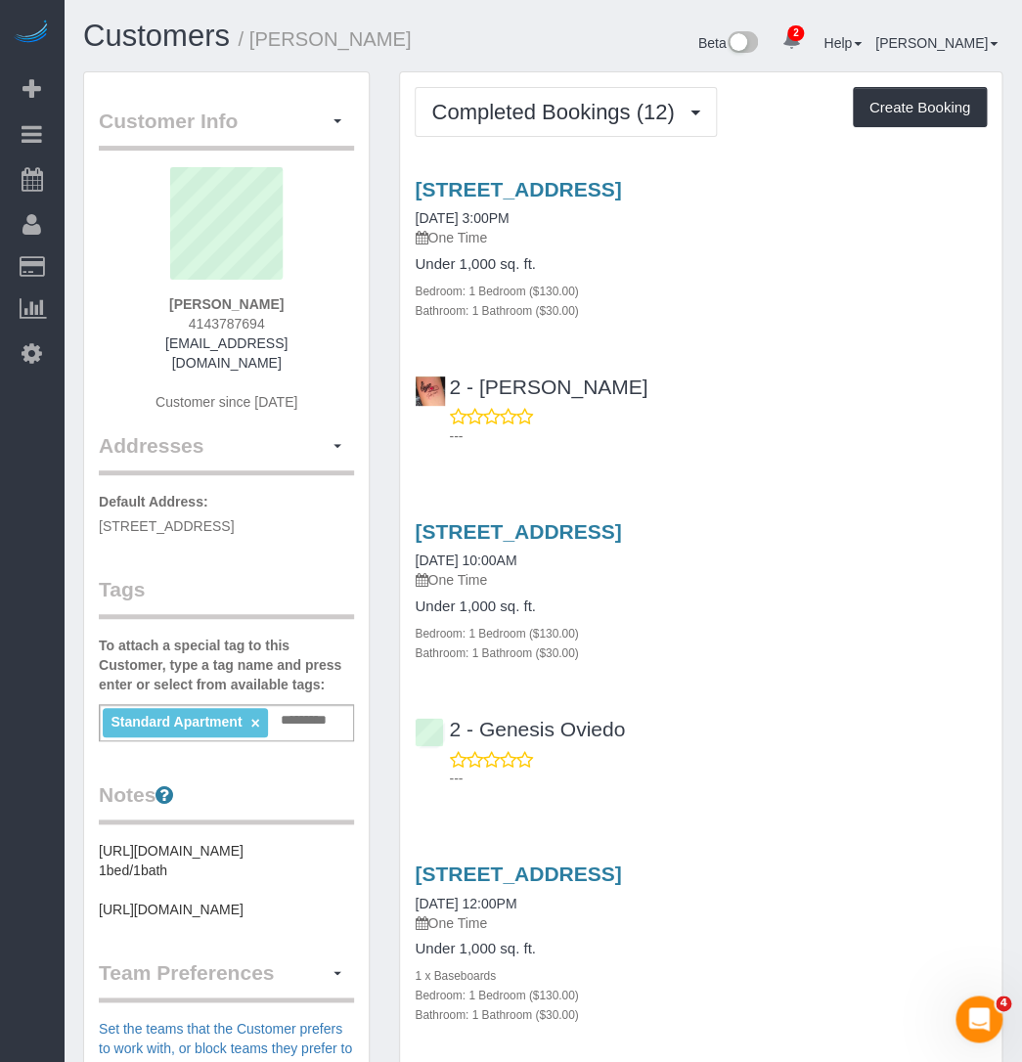
click at [720, 256] on h4 "Under 1,000 sq. ft." at bounding box center [701, 264] width 572 height 17
click at [533, 98] on button "Completed Bookings (12)" at bounding box center [565, 112] width 301 height 50
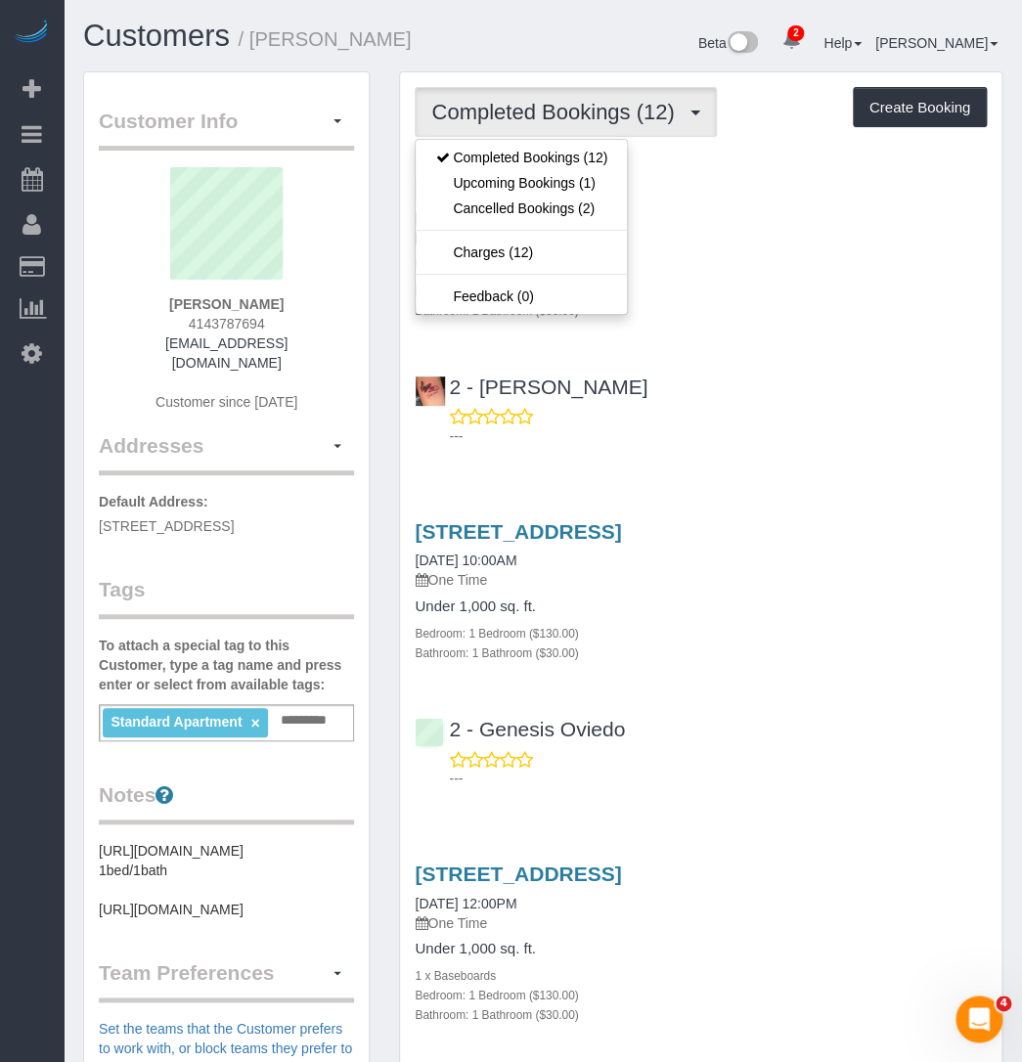
click at [722, 272] on div "Under 1,000 sq. ft. Bedroom: 1 Bedroom ($130.00) Bathroom: 1 Bathroom ($30.00)" at bounding box center [701, 288] width 572 height 64
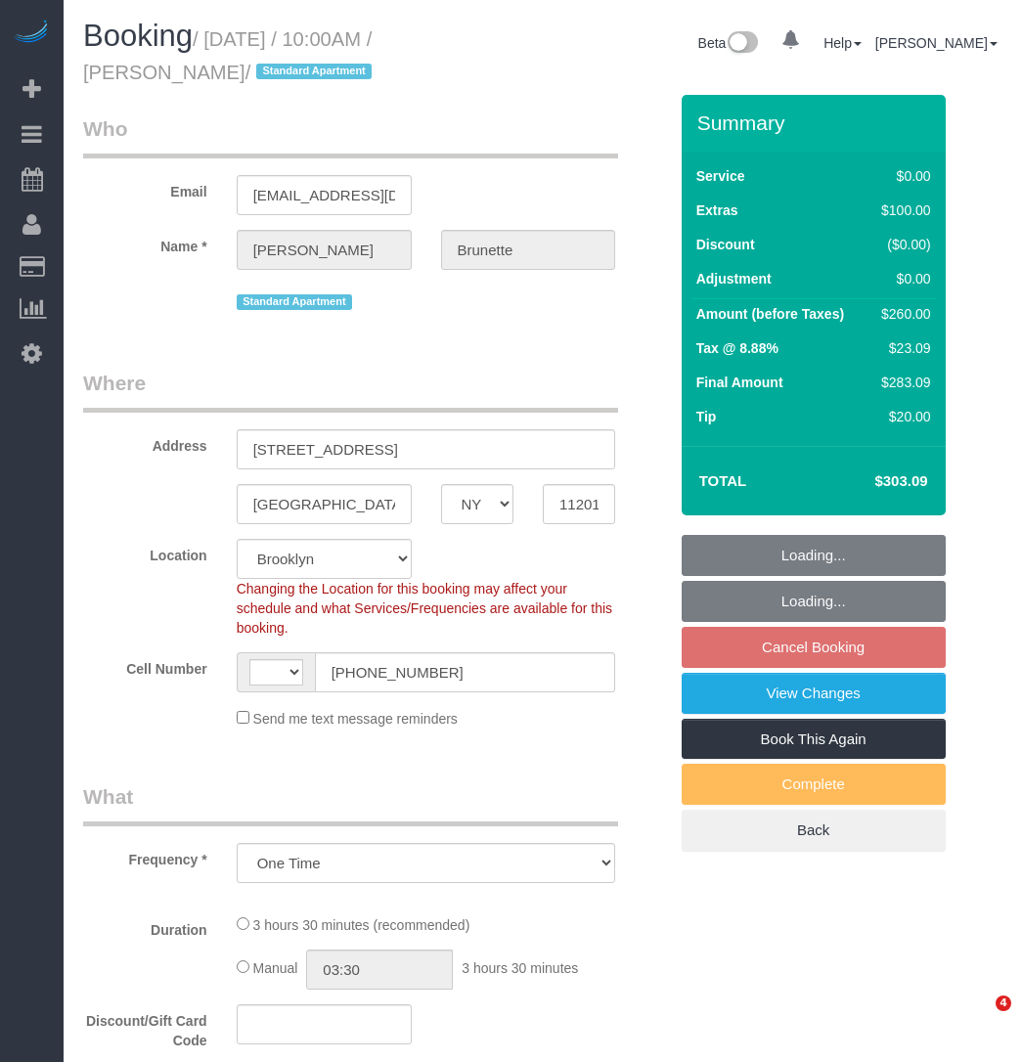
select select "NY"
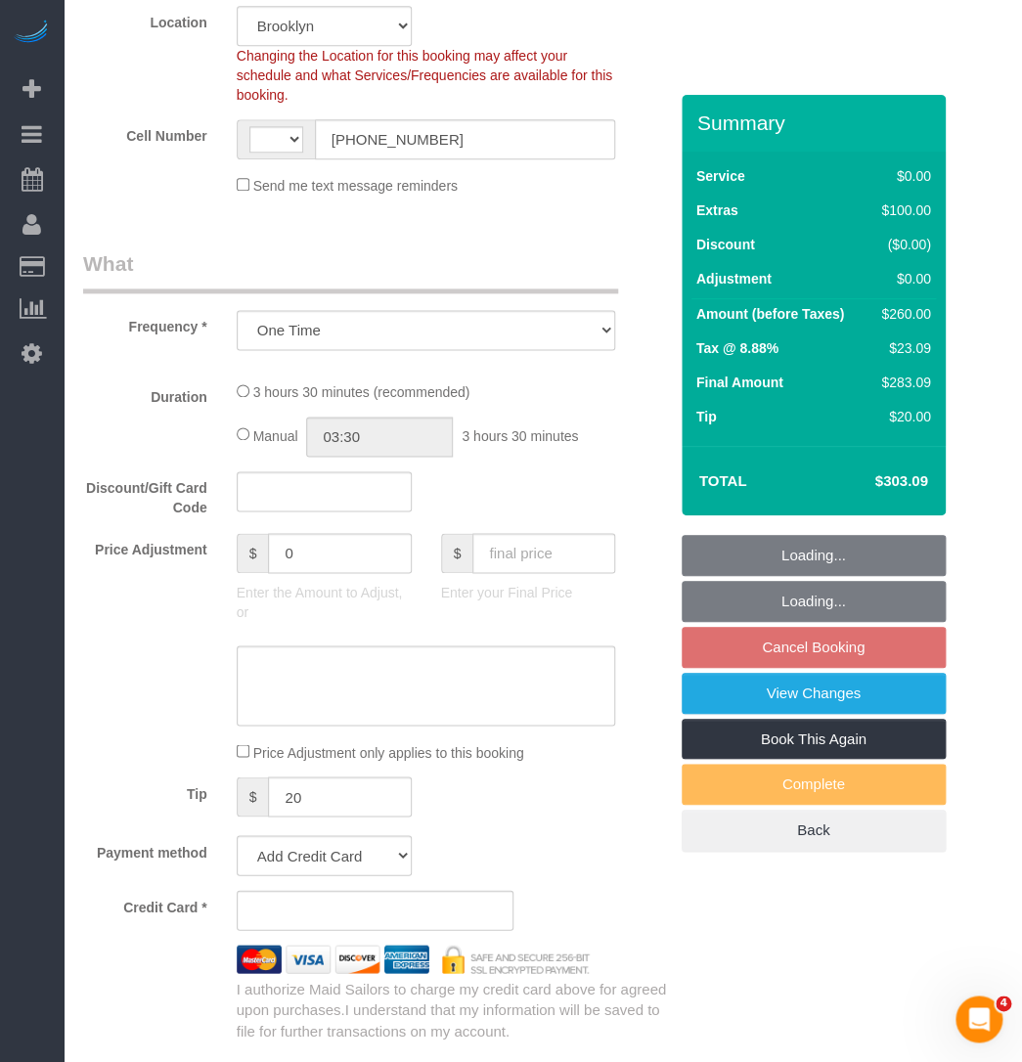
select select "string:stripe-pm_1Qe5c94VGloSiKo7J03ey3WL"
select select "1"
select select "number:56"
select select "number:72"
select select "number:15"
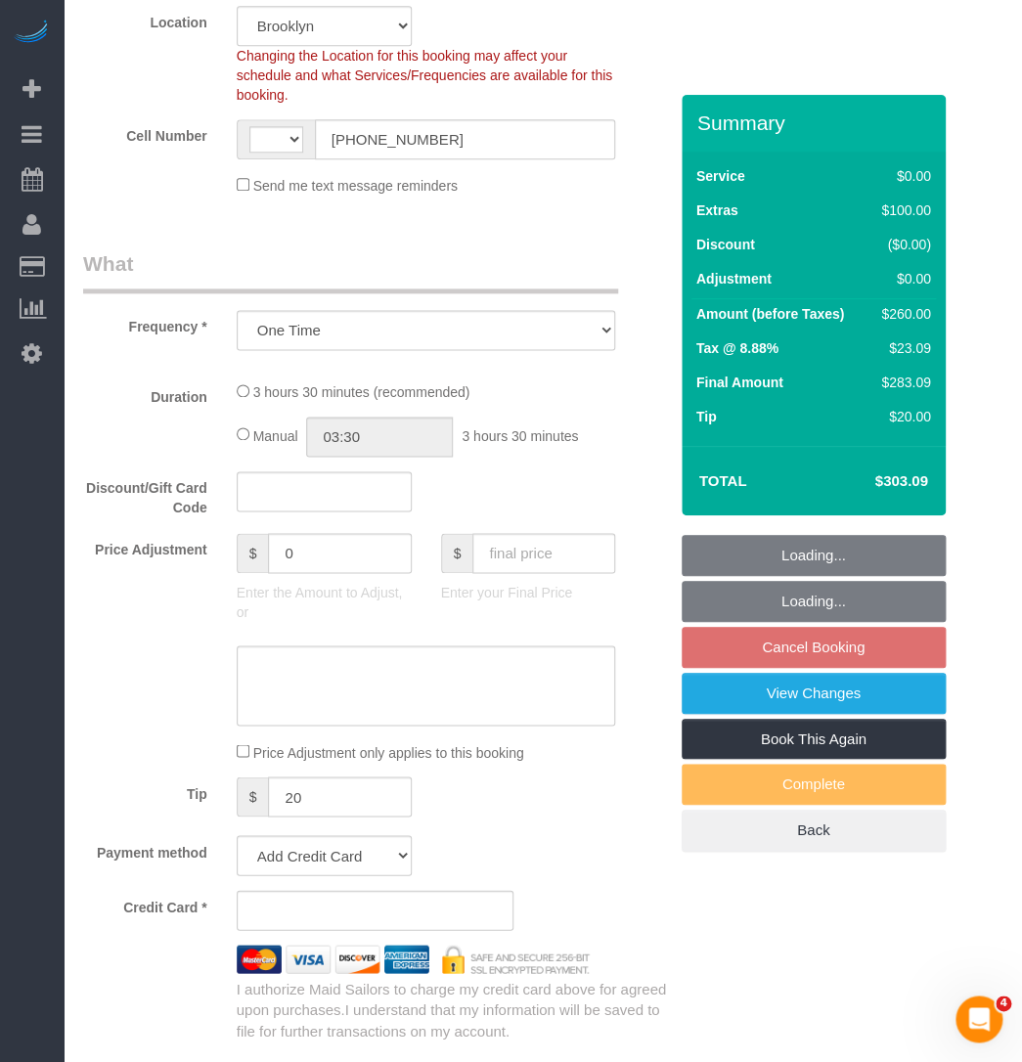
select select "number:6"
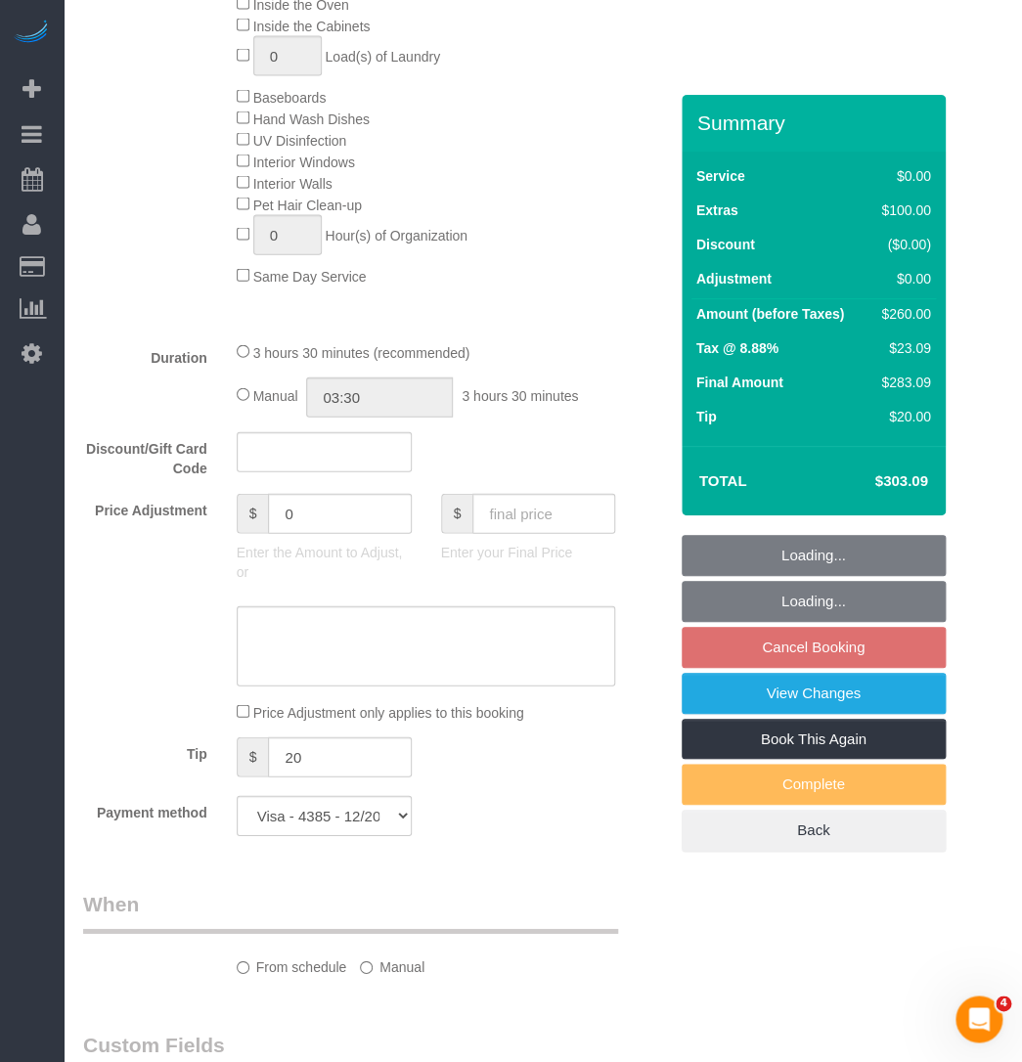
select select "string:[GEOGRAPHIC_DATA]"
select select "spot3"
select select "1"
select select "object:1318"
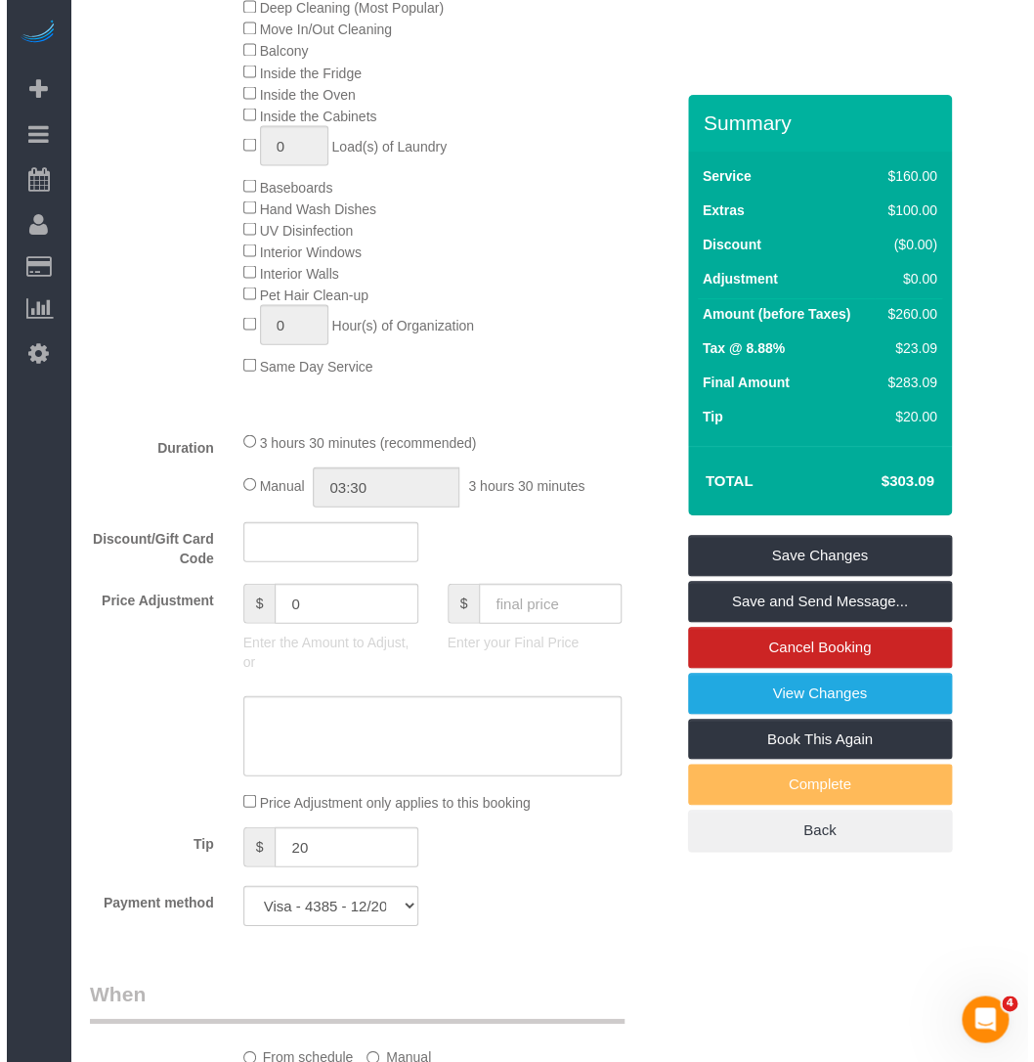
scroll to position [622, 0]
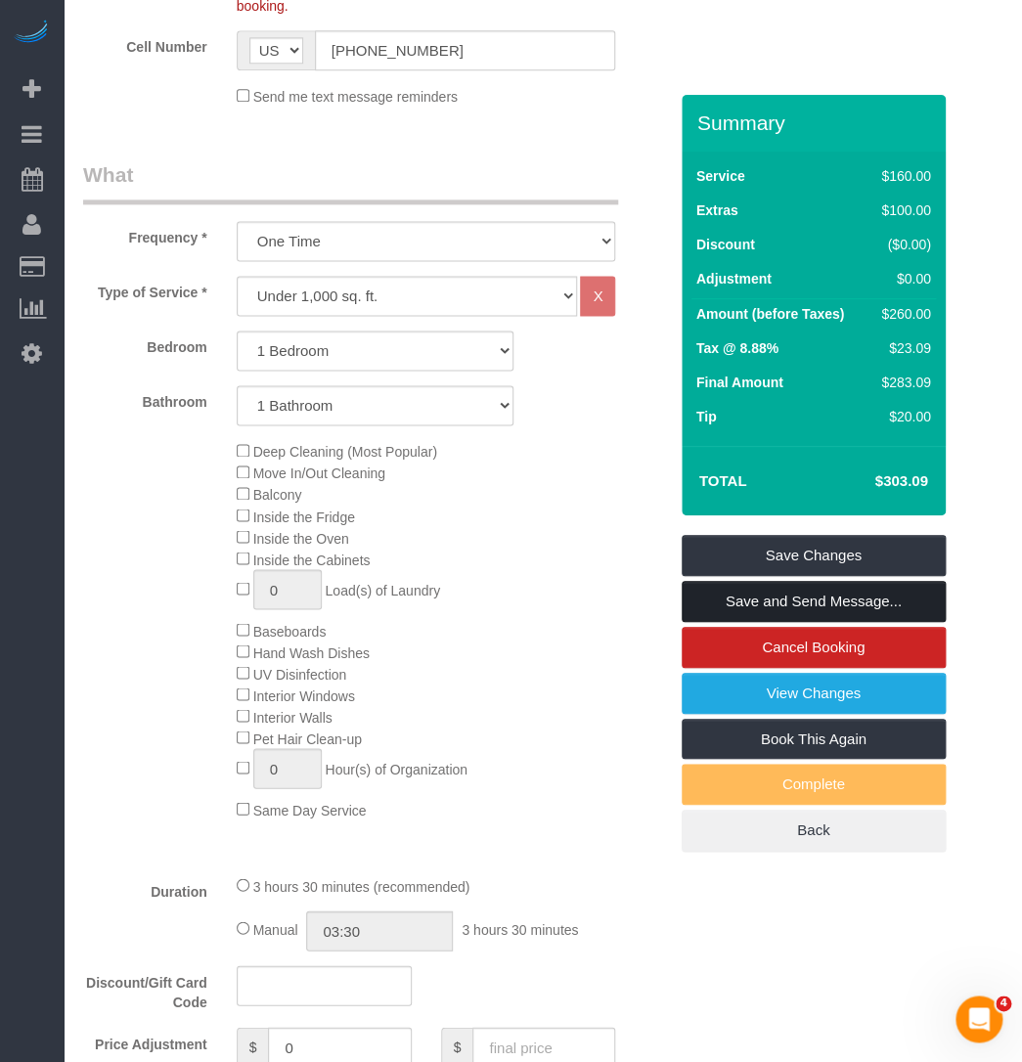
click at [778, 600] on link "Save and Send Message..." at bounding box center [813, 601] width 264 height 41
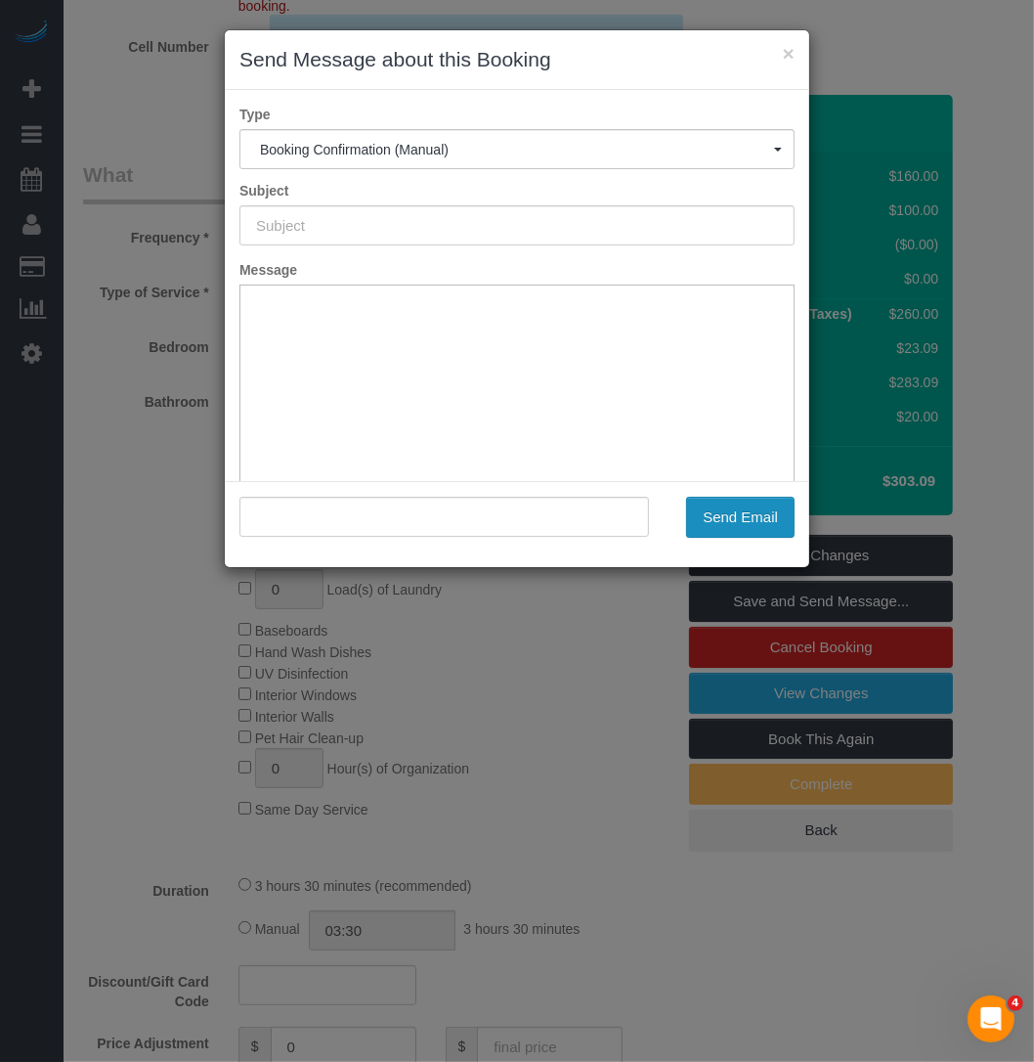
type input "Cleaning Confirmed for 09/01/2025 at 10:00am"
type input ""Thomas Brunette" <tombrunette@gmail.com>"
click at [704, 519] on button "Send Email" at bounding box center [740, 517] width 109 height 41
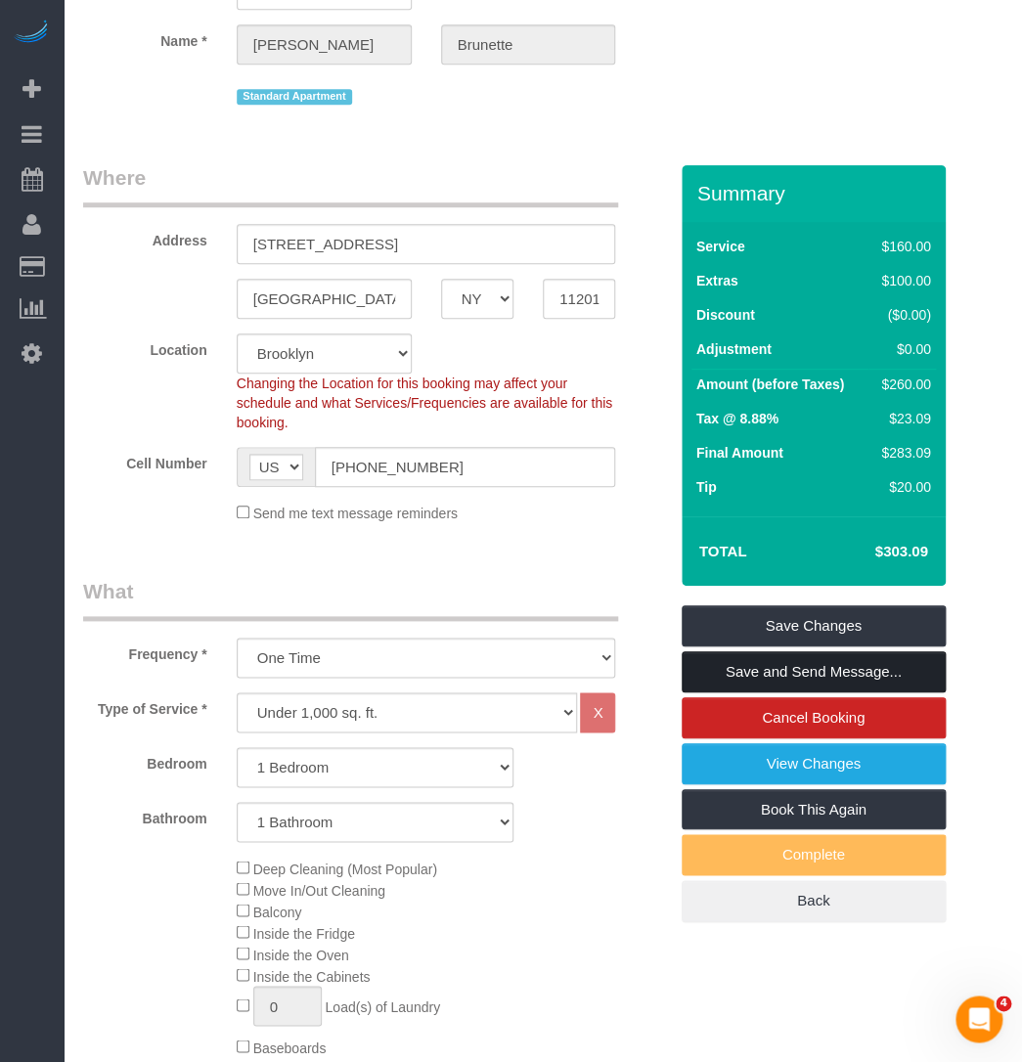
scroll to position [247, 0]
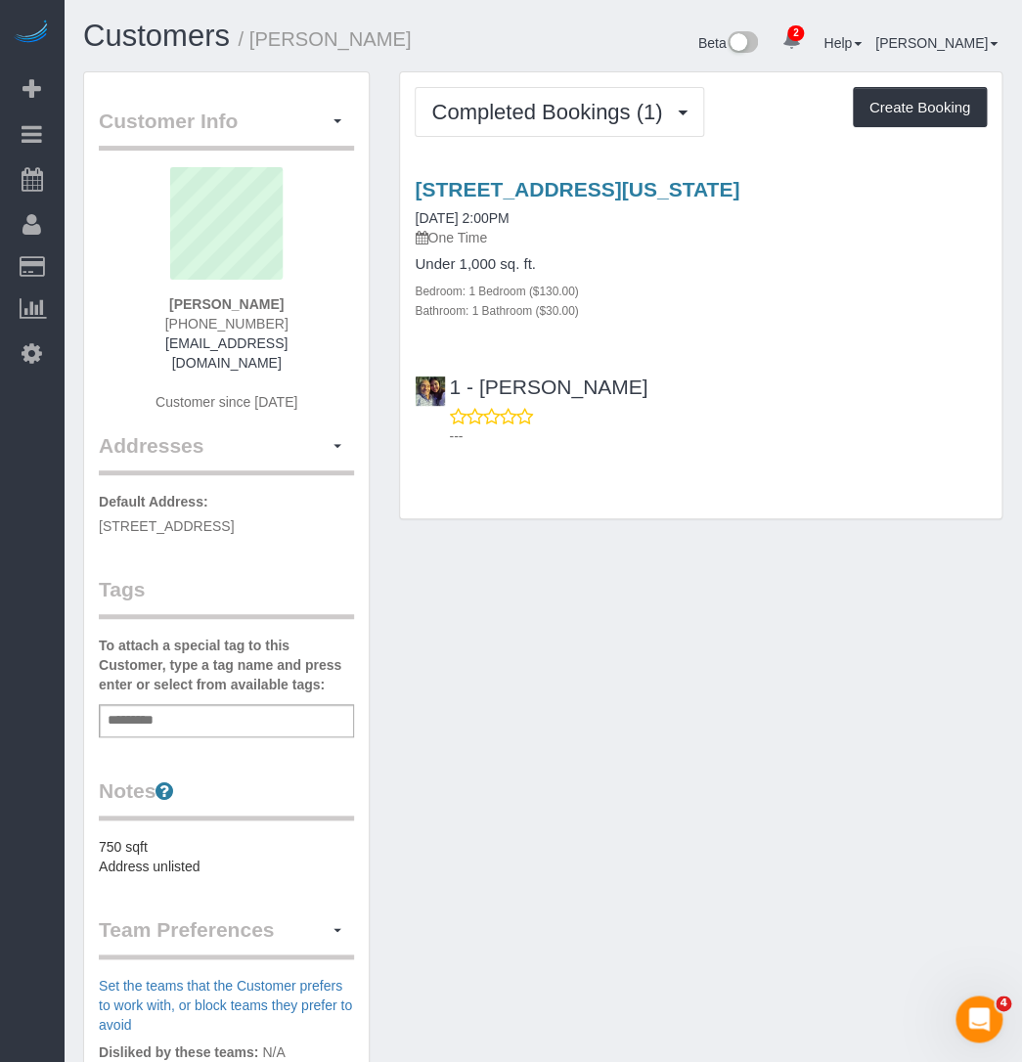
click at [688, 281] on div "Bedroom: 1 Bedroom ($130.00)" at bounding box center [701, 291] width 572 height 20
click at [502, 87] on button "Completed Bookings (1)" at bounding box center [559, 112] width 289 height 50
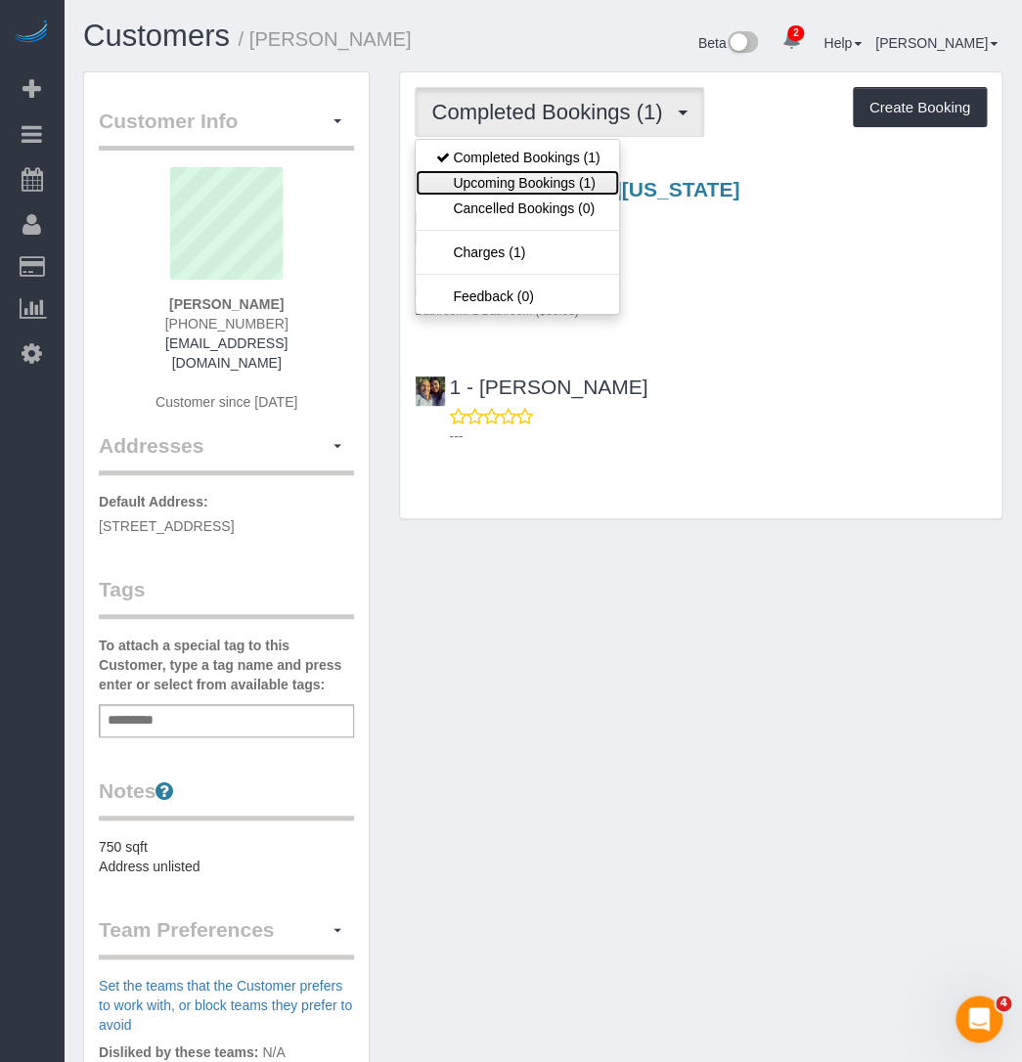
click at [463, 184] on link "Upcoming Bookings (1)" at bounding box center [517, 182] width 203 height 25
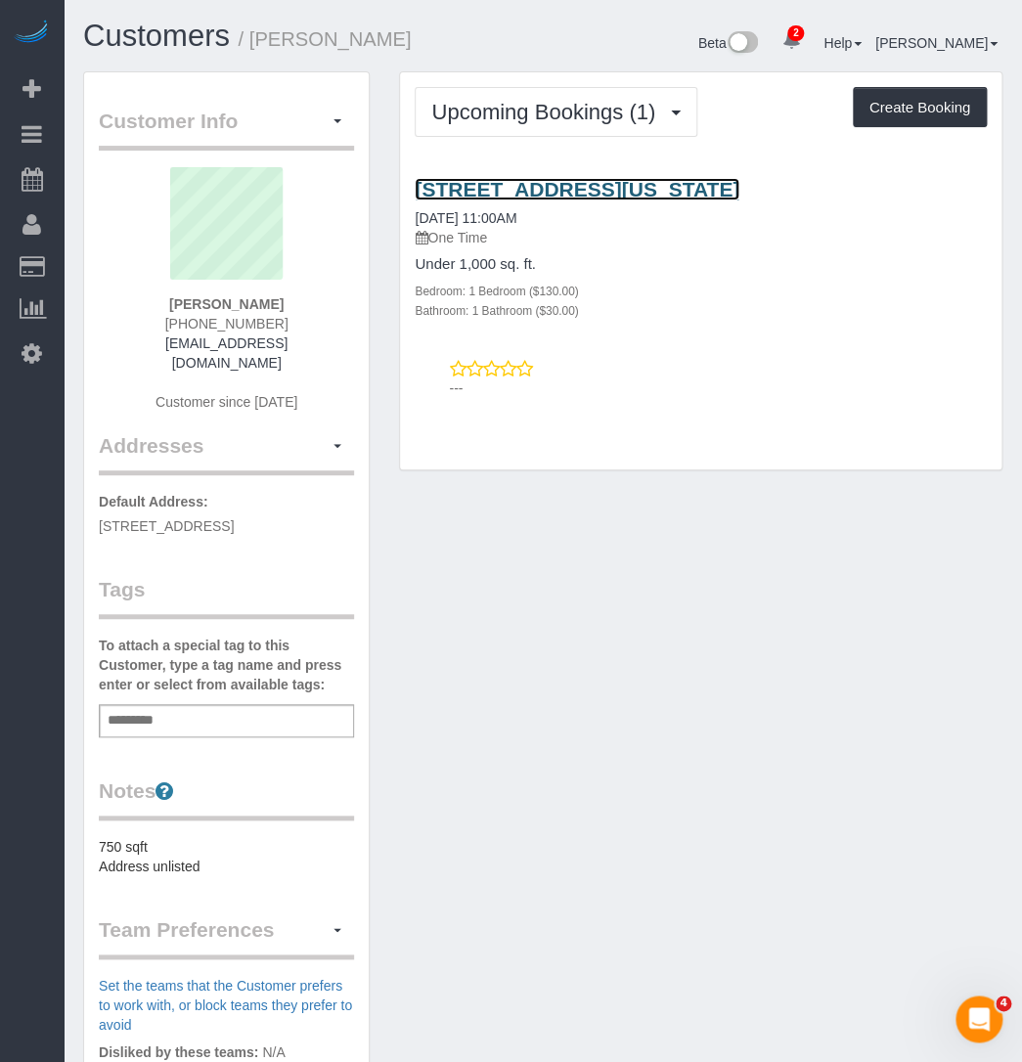
click at [479, 195] on link "[STREET_ADDRESS][US_STATE]" at bounding box center [577, 189] width 325 height 22
click at [330, 118] on button "button" at bounding box center [337, 122] width 33 height 30
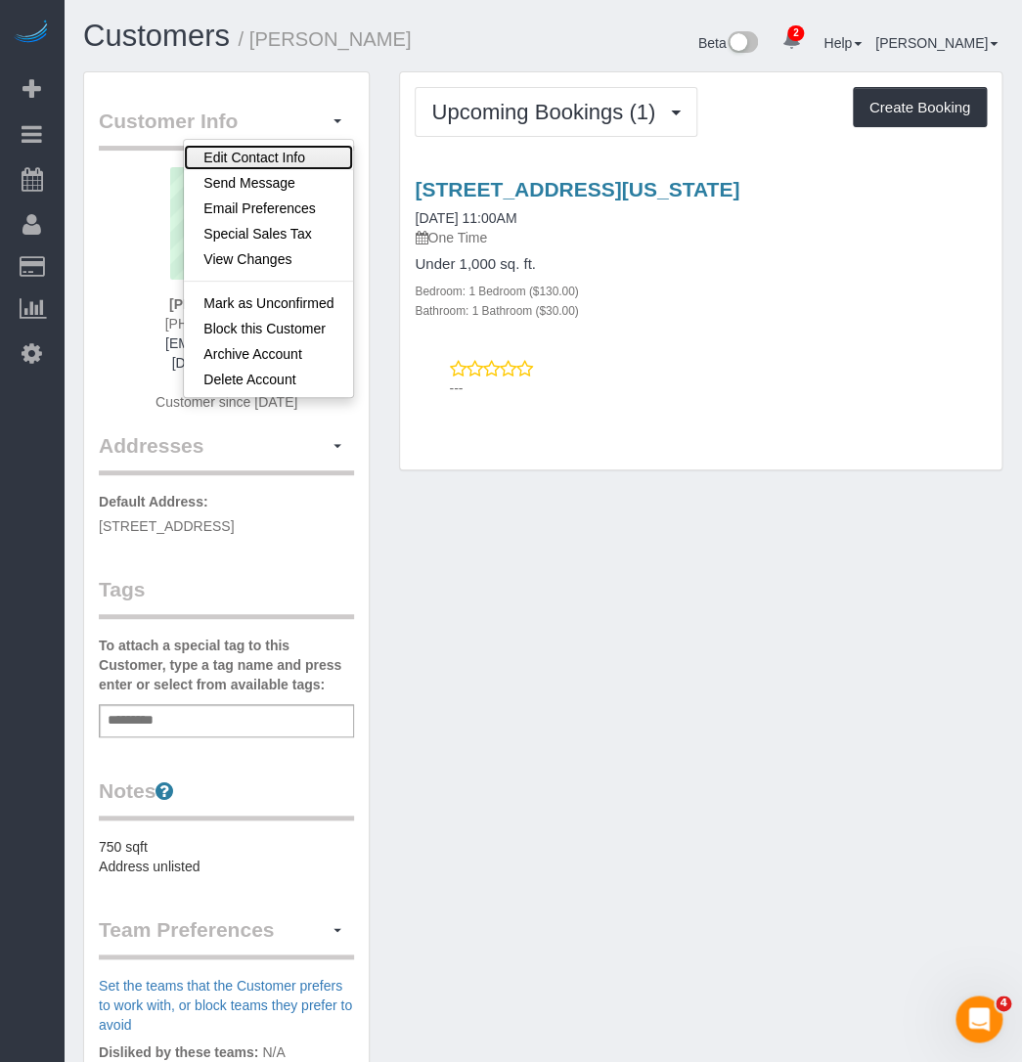
click at [326, 161] on link "Edit Contact Info" at bounding box center [268, 157] width 169 height 25
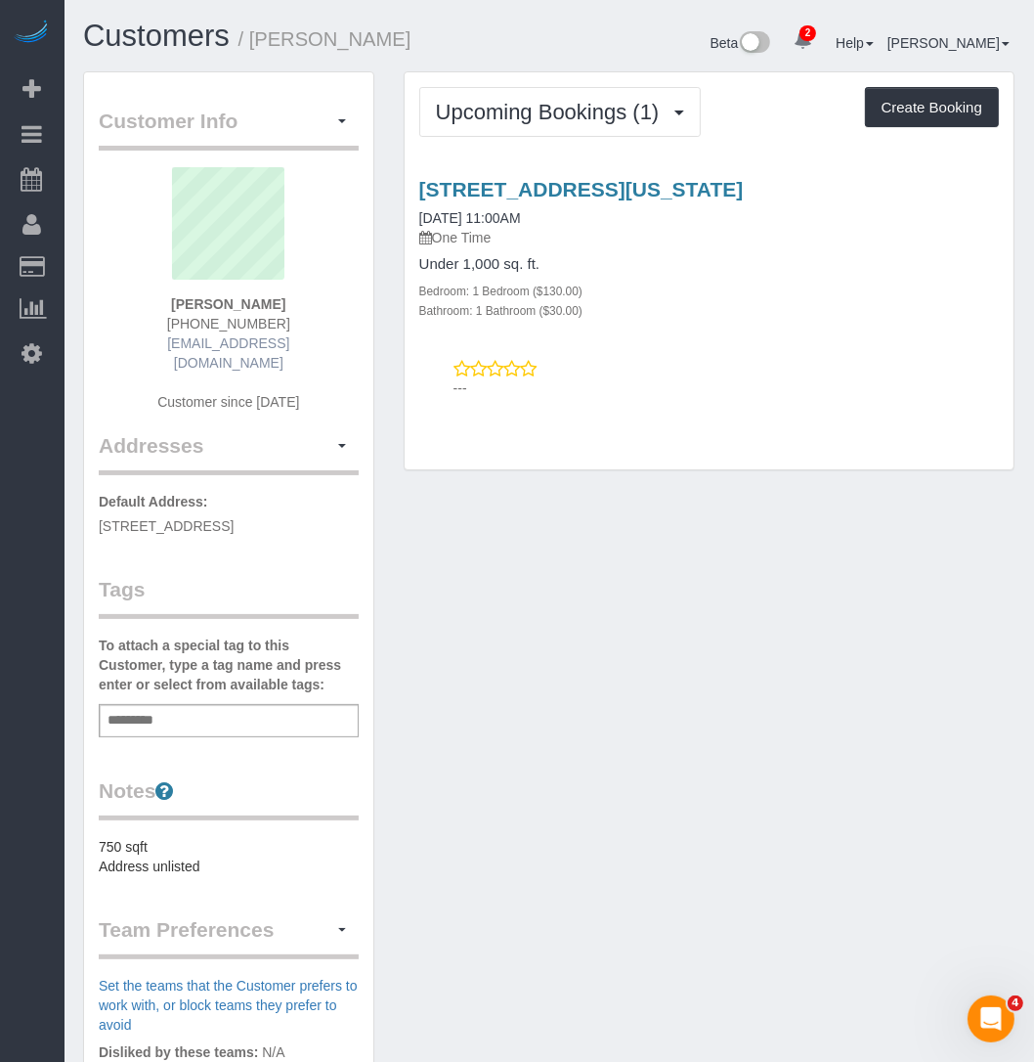
select select "NY"
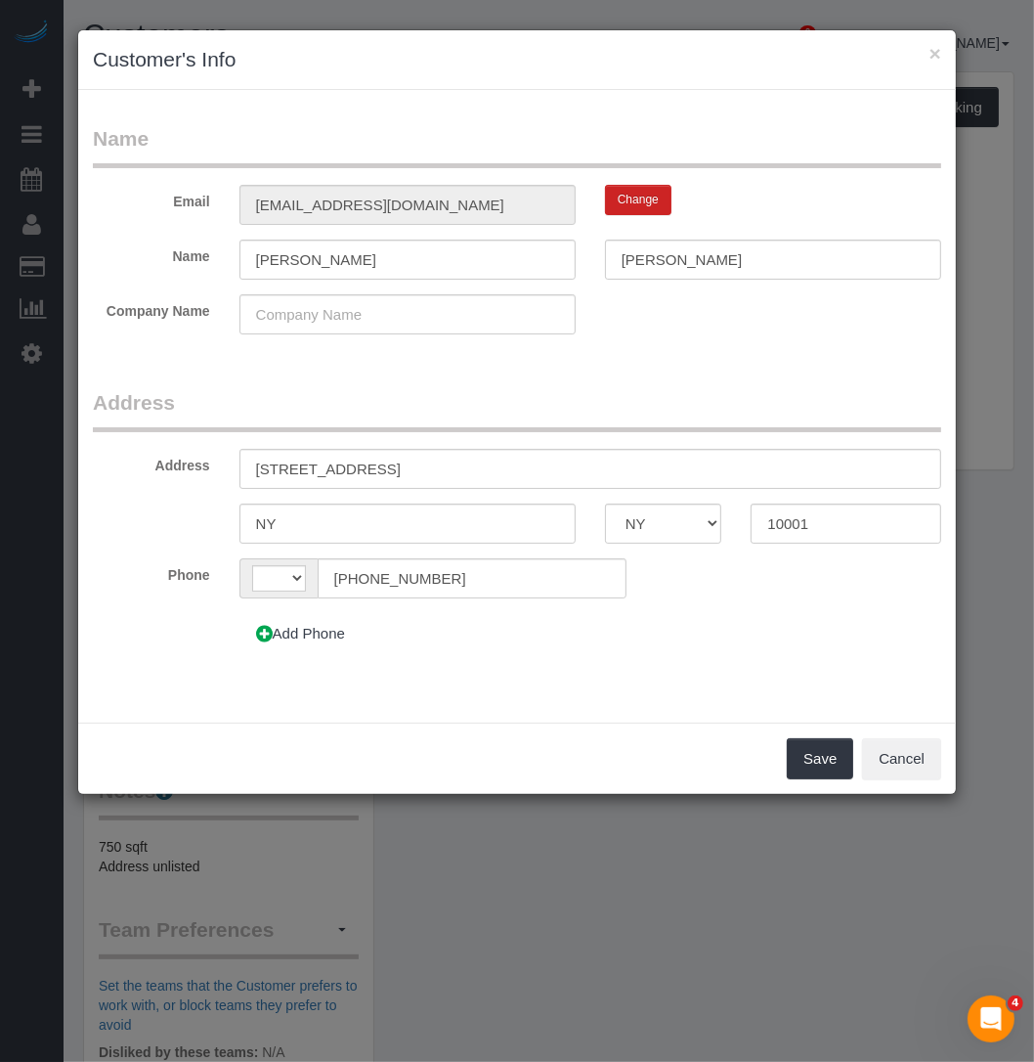
select select "string:[GEOGRAPHIC_DATA]"
click at [294, 464] on input "[STREET_ADDRESS]" at bounding box center [591, 469] width 702 height 40
click at [360, 461] on input "[STREET_ADDRESS]" at bounding box center [591, 469] width 702 height 40
click at [368, 463] on input "[STREET_ADDRESS]" at bounding box center [591, 469] width 702 height 40
click at [407, 461] on input "[STREET_ADDRESS]" at bounding box center [591, 469] width 702 height 40
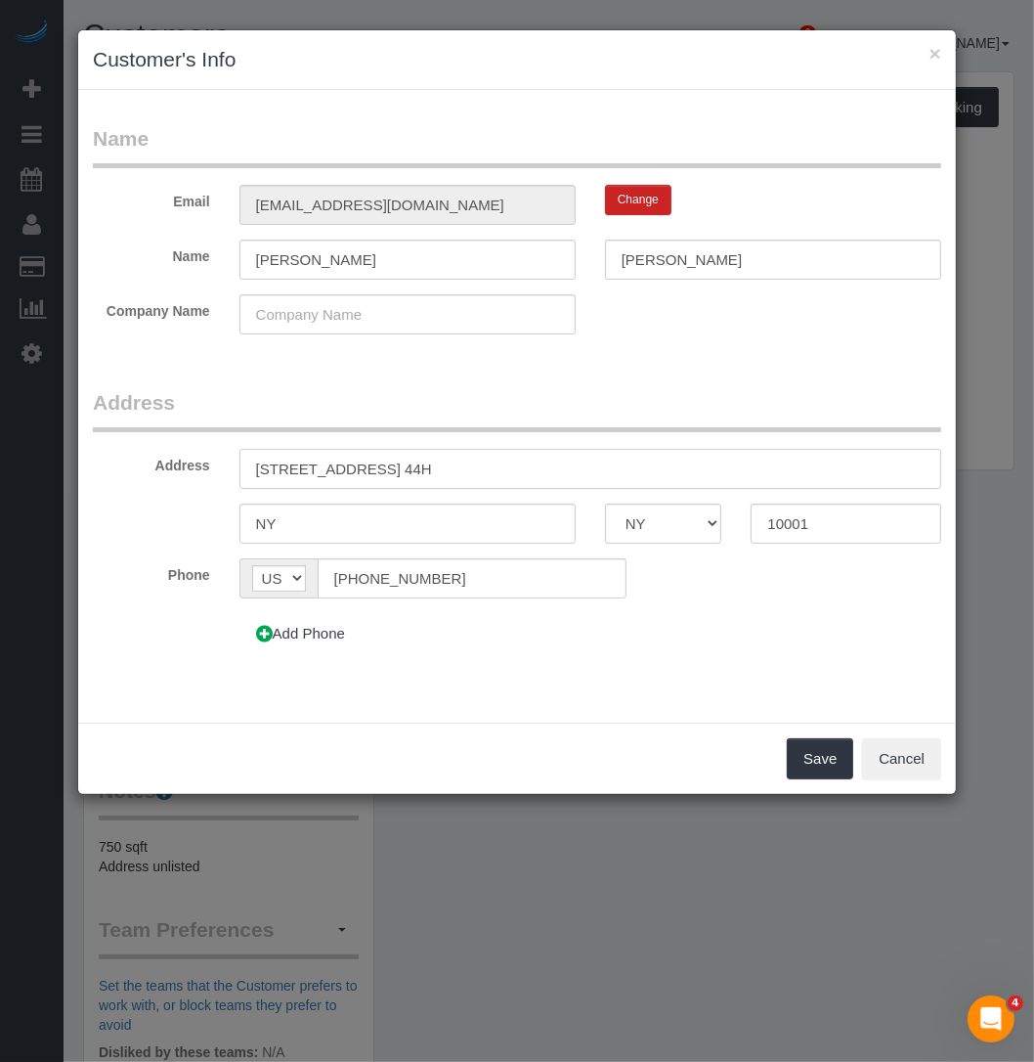
type input "[STREET_ADDRESS] 44H"
click at [515, 640] on div "Add Phone" at bounding box center [444, 633] width 439 height 41
click at [823, 746] on button "Save" at bounding box center [820, 758] width 66 height 41
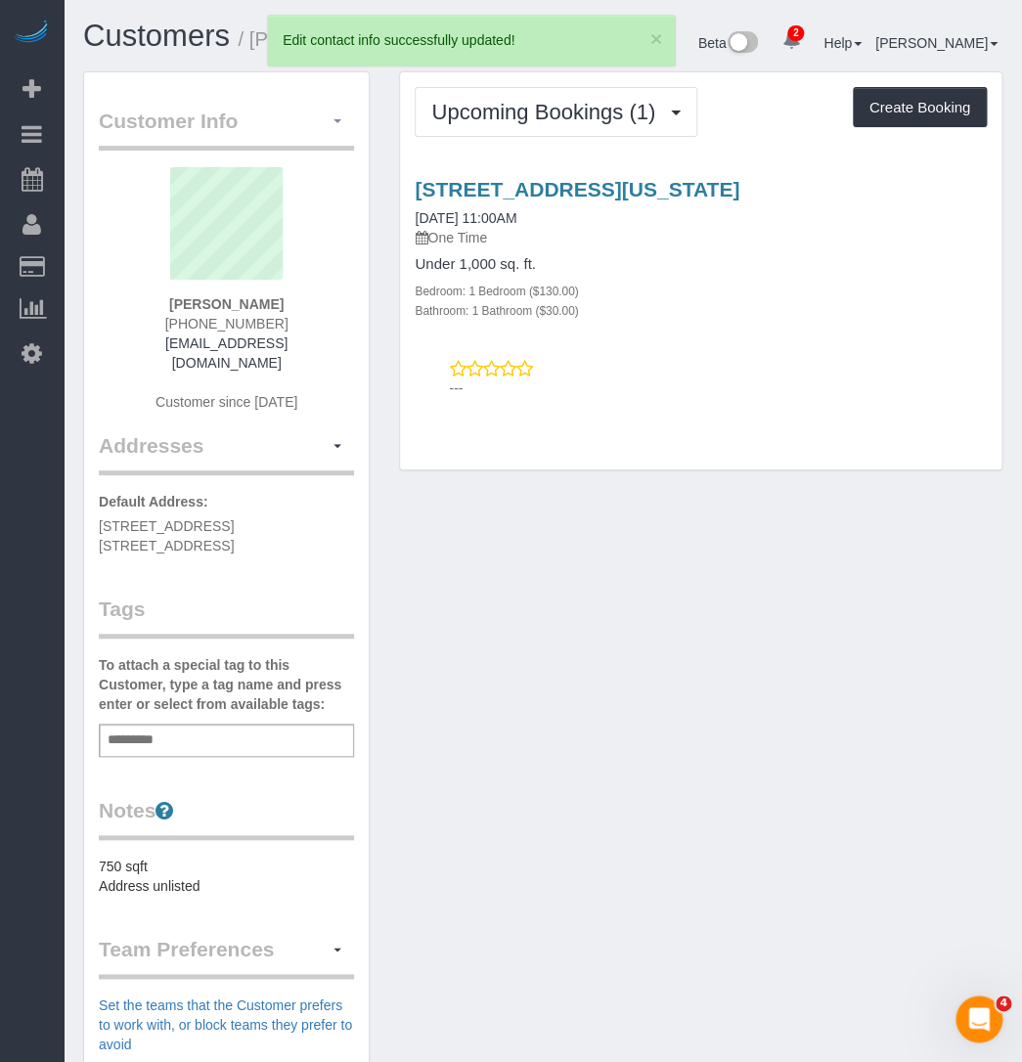
click at [331, 116] on button "button" at bounding box center [337, 122] width 33 height 30
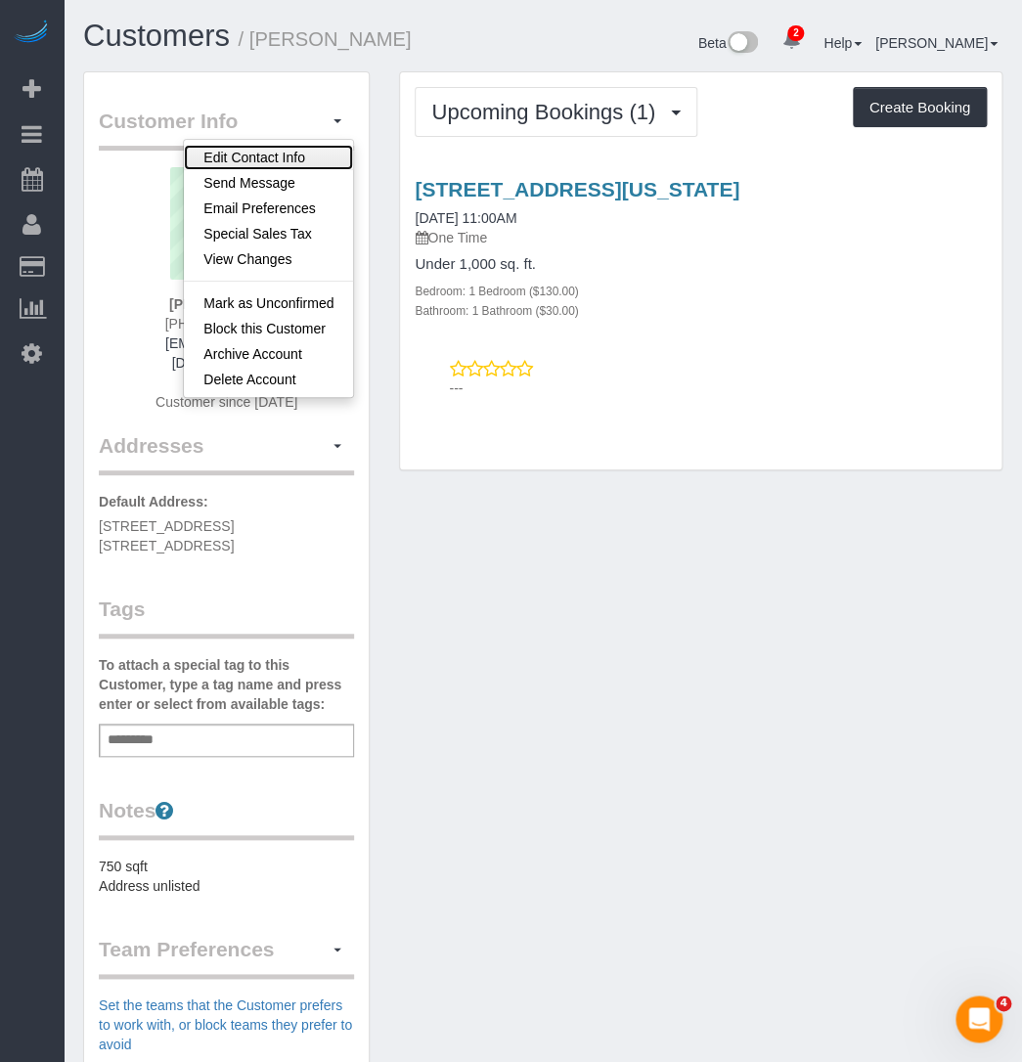
click at [296, 148] on link "Edit Contact Info" at bounding box center [268, 157] width 169 height 25
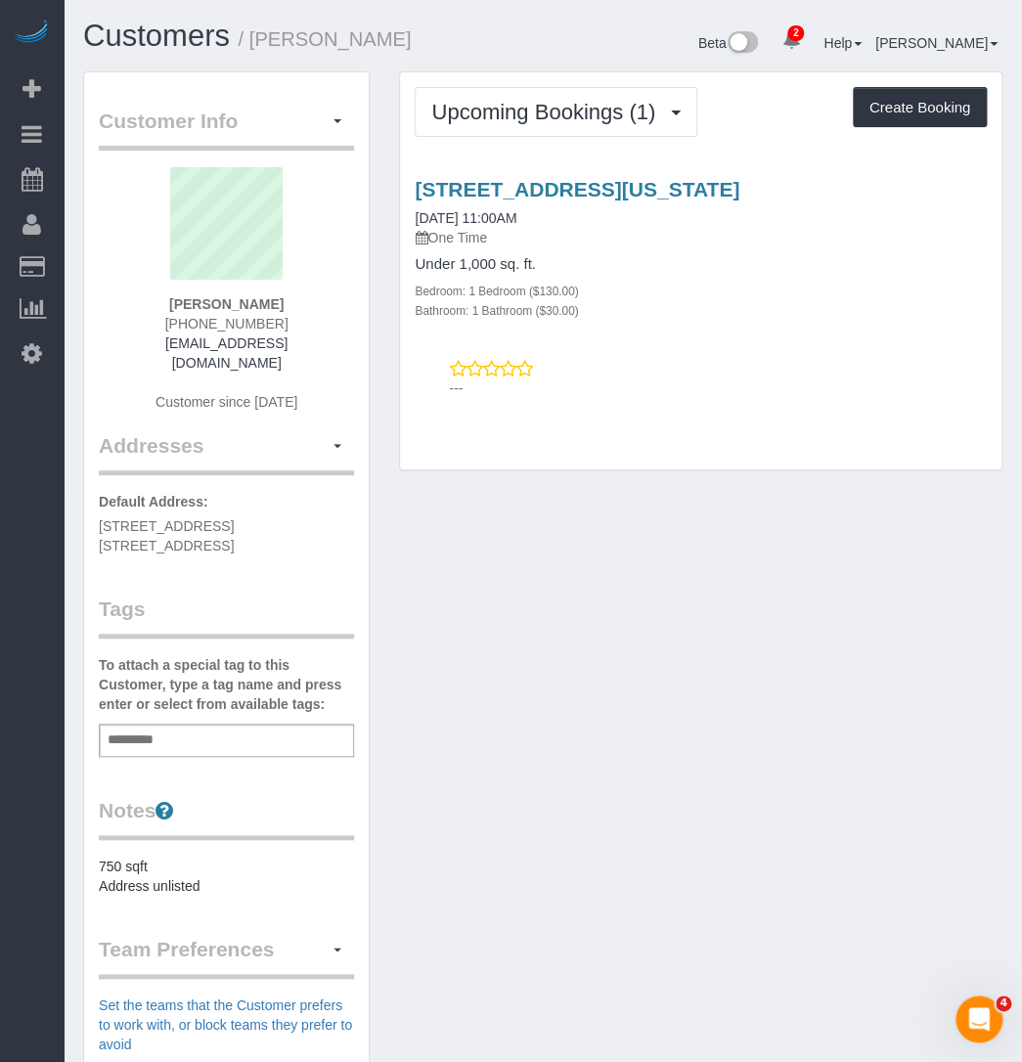
select select "NY"
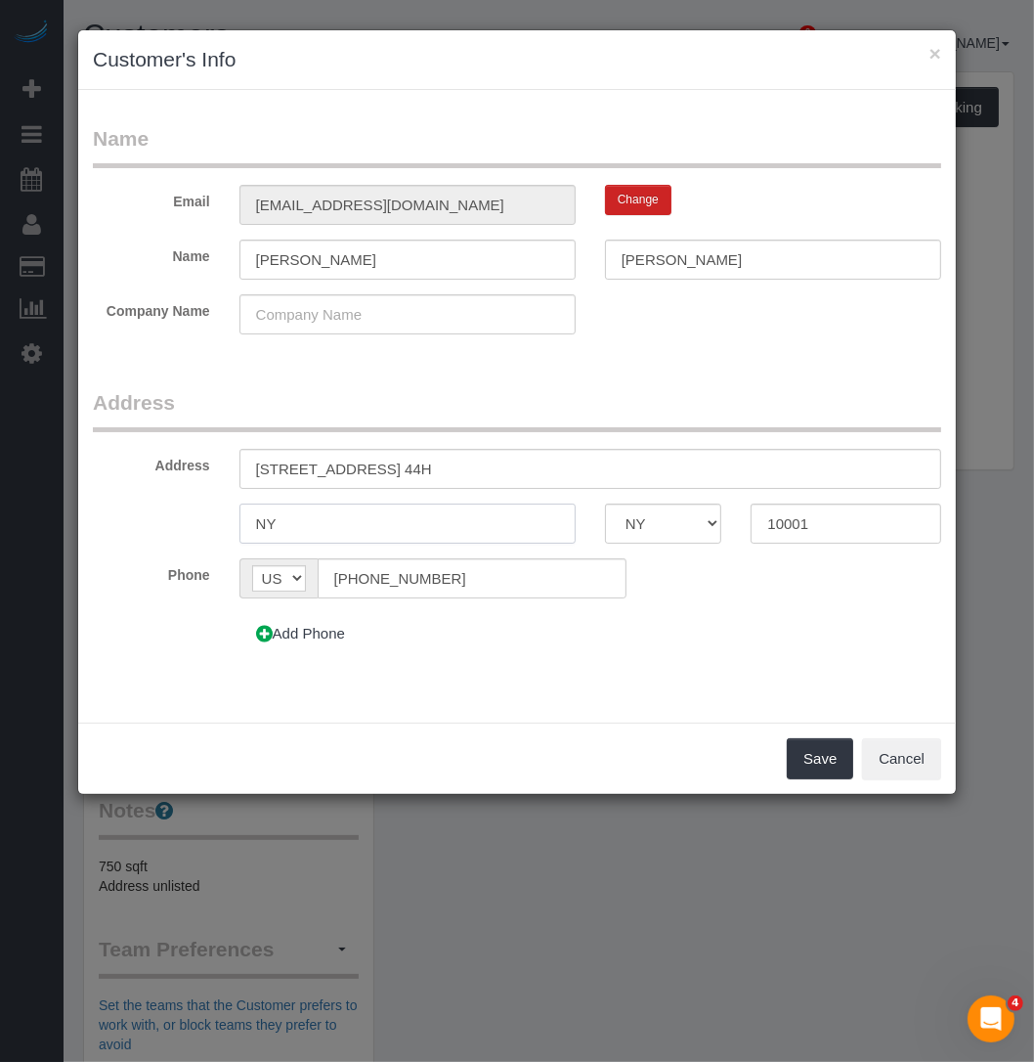
drag, startPoint x: 320, startPoint y: 512, endPoint x: 112, endPoint y: 512, distance: 207.3
click at [112, 512] on div "NY AK AL AR AZ CA CO CT DC DE FL [GEOGRAPHIC_DATA] HI IA ID IL IN KS [GEOGRAPHI…" at bounding box center [517, 524] width 878 height 40
type input "[US_STATE]"
click at [808, 761] on button "Save" at bounding box center [820, 758] width 66 height 41
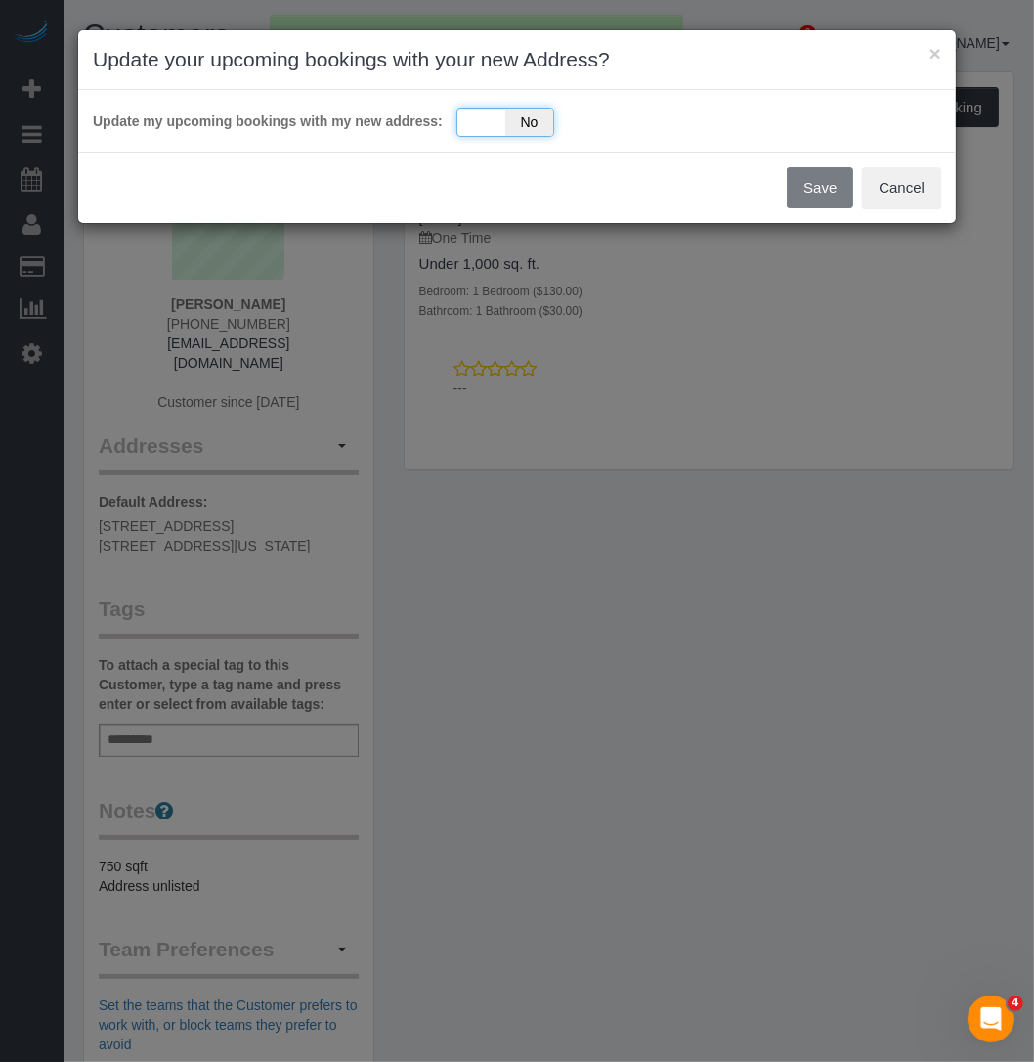
click at [499, 117] on div "Yes No" at bounding box center [506, 122] width 98 height 29
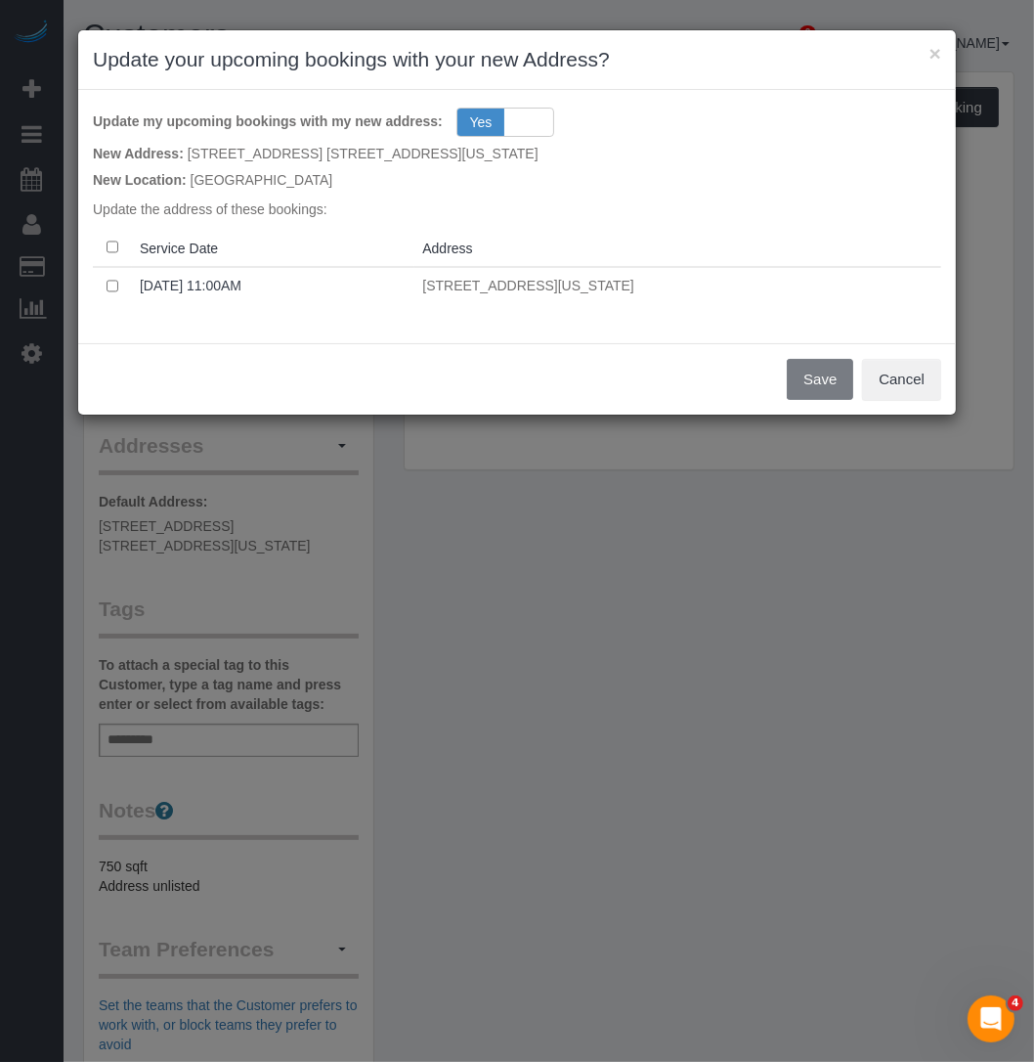
click at [121, 254] on th at bounding box center [112, 248] width 39 height 38
click at [119, 248] on th at bounding box center [112, 248] width 39 height 38
click at [815, 376] on button "Save" at bounding box center [820, 379] width 66 height 41
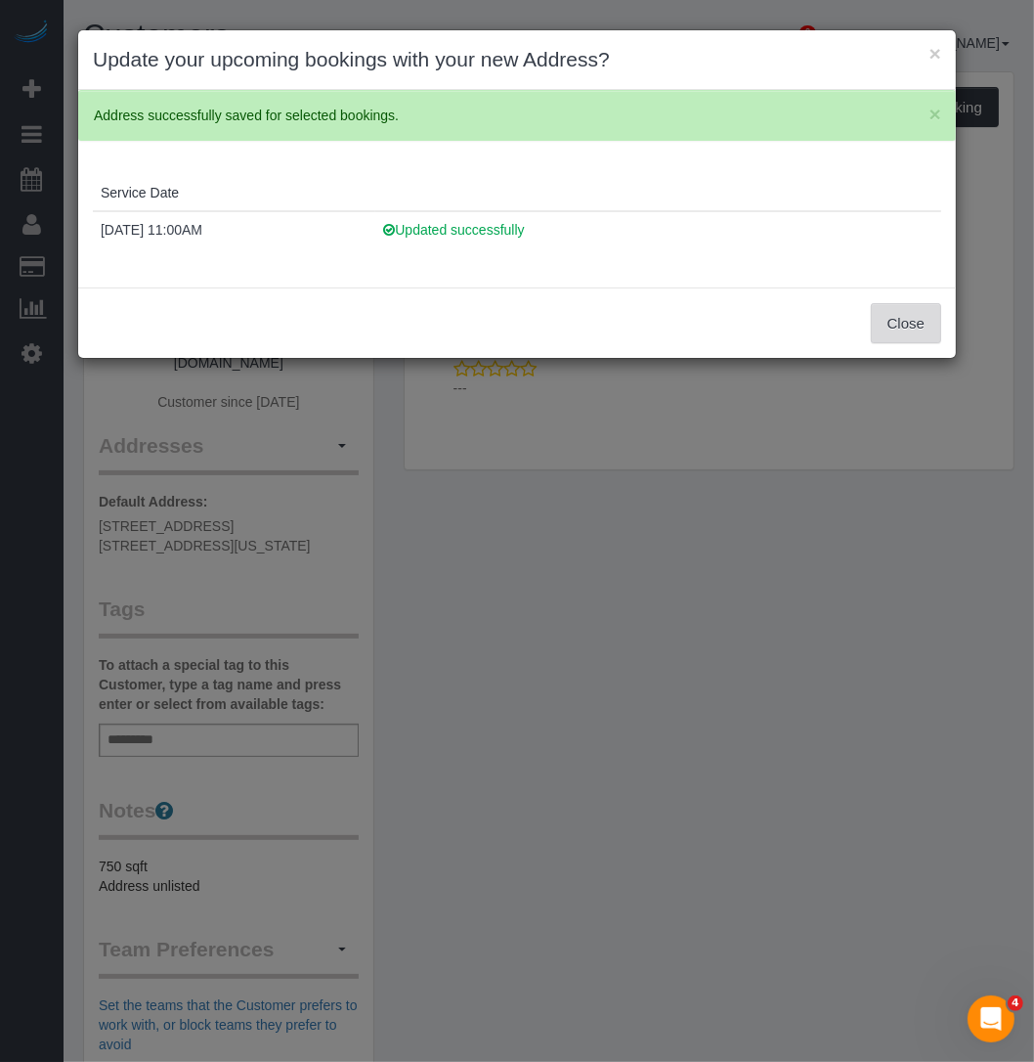
click at [886, 338] on button "Close" at bounding box center [906, 323] width 70 height 41
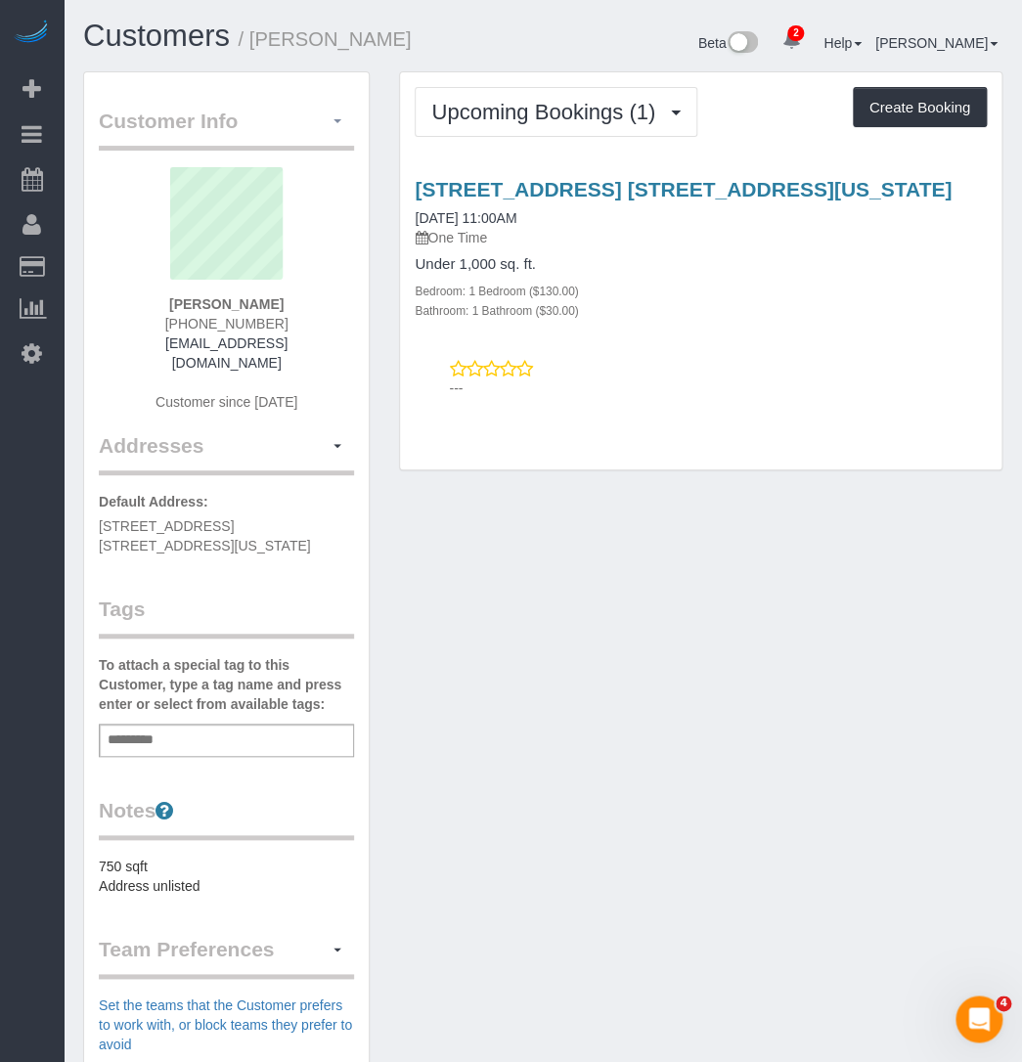
click at [343, 116] on button "button" at bounding box center [337, 122] width 33 height 30
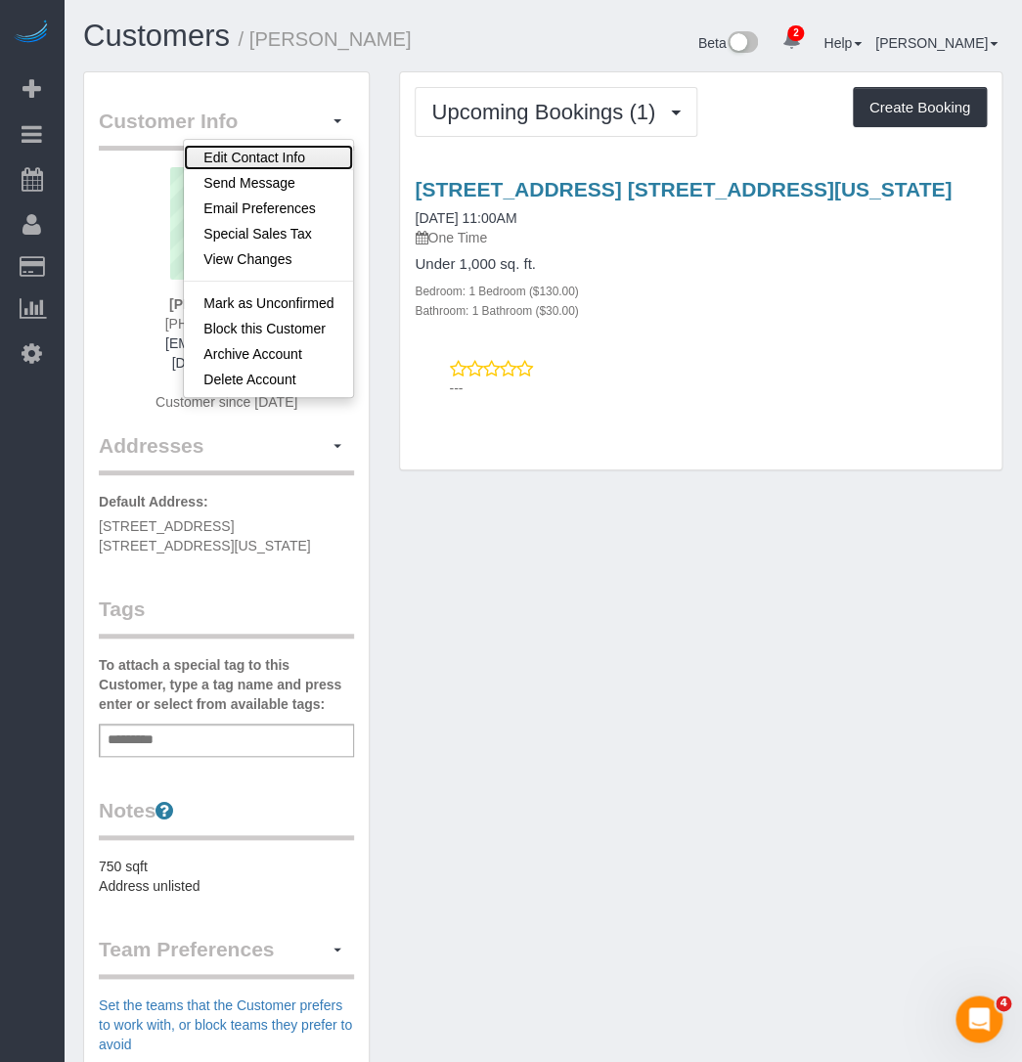
click at [321, 156] on link "Edit Contact Info" at bounding box center [268, 157] width 169 height 25
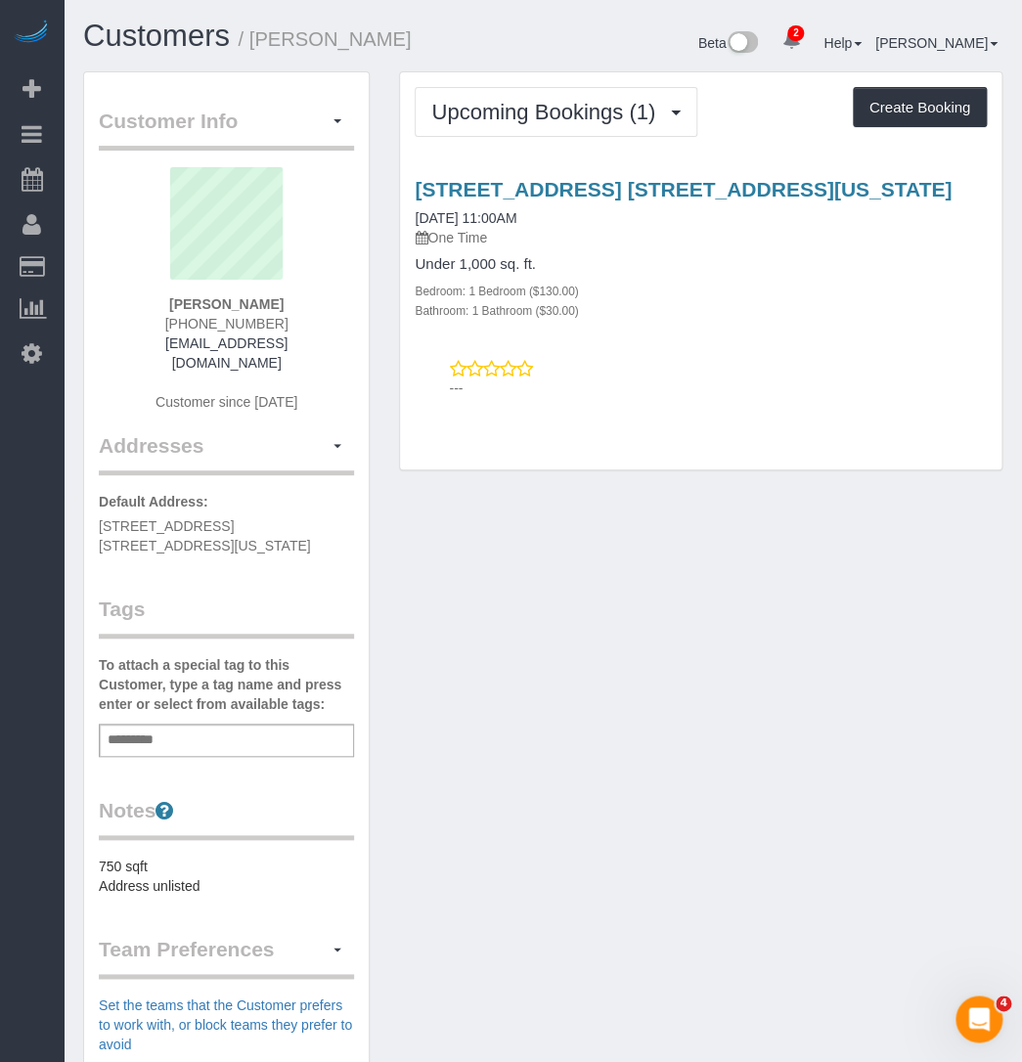
select select "NY"
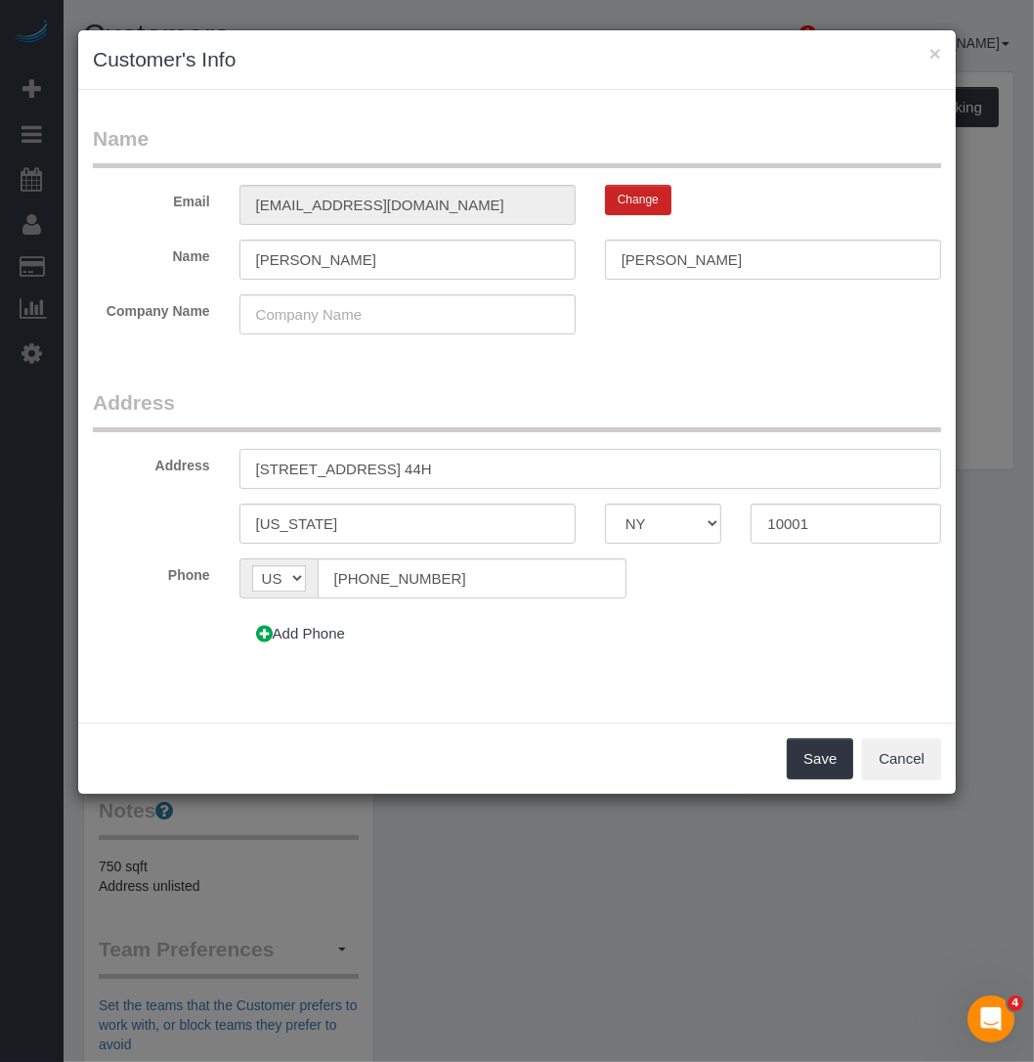
click at [392, 465] on input "[STREET_ADDRESS] 44H" at bounding box center [591, 469] width 702 height 40
type input "[STREET_ADDRESS] 44H"
click at [792, 755] on button "Save" at bounding box center [820, 758] width 66 height 41
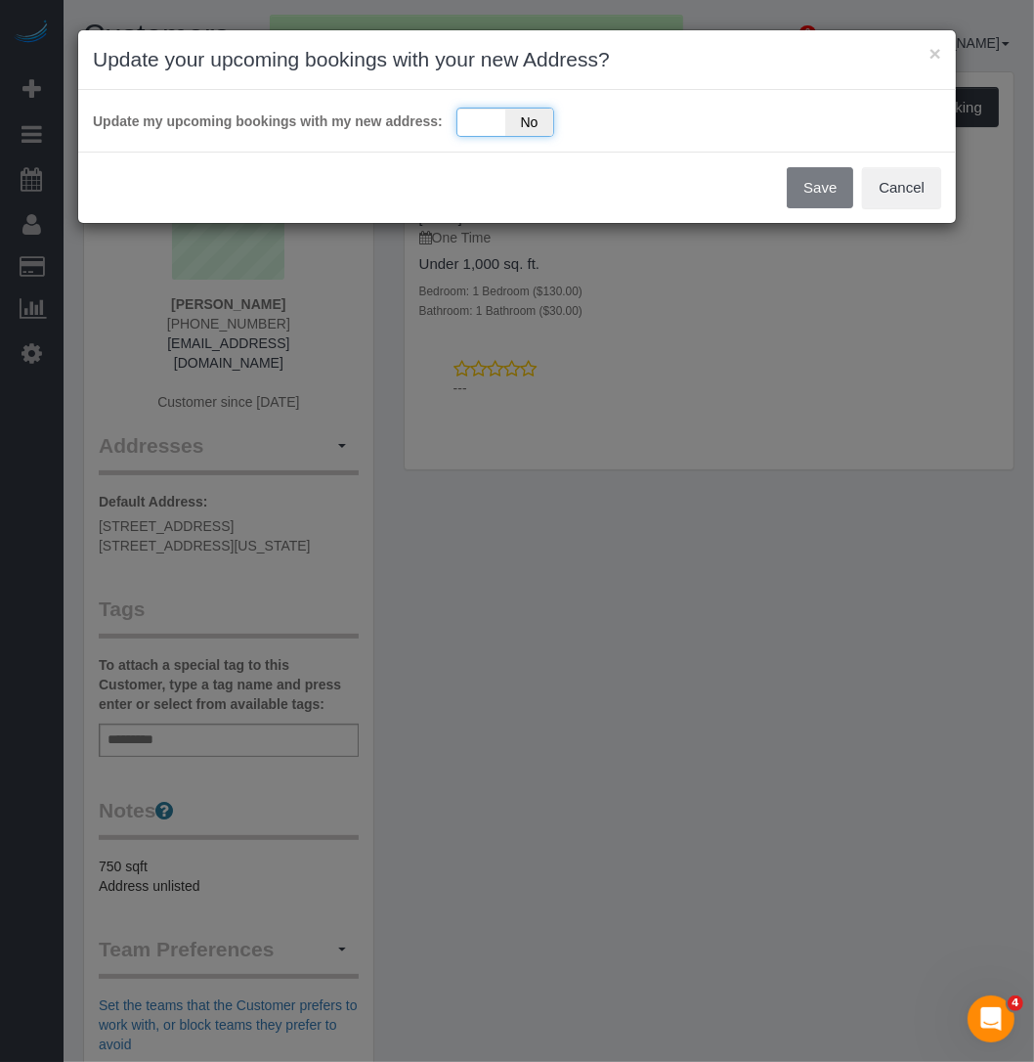
click at [504, 122] on div "Yes No" at bounding box center [506, 122] width 98 height 29
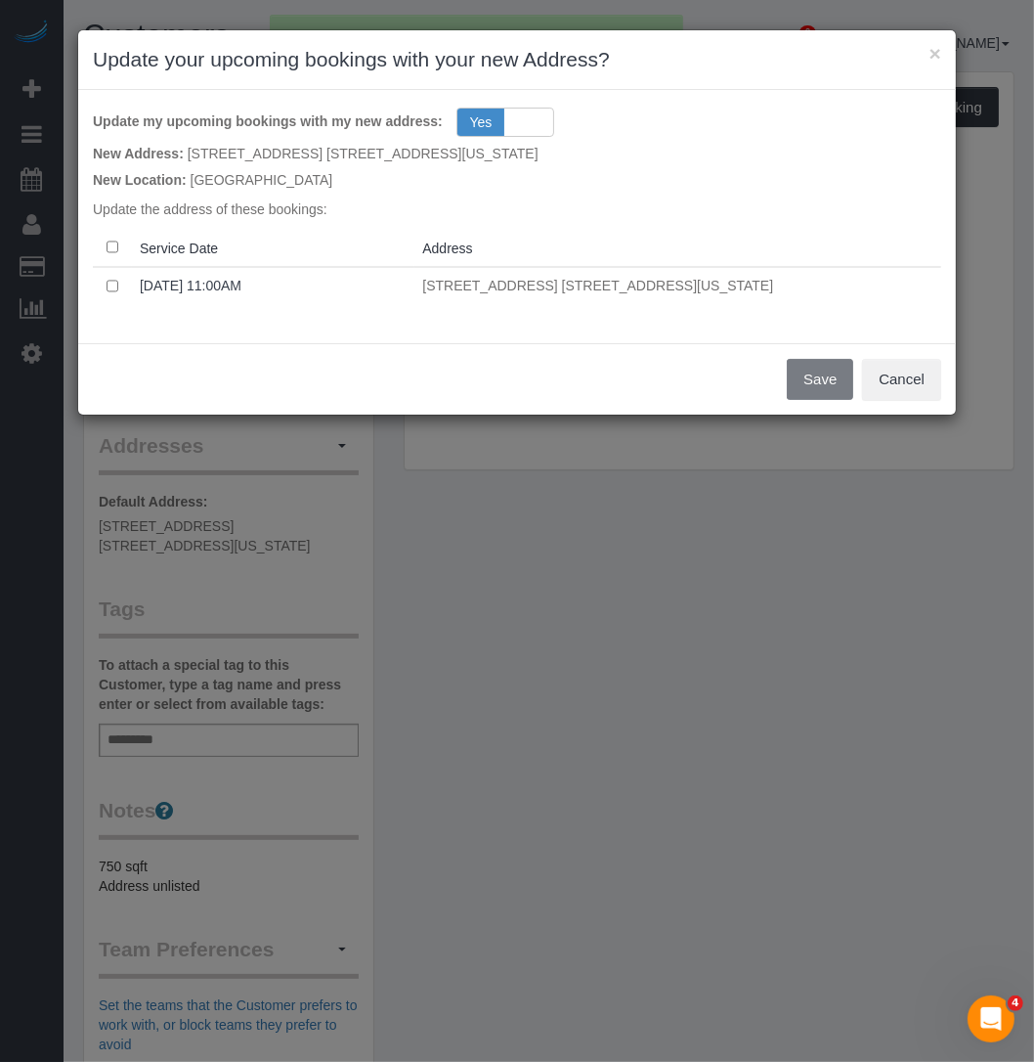
click at [113, 253] on th at bounding box center [112, 248] width 39 height 38
click at [796, 381] on button "Save" at bounding box center [820, 379] width 66 height 41
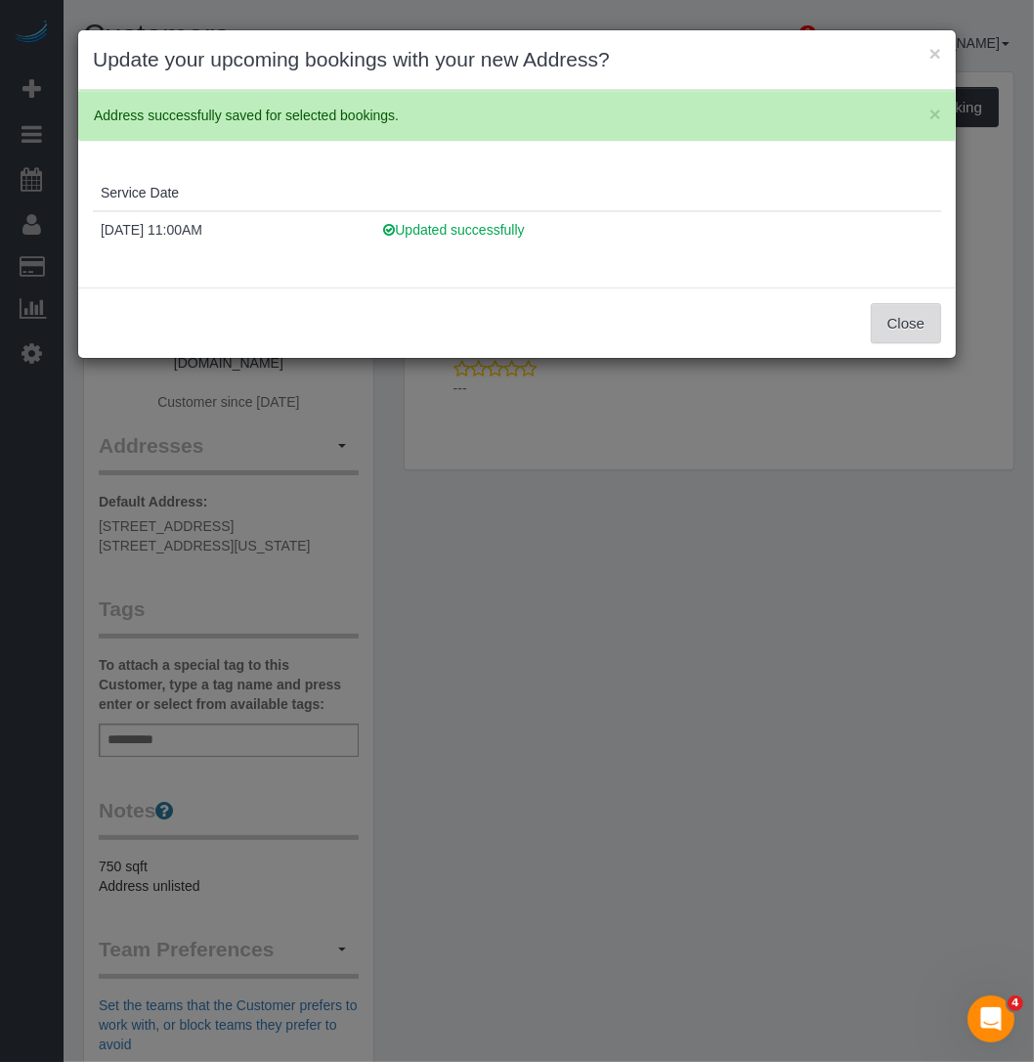
click at [891, 327] on button "Close" at bounding box center [906, 323] width 70 height 41
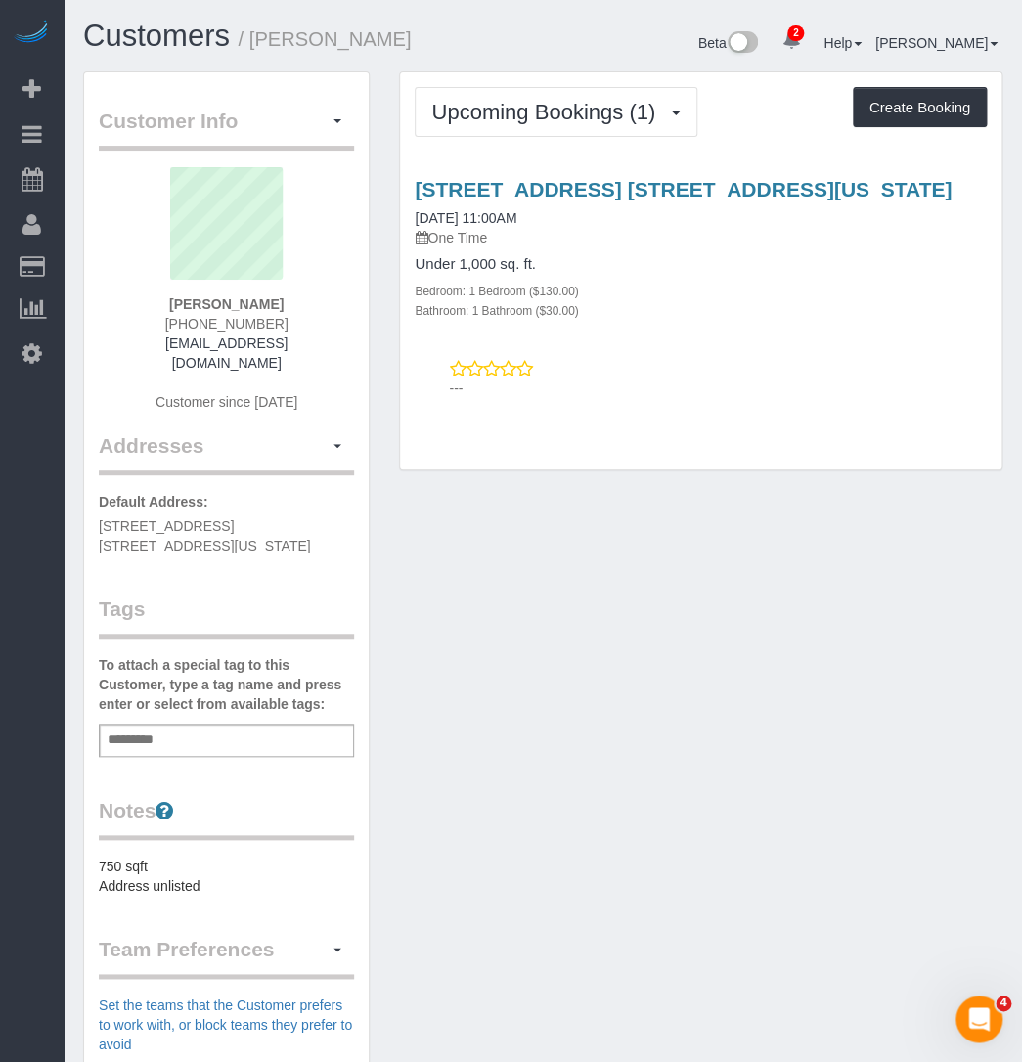
click at [211, 724] on div "Add a tag" at bounding box center [226, 740] width 255 height 33
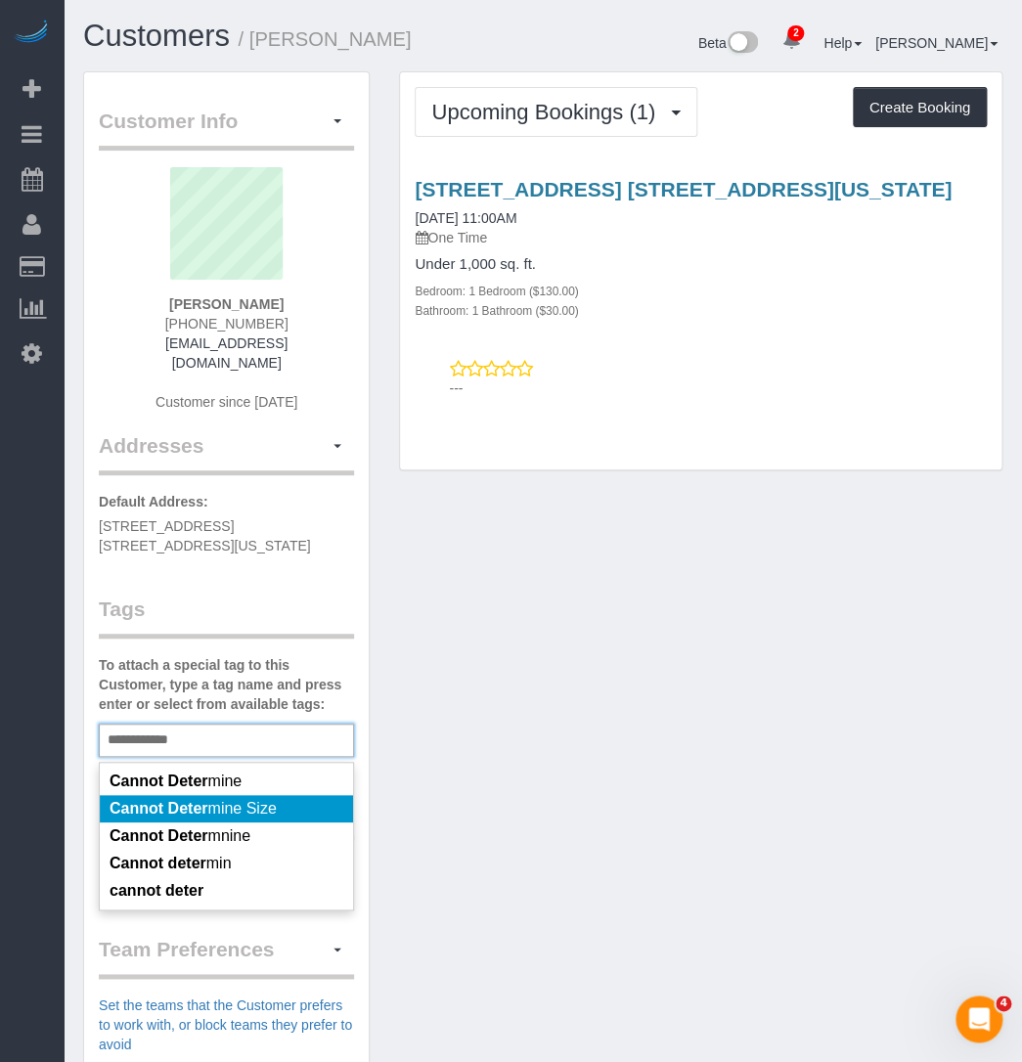
type input "**********"
click at [173, 799] on li "Cannot Deter mine Size" at bounding box center [226, 808] width 253 height 27
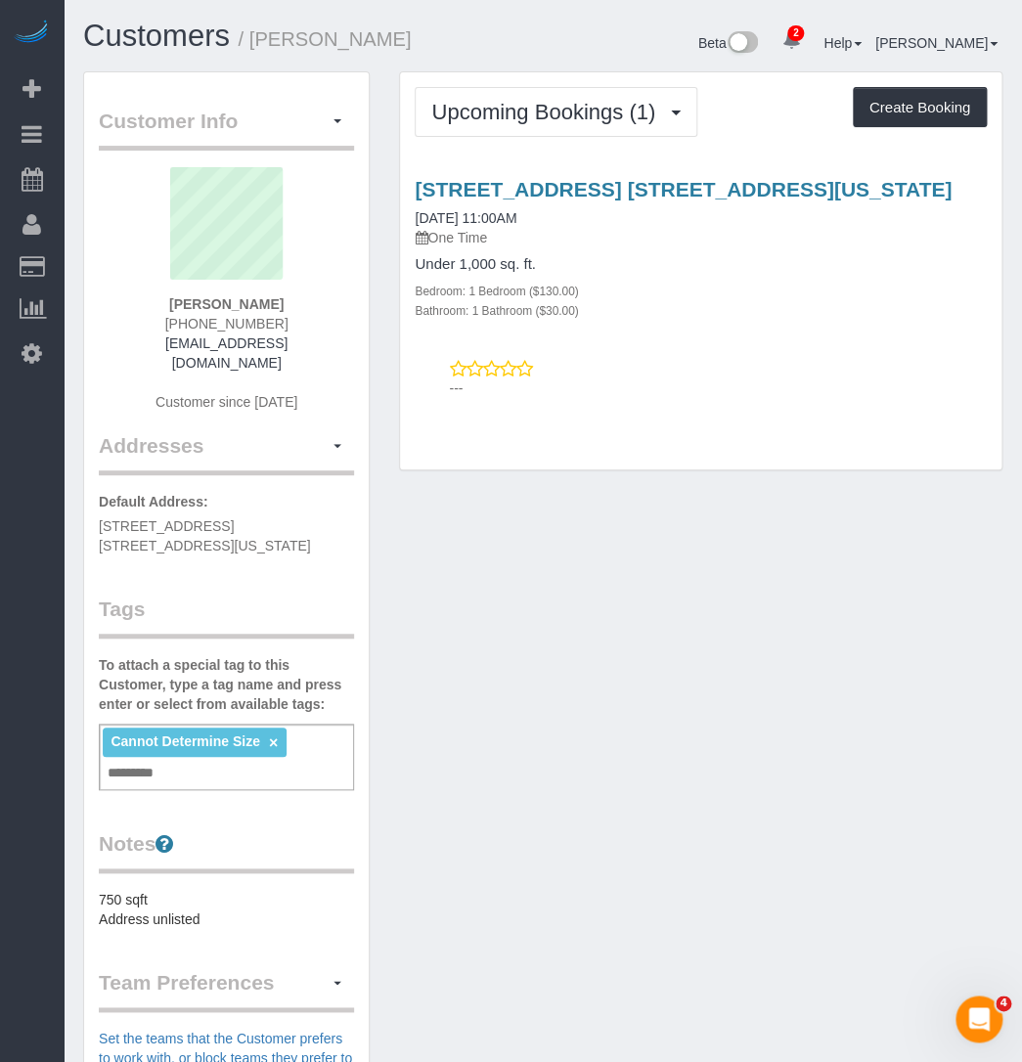
drag, startPoint x: 378, startPoint y: 50, endPoint x: 256, endPoint y: 39, distance: 122.7
click at [256, 39] on h1 "Customers / [PERSON_NAME]" at bounding box center [305, 36] width 445 height 33
copy small "[PERSON_NAME]"
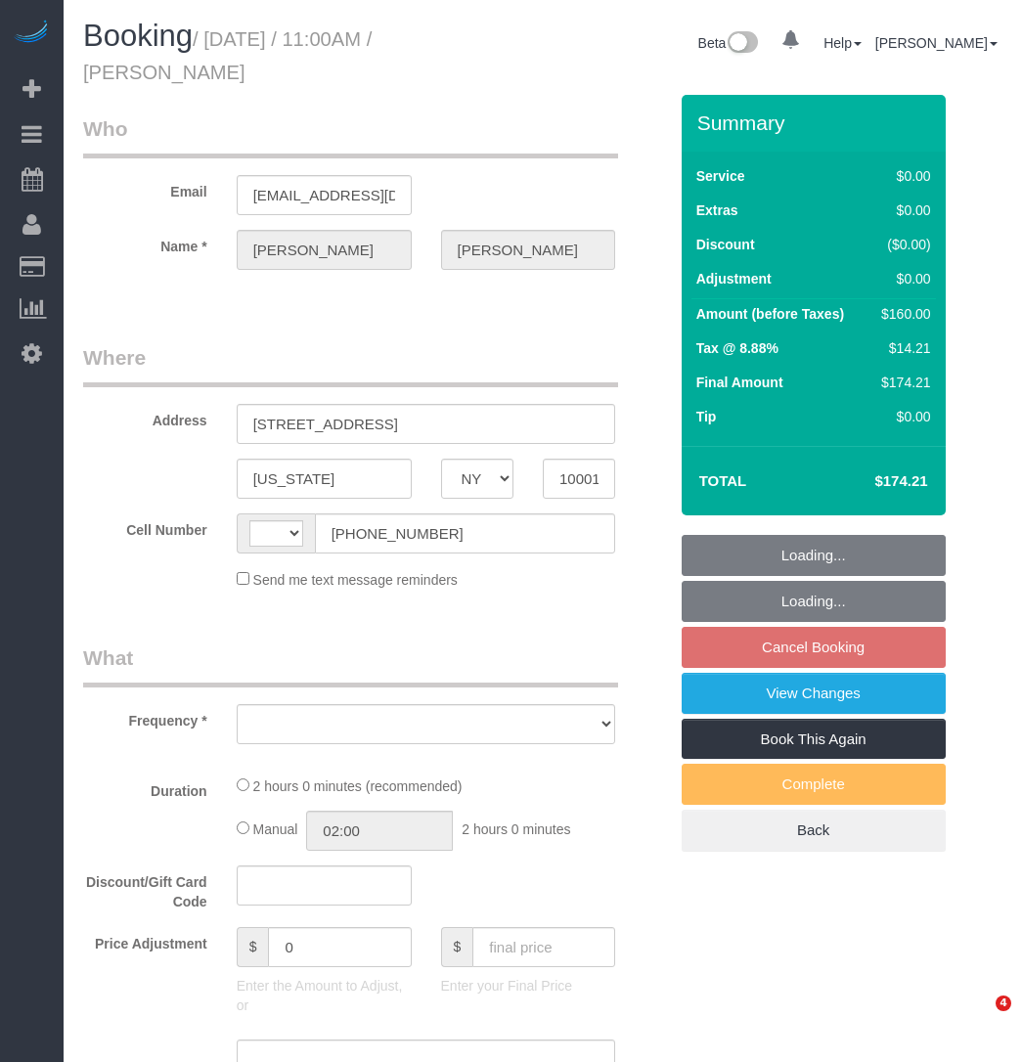
select select "NY"
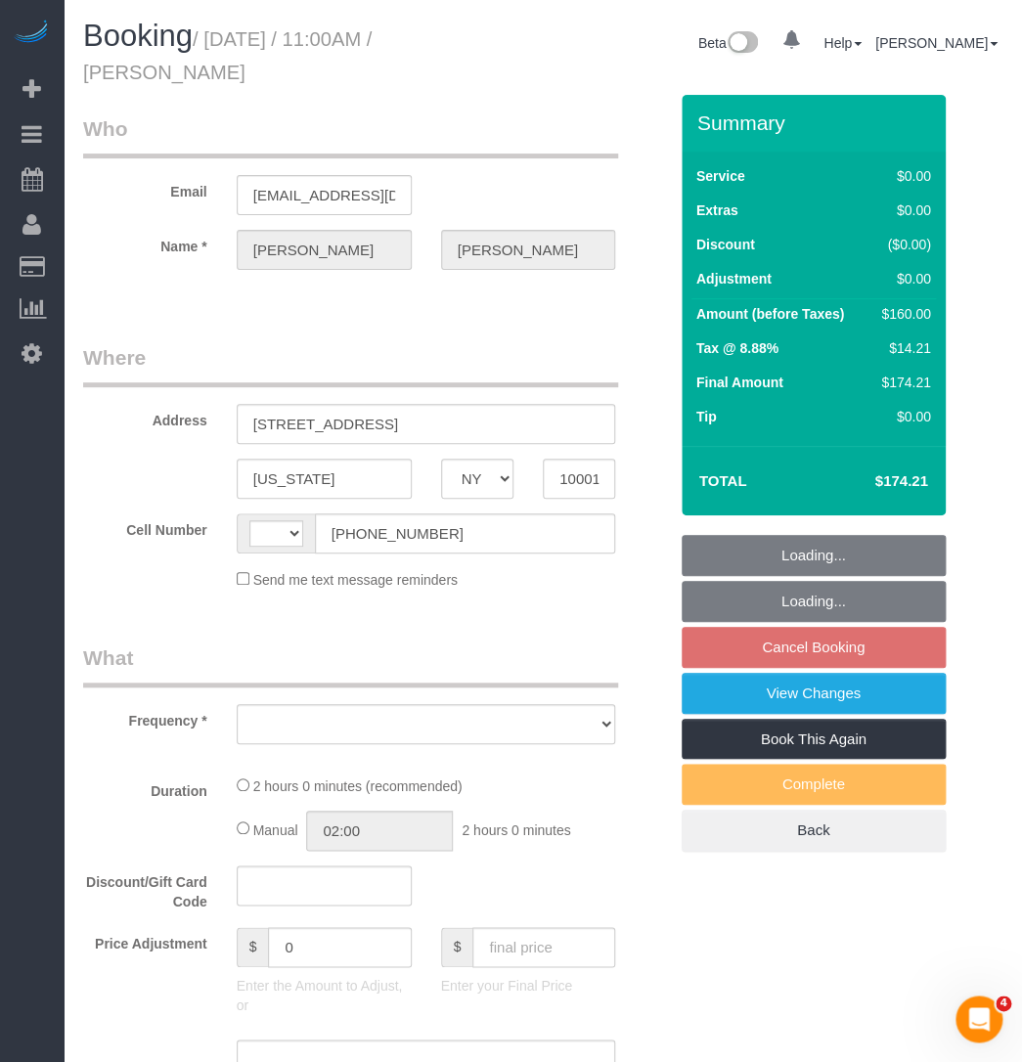
select select "object:372"
select select "spot4"
select select "number:58"
select select "number:73"
select select "number:15"
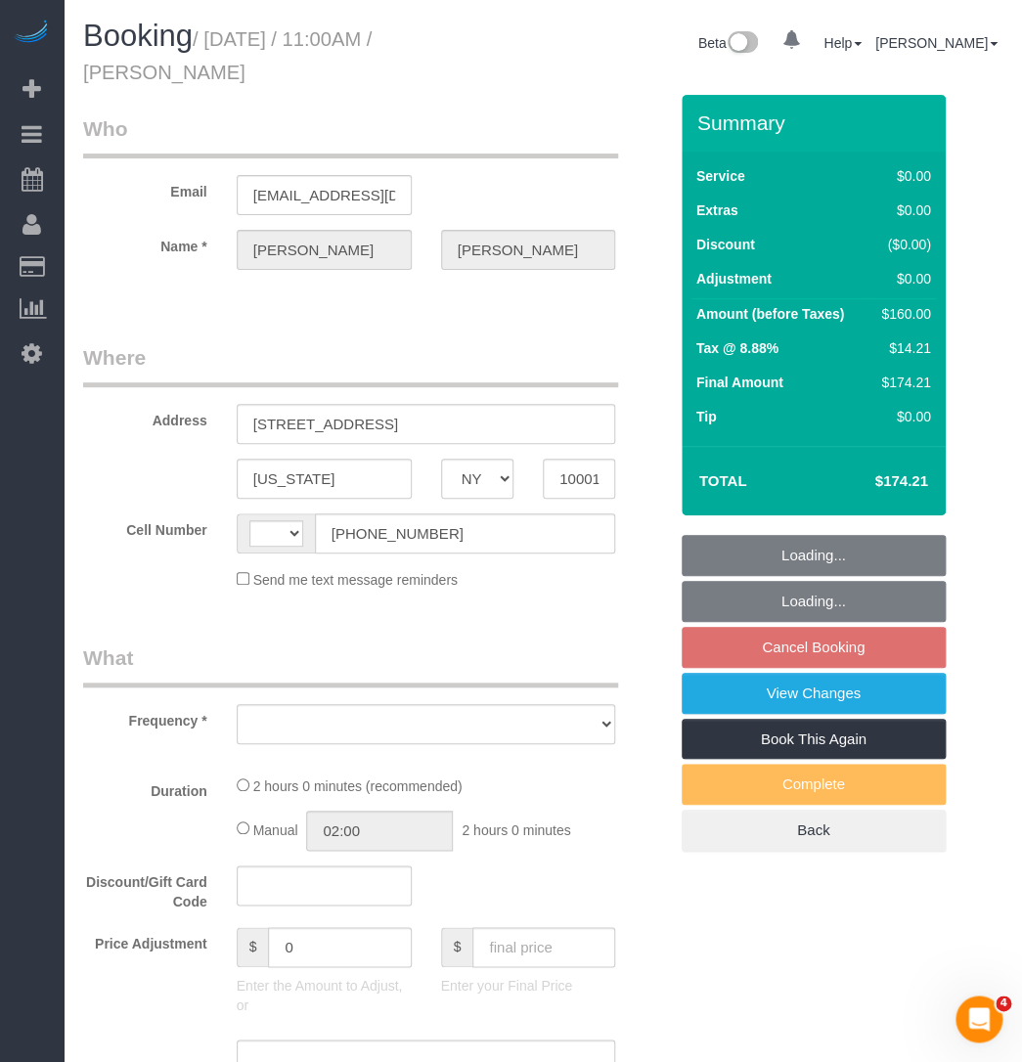
select select "number:5"
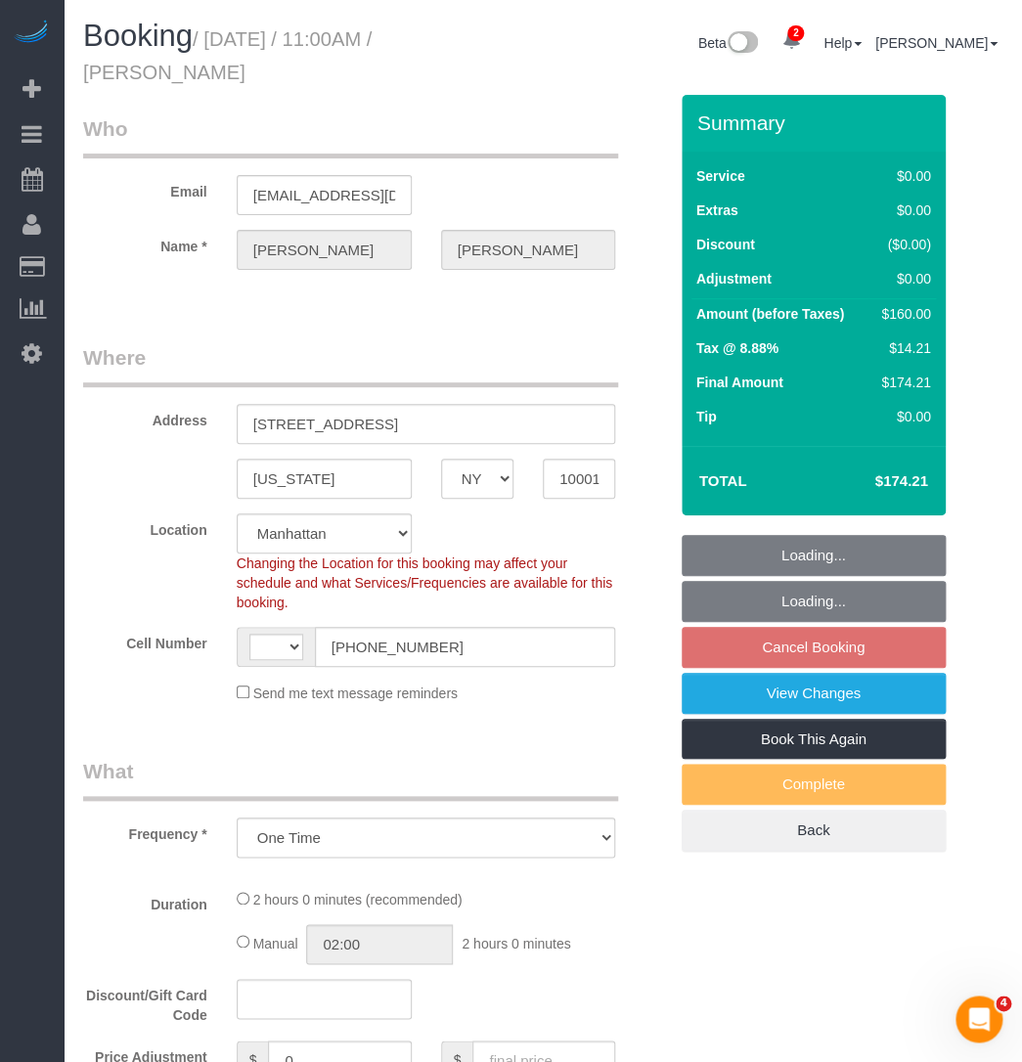
select select "object:526"
drag, startPoint x: 491, startPoint y: 173, endPoint x: 479, endPoint y: 196, distance: 25.4
click at [491, 173] on div "Email [EMAIL_ADDRESS][DOMAIN_NAME]" at bounding box center [374, 164] width 613 height 101
select select "string:[GEOGRAPHIC_DATA]"
select select "string:stripe-pm_1RzNnE4VGloSiKo7tnWjTBfu"
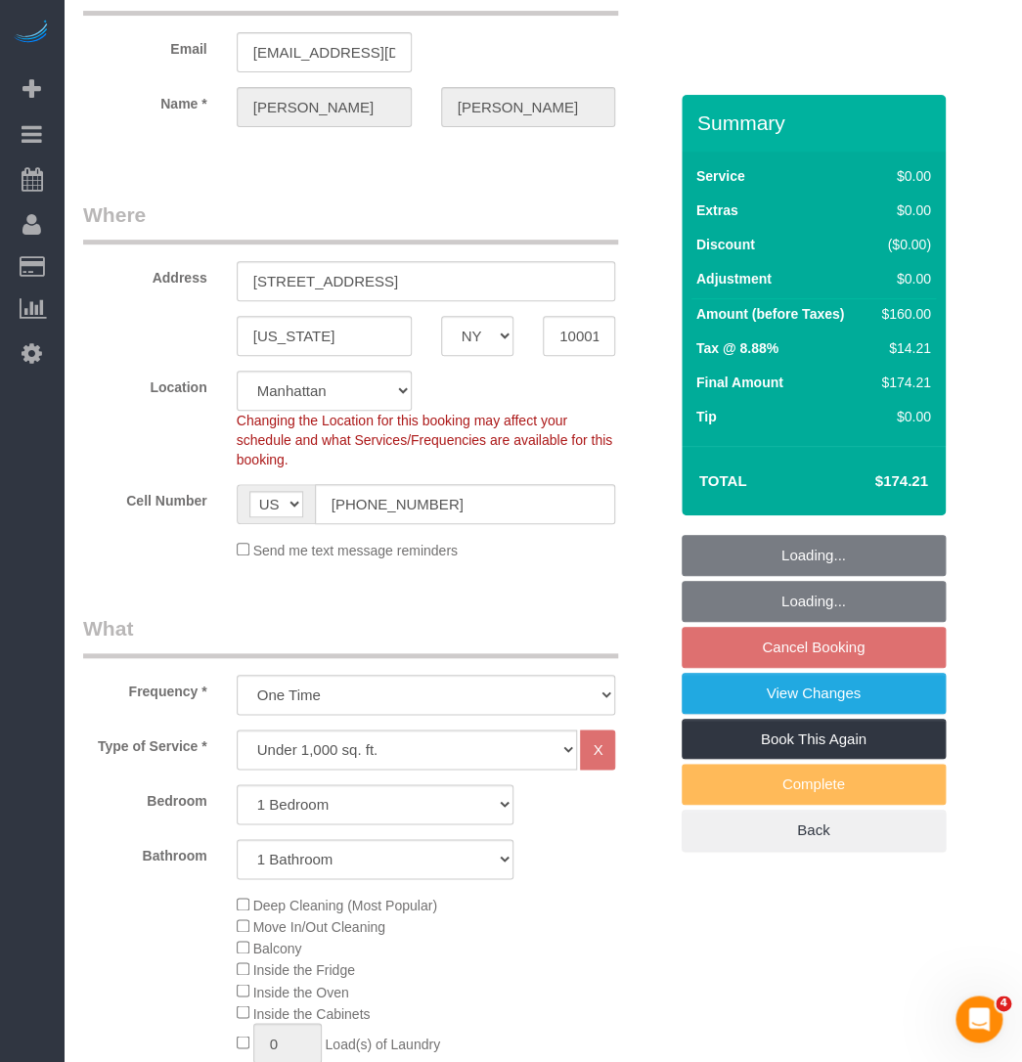
select select "1"
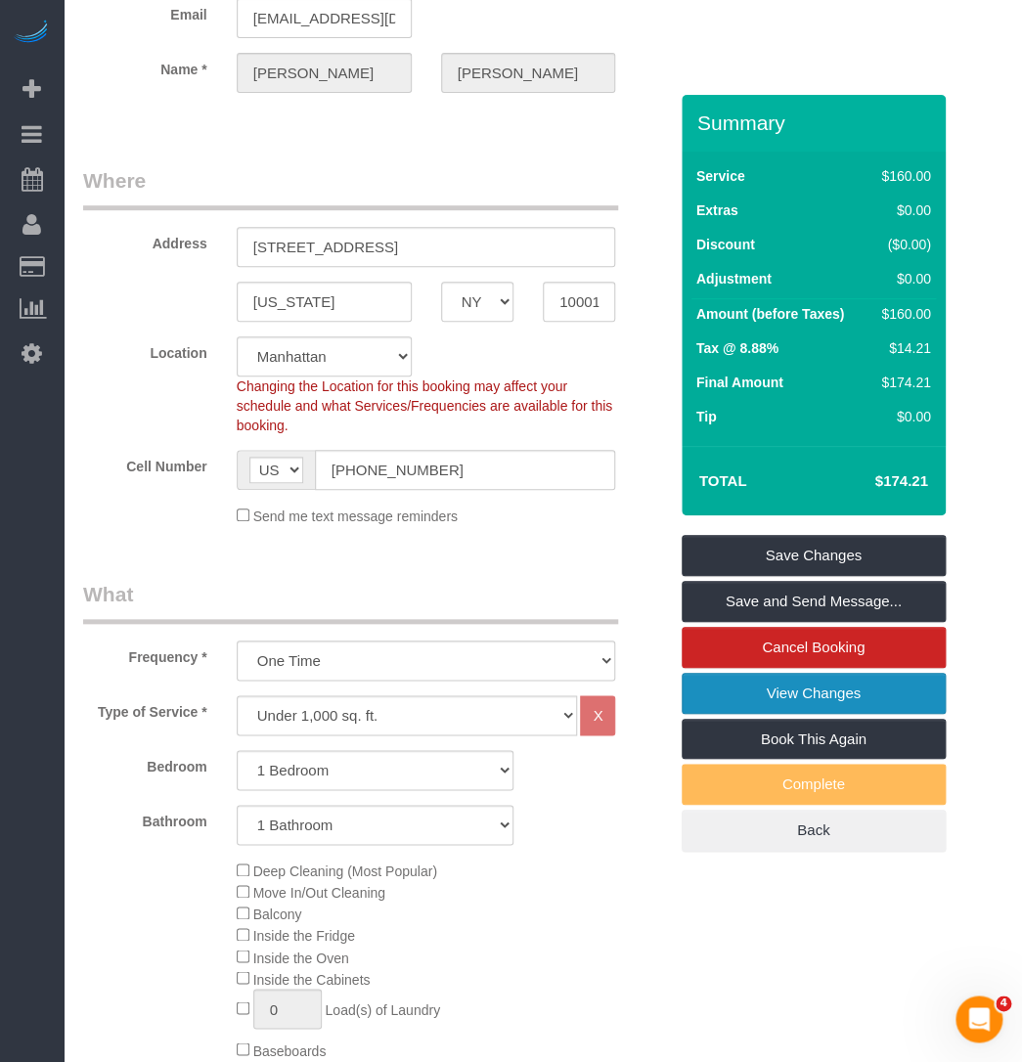
click at [726, 704] on link "View Changes" at bounding box center [813, 693] width 264 height 41
click at [294, 238] on input "[STREET_ADDRESS]" at bounding box center [426, 247] width 379 height 40
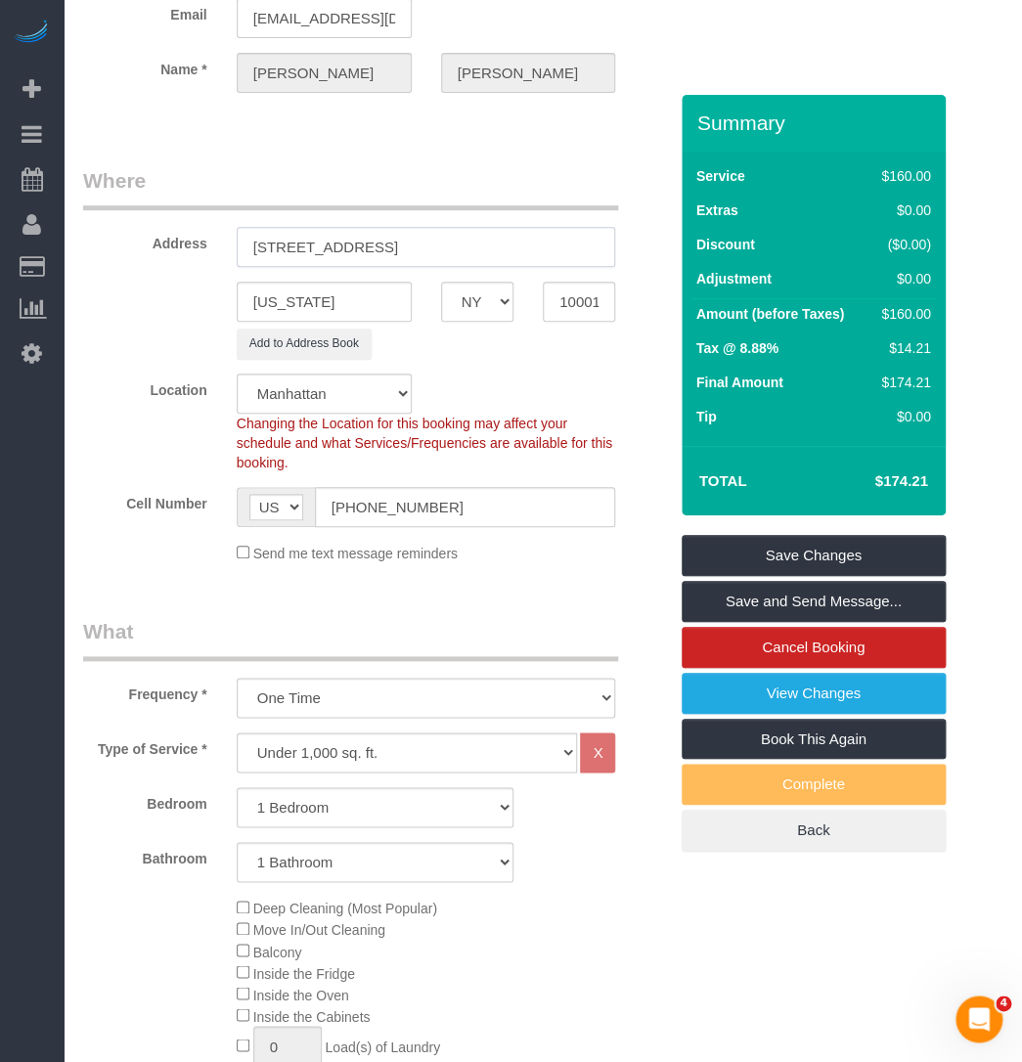
click at [362, 242] on input "[STREET_ADDRESS]" at bounding box center [426, 247] width 379 height 40
click at [423, 238] on input "[STREET_ADDRESS]" at bounding box center [426, 247] width 379 height 40
click at [477, 242] on input "[STREET_ADDRESS] 44H" at bounding box center [426, 247] width 379 height 40
type input "[STREET_ADDRESS] 44H"
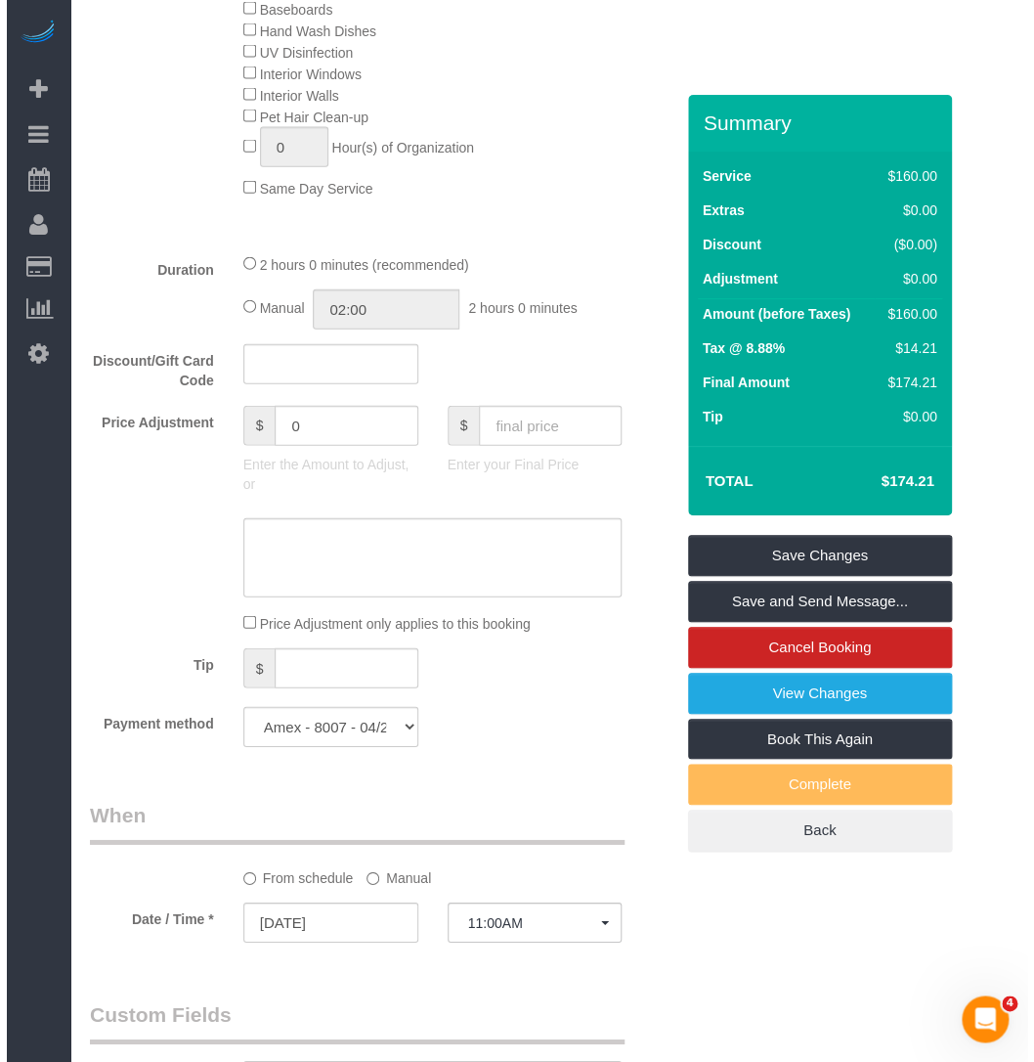
scroll to position [1511, 0]
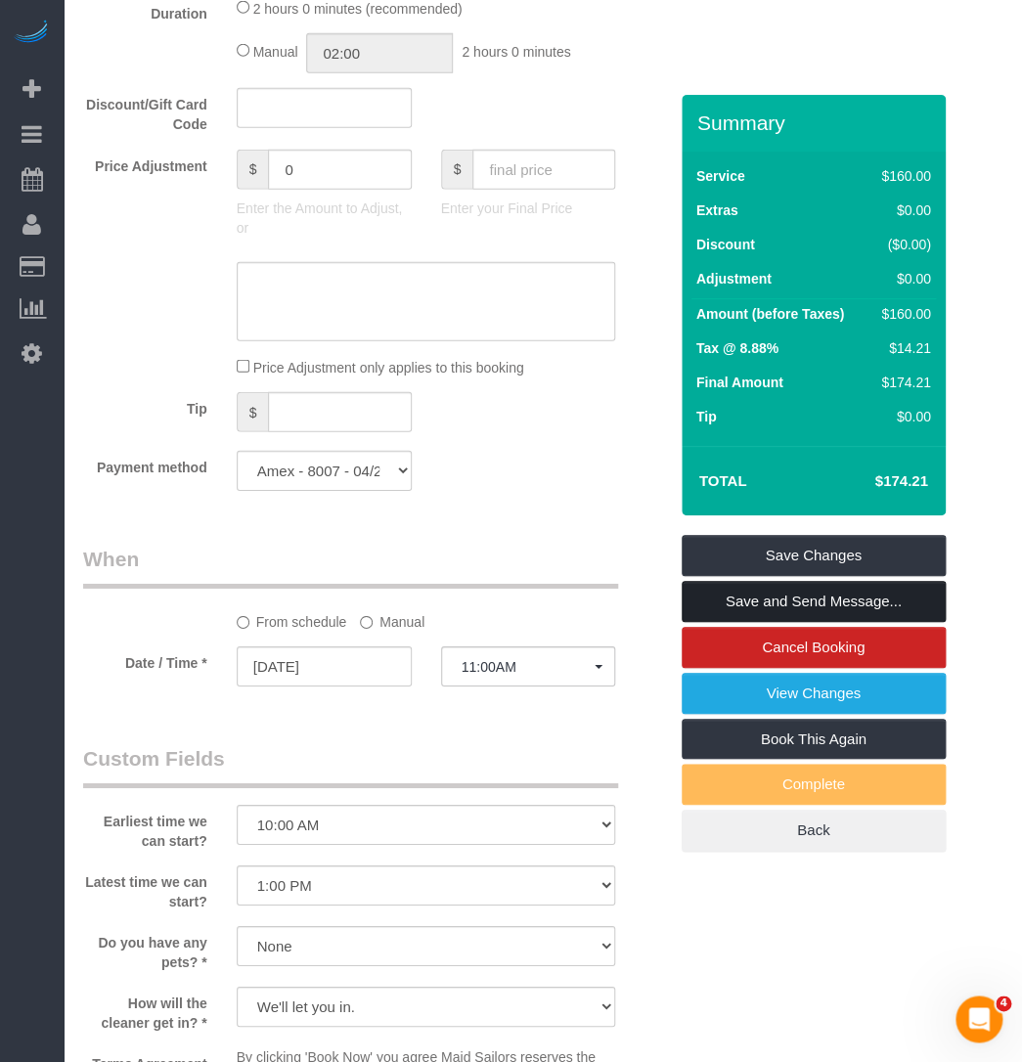
click at [732, 601] on link "Save and Send Message..." at bounding box center [813, 601] width 264 height 41
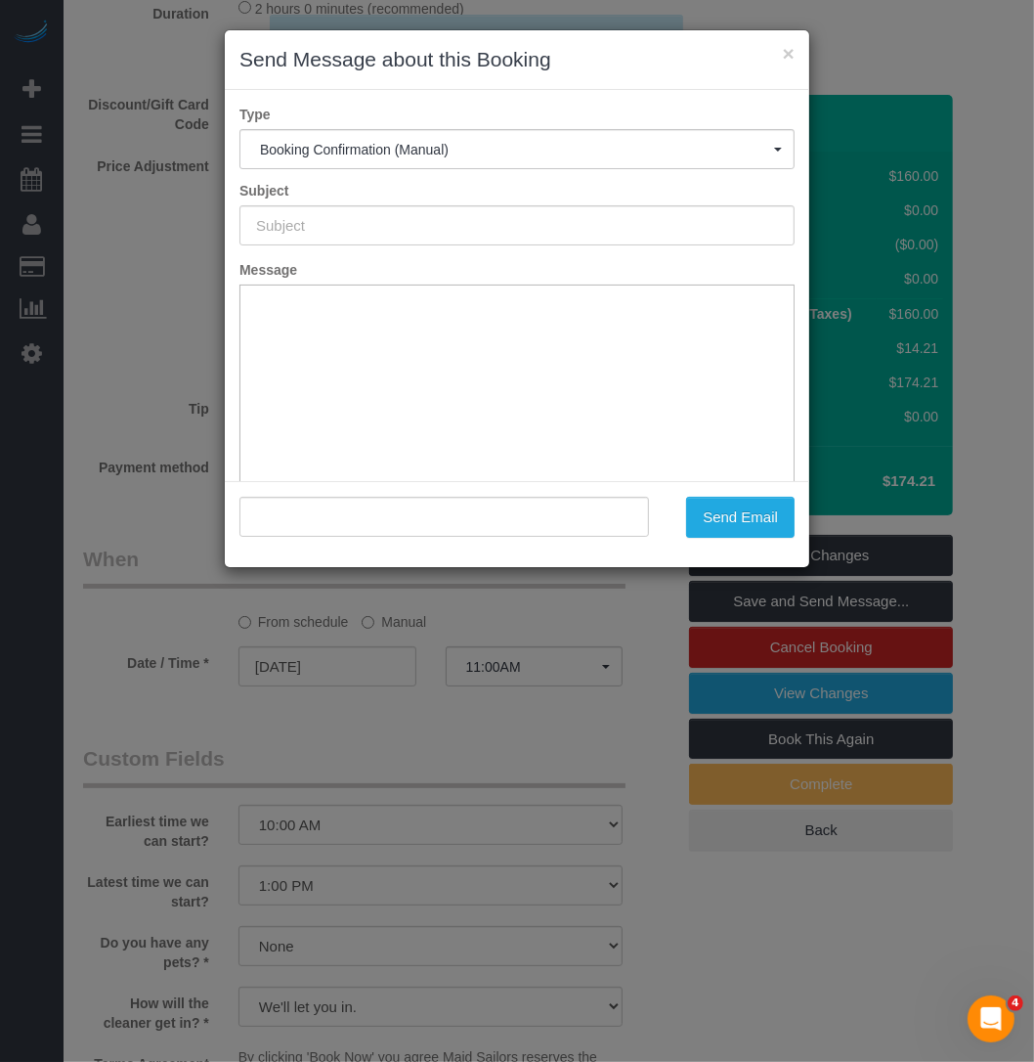
type input "Cleaning Confirmed for [DATE] 11:00am"
type input ""[PERSON_NAME]" <[EMAIL_ADDRESS][DOMAIN_NAME]>"
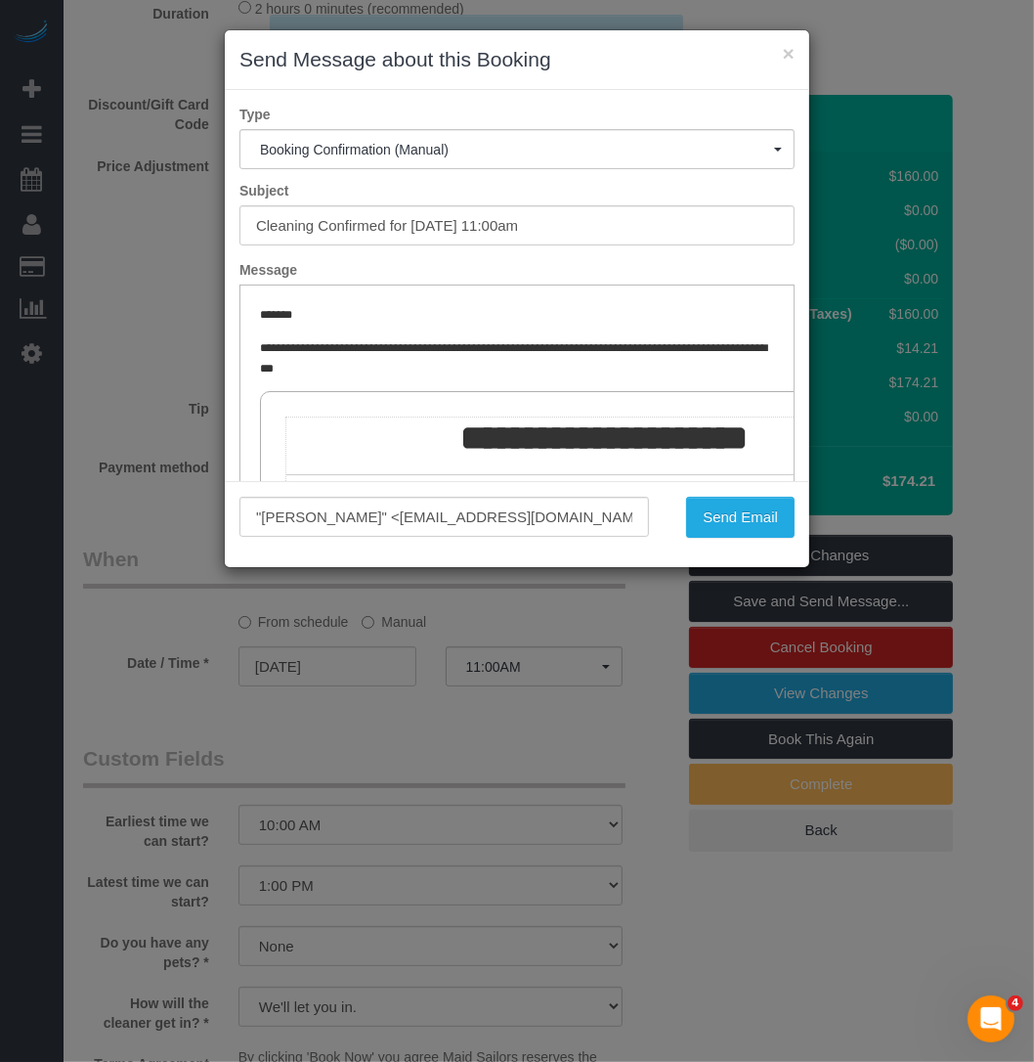
scroll to position [0, 0]
click at [715, 524] on button "Send Email" at bounding box center [740, 517] width 109 height 41
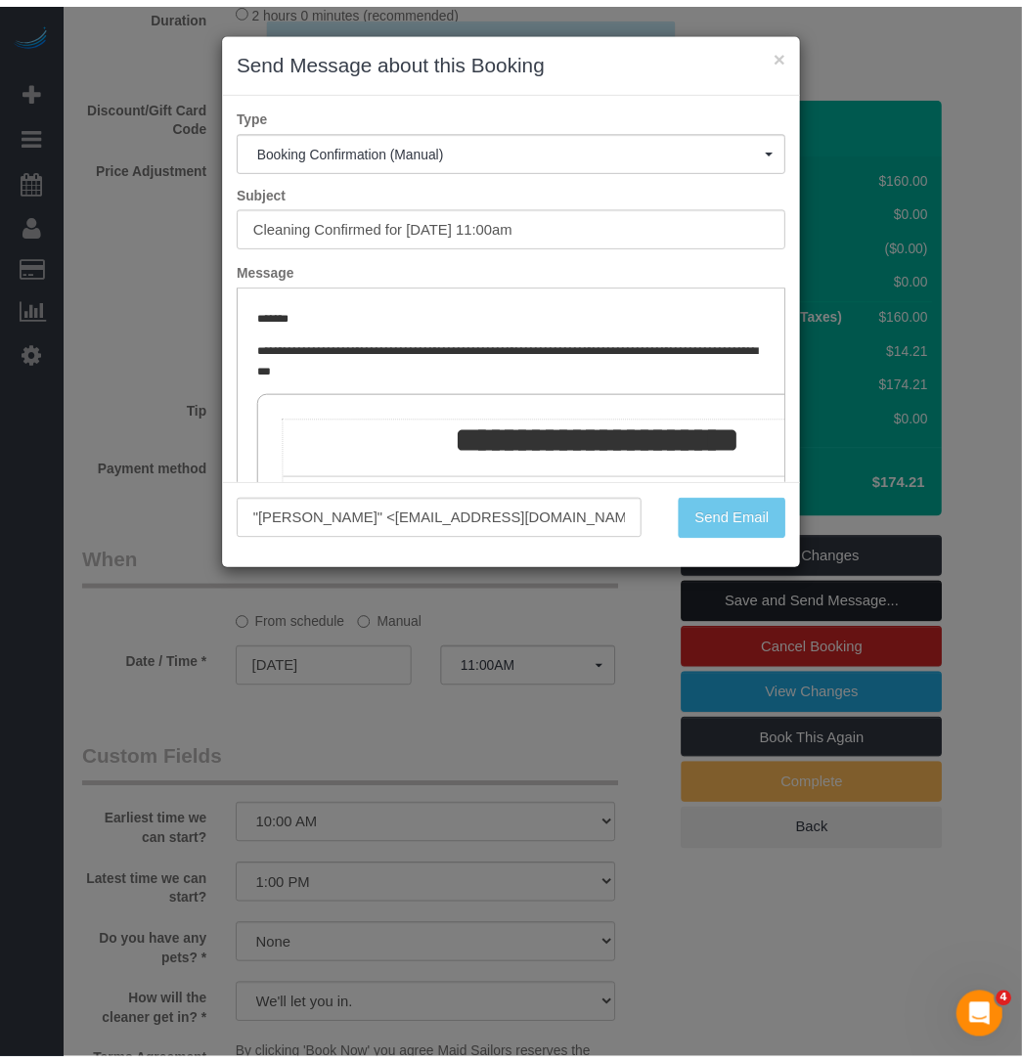
scroll to position [1581, 0]
